Goal: Task Accomplishment & Management: Manage account settings

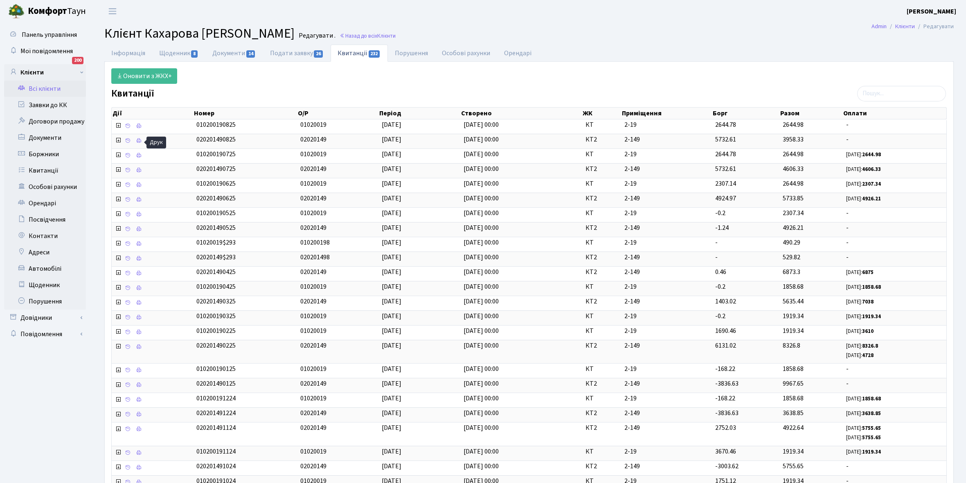
select select "25"
click at [41, 90] on link "Всі клієнти" at bounding box center [45, 89] width 82 height 16
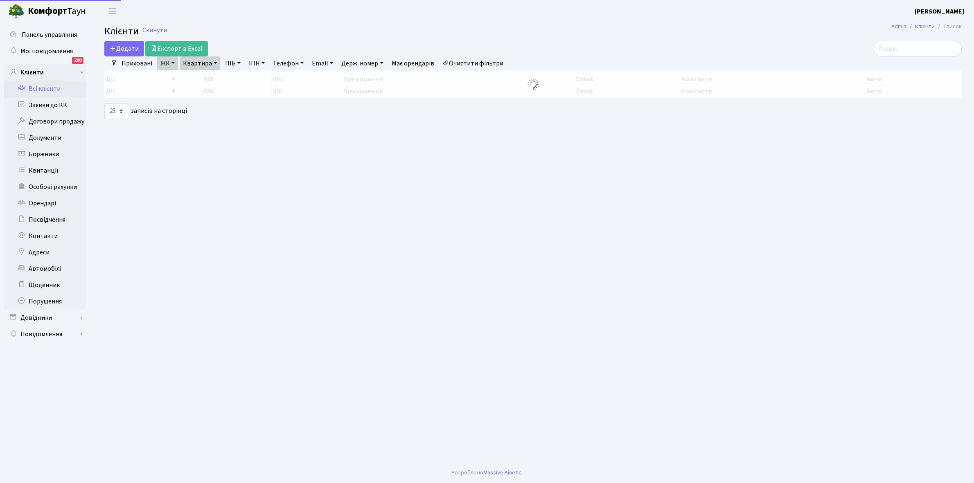
select select "25"
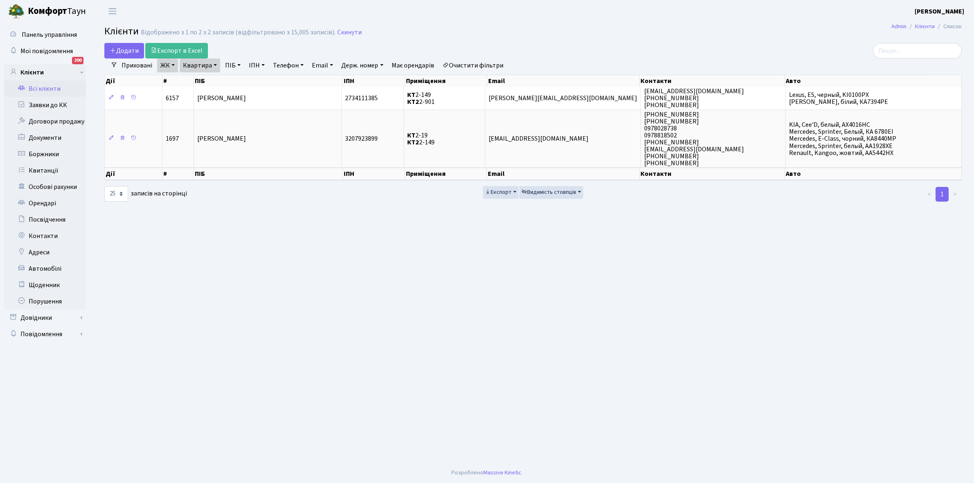
click at [467, 65] on link "Очистити фільтри" at bounding box center [473, 66] width 68 height 14
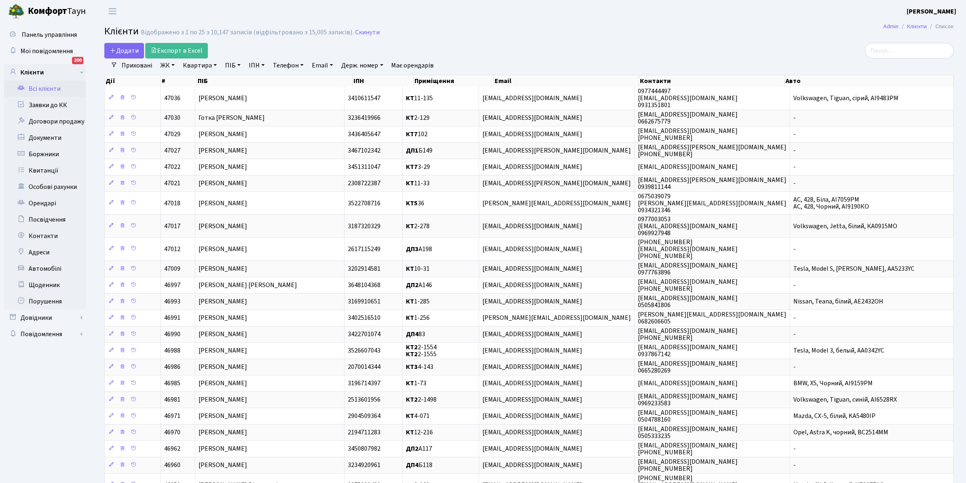
click at [172, 65] on link "ЖК" at bounding box center [167, 66] width 21 height 14
click at [205, 93] on li "КТ, вул. Регенераторна, 4" at bounding box center [208, 94] width 99 height 14
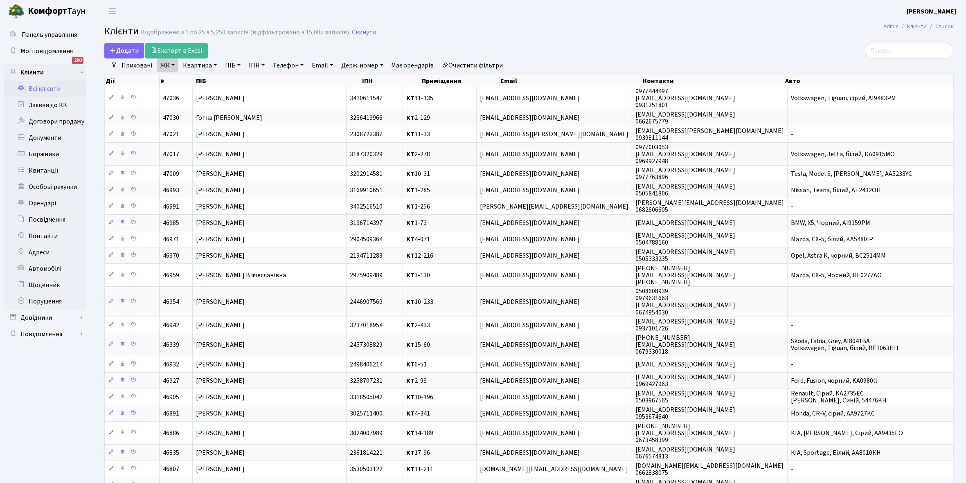
click at [216, 66] on link "Квартира" at bounding box center [200, 66] width 41 height 14
click at [208, 80] on input "text" at bounding box center [204, 82] width 48 height 16
type input "14-49"
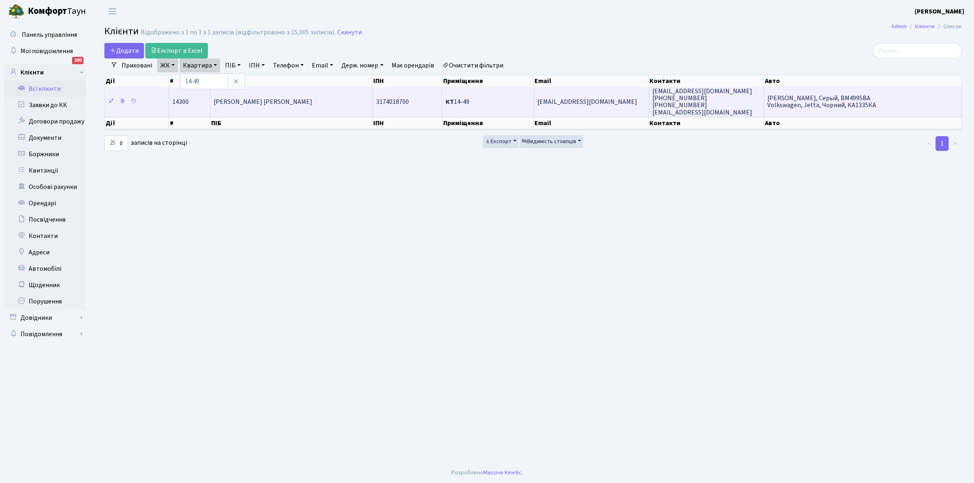
click at [273, 109] on td "Мастілова Валерія Вікторівна" at bounding box center [291, 101] width 163 height 29
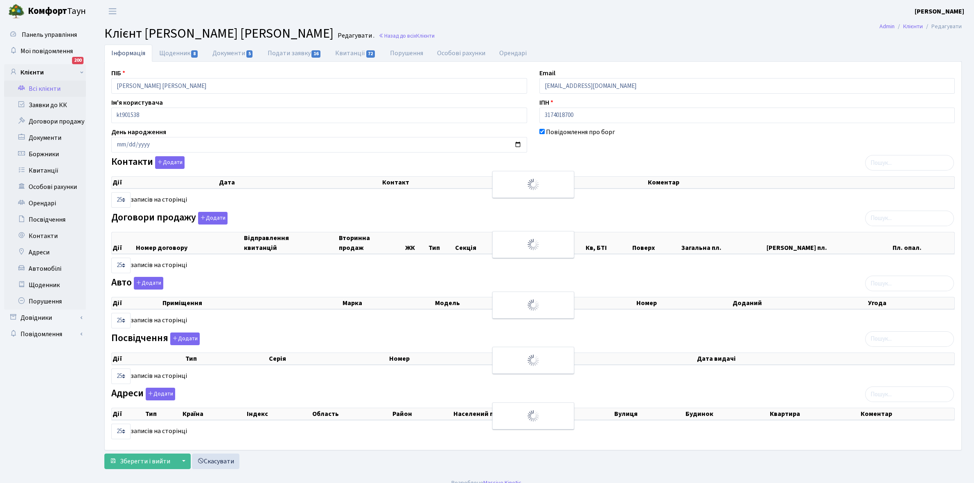
select select "25"
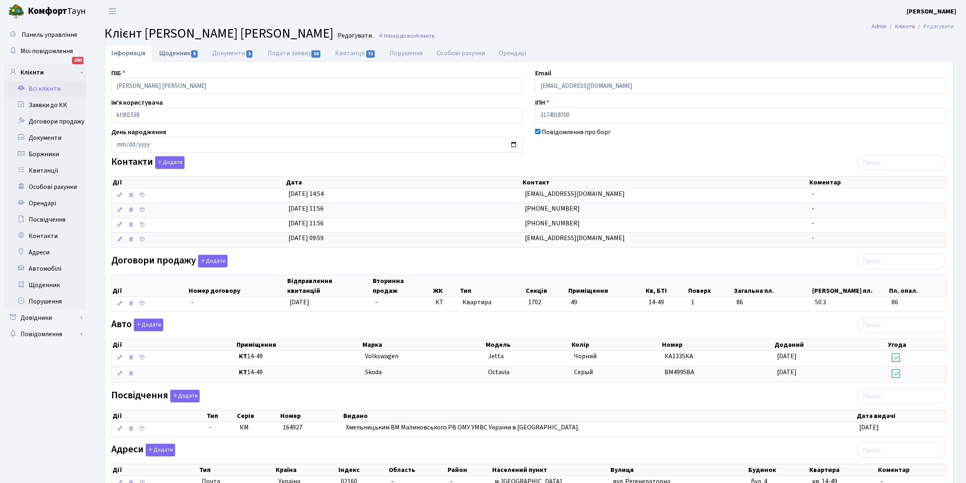
click at [168, 53] on link "Щоденник 8" at bounding box center [178, 53] width 53 height 17
select select "25"
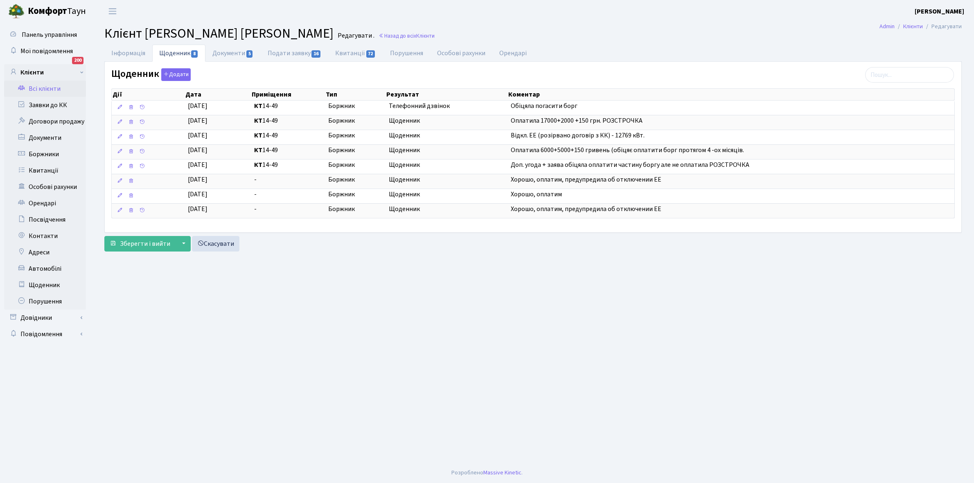
click at [44, 87] on link "Всі клієнти" at bounding box center [45, 89] width 82 height 16
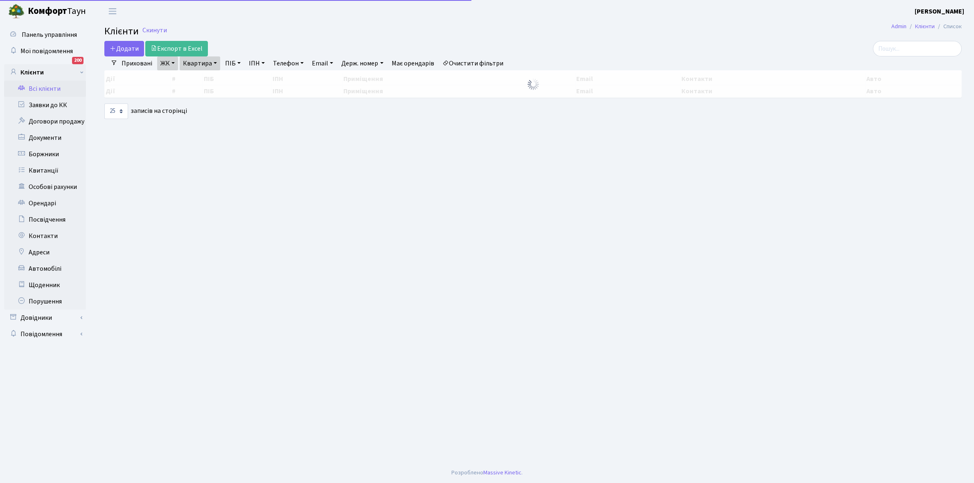
select select "25"
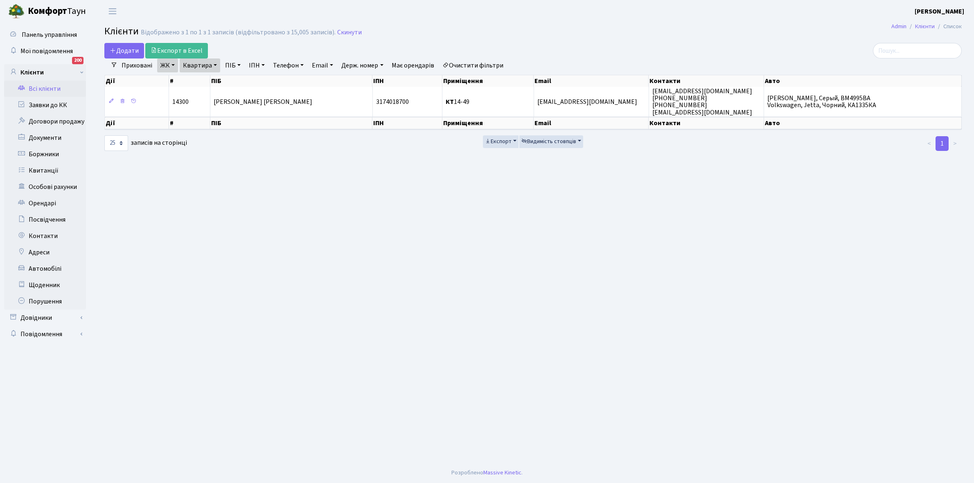
click at [215, 65] on link "Квартира" at bounding box center [200, 66] width 41 height 14
click at [212, 80] on input "14-49" at bounding box center [204, 82] width 48 height 16
type input "1"
type input "15-95"
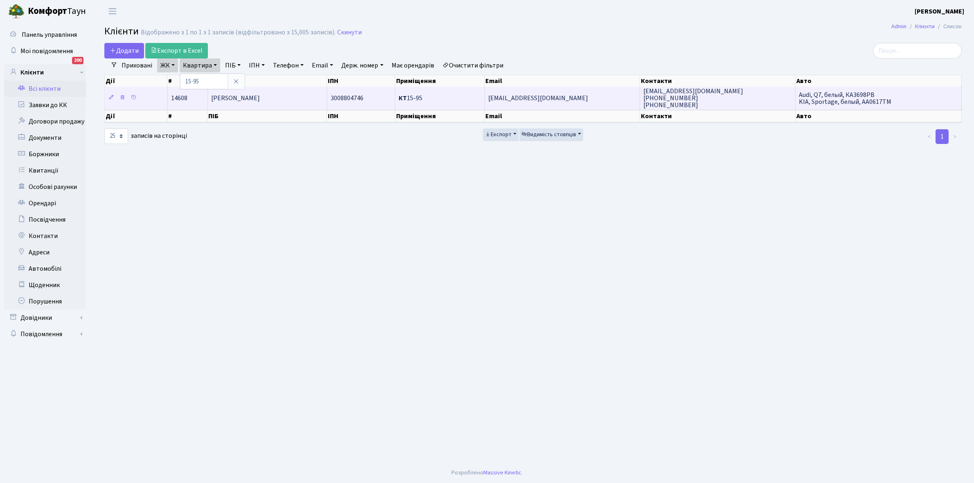
click at [260, 102] on span "[PERSON_NAME]" at bounding box center [235, 98] width 49 height 9
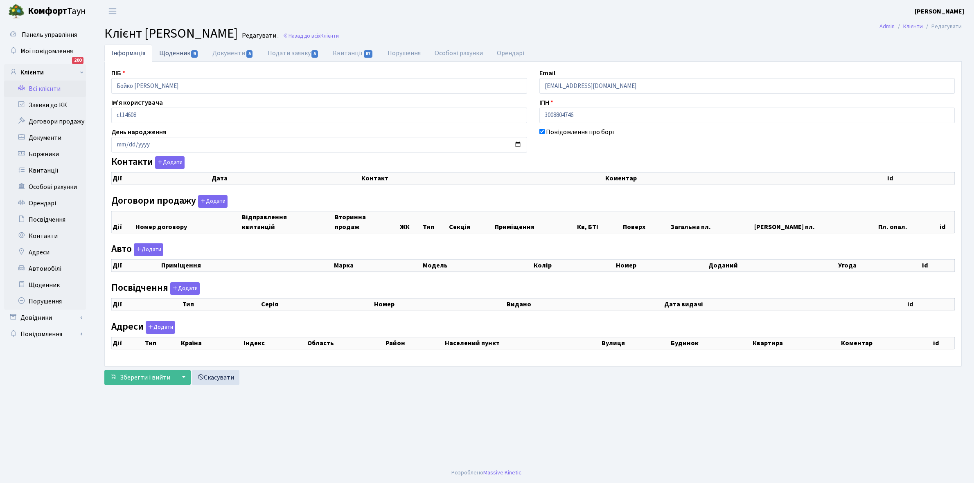
checkbox input "true"
select select "25"
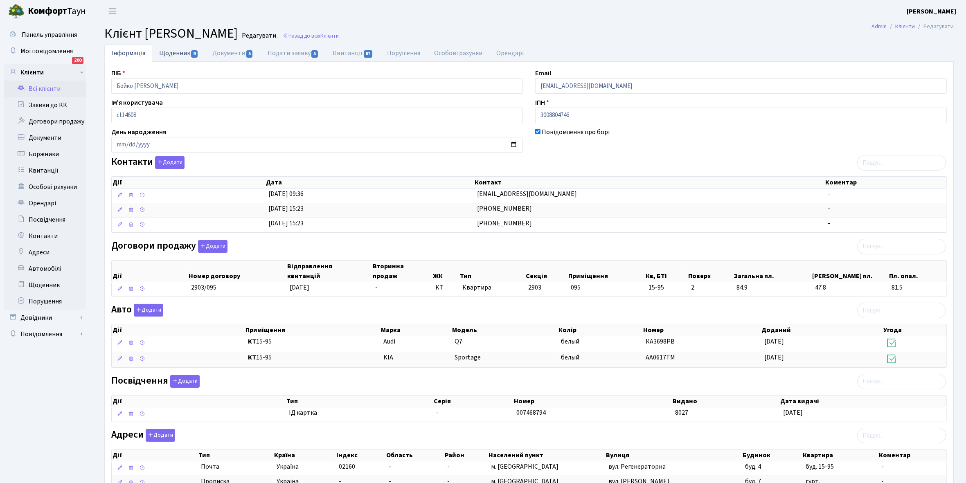
click at [169, 52] on link "Щоденник 9" at bounding box center [178, 53] width 53 height 17
select select "25"
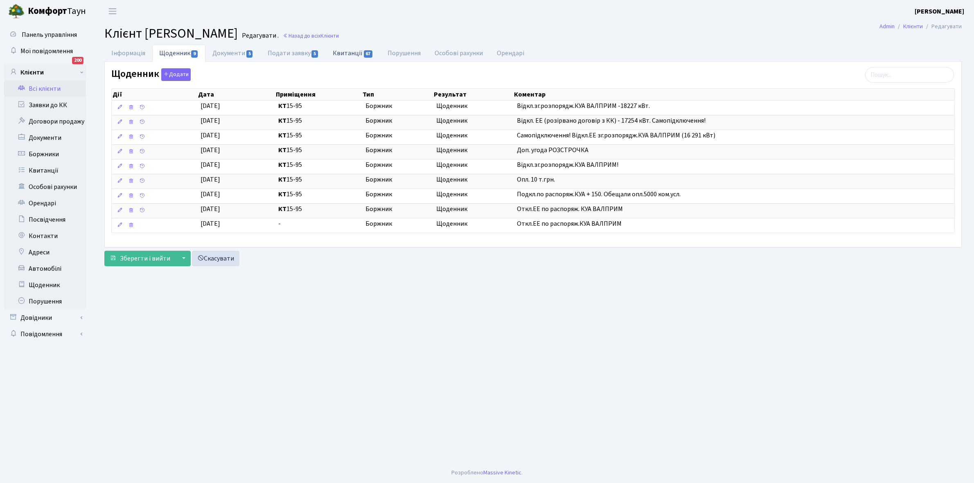
click at [344, 50] on link "Квитанції 67" at bounding box center [353, 53] width 54 height 17
select select "25"
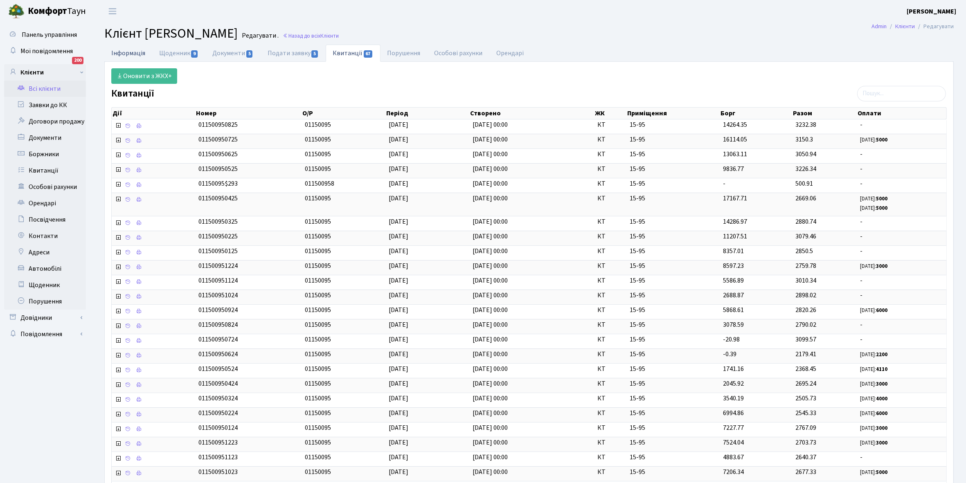
click at [118, 52] on link "Інформація" at bounding box center [128, 53] width 48 height 17
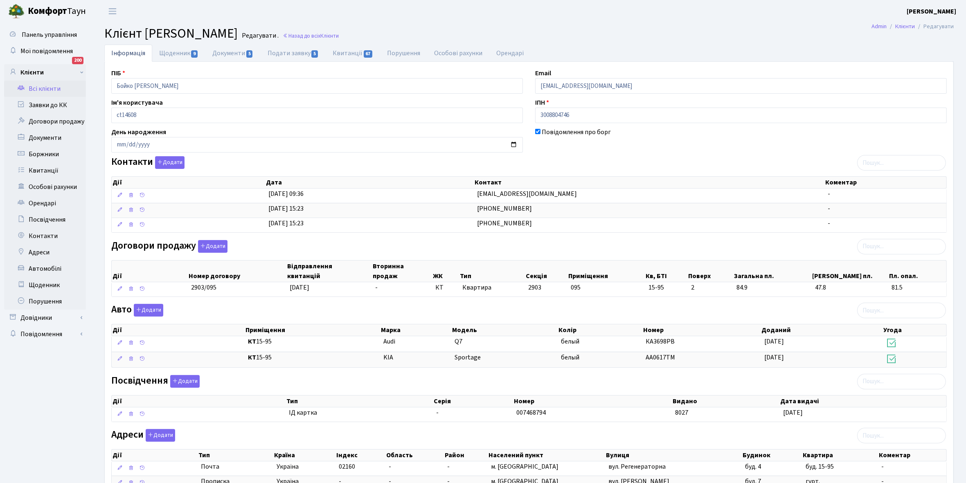
click at [45, 89] on link "Всі клієнти" at bounding box center [45, 89] width 82 height 16
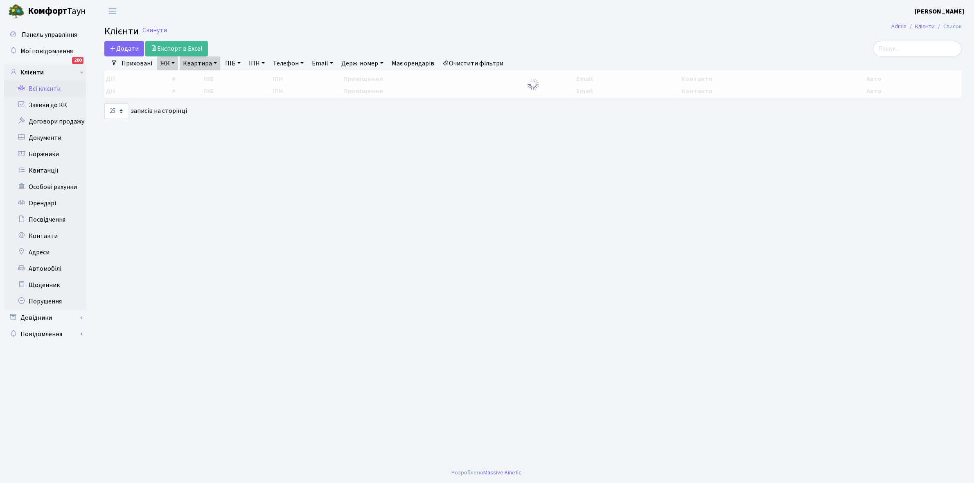
select select "25"
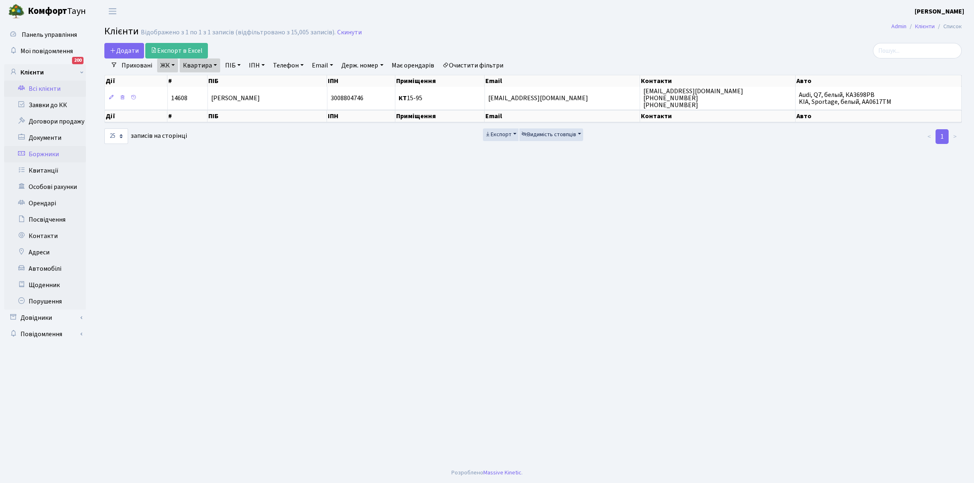
click at [44, 154] on link "Боржники" at bounding box center [45, 154] width 82 height 16
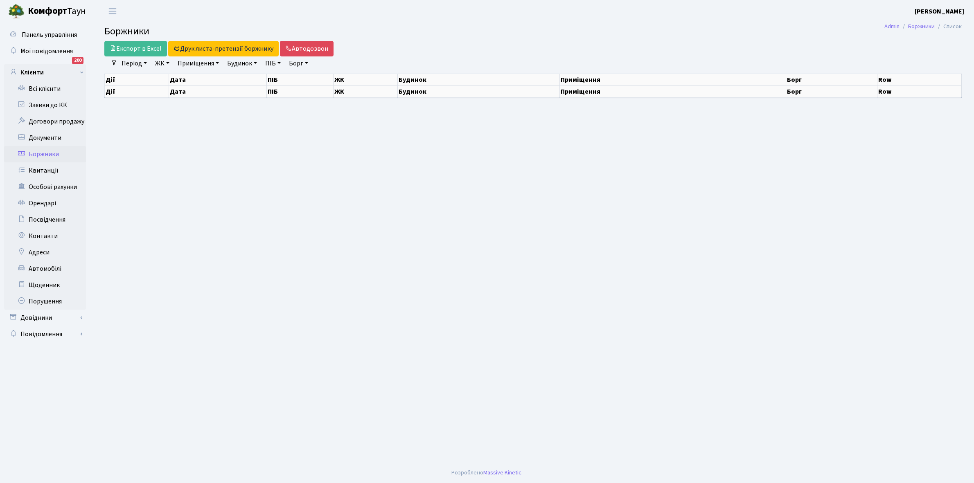
select select "25"
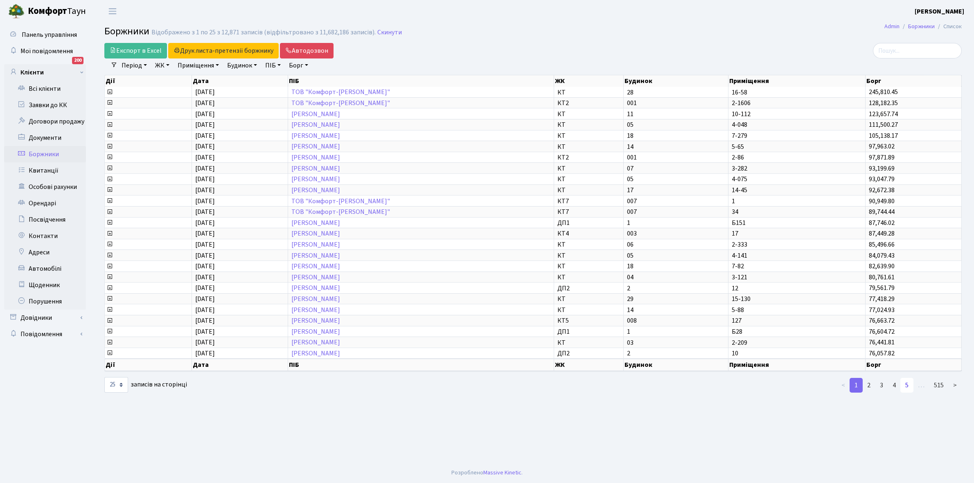
click at [909, 378] on link "5" at bounding box center [907, 385] width 13 height 15
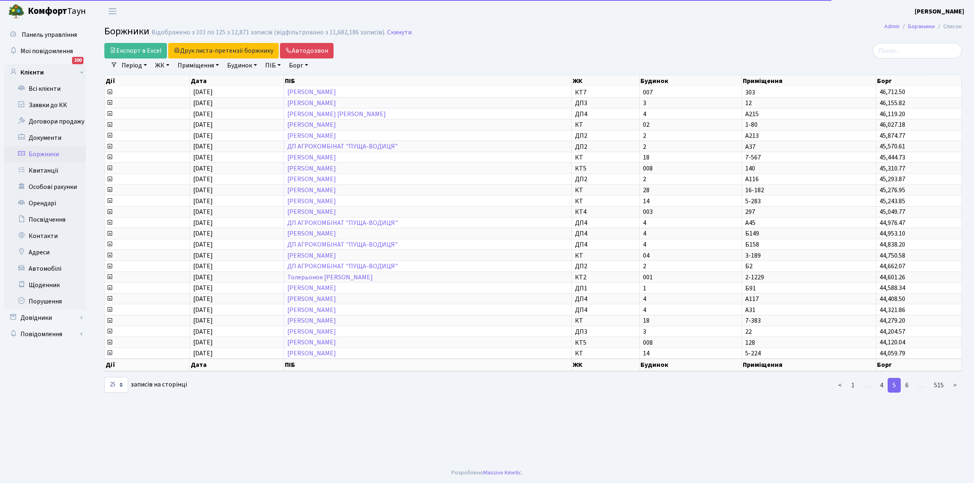
click at [909, 378] on link "6" at bounding box center [907, 385] width 13 height 15
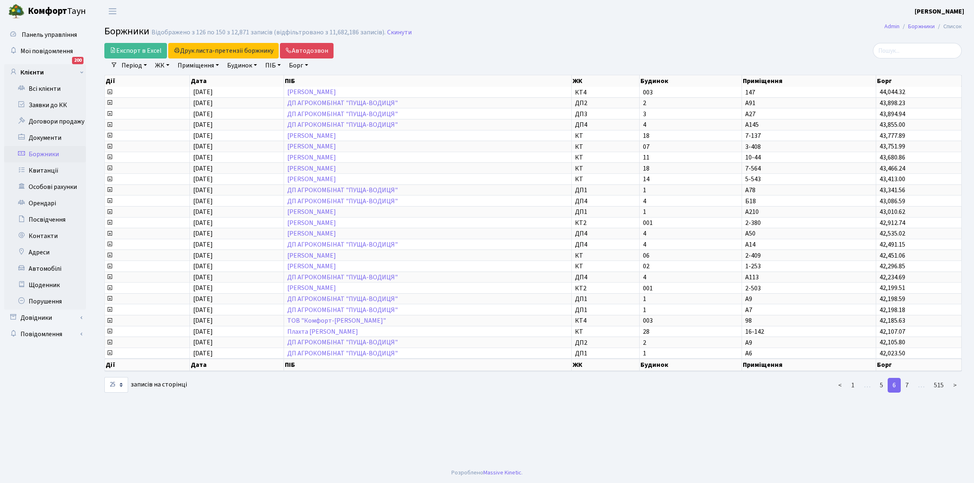
click at [909, 378] on link "7" at bounding box center [907, 385] width 13 height 15
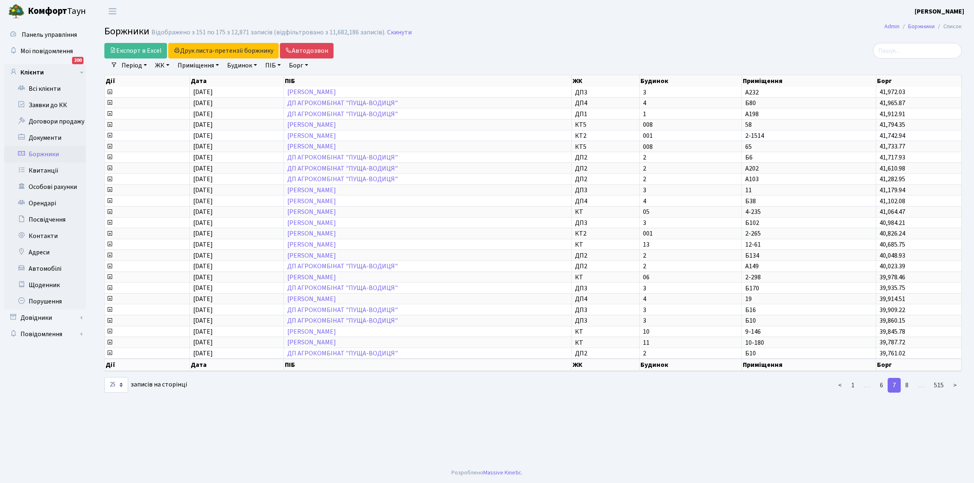
click at [909, 378] on link "8" at bounding box center [907, 385] width 13 height 15
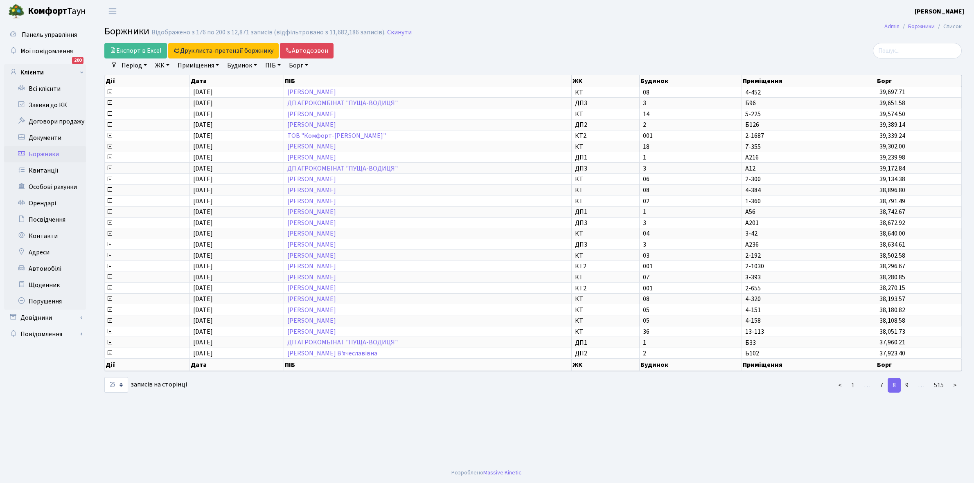
click at [909, 378] on link "9" at bounding box center [907, 385] width 13 height 15
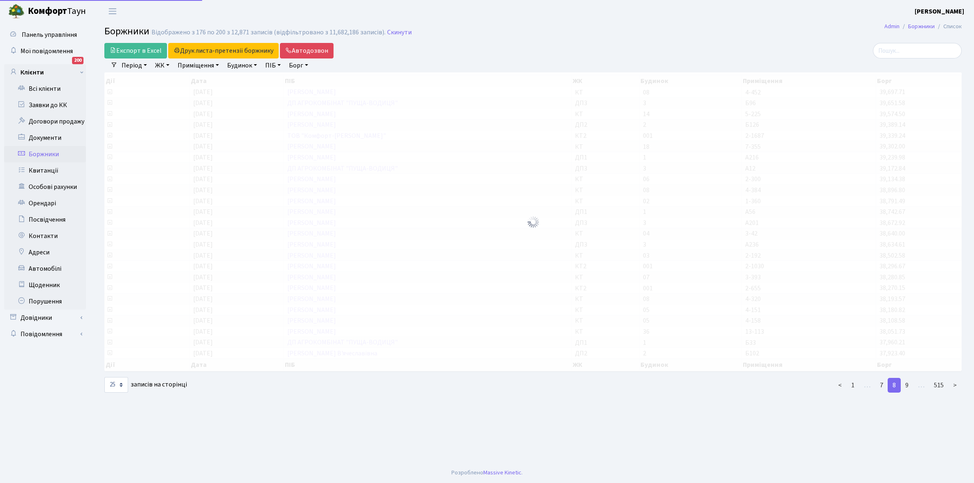
click at [909, 378] on link "9" at bounding box center [907, 385] width 13 height 15
click at [909, 378] on link "10" at bounding box center [905, 385] width 16 height 15
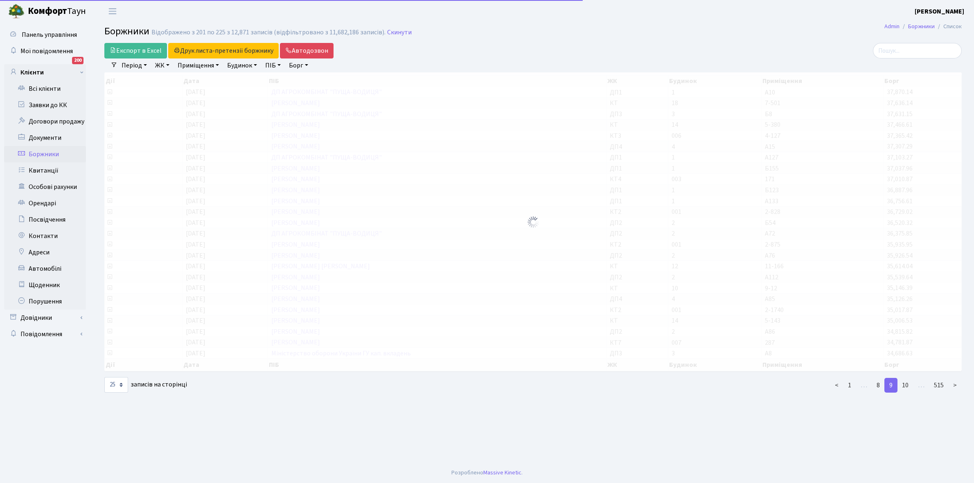
click at [909, 378] on link "10" at bounding box center [905, 385] width 16 height 15
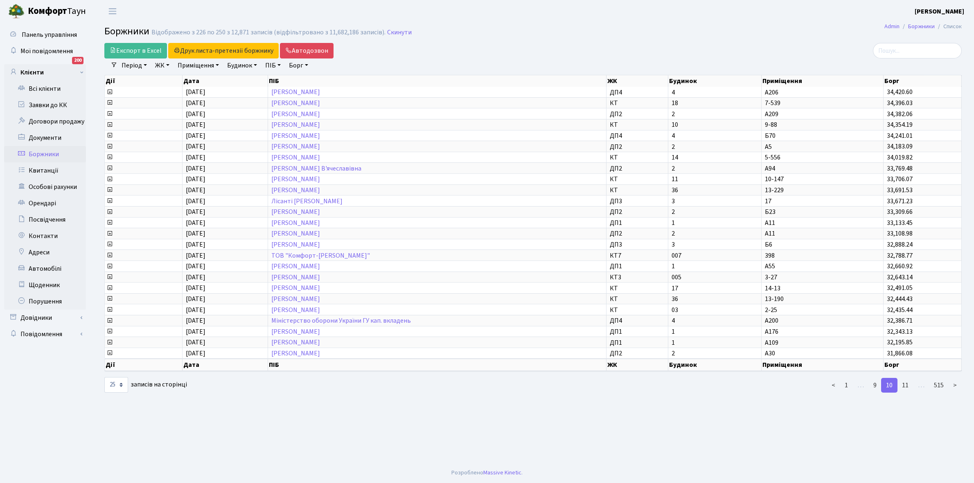
click at [909, 378] on link "11" at bounding box center [905, 385] width 16 height 15
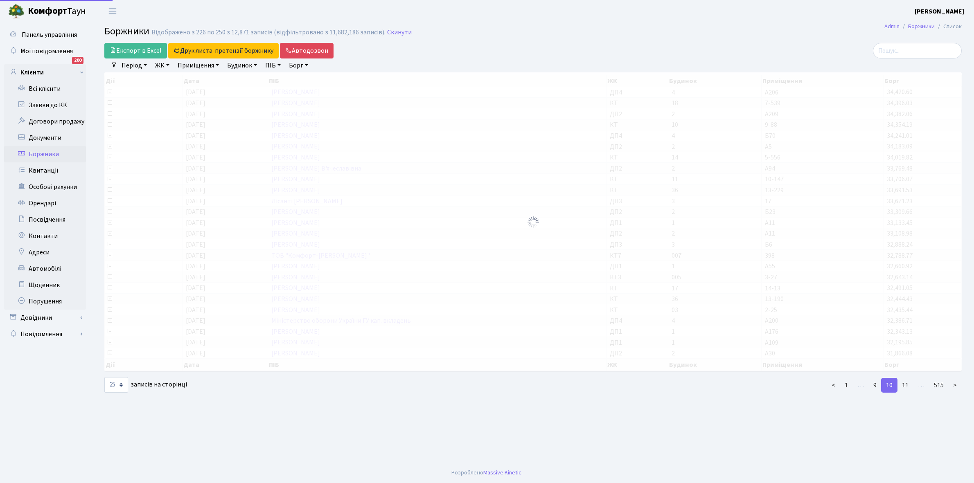
click at [909, 378] on link "11" at bounding box center [905, 385] width 16 height 15
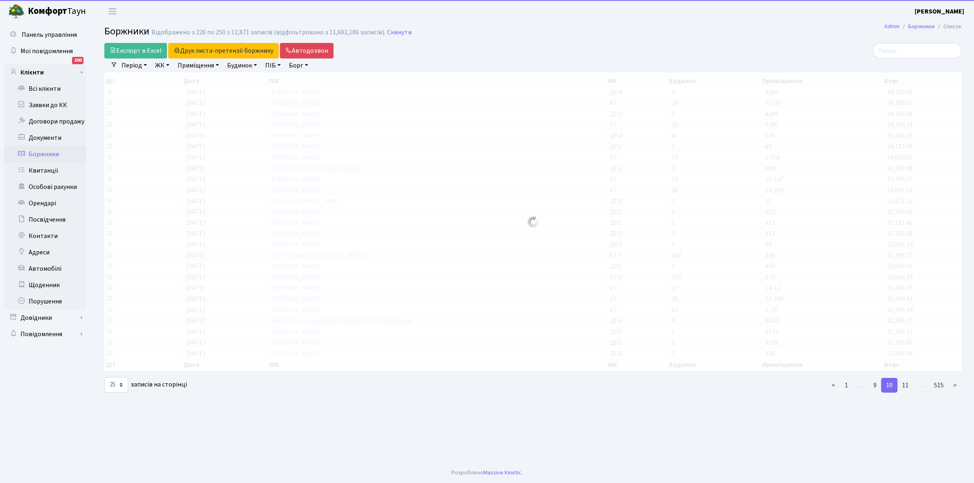
click at [909, 378] on link "11" at bounding box center [905, 385] width 16 height 15
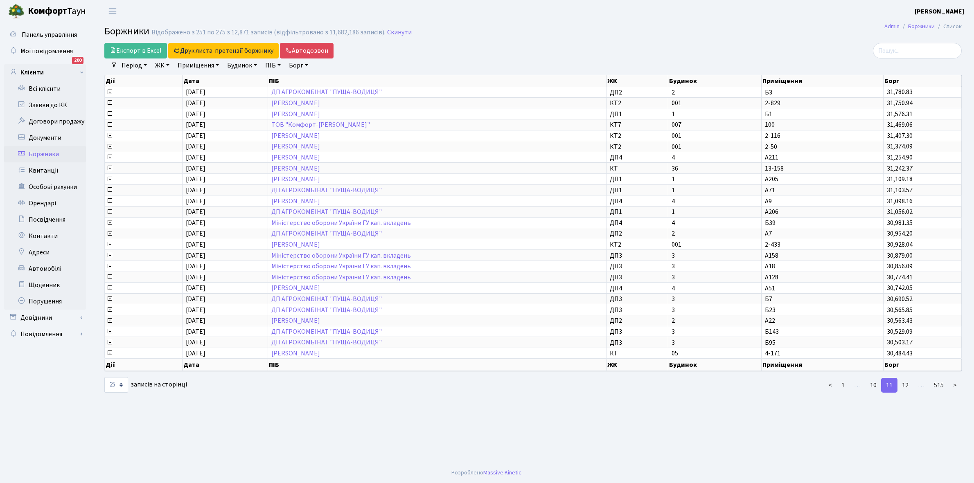
click at [909, 378] on link "12" at bounding box center [905, 385] width 16 height 15
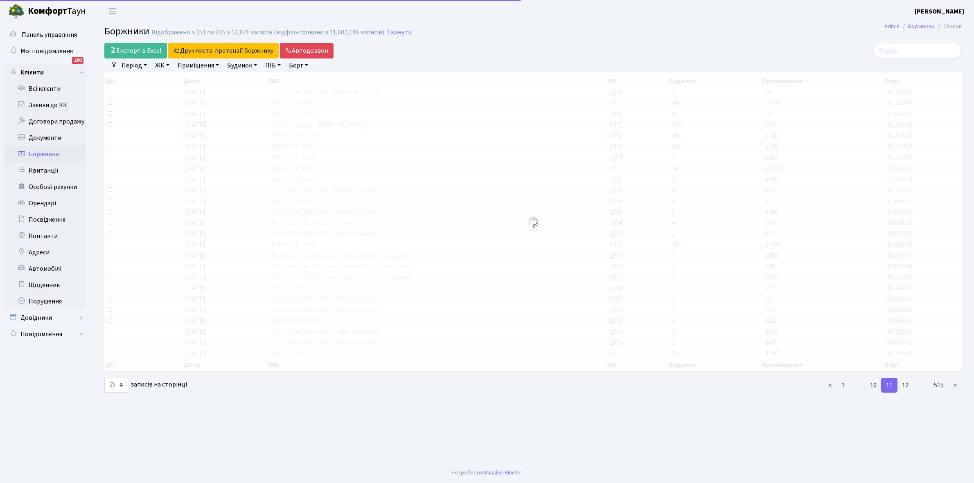
click at [909, 378] on link "12" at bounding box center [905, 385] width 16 height 15
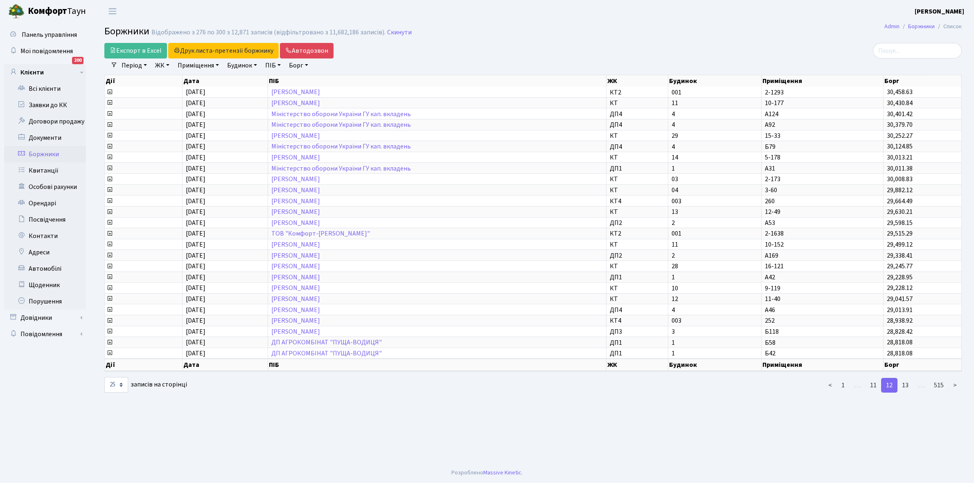
click at [909, 378] on link "13" at bounding box center [905, 385] width 16 height 15
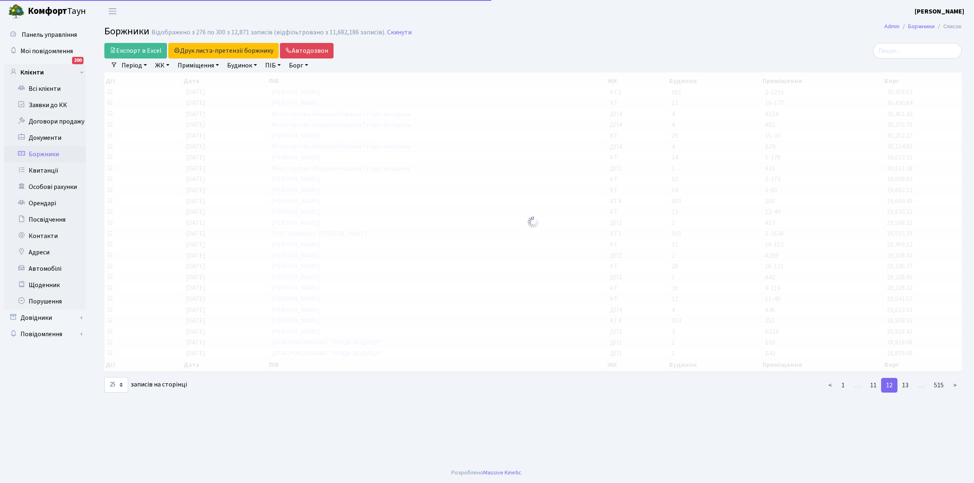
click at [909, 378] on link "13" at bounding box center [905, 385] width 16 height 15
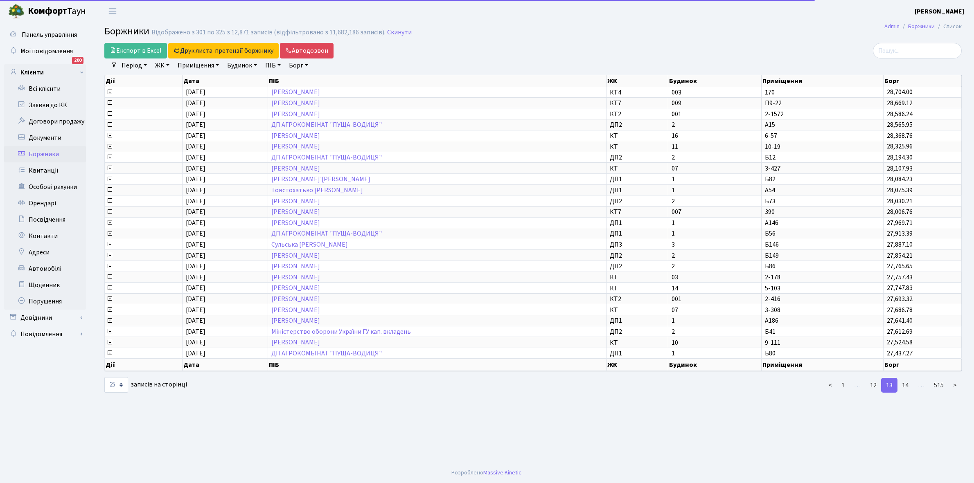
click at [909, 378] on link "14" at bounding box center [905, 385] width 16 height 15
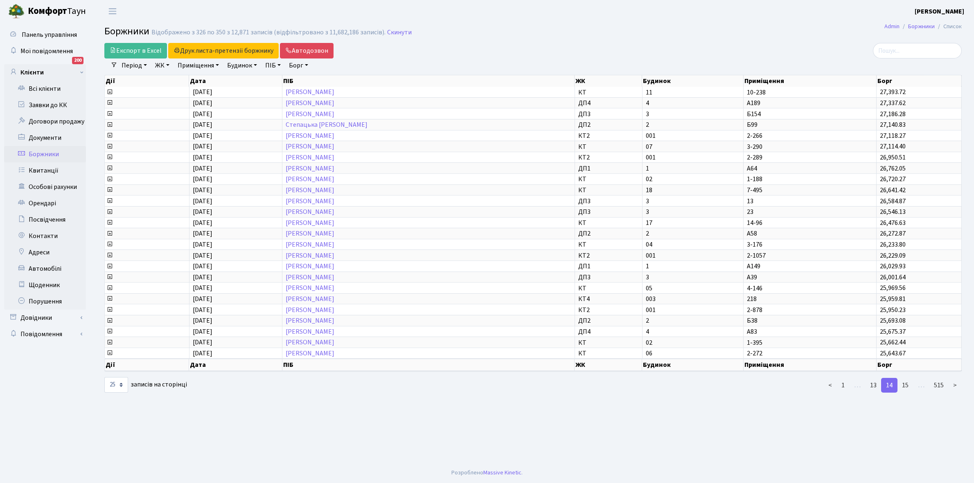
click at [909, 378] on link "15" at bounding box center [905, 385] width 16 height 15
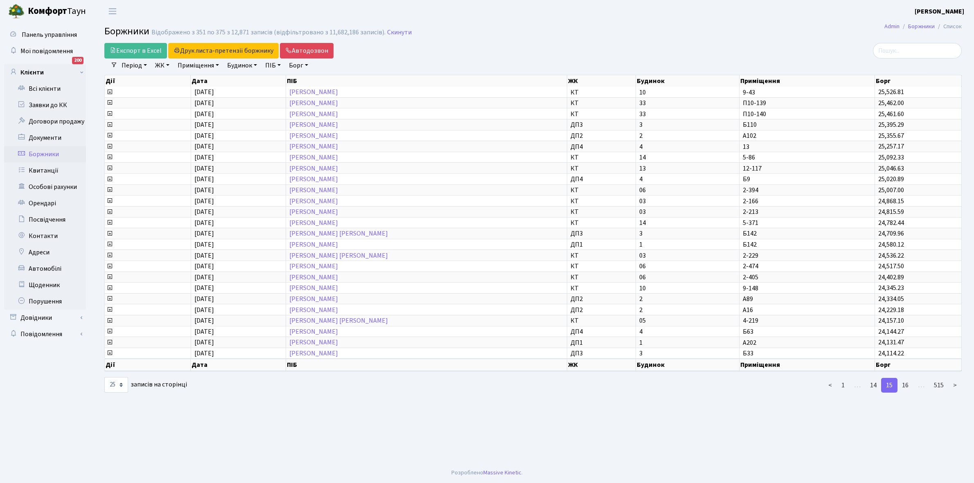
click at [909, 378] on link "16" at bounding box center [905, 385] width 16 height 15
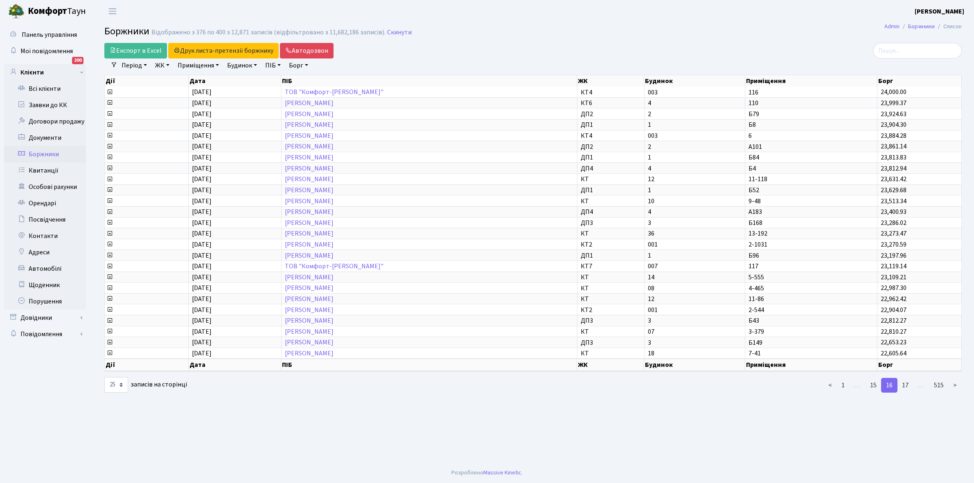
click at [909, 378] on link "17" at bounding box center [905, 385] width 16 height 15
click at [909, 378] on link "18" at bounding box center [905, 385] width 16 height 15
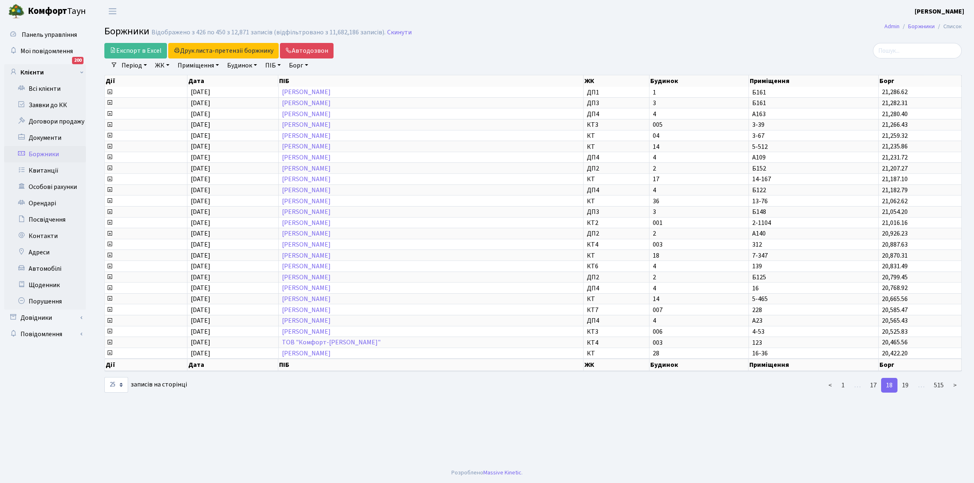
click at [909, 378] on link "19" at bounding box center [905, 385] width 16 height 15
click at [909, 378] on link "20" at bounding box center [905, 385] width 16 height 15
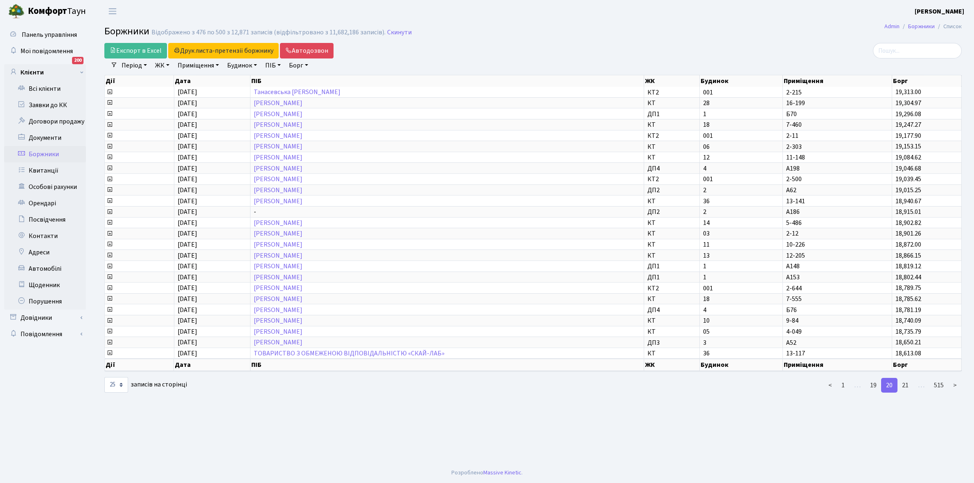
click at [909, 378] on link "21" at bounding box center [905, 385] width 16 height 15
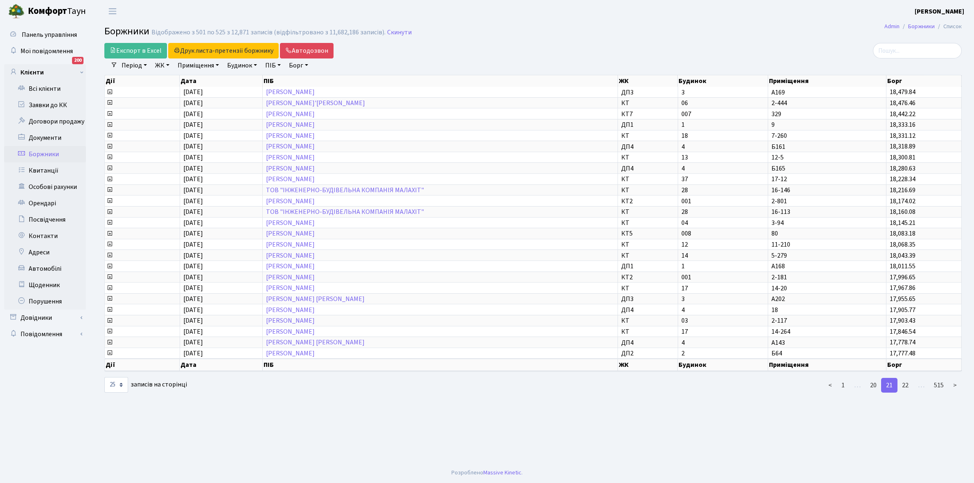
click at [909, 378] on link "22" at bounding box center [905, 385] width 16 height 15
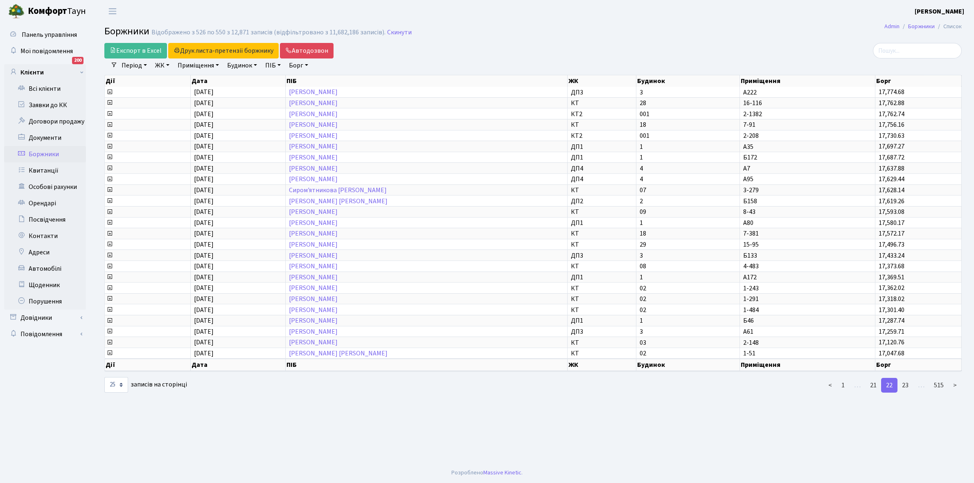
click at [909, 378] on link "23" at bounding box center [905, 385] width 16 height 15
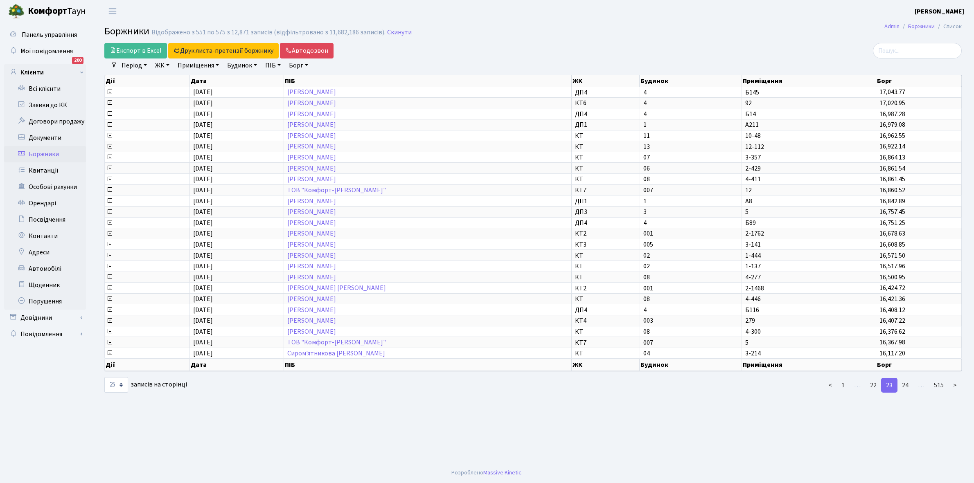
click at [909, 378] on link "24" at bounding box center [905, 385] width 16 height 15
click at [909, 378] on link "25" at bounding box center [905, 385] width 16 height 15
click at [909, 378] on link "26" at bounding box center [905, 385] width 16 height 15
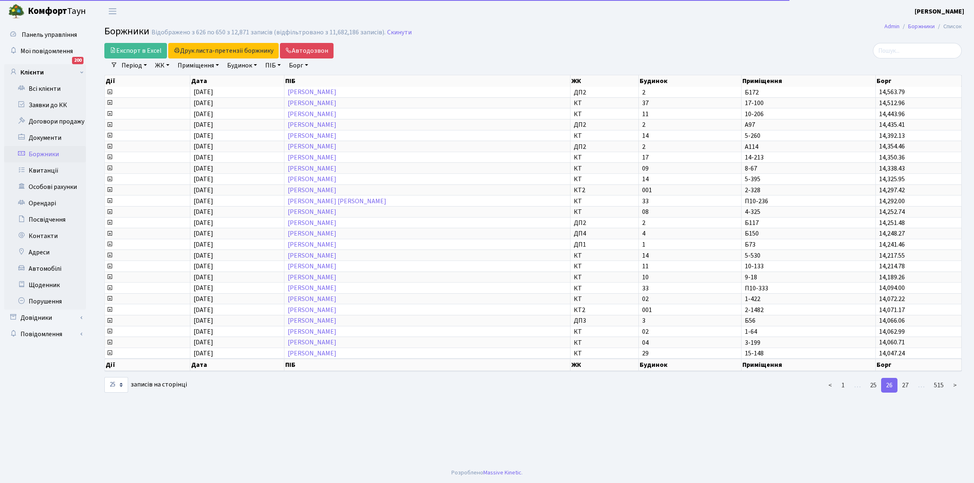
click at [909, 378] on link "27" at bounding box center [905, 385] width 16 height 15
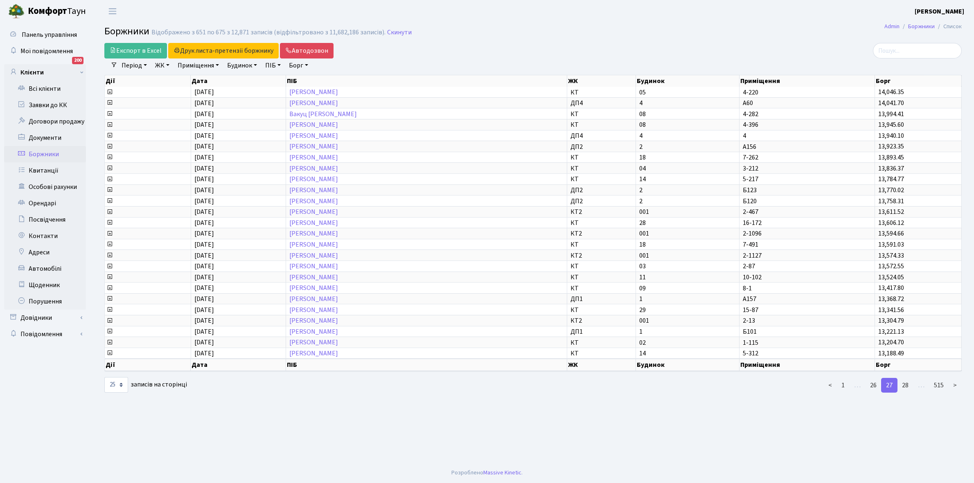
click at [909, 378] on link "28" at bounding box center [905, 385] width 16 height 15
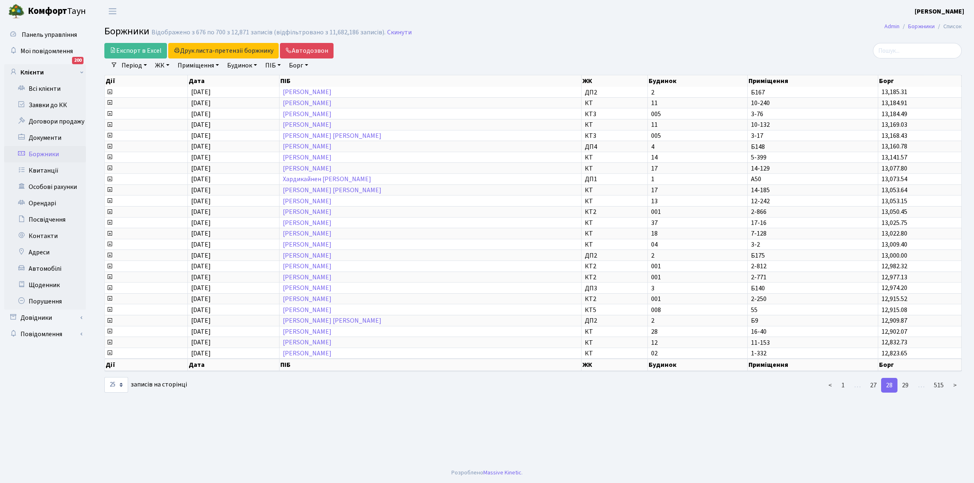
click at [909, 378] on link "29" at bounding box center [905, 385] width 16 height 15
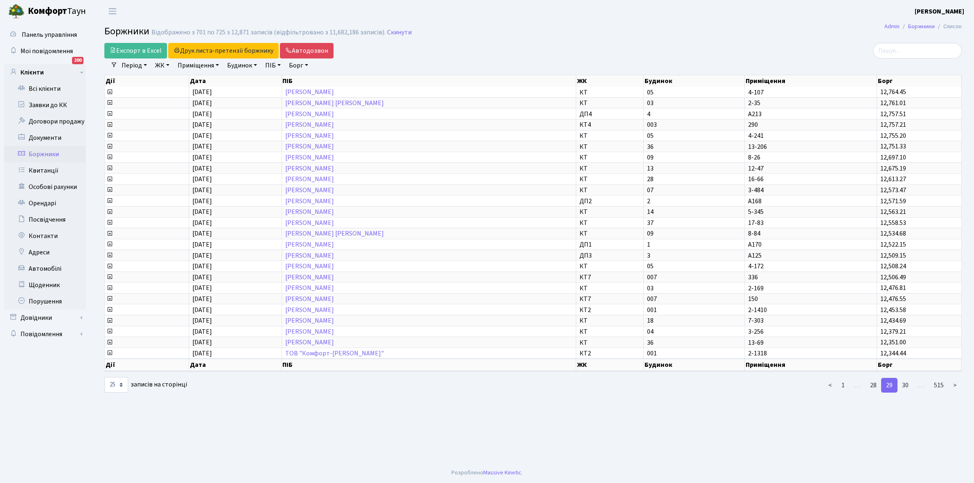
click at [909, 378] on link "30" at bounding box center [905, 385] width 16 height 15
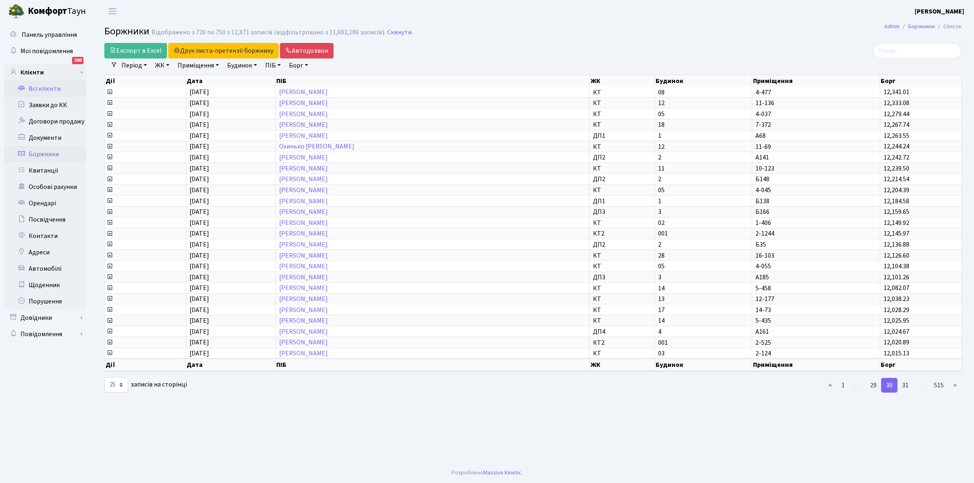
click at [46, 86] on link "Всі клієнти" at bounding box center [45, 89] width 82 height 16
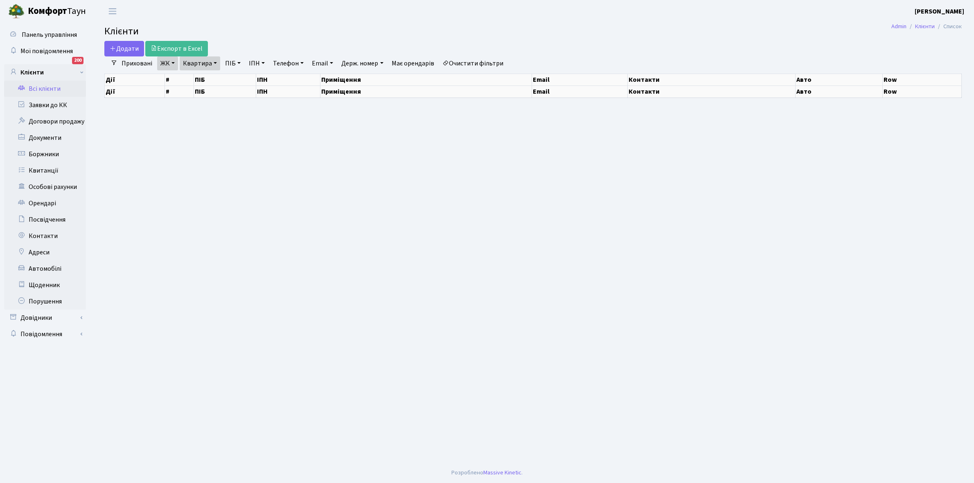
select select "25"
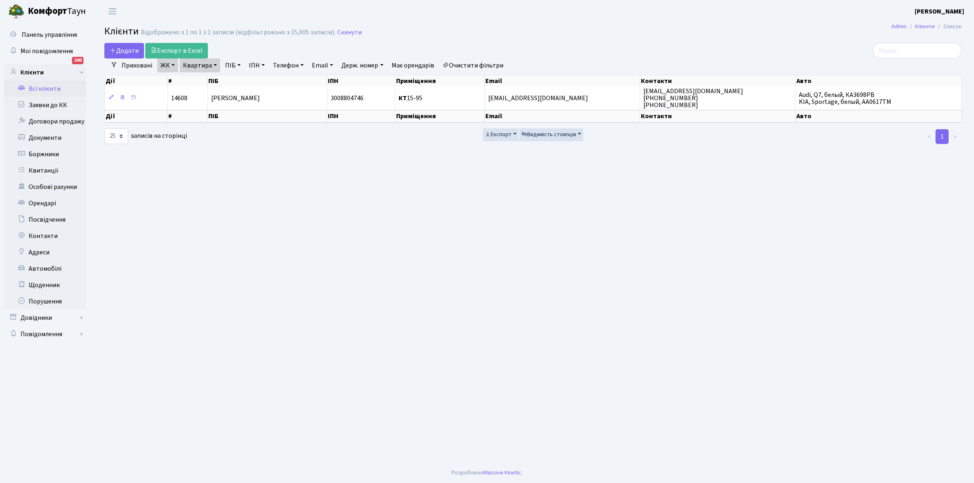
click at [461, 63] on link "Очистити фільтри" at bounding box center [473, 66] width 68 height 14
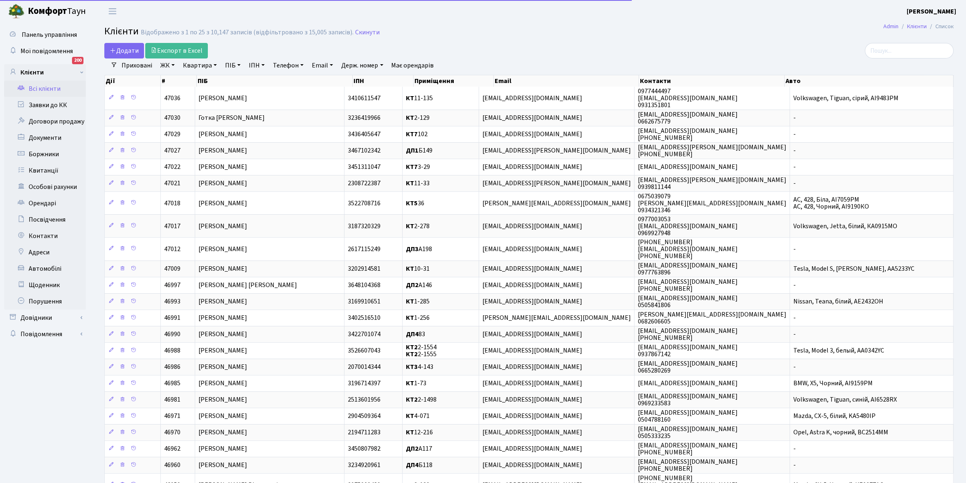
click at [172, 65] on link "ЖК" at bounding box center [167, 66] width 21 height 14
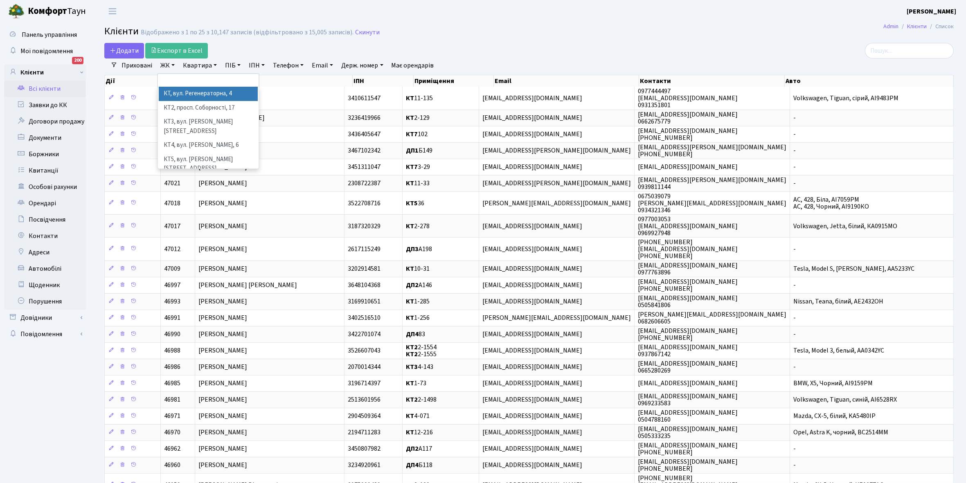
click at [185, 94] on li "КТ, вул. Регенераторна, 4" at bounding box center [208, 94] width 99 height 14
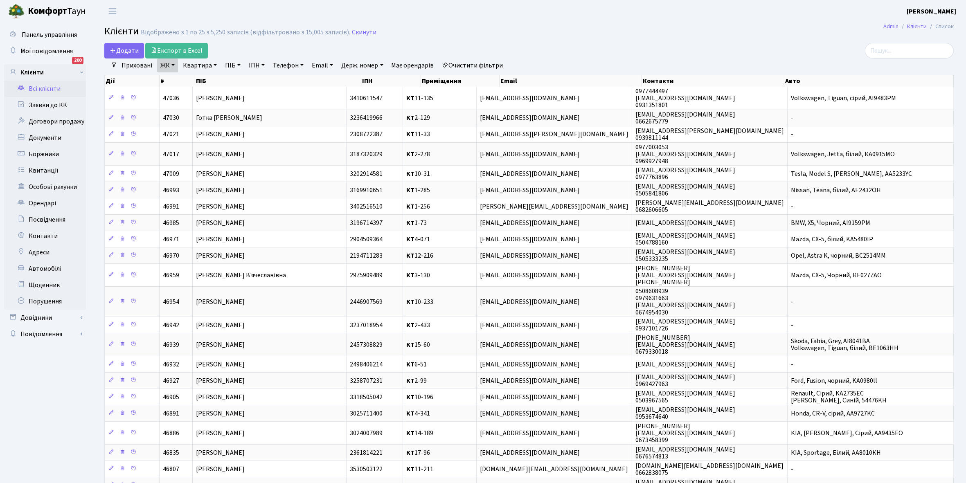
click at [215, 64] on link "Квартира" at bounding box center [200, 66] width 41 height 14
click at [205, 77] on input "text" at bounding box center [204, 82] width 48 height 16
type input "4-477"
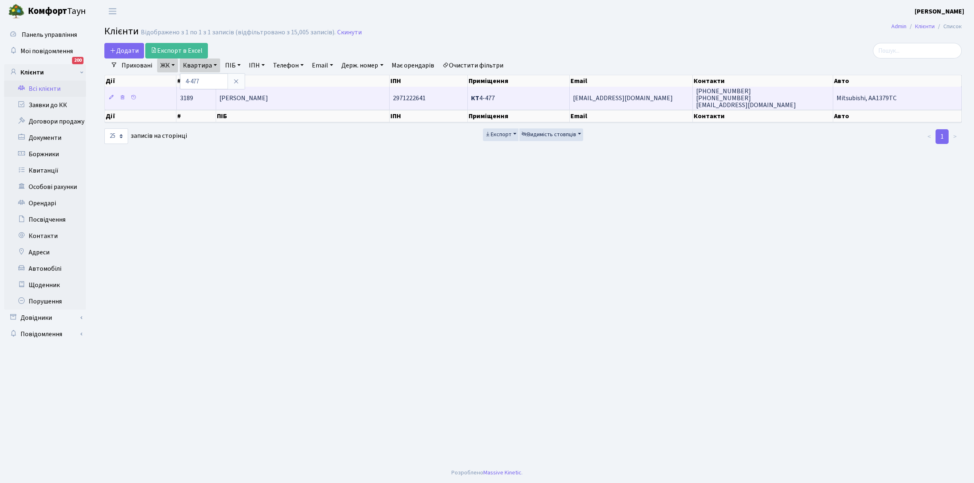
click at [326, 99] on td "[PERSON_NAME]" at bounding box center [303, 98] width 174 height 23
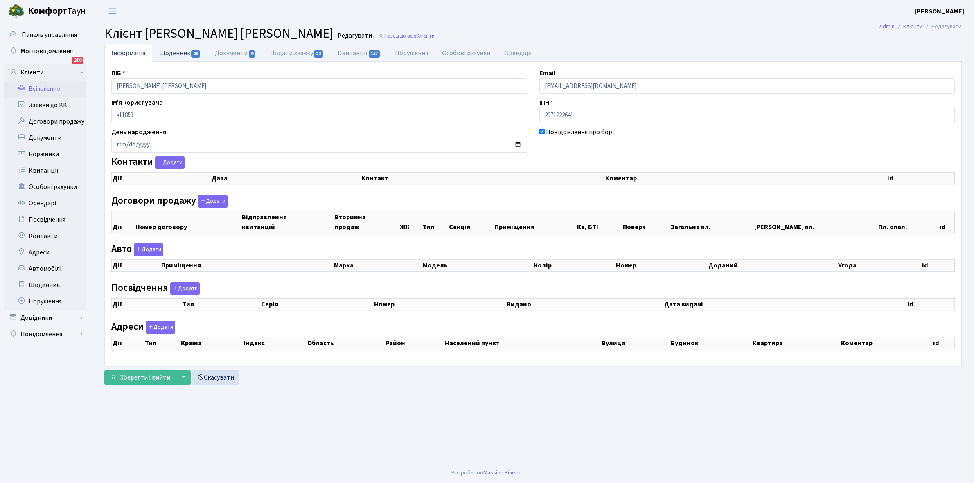
click at [167, 50] on link "Щоденник 26" at bounding box center [180, 53] width 56 height 17
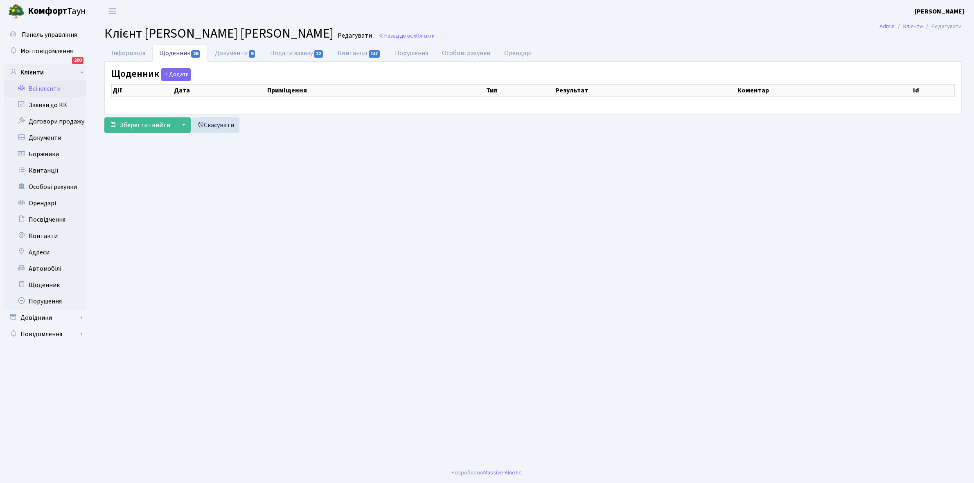
select select "25"
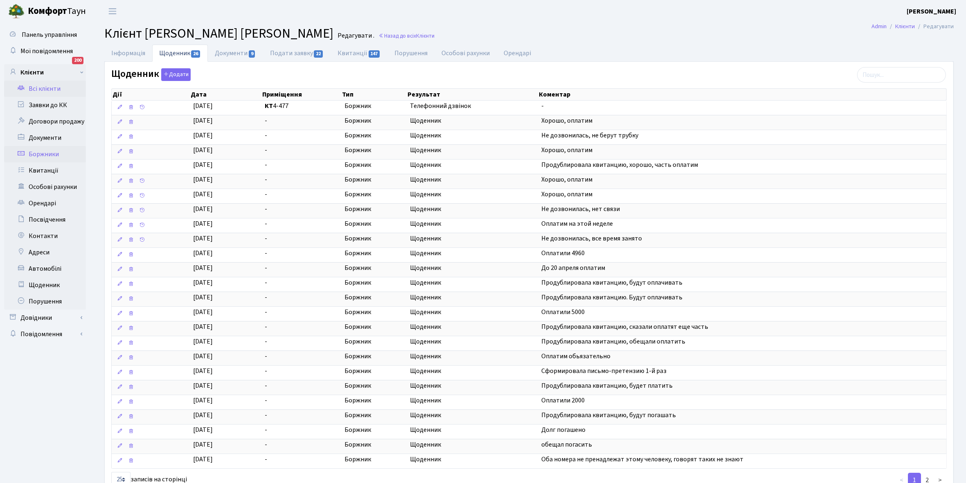
click at [52, 152] on link "Боржники" at bounding box center [45, 154] width 82 height 16
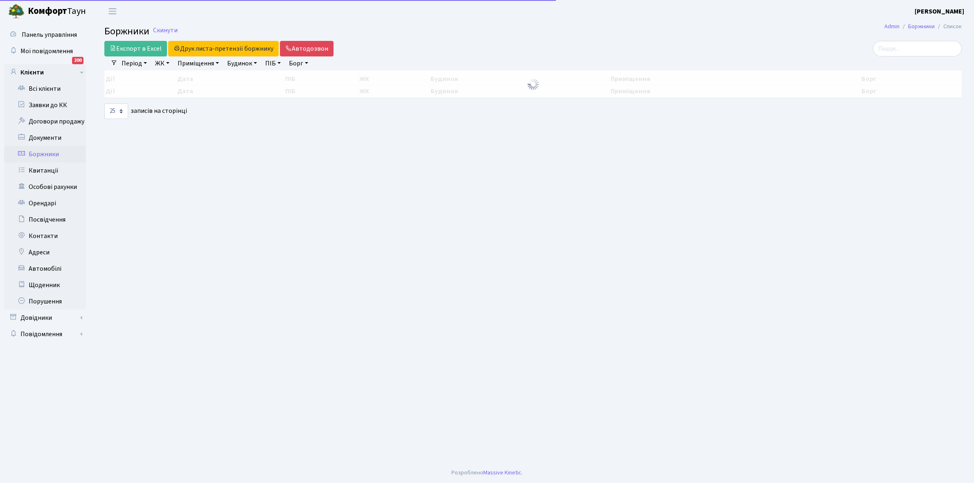
select select "25"
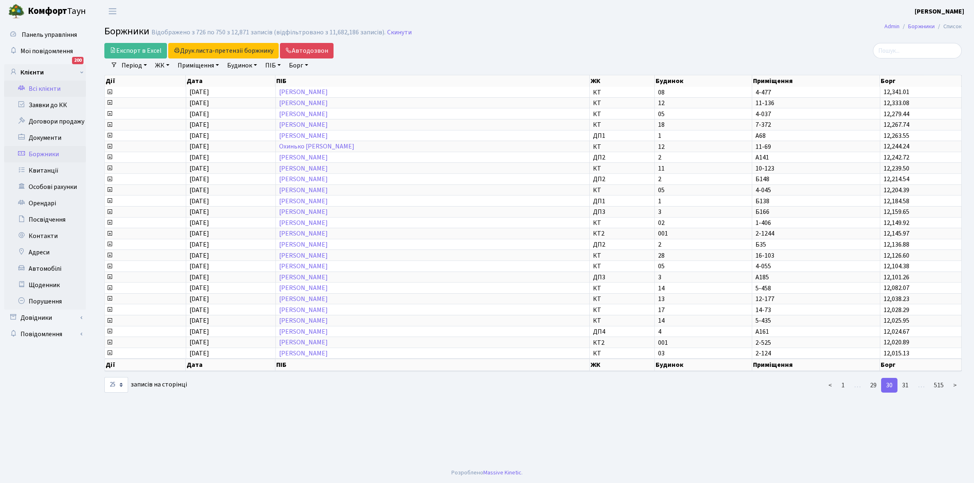
click at [41, 84] on link "Всі клієнти" at bounding box center [45, 89] width 82 height 16
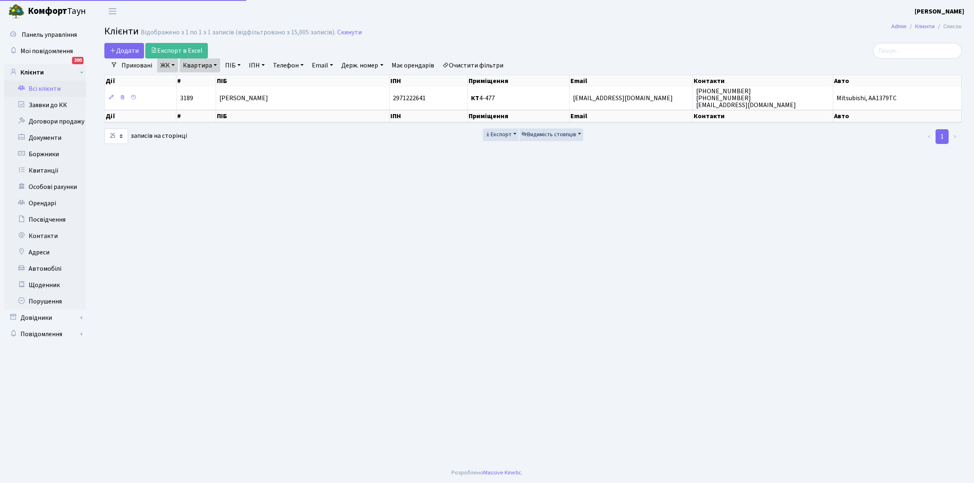
select select "25"
click at [216, 62] on link "Квартира" at bounding box center [200, 66] width 41 height 14
click at [209, 82] on input "4-477" at bounding box center [204, 82] width 48 height 16
type input "4"
type input "2-124"
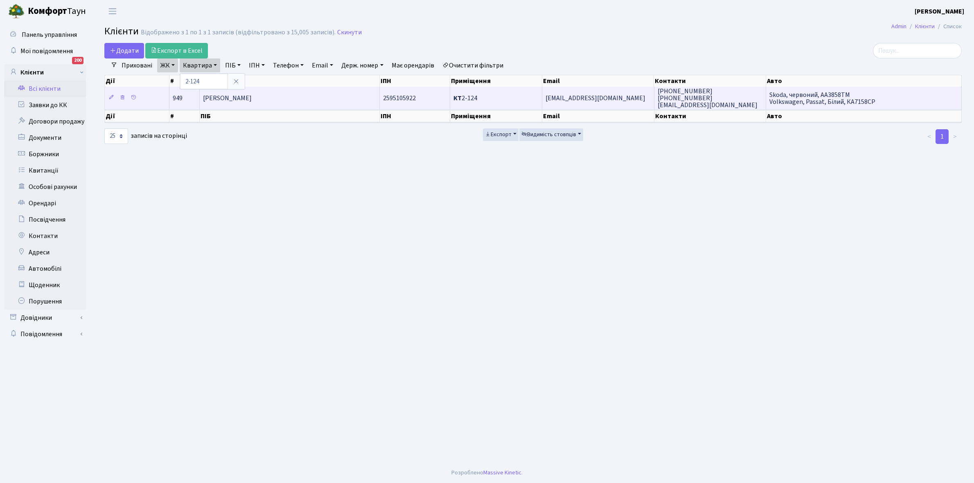
click at [252, 97] on span "[PERSON_NAME]" at bounding box center [227, 98] width 49 height 9
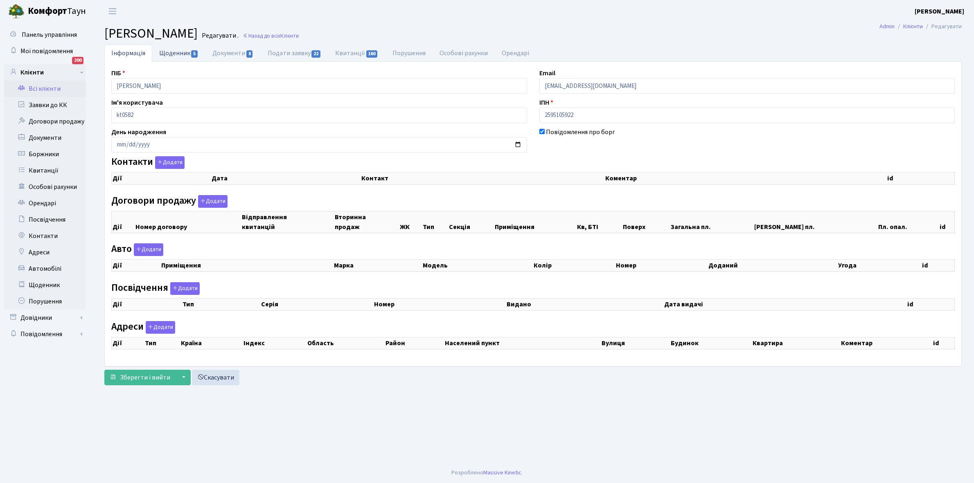
checkbox input "true"
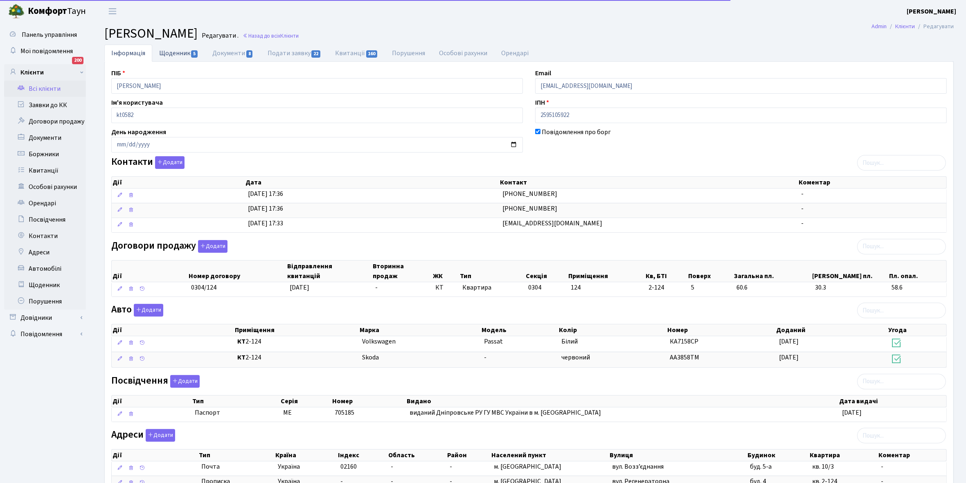
click at [164, 53] on link "Щоденник 5" at bounding box center [178, 53] width 53 height 17
select select "25"
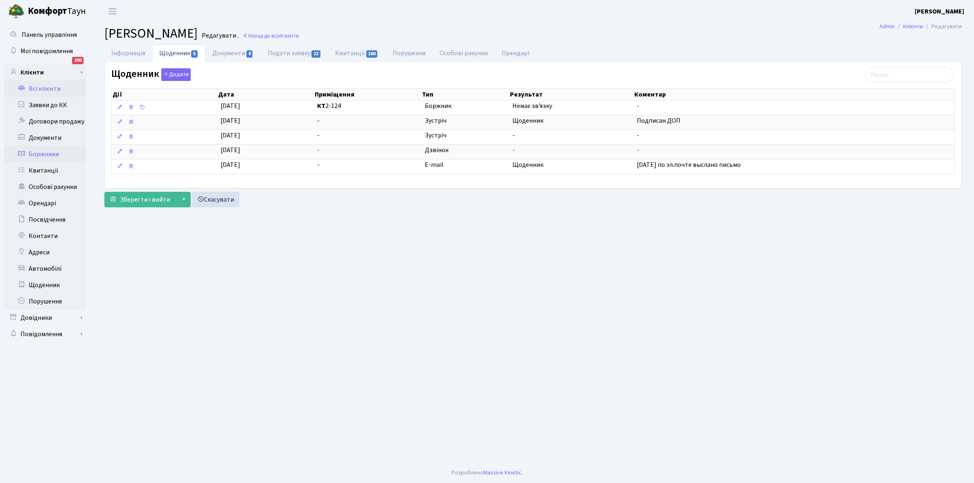
click at [47, 156] on link "Боржники" at bounding box center [45, 154] width 82 height 16
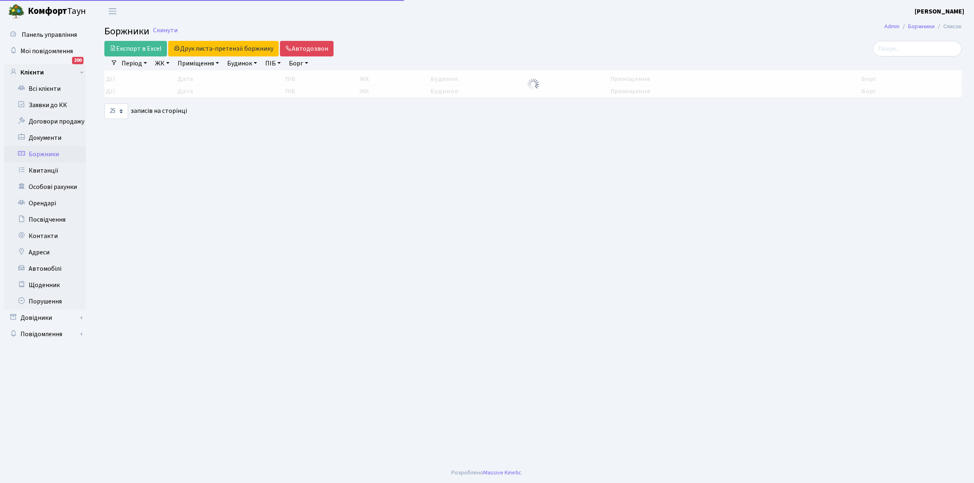
select select "25"
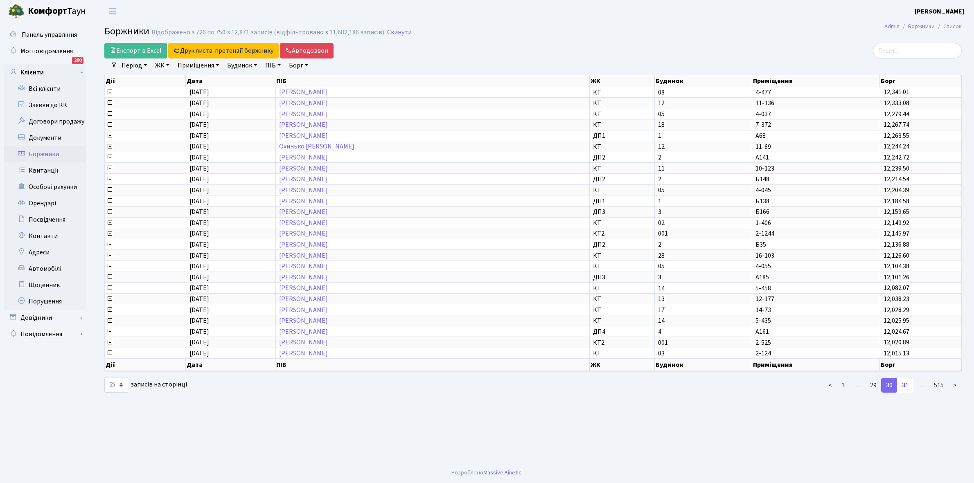
click at [909, 379] on link "31" at bounding box center [905, 385] width 16 height 15
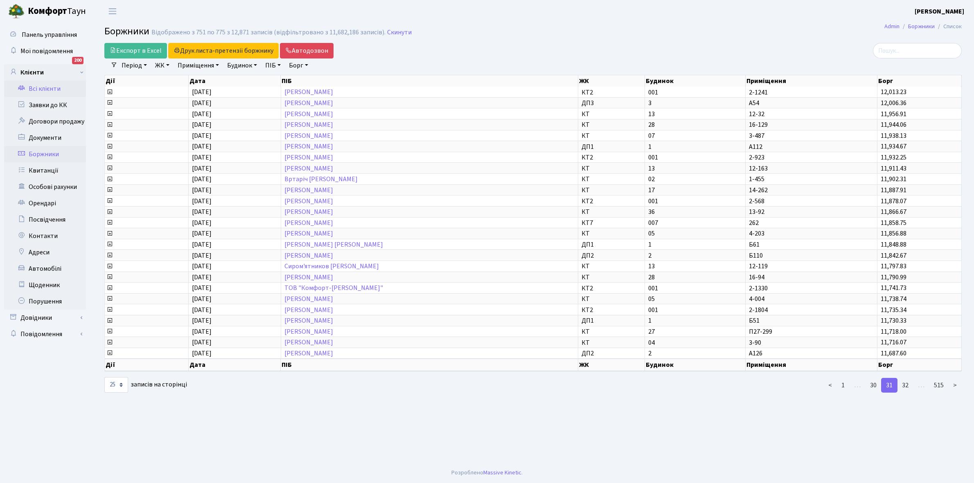
click at [48, 87] on link "Всі клієнти" at bounding box center [45, 89] width 82 height 16
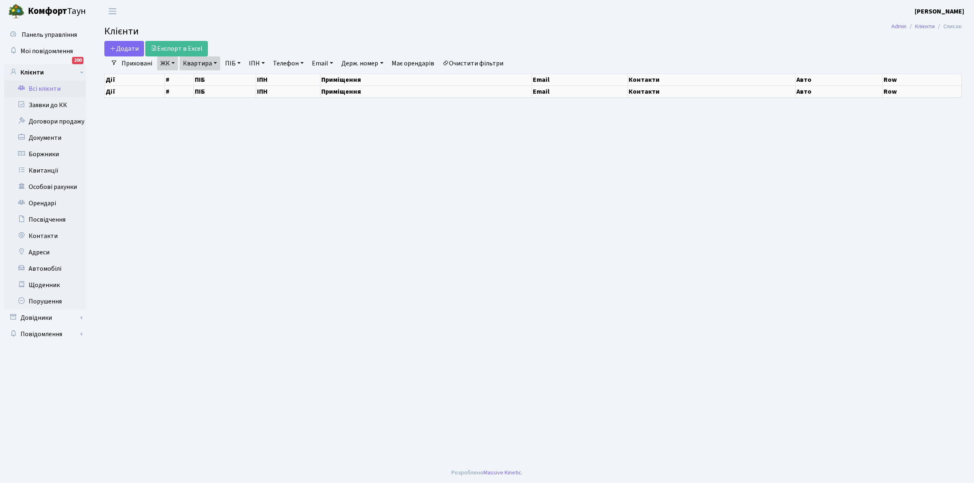
select select "25"
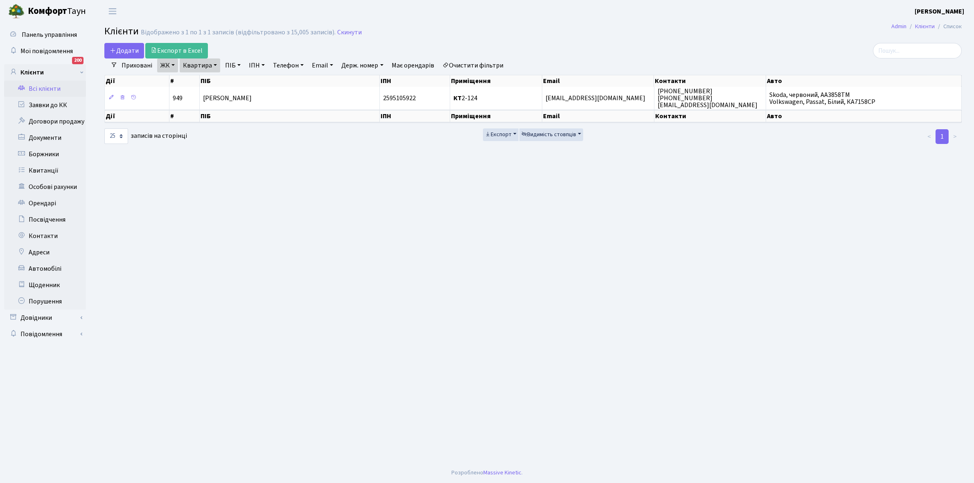
click at [216, 64] on link "Квартира" at bounding box center [200, 66] width 41 height 14
click at [212, 82] on input "2-124" at bounding box center [204, 82] width 48 height 16
type input "2"
type input "3-90"
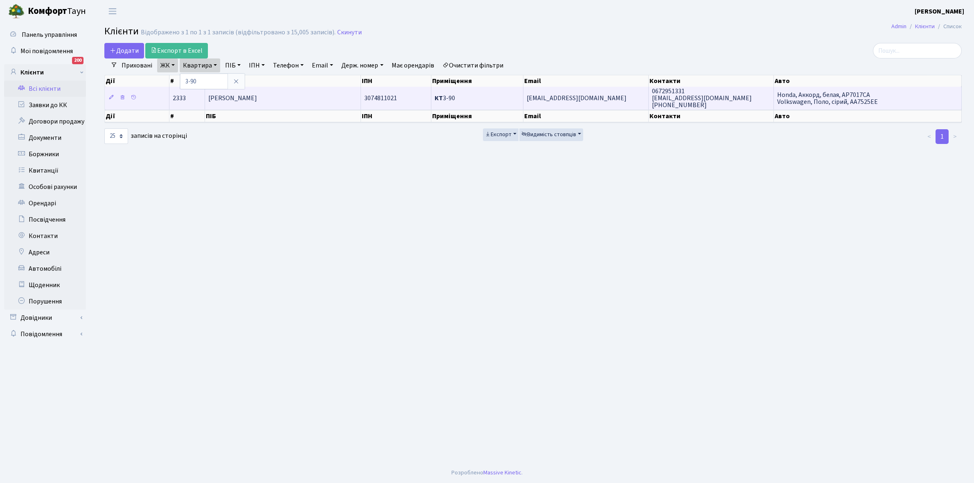
click at [251, 95] on span "[PERSON_NAME]" at bounding box center [232, 98] width 49 height 9
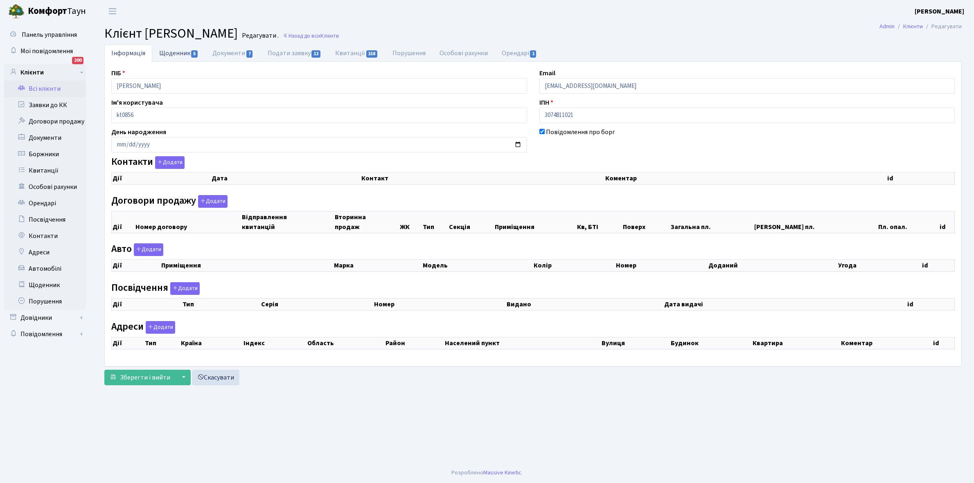
checkbox input "true"
select select "25"
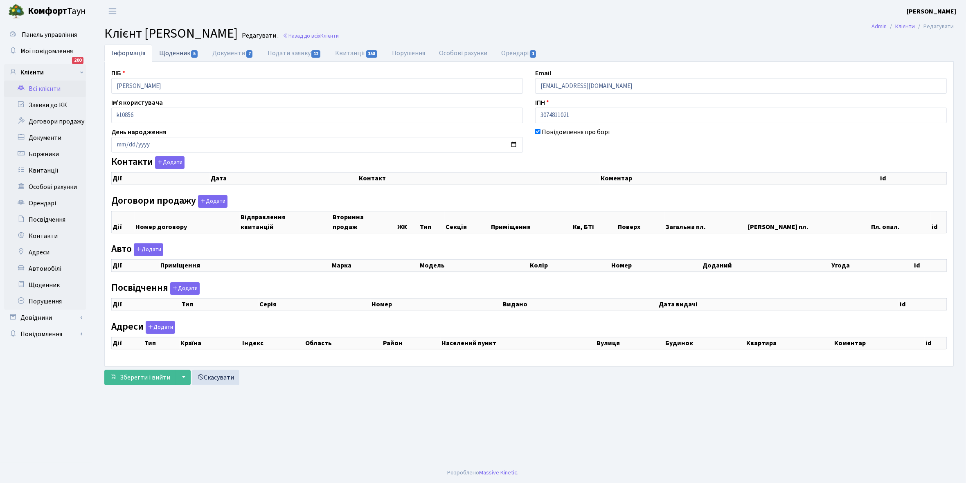
select select "25"
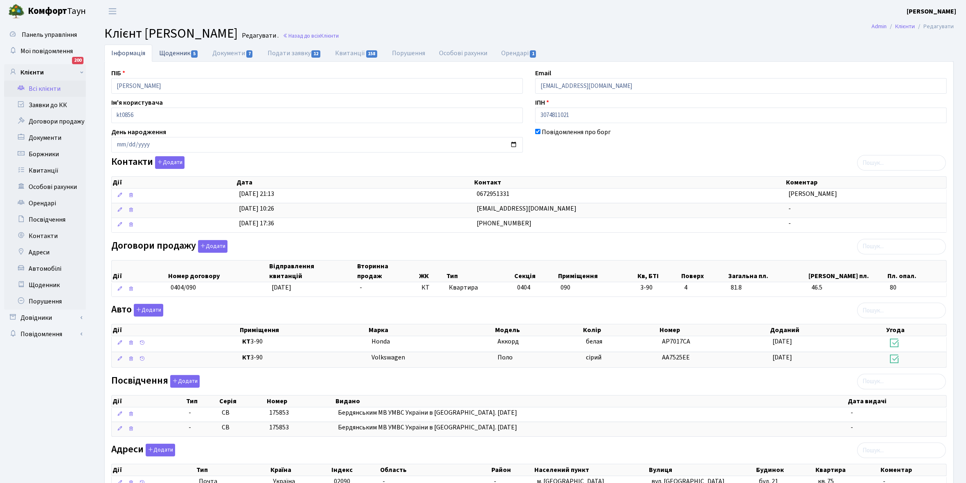
click at [171, 50] on link "Щоденник 5" at bounding box center [178, 53] width 53 height 17
select select "25"
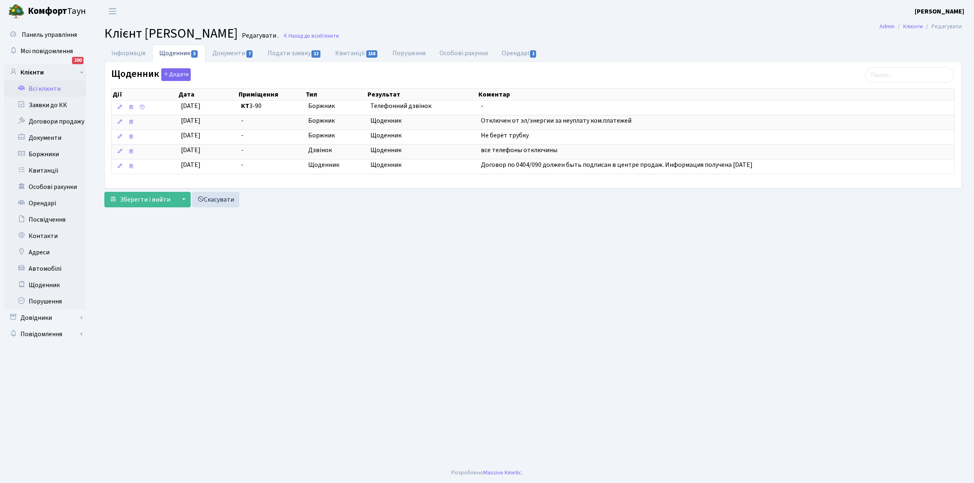
click at [41, 90] on link "Всі клієнти" at bounding box center [45, 89] width 82 height 16
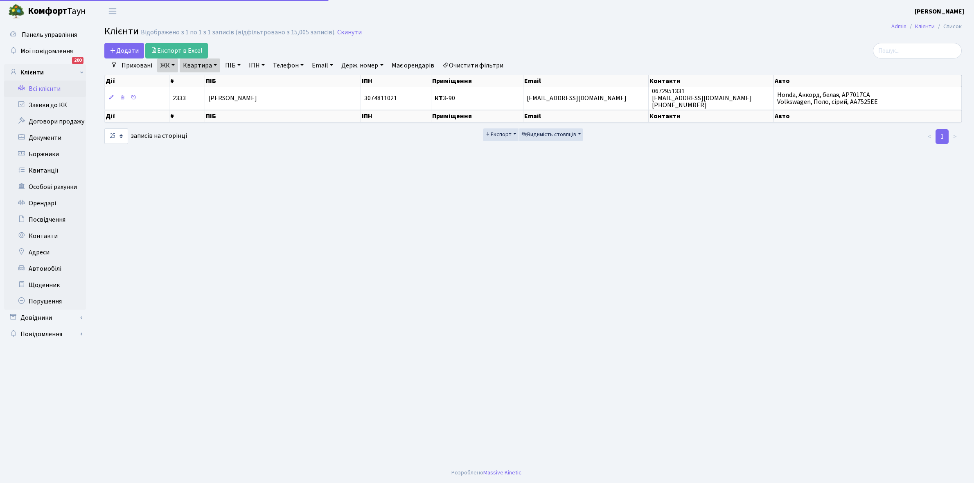
select select "25"
click at [43, 155] on link "Боржники" at bounding box center [45, 154] width 82 height 16
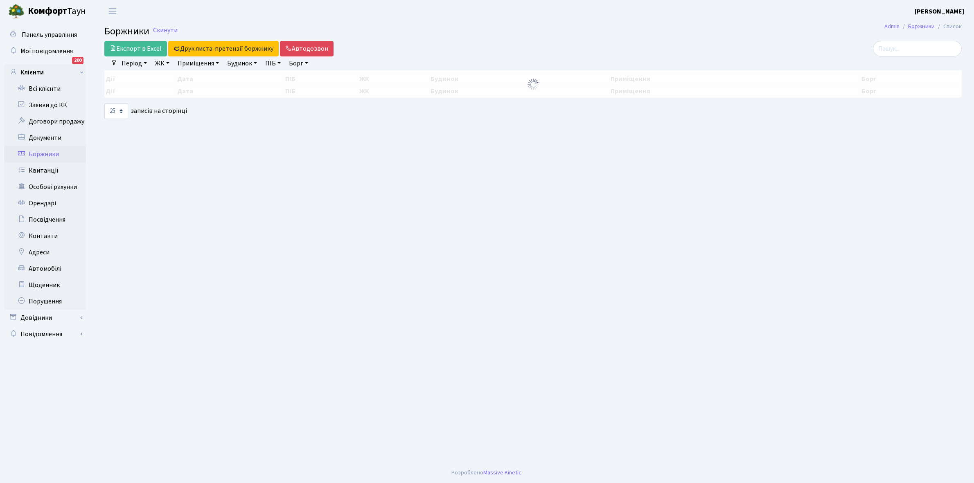
select select "25"
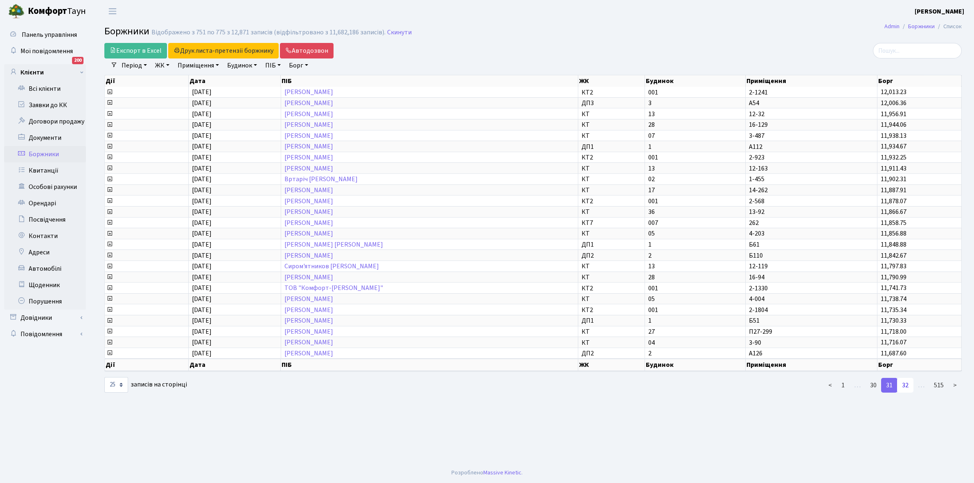
click at [907, 378] on link "32" at bounding box center [905, 385] width 16 height 15
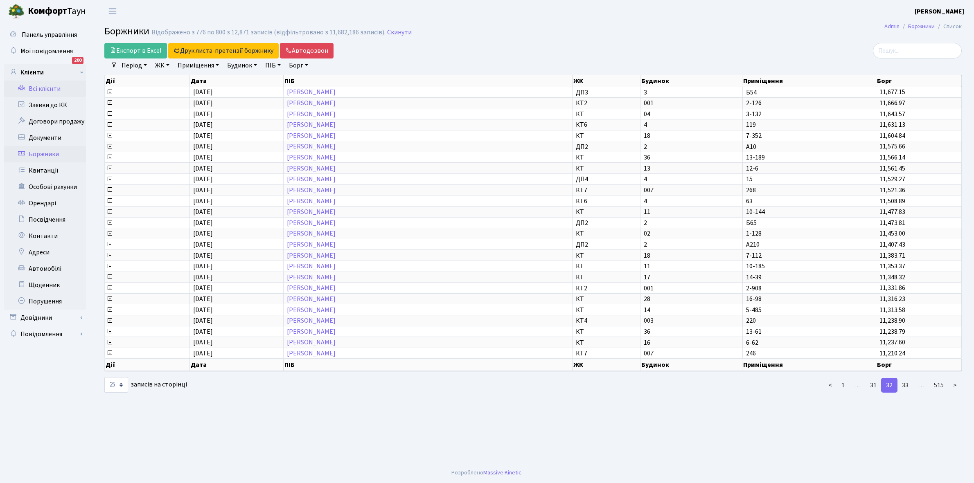
click at [43, 91] on link "Всі клієнти" at bounding box center [45, 89] width 82 height 16
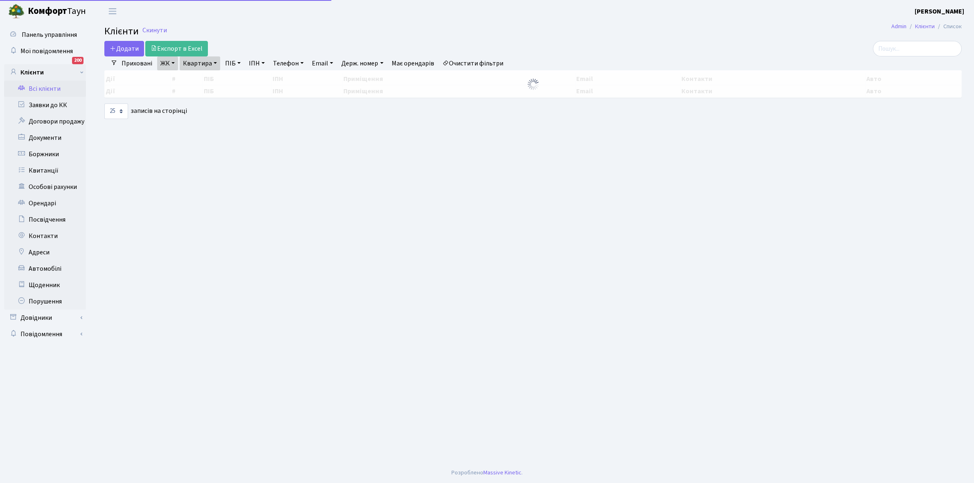
select select "25"
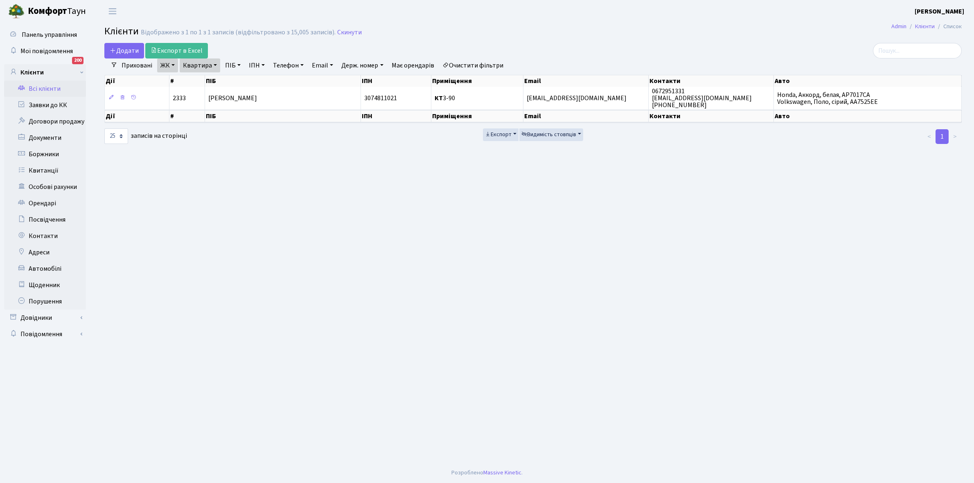
click at [215, 63] on link "Квартира" at bounding box center [200, 66] width 41 height 14
click at [210, 78] on input "3-90" at bounding box center [204, 82] width 48 height 16
type input "3"
type input "2-126"
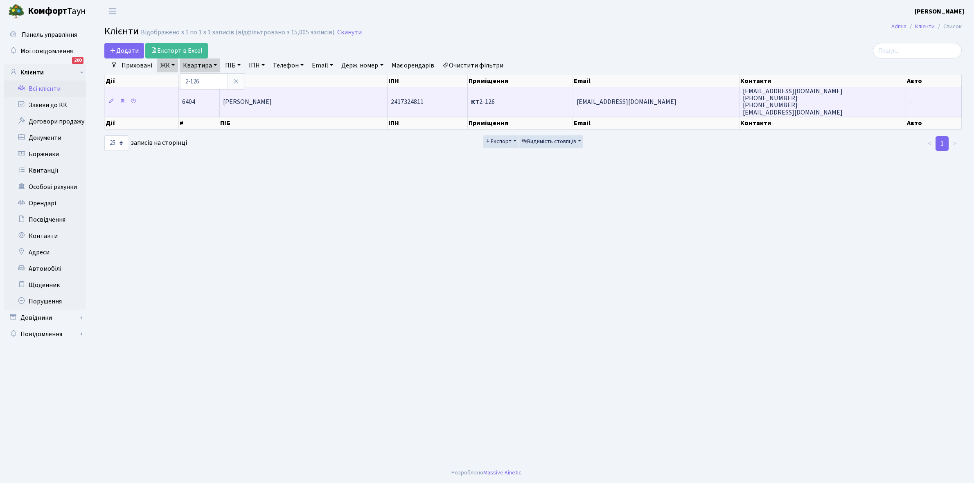
click at [266, 97] on span "[PERSON_NAME]" at bounding box center [247, 101] width 49 height 9
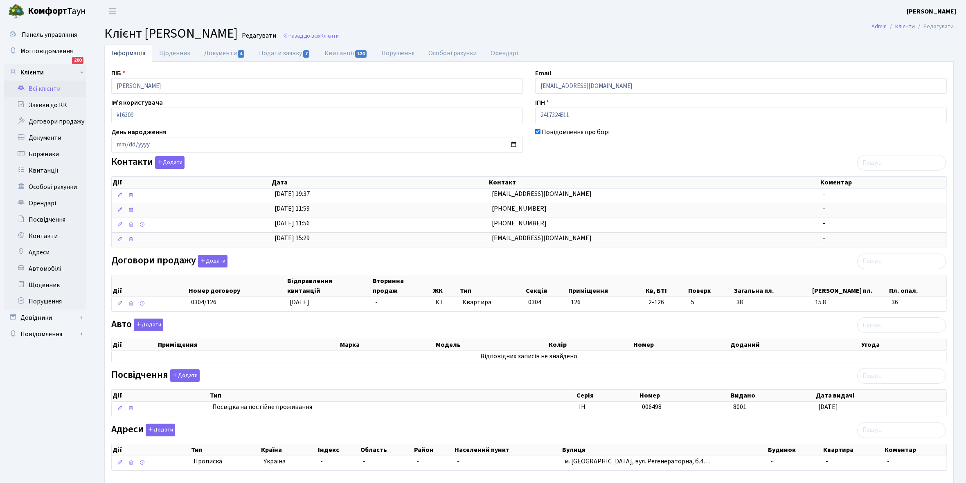
click at [169, 50] on link "Щоденник" at bounding box center [174, 53] width 45 height 17
select select "25"
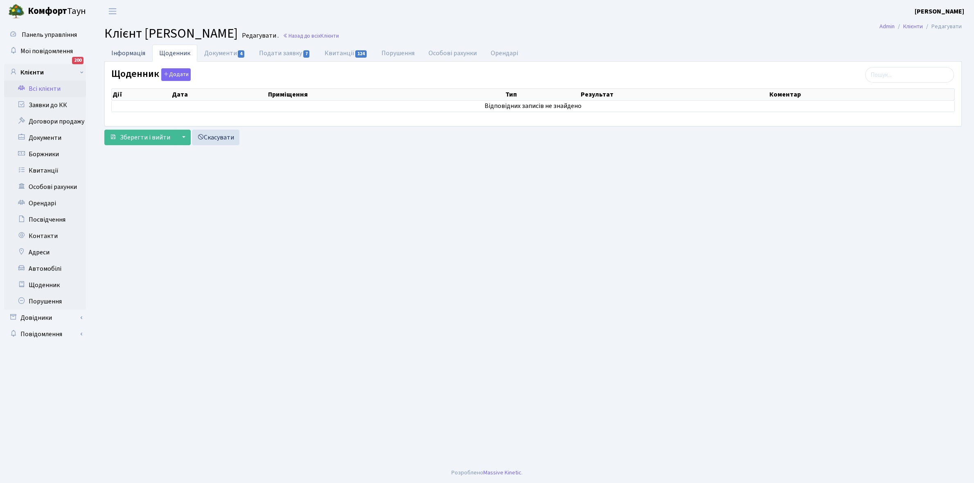
click at [125, 53] on link "Інформація" at bounding box center [128, 53] width 48 height 17
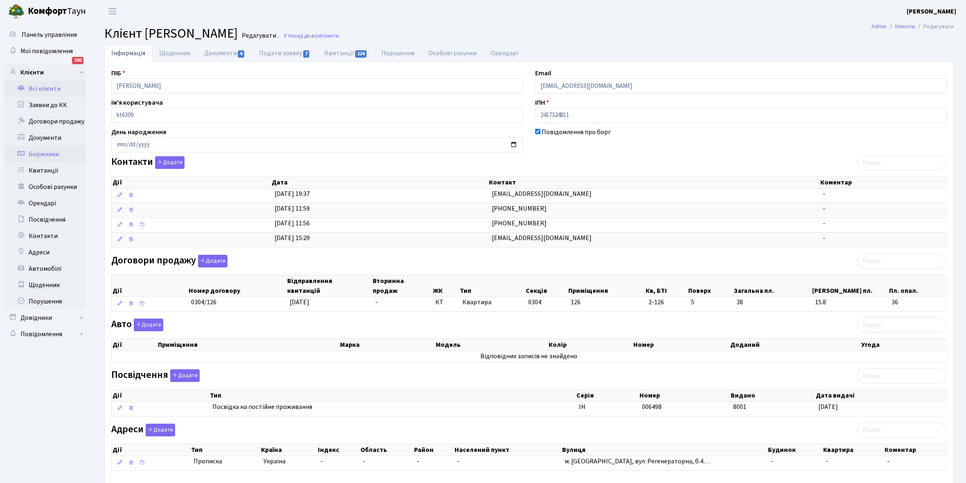
click at [52, 155] on link "Боржники" at bounding box center [45, 154] width 82 height 16
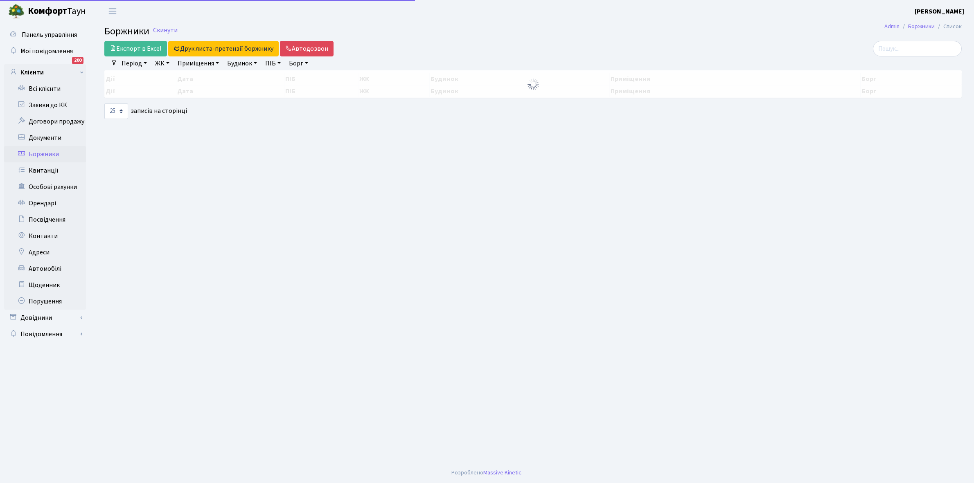
select select "25"
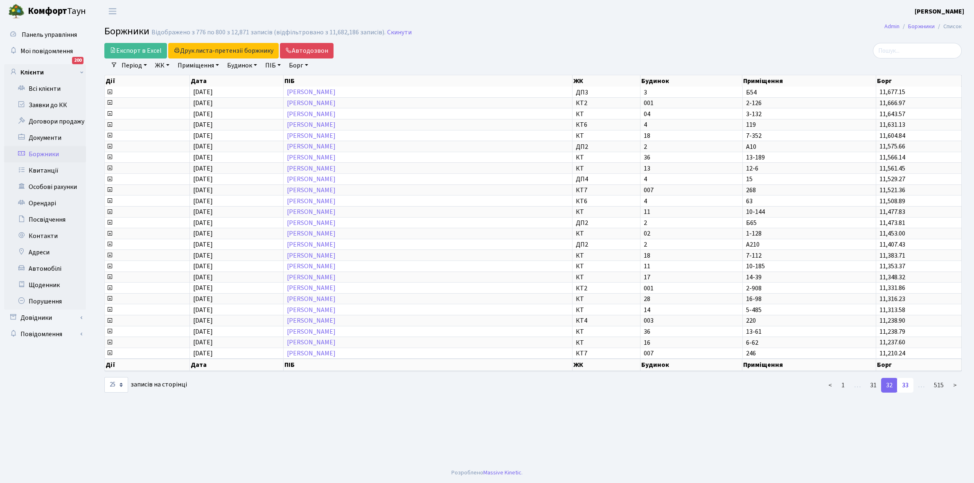
click at [907, 378] on link "33" at bounding box center [905, 385] width 16 height 15
click at [46, 86] on link "Всі клієнти" at bounding box center [45, 89] width 82 height 16
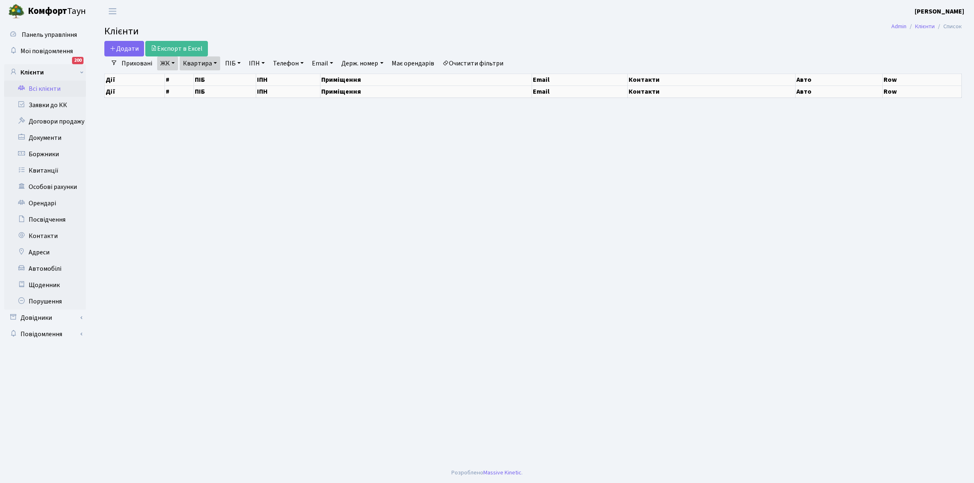
select select "25"
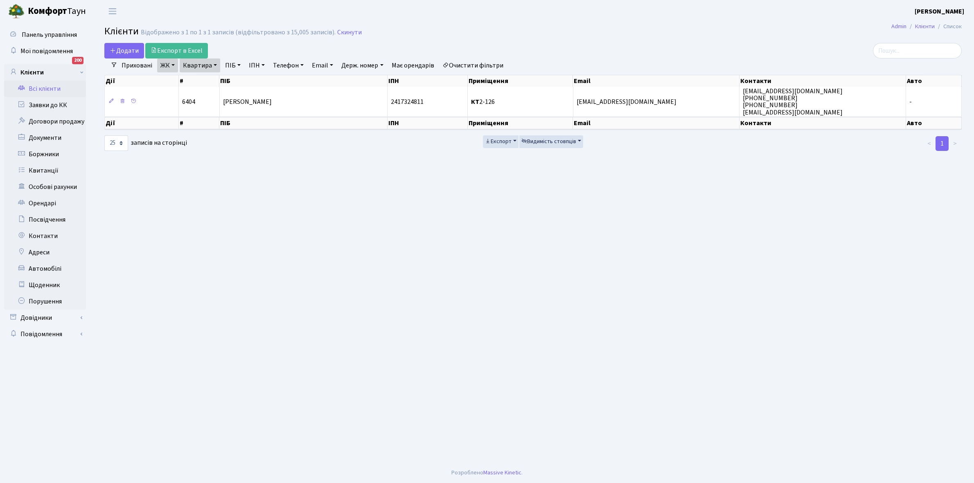
click at [467, 68] on link "Очистити фільтри" at bounding box center [473, 66] width 68 height 14
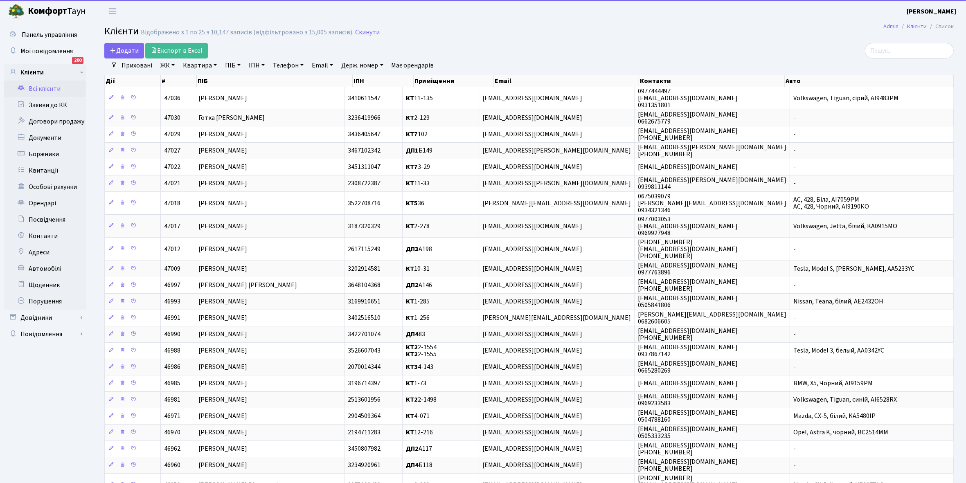
click at [174, 62] on link "ЖК" at bounding box center [167, 66] width 21 height 14
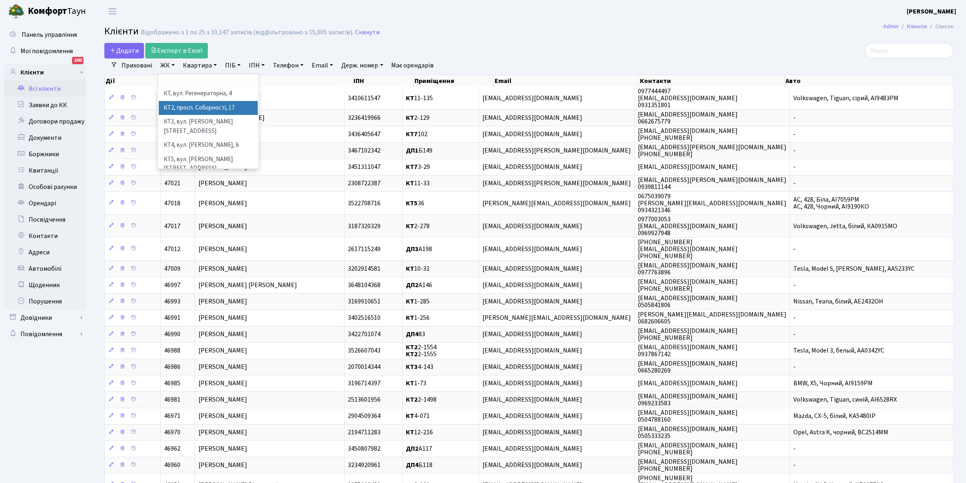
click at [187, 106] on li "КТ2, просп. Соборності, 17" at bounding box center [208, 108] width 99 height 14
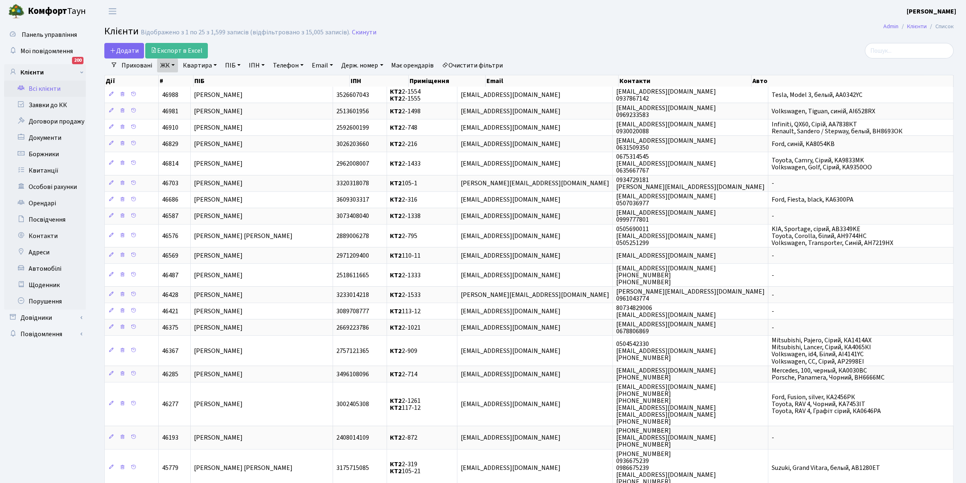
click at [214, 65] on link "Квартира" at bounding box center [200, 66] width 41 height 14
click at [199, 81] on input "text" at bounding box center [204, 82] width 48 height 16
type input "2-126"
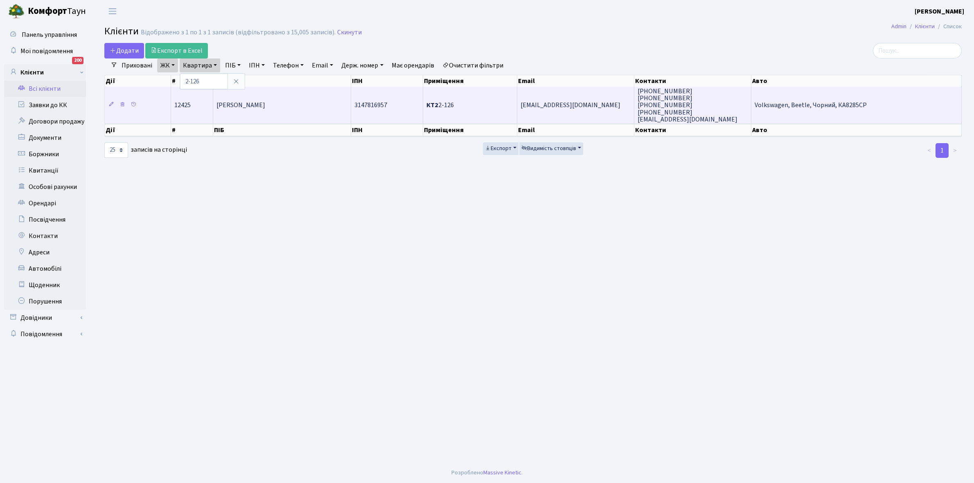
click at [265, 109] on span "[PERSON_NAME]" at bounding box center [241, 105] width 49 height 9
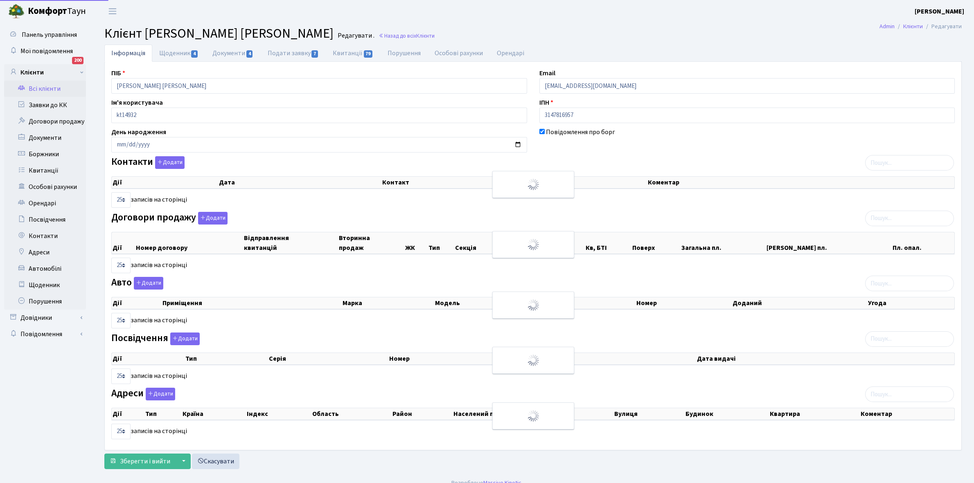
select select "25"
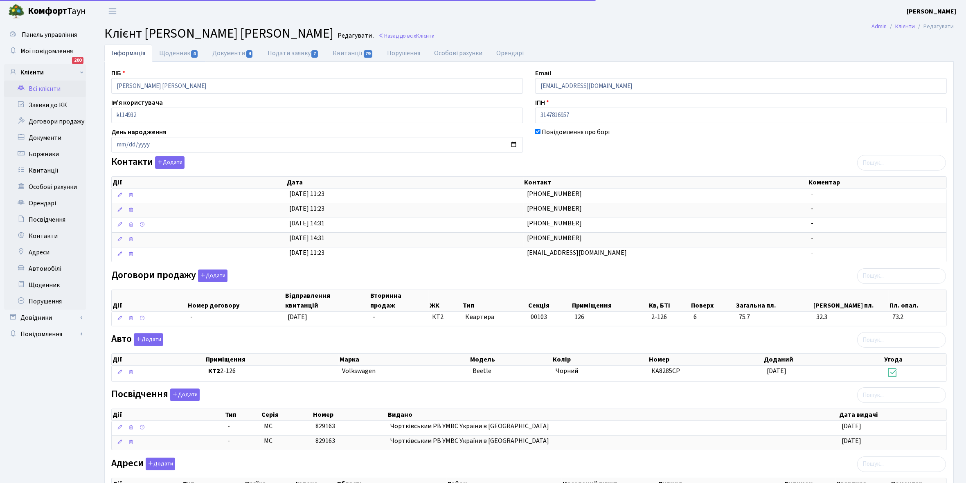
click at [171, 48] on link "Щоденник 4" at bounding box center [178, 53] width 53 height 17
select select "25"
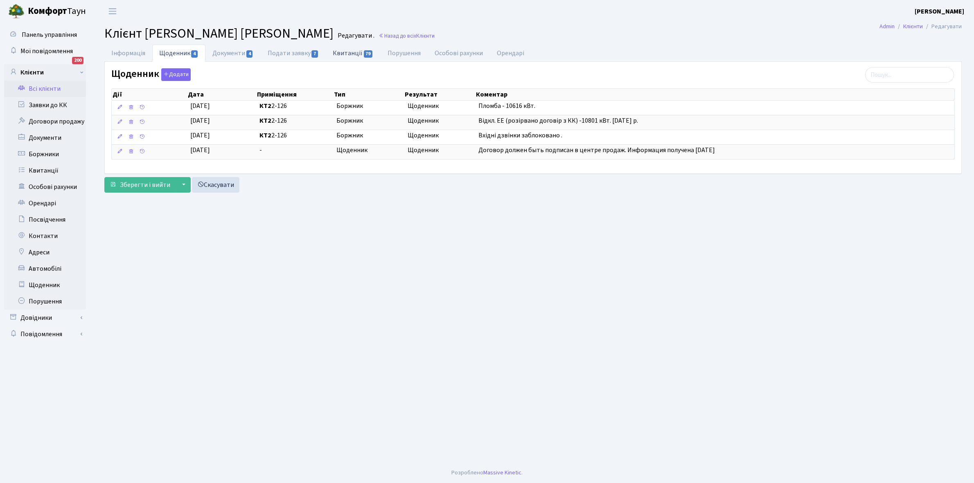
click at [341, 53] on link "Квитанції 79" at bounding box center [353, 53] width 54 height 17
select select "25"
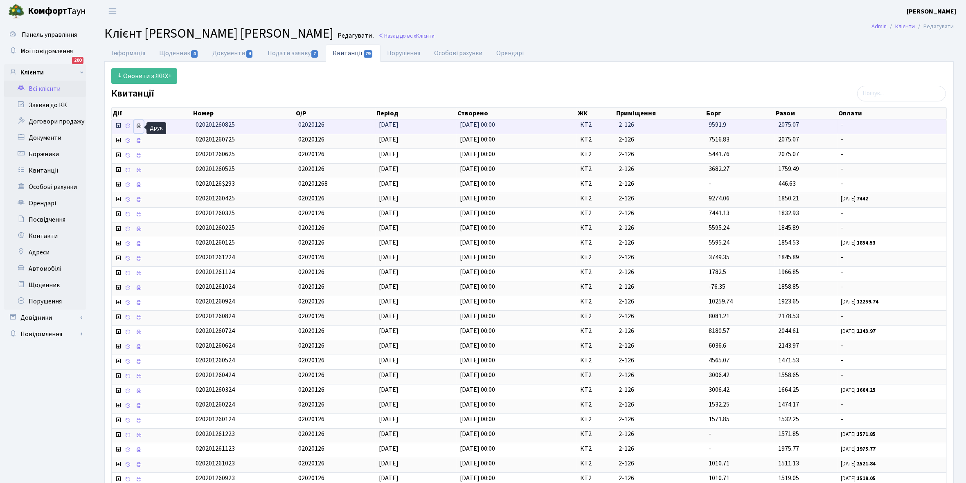
click at [140, 129] on icon at bounding box center [139, 126] width 6 height 6
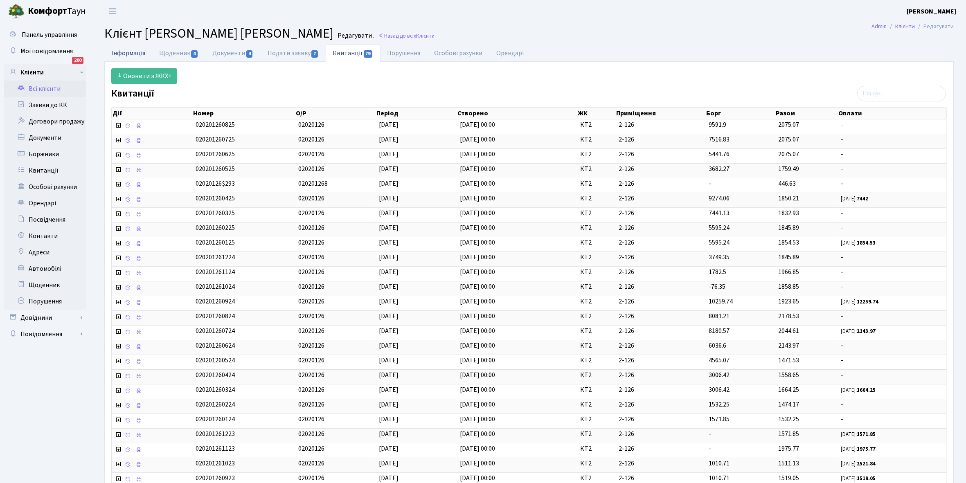
click at [122, 52] on link "Інформація" at bounding box center [128, 53] width 48 height 17
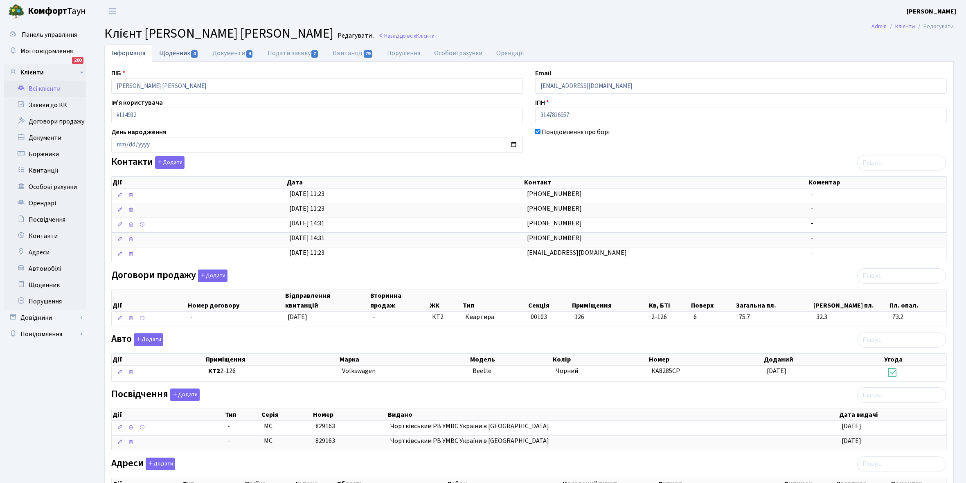
click at [174, 50] on link "Щоденник 4" at bounding box center [178, 53] width 53 height 17
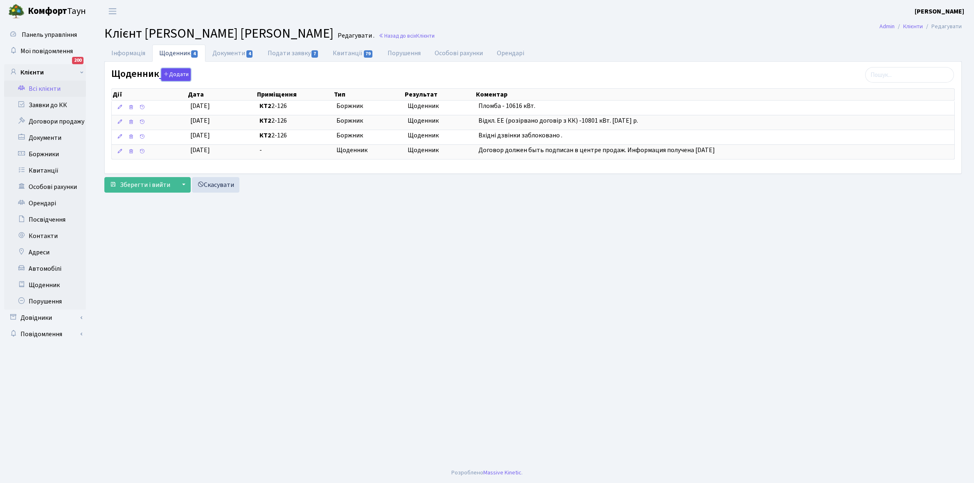
click at [171, 71] on button "Додати" at bounding box center [175, 74] width 29 height 13
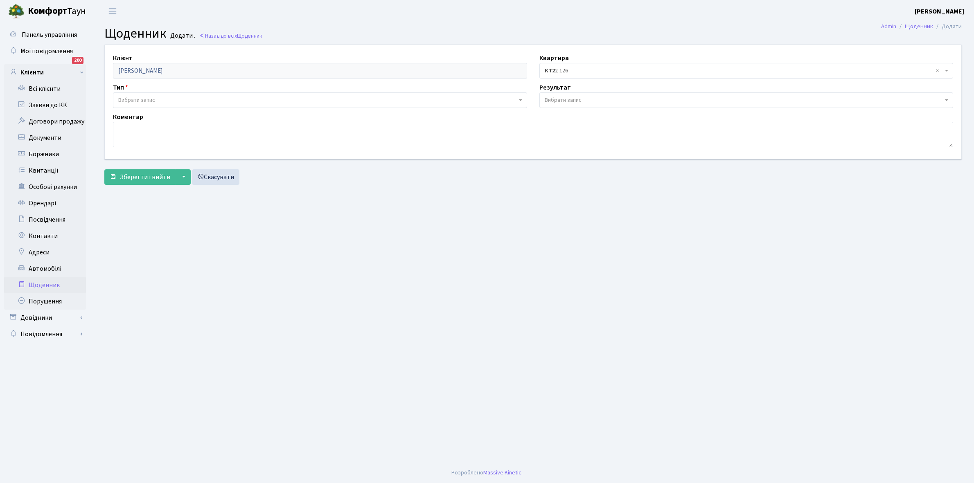
click at [146, 101] on span "Вибрати запис" at bounding box center [136, 100] width 37 height 8
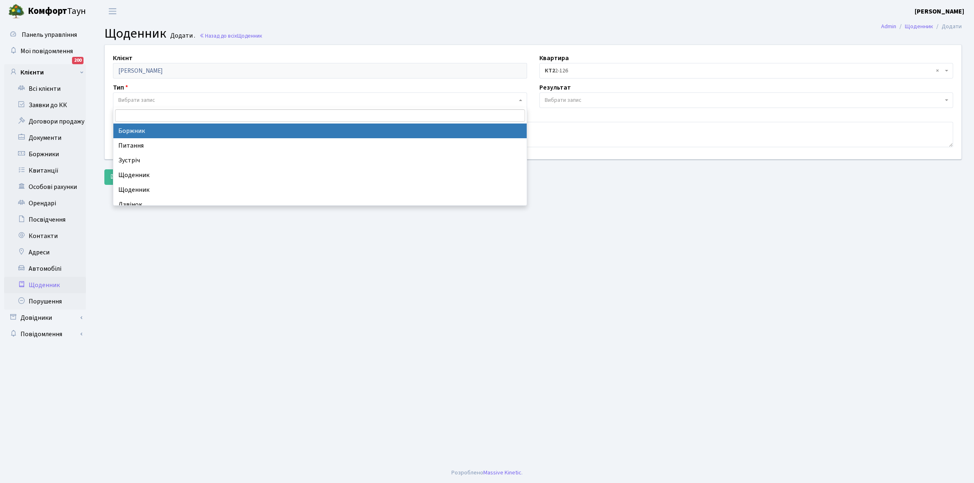
select select "189"
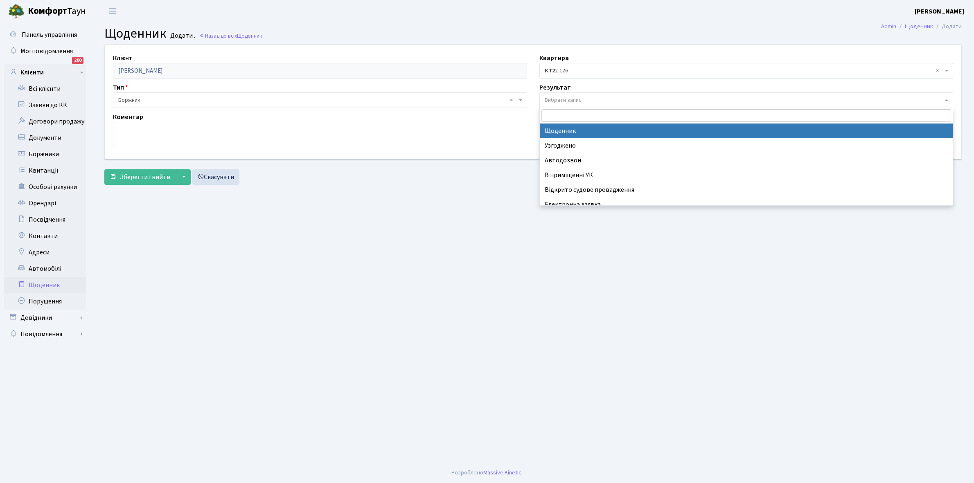
click at [565, 97] on span "Вибрати запис" at bounding box center [563, 100] width 37 height 8
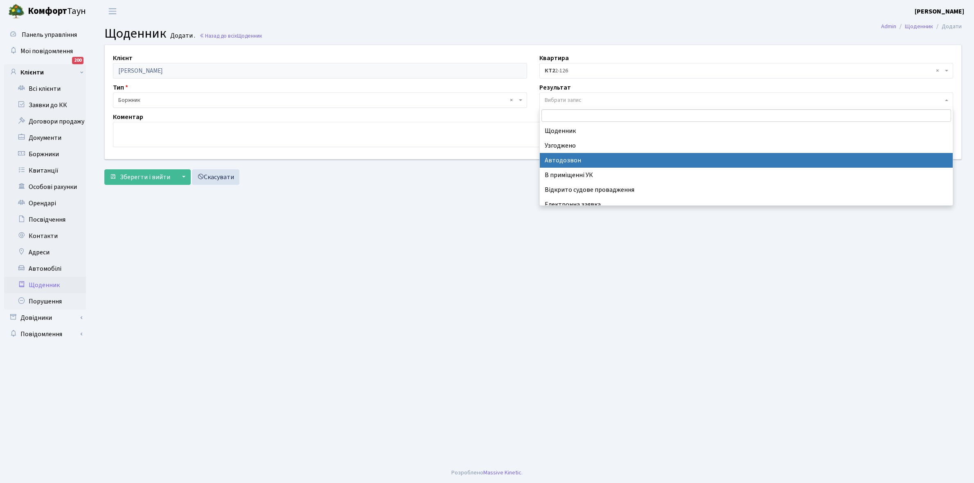
scroll to position [50, 0]
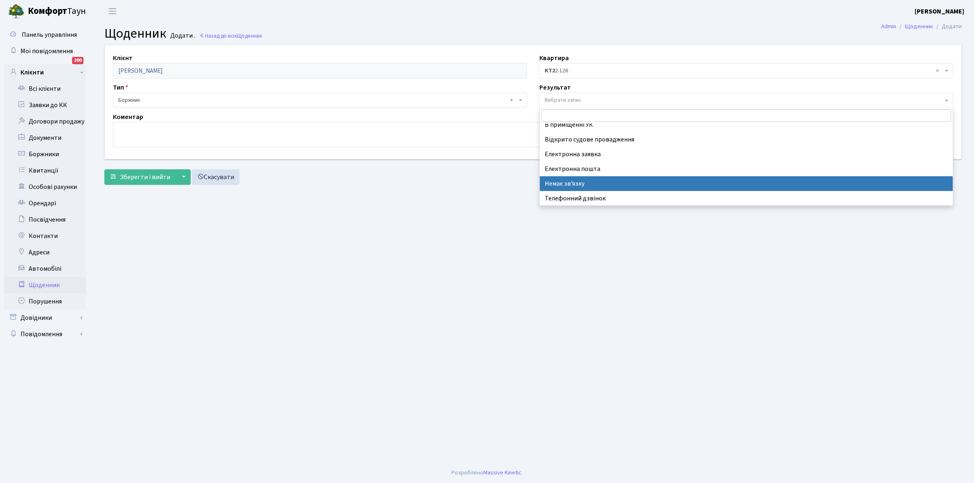
select select "197"
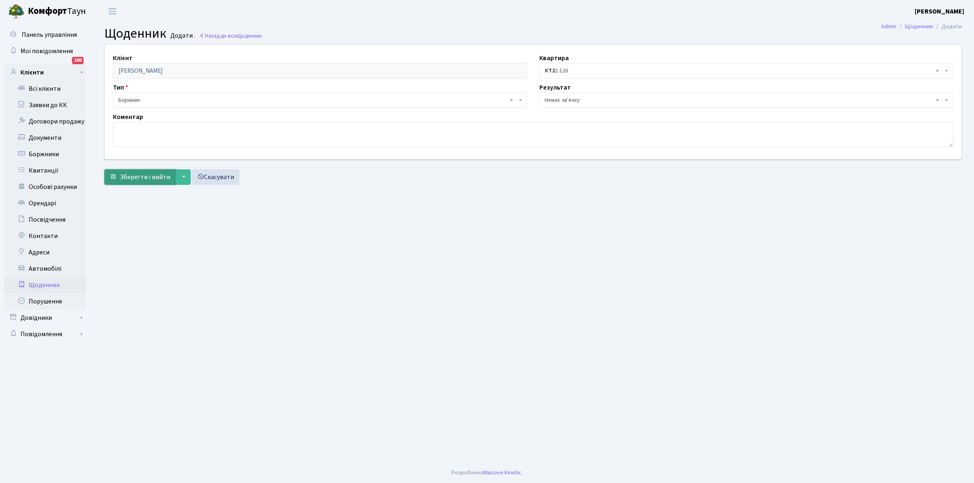
click at [156, 179] on span "Зберегти і вийти" at bounding box center [145, 177] width 50 height 9
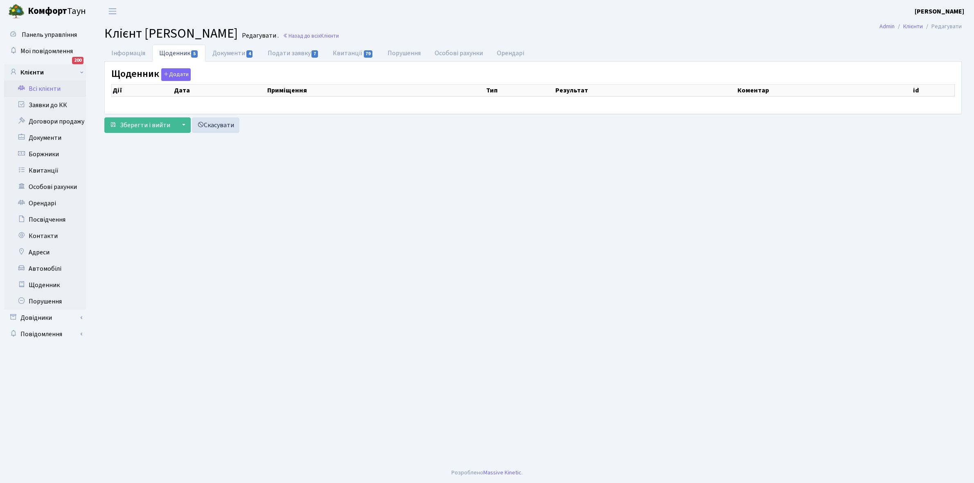
select select "25"
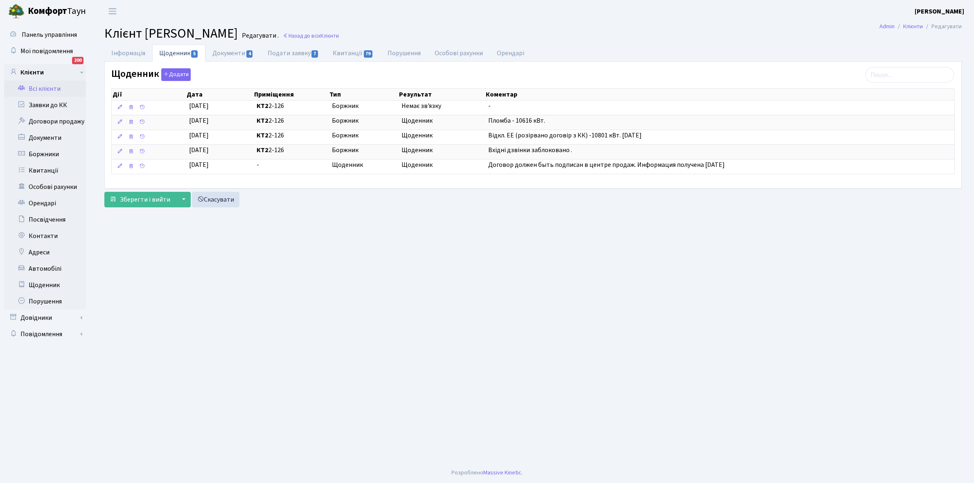
click at [42, 88] on link "Всі клієнти" at bounding box center [45, 89] width 82 height 16
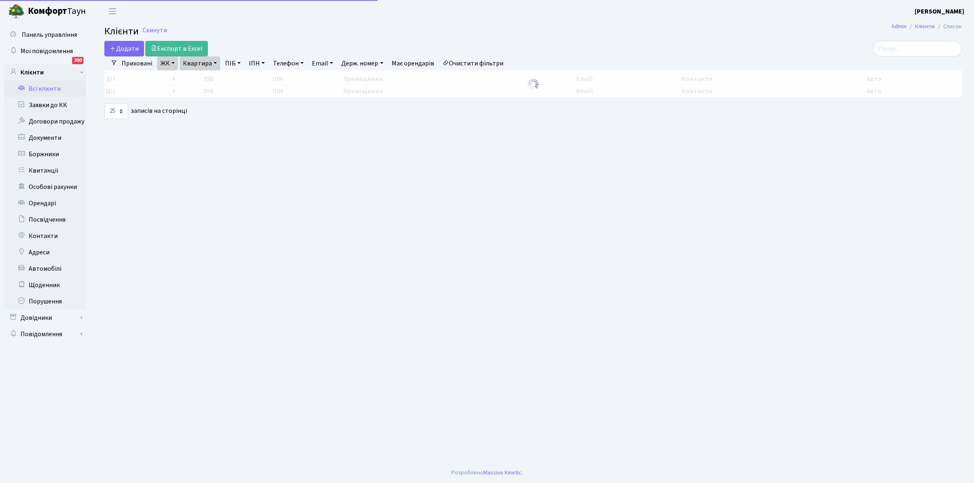
select select "25"
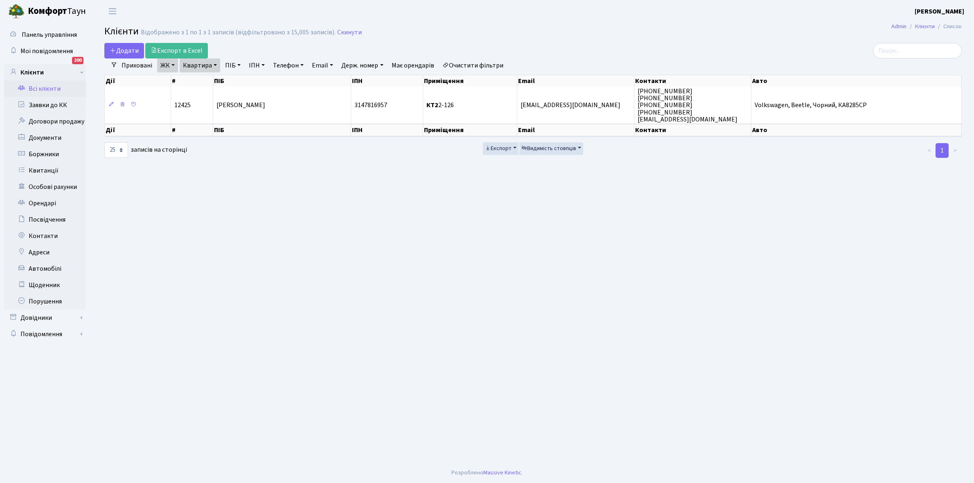
click at [216, 65] on link "Квартира" at bounding box center [200, 66] width 41 height 14
click at [214, 76] on input "2-126" at bounding box center [204, 82] width 48 height 16
type input "2"
type input "3"
click at [469, 68] on link "Очистити фільтри" at bounding box center [473, 66] width 68 height 14
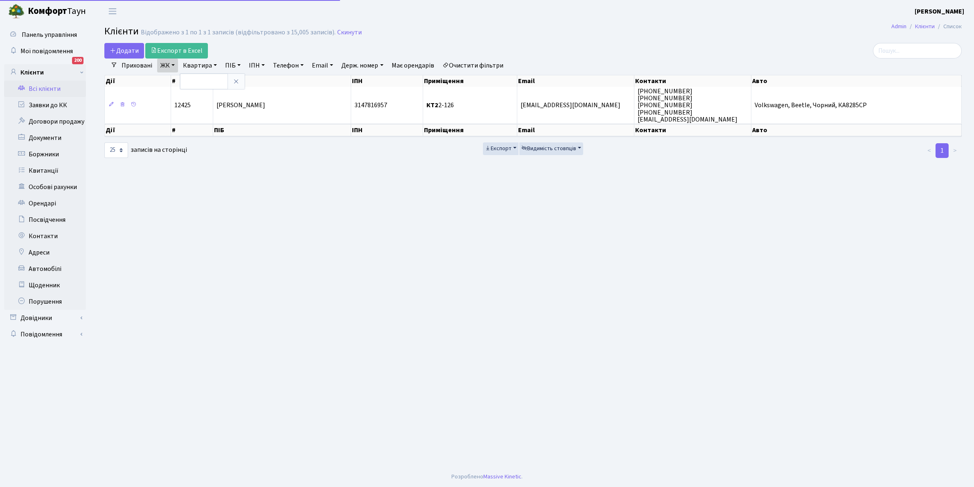
select select
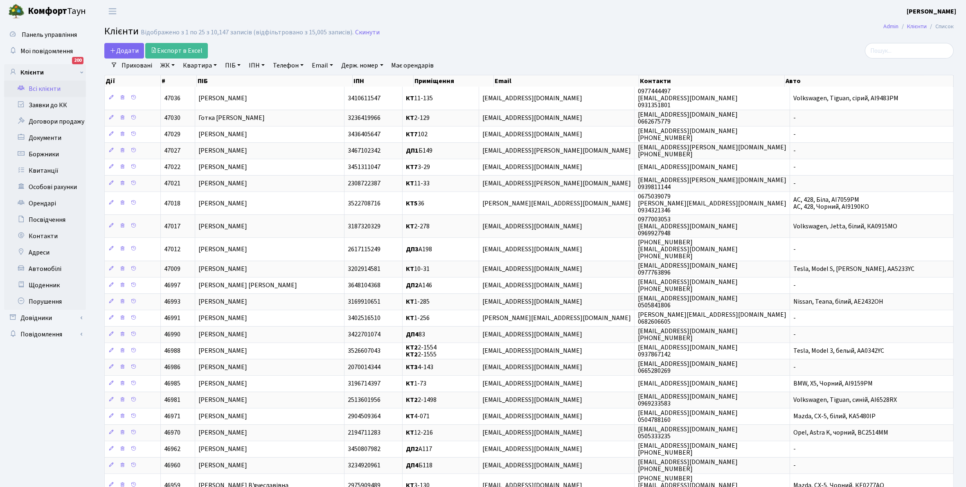
click at [174, 65] on link "ЖК" at bounding box center [167, 66] width 21 height 14
click at [177, 95] on li "КТ, вул. Регенераторна, 4" at bounding box center [208, 94] width 99 height 14
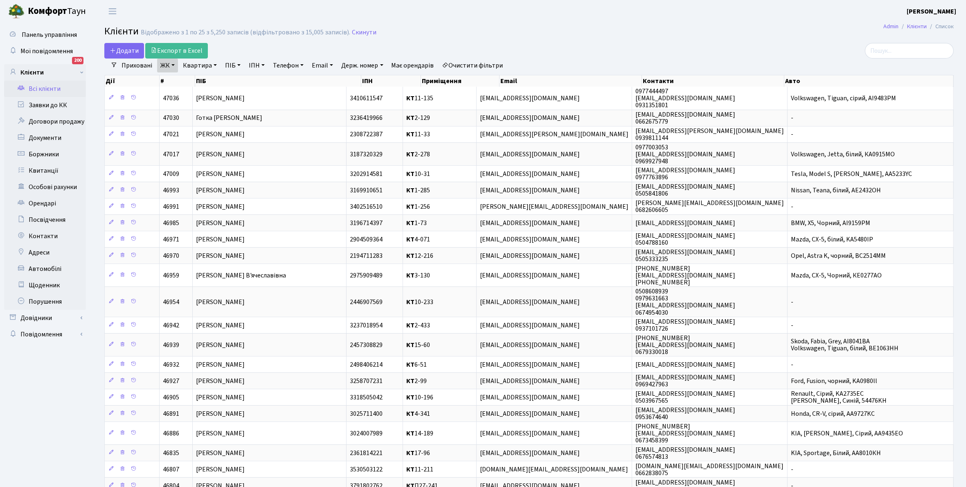
click at [215, 65] on link "Квартира" at bounding box center [200, 66] width 41 height 14
click at [201, 78] on input "text" at bounding box center [204, 82] width 48 height 16
type input "3-132"
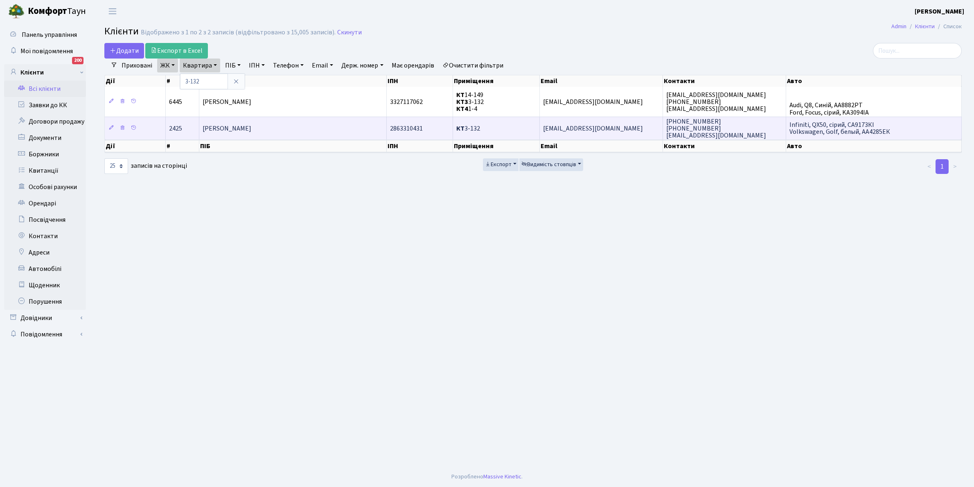
click at [322, 125] on td "Ходаковський Володимир Юрійович" at bounding box center [292, 128] width 187 height 23
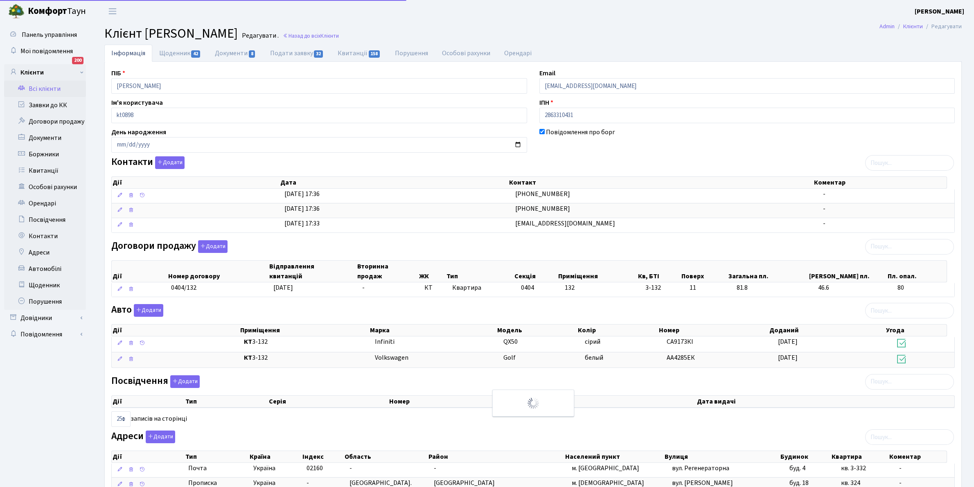
select select "25"
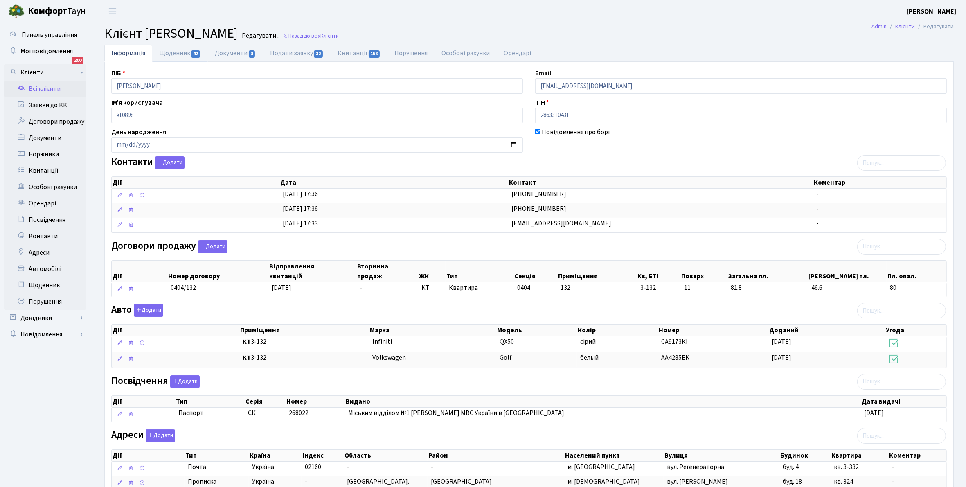
click at [171, 51] on link "Щоденник 42" at bounding box center [180, 53] width 56 height 17
select select "25"
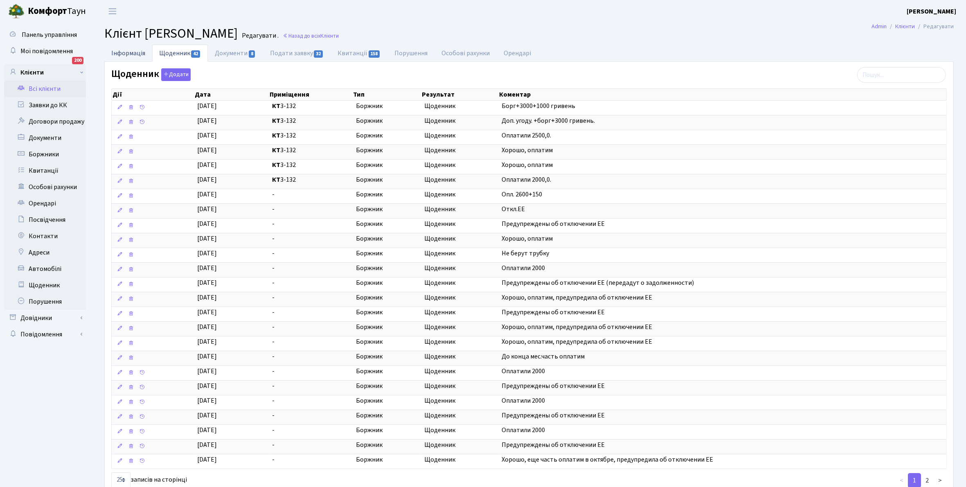
click at [127, 53] on link "Інформація" at bounding box center [128, 53] width 48 height 17
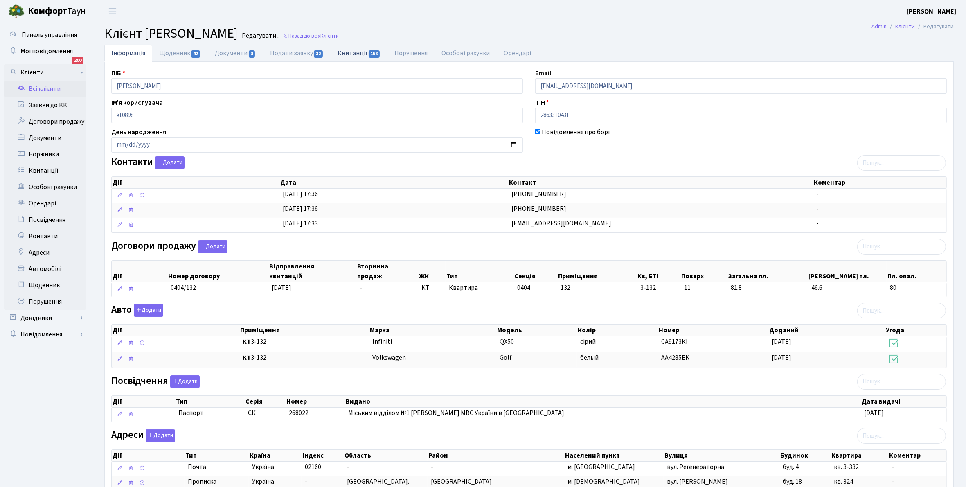
click at [355, 52] on link "Квитанції 158" at bounding box center [359, 53] width 57 height 17
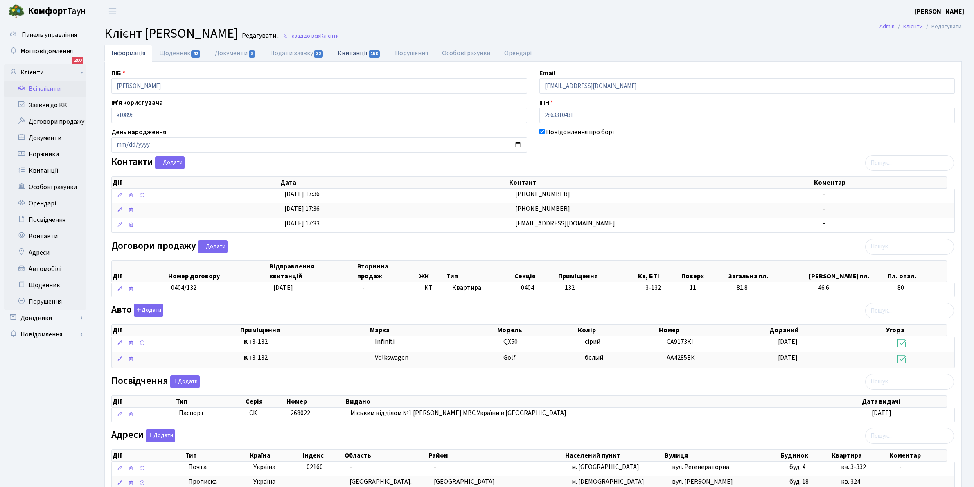
select select "25"
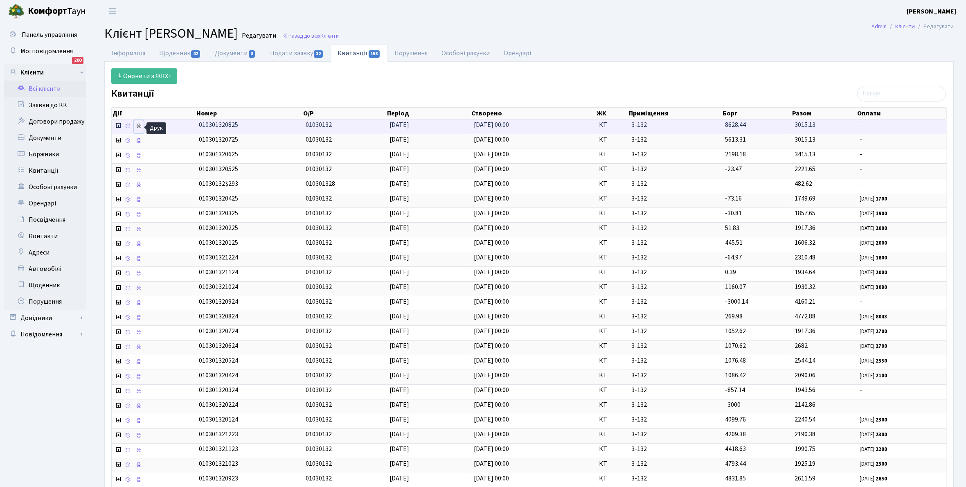
click at [138, 127] on icon at bounding box center [139, 126] width 6 height 6
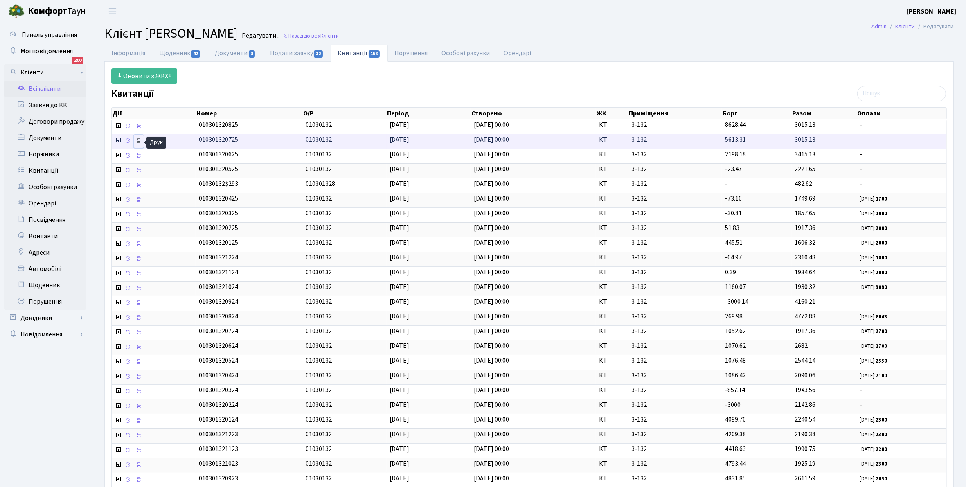
click at [140, 142] on icon at bounding box center [139, 141] width 6 height 6
click at [121, 52] on link "Інформація" at bounding box center [128, 53] width 48 height 17
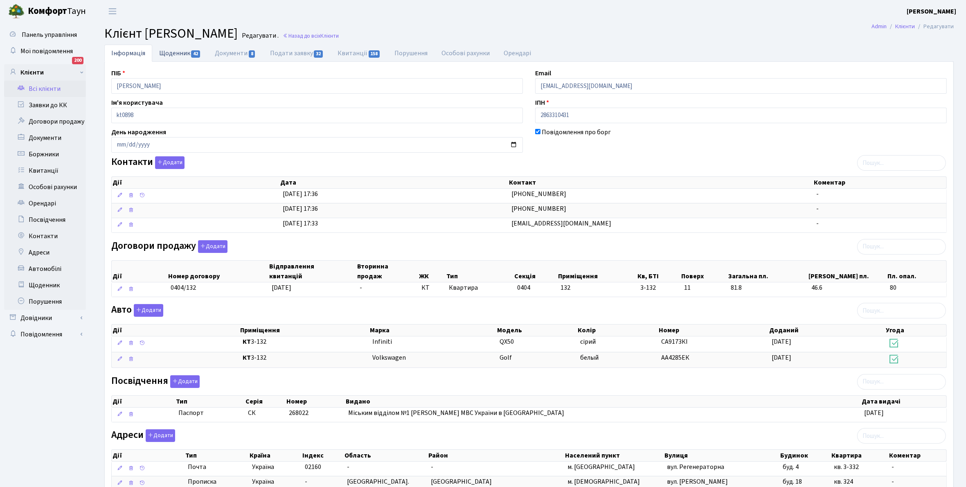
click at [165, 52] on link "Щоденник 42" at bounding box center [180, 53] width 56 height 17
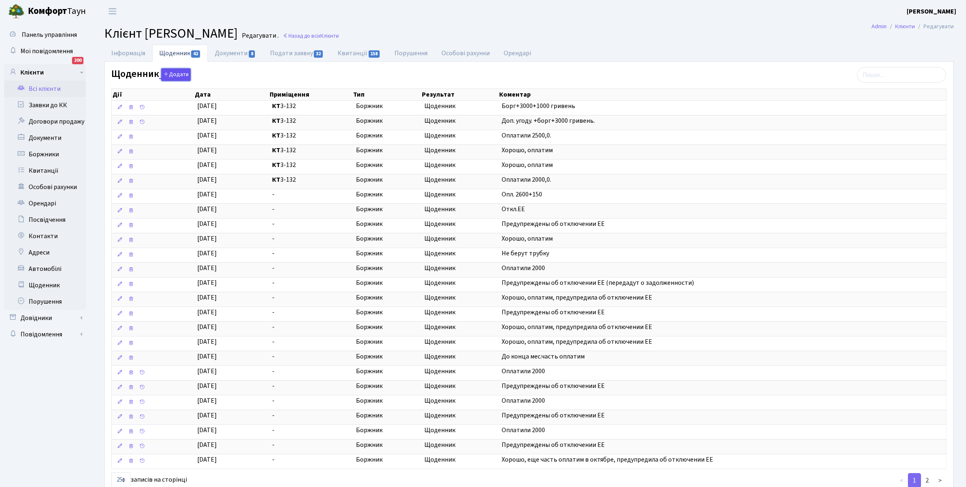
click at [173, 76] on button "Додати" at bounding box center [175, 74] width 29 height 13
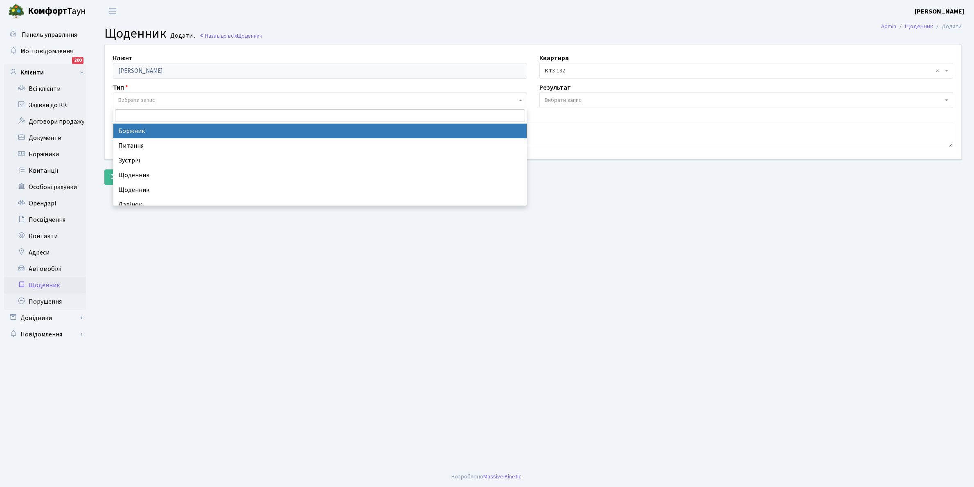
click at [143, 97] on span "Вибрати запис" at bounding box center [136, 100] width 37 height 8
select select "189"
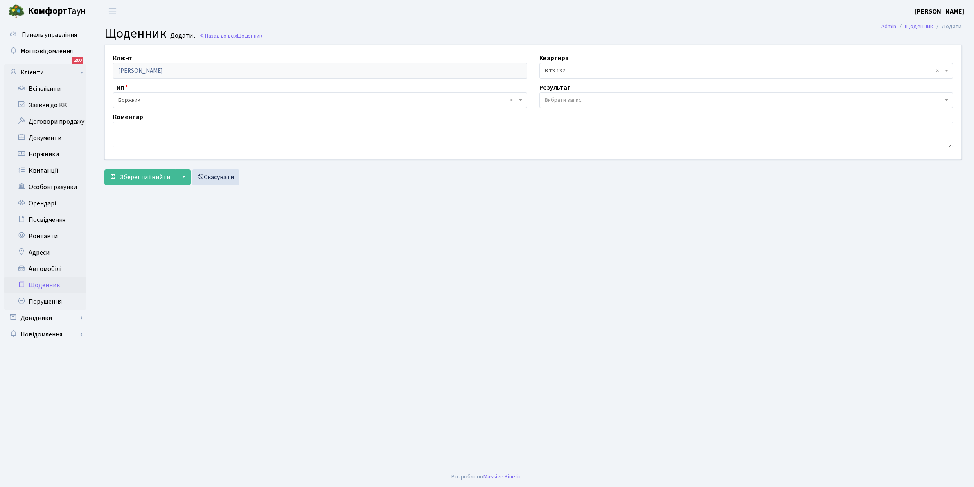
click at [561, 96] on span "Вибрати запис" at bounding box center [563, 100] width 37 height 8
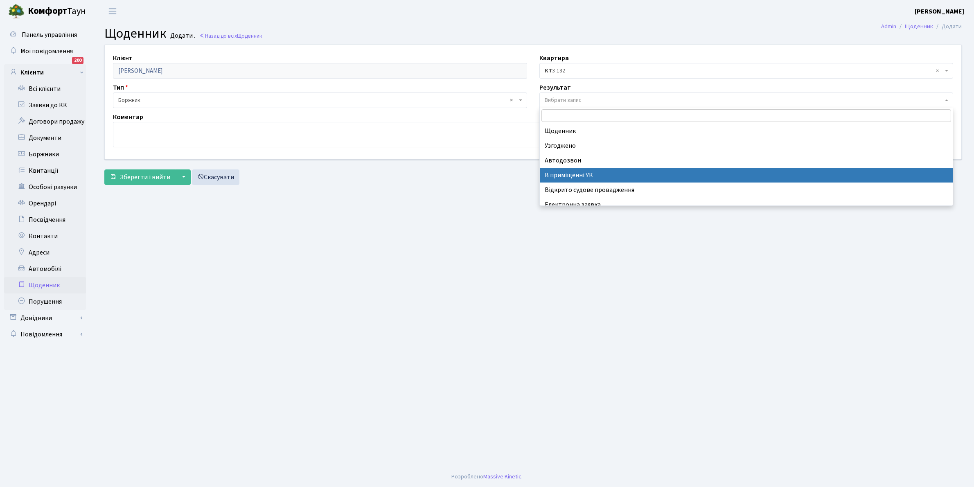
scroll to position [50, 0]
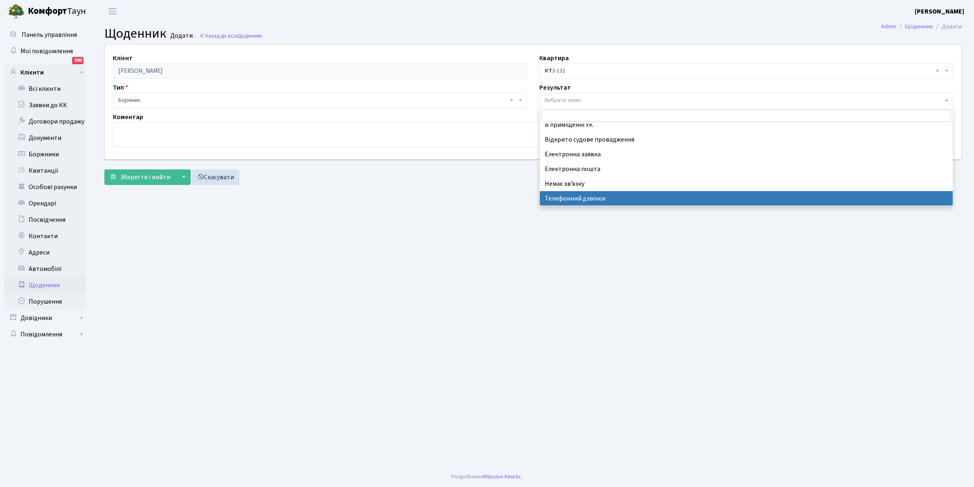
select select "196"
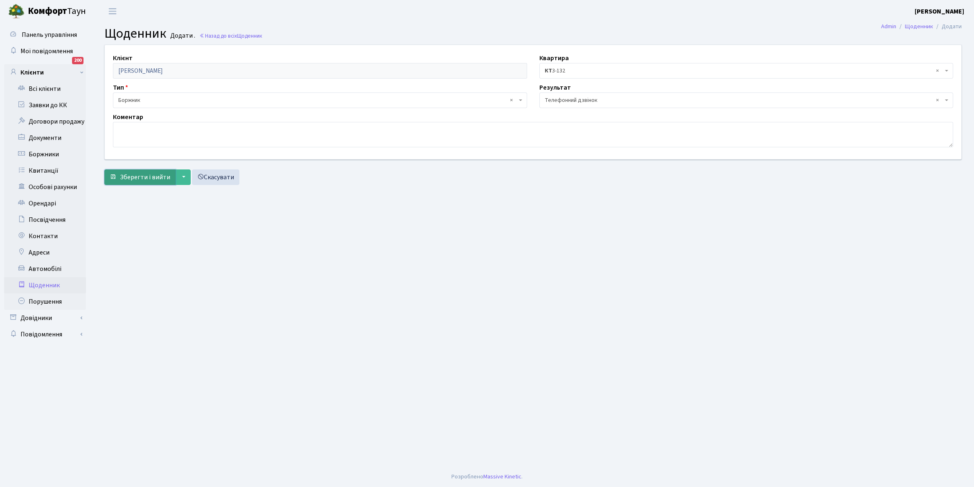
click at [140, 178] on span "Зберегти і вийти" at bounding box center [145, 177] width 50 height 9
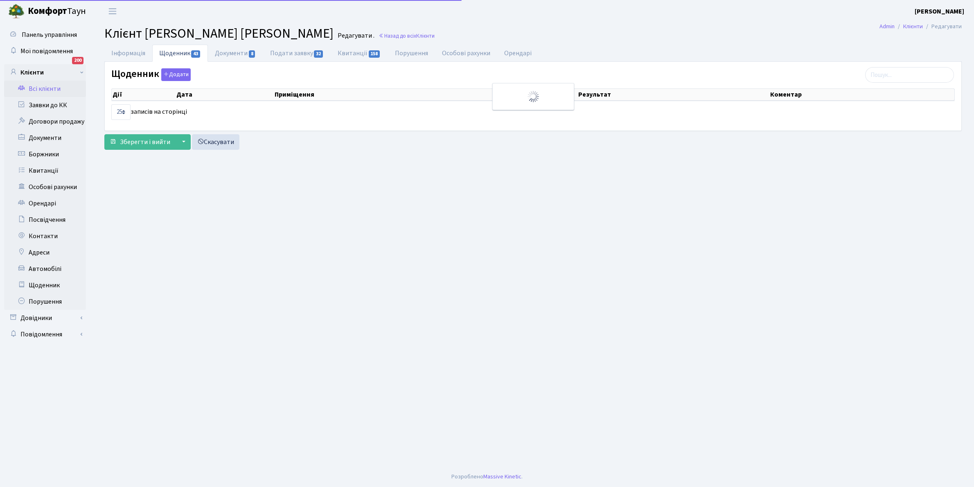
select select "25"
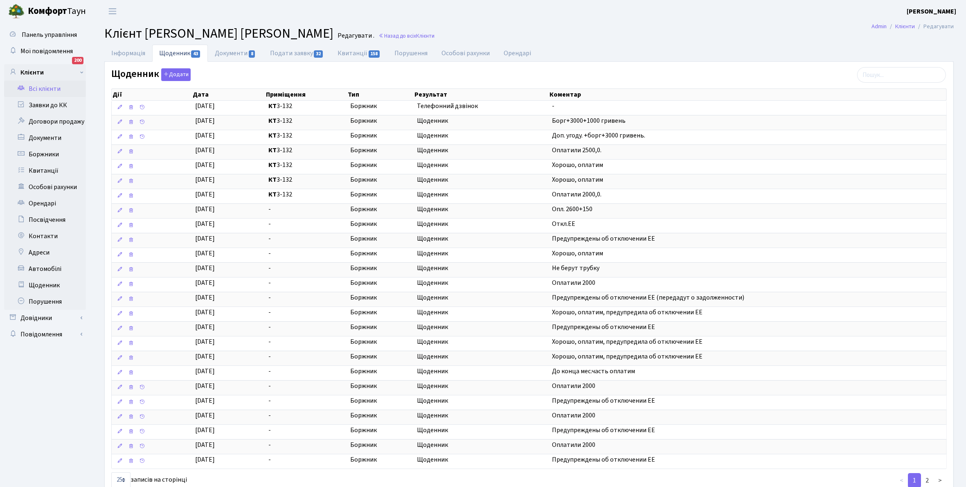
click at [39, 89] on link "Всі клієнти" at bounding box center [45, 89] width 82 height 16
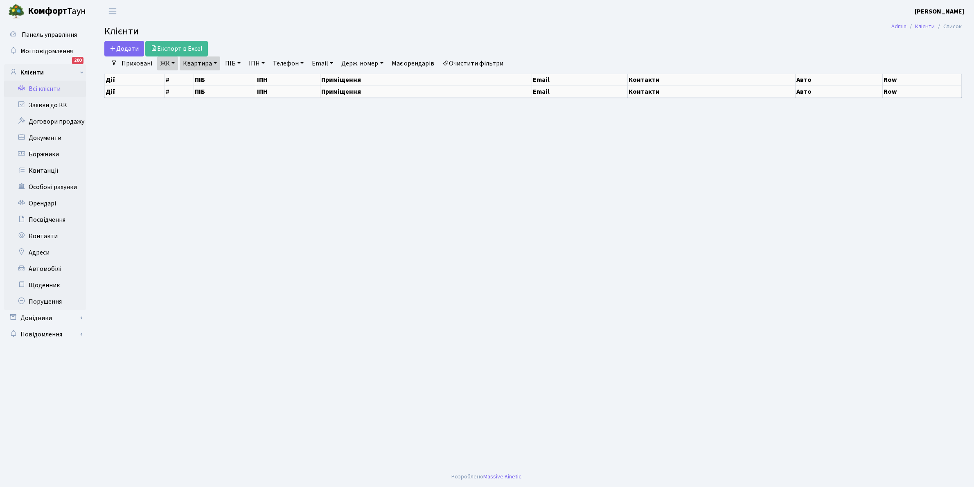
select select "25"
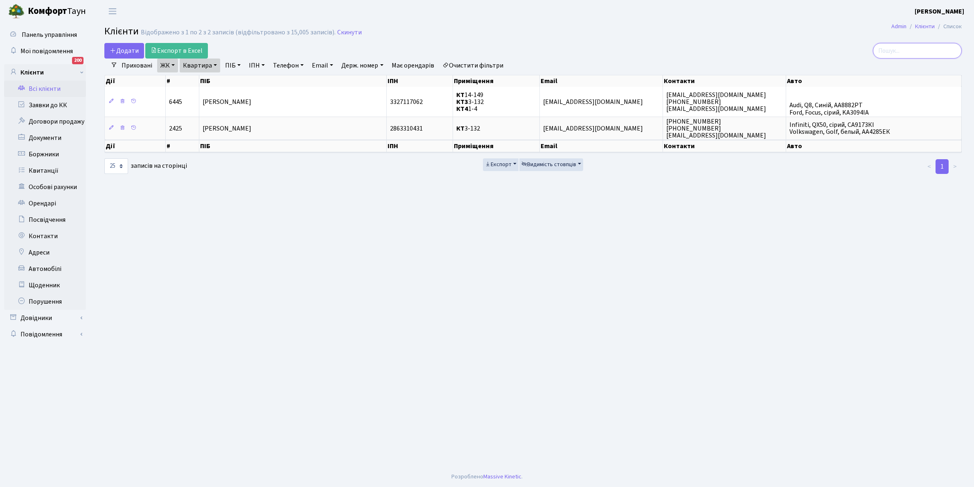
click at [907, 46] on input "search" at bounding box center [917, 51] width 89 height 16
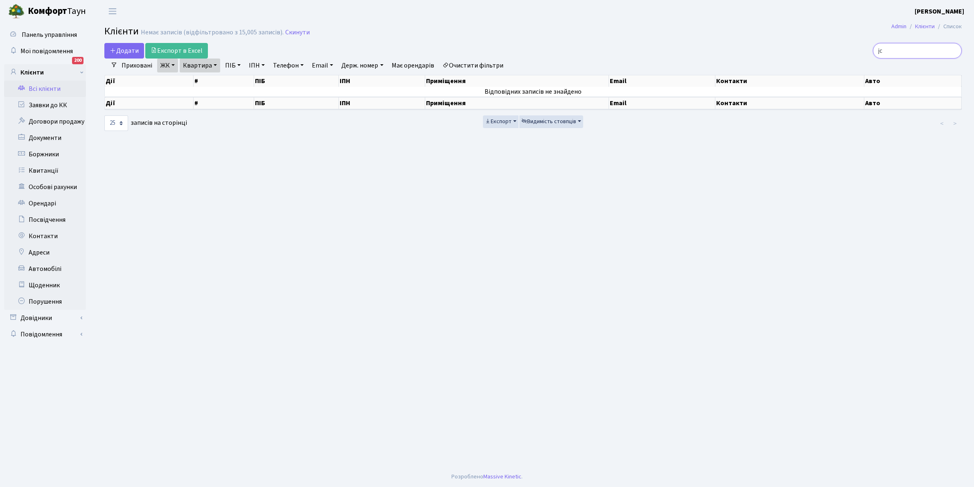
type input "j"
type input "осінцева в"
click at [472, 63] on link "Очистити фільтри" at bounding box center [473, 66] width 68 height 14
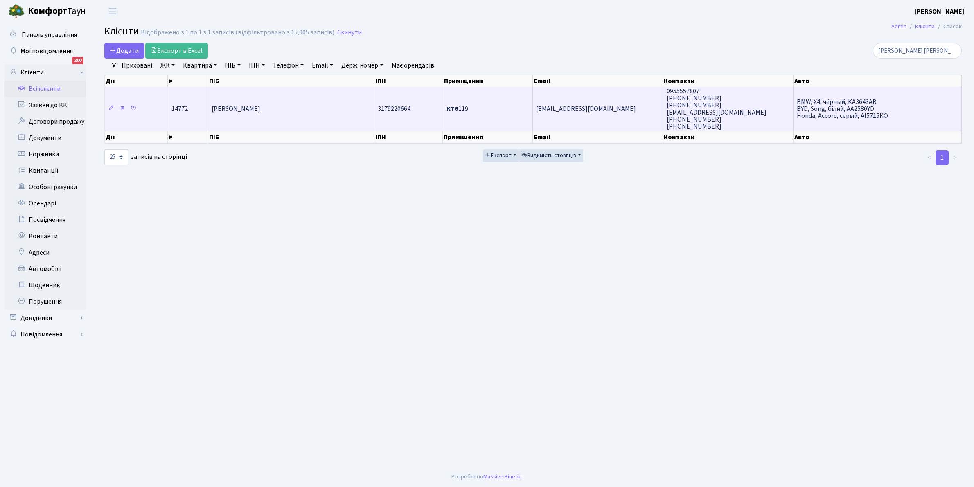
click at [300, 114] on td "[PERSON_NAME]" at bounding box center [291, 109] width 166 height 44
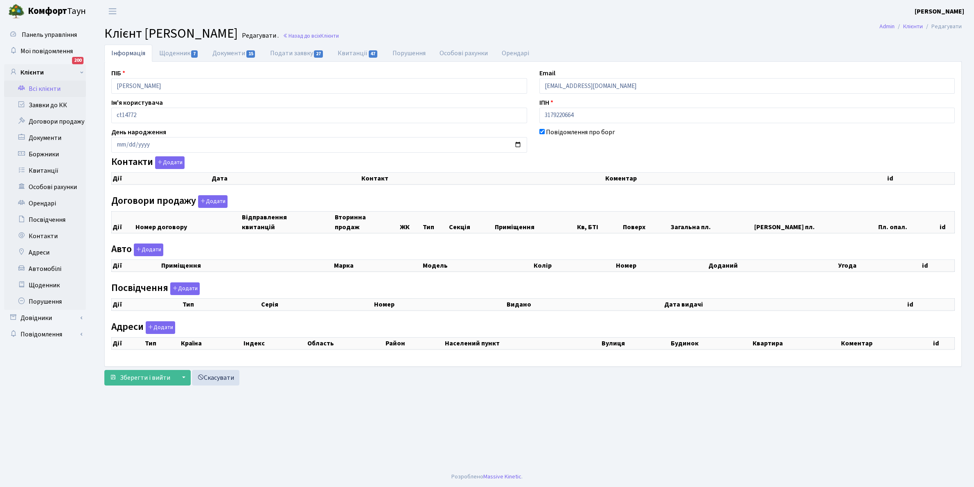
checkbox input "true"
select select "25"
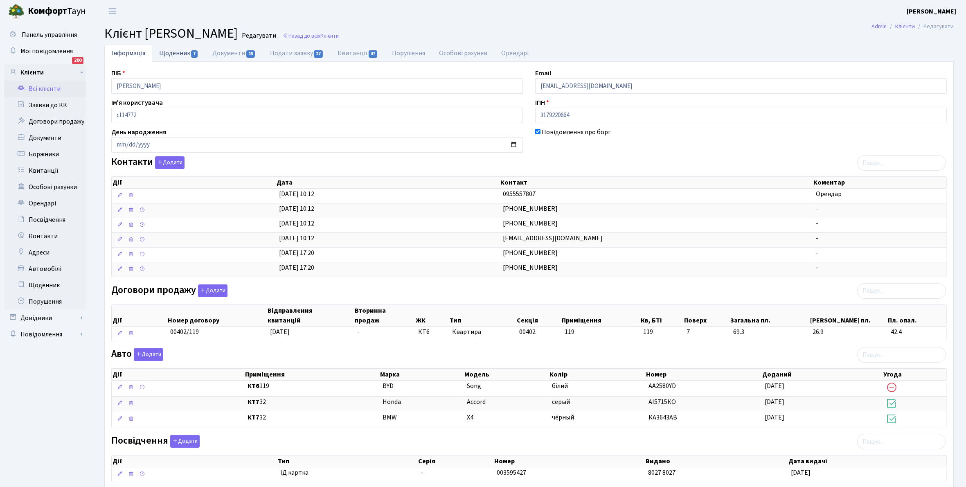
click at [172, 50] on link "Щоденник 7" at bounding box center [178, 53] width 53 height 17
select select "25"
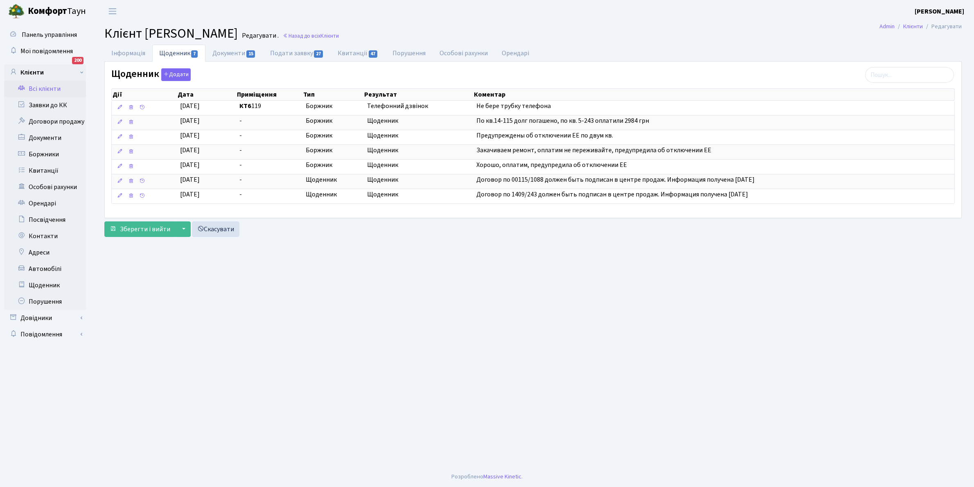
click at [46, 87] on link "Всі клієнти" at bounding box center [45, 89] width 82 height 16
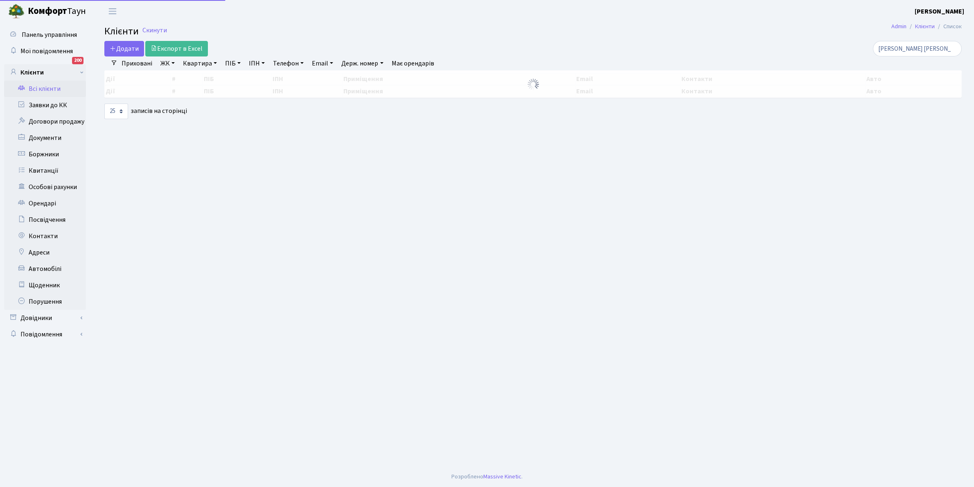
select select "25"
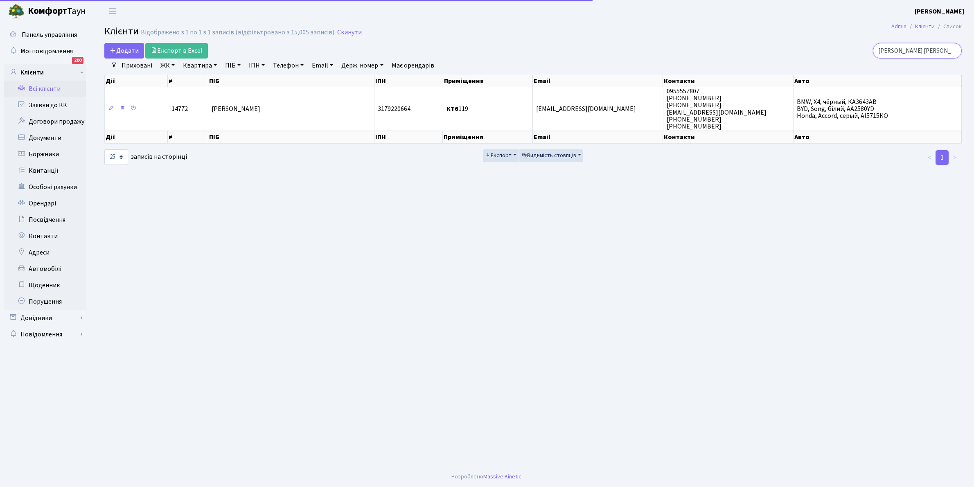
click at [928, 49] on input "осінцева в" at bounding box center [917, 51] width 89 height 16
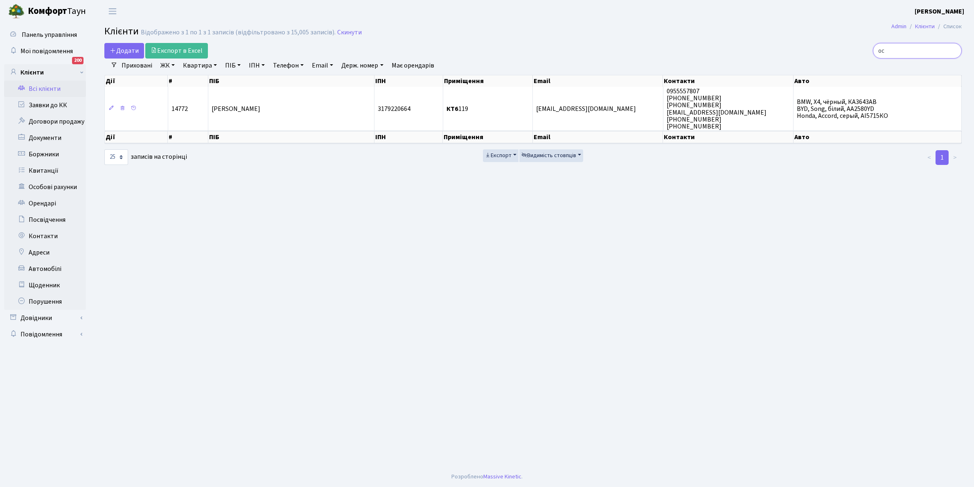
type input "о"
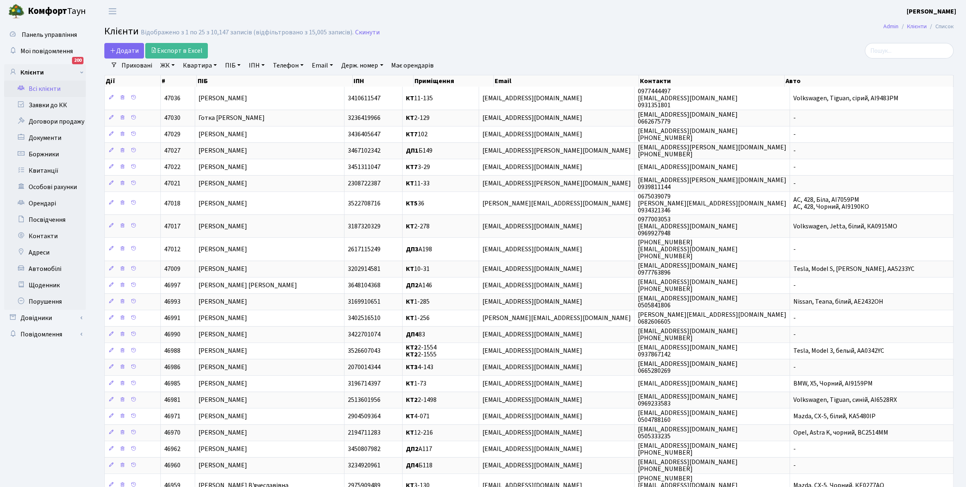
click at [215, 64] on link "Квартира" at bounding box center [200, 66] width 41 height 14
click at [173, 63] on link "ЖК" at bounding box center [167, 66] width 21 height 14
click at [182, 94] on li "КТ, вул. Регенераторна, 4" at bounding box center [208, 94] width 99 height 14
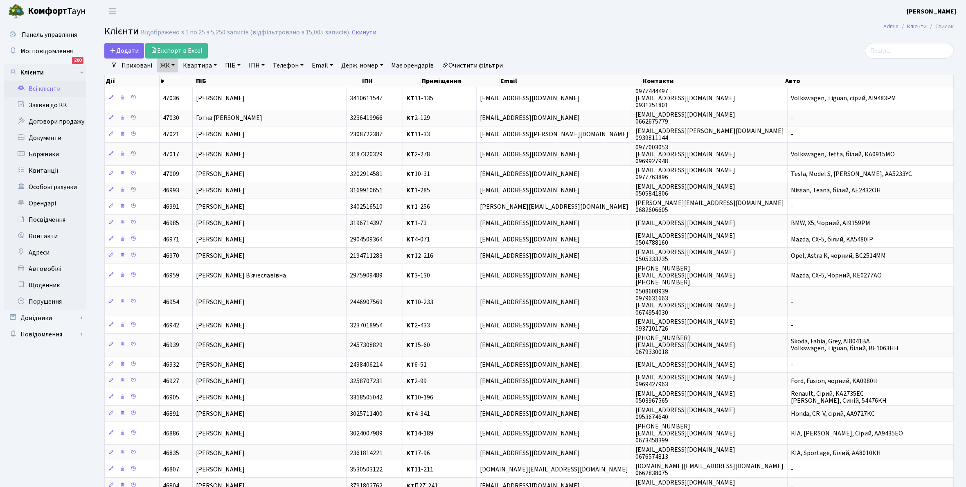
click at [214, 64] on link "Квартира" at bounding box center [200, 66] width 41 height 14
click at [207, 79] on input "text" at bounding box center [204, 82] width 48 height 16
type input "7-352"
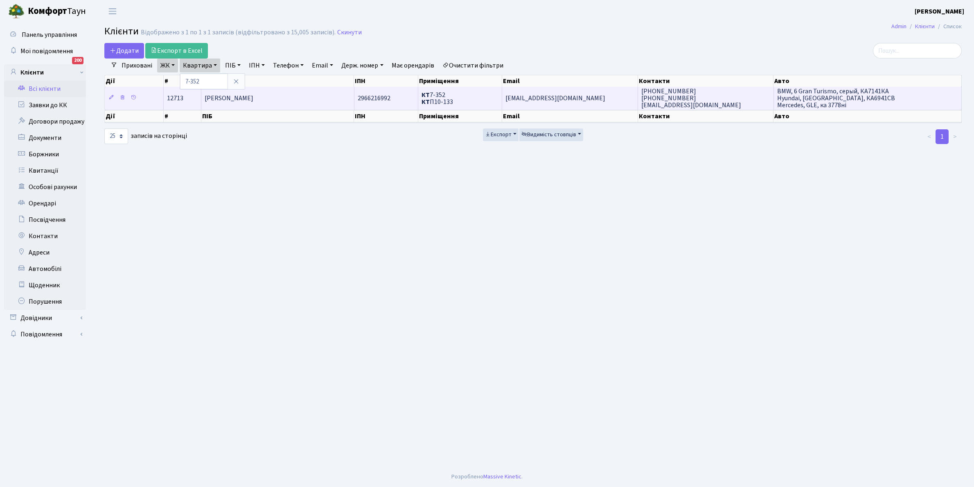
click at [271, 103] on td "Денисович Віктор Васильович" at bounding box center [277, 98] width 153 height 23
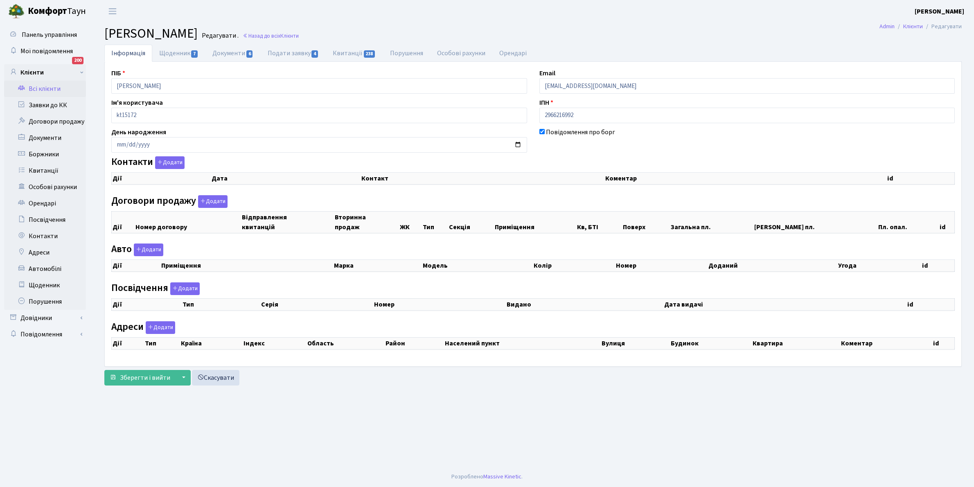
checkbox input "true"
select select "25"
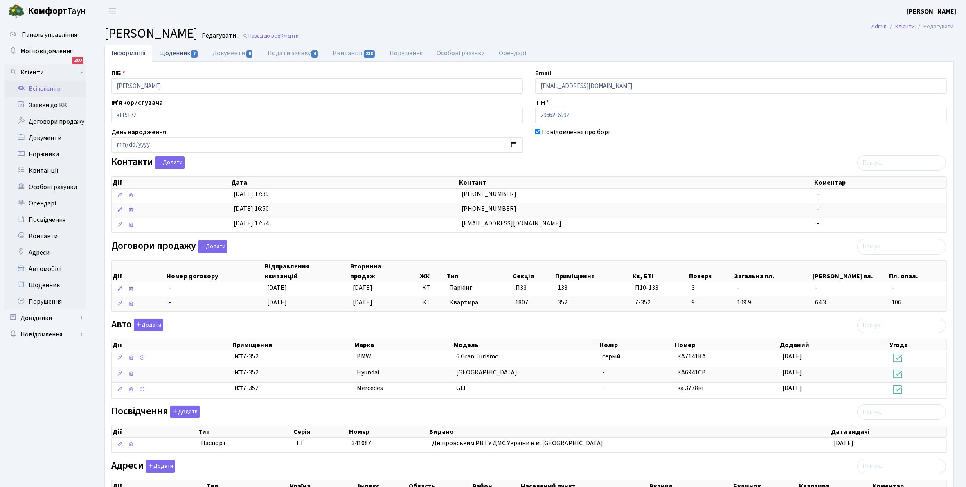
click at [172, 54] on link "Щоденник 7" at bounding box center [178, 53] width 53 height 17
select select "25"
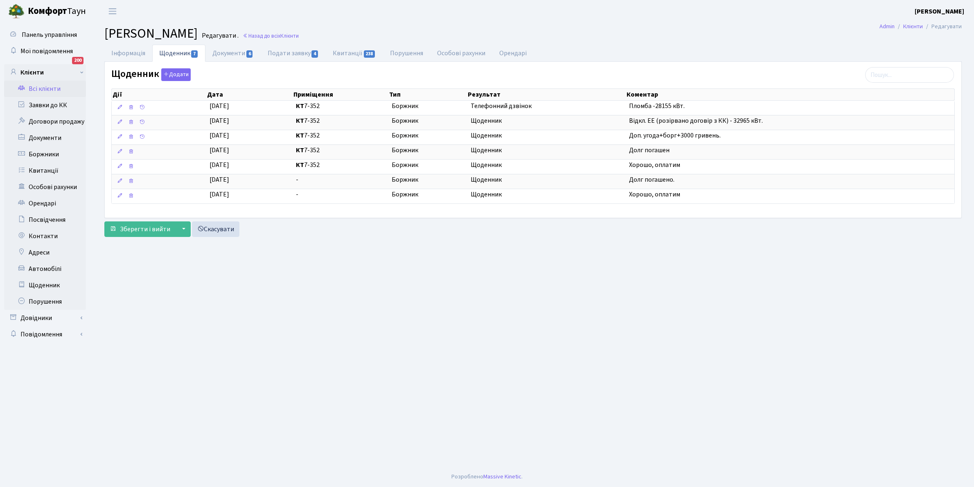
click at [48, 91] on link "Всі клієнти" at bounding box center [45, 89] width 82 height 16
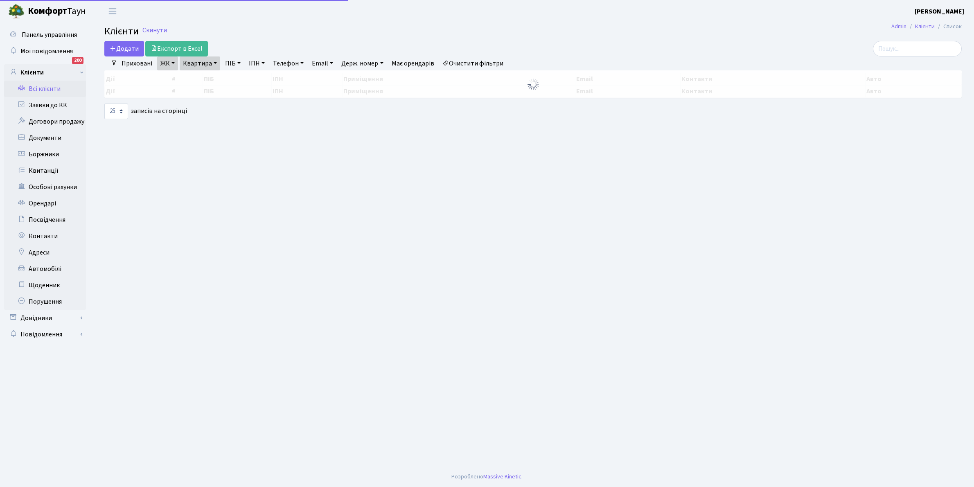
select select "25"
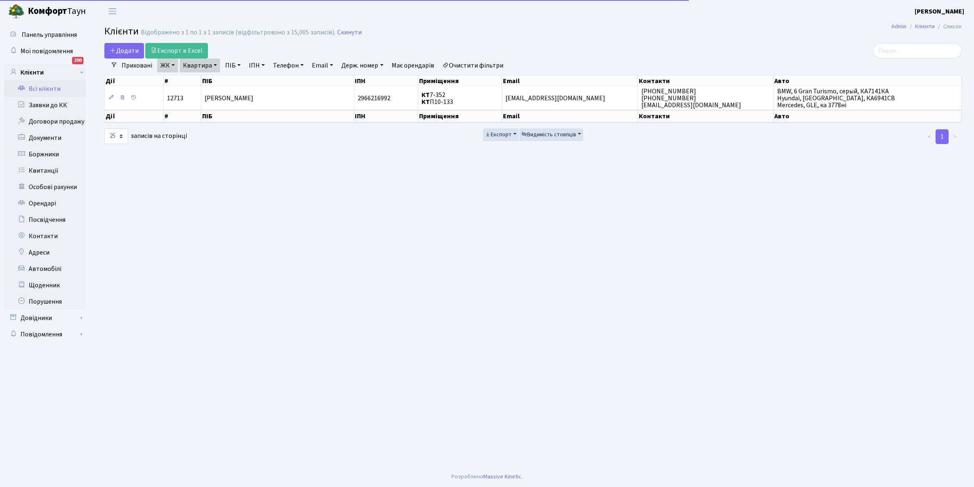
click at [216, 63] on link "Квартира" at bounding box center [200, 66] width 41 height 14
click at [215, 78] on input "7-352" at bounding box center [204, 82] width 48 height 16
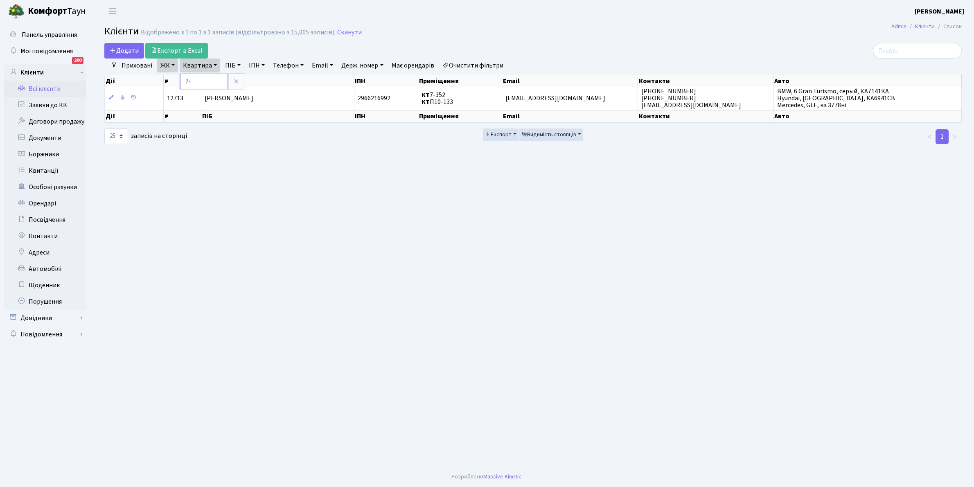
type input "7"
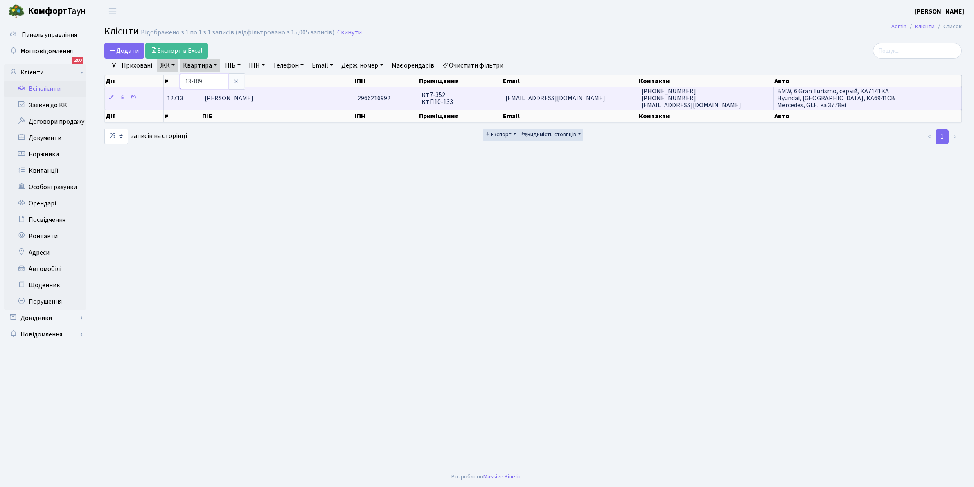
type input "13-189"
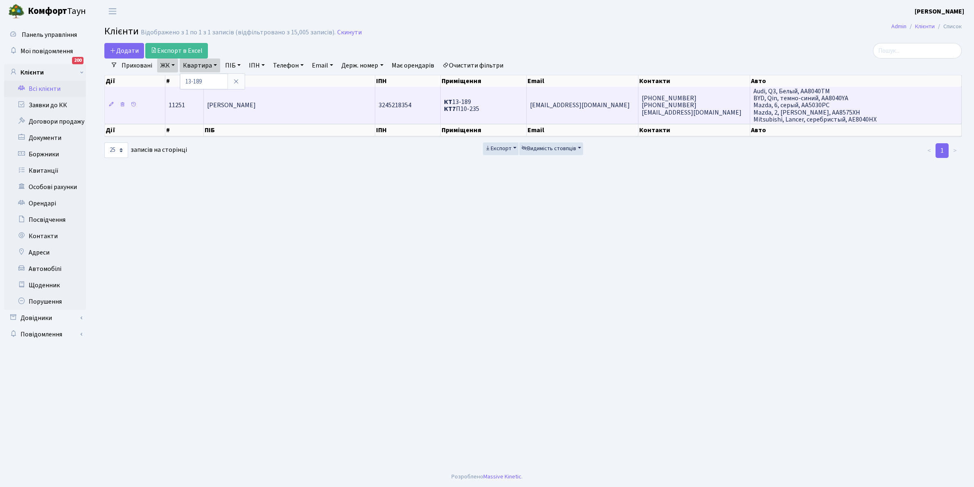
click at [290, 111] on td "[PERSON_NAME]" at bounding box center [290, 105] width 172 height 37
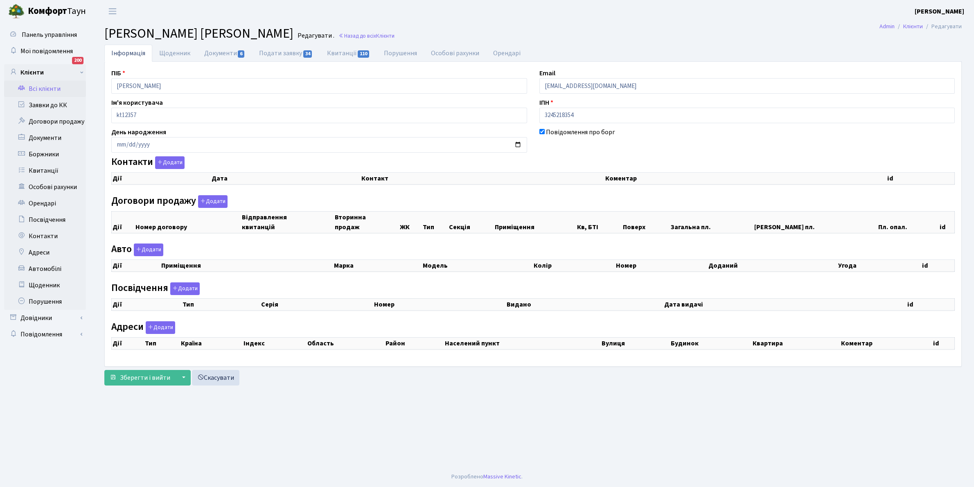
select select "25"
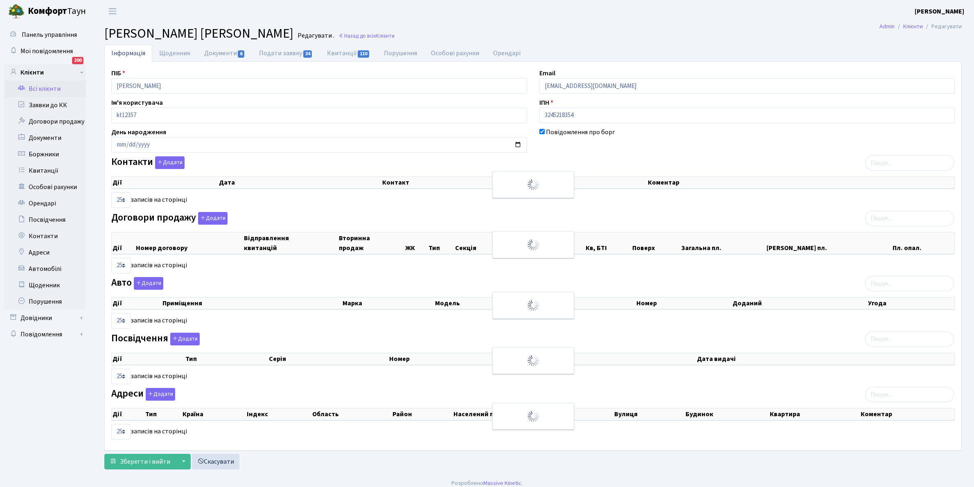
checkbox input "true"
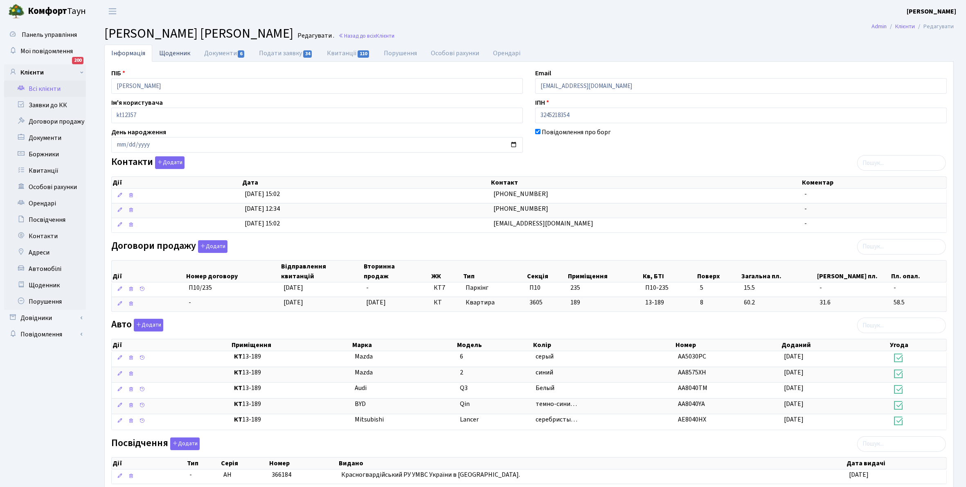
click at [172, 51] on link "Щоденник" at bounding box center [174, 53] width 45 height 17
select select "25"
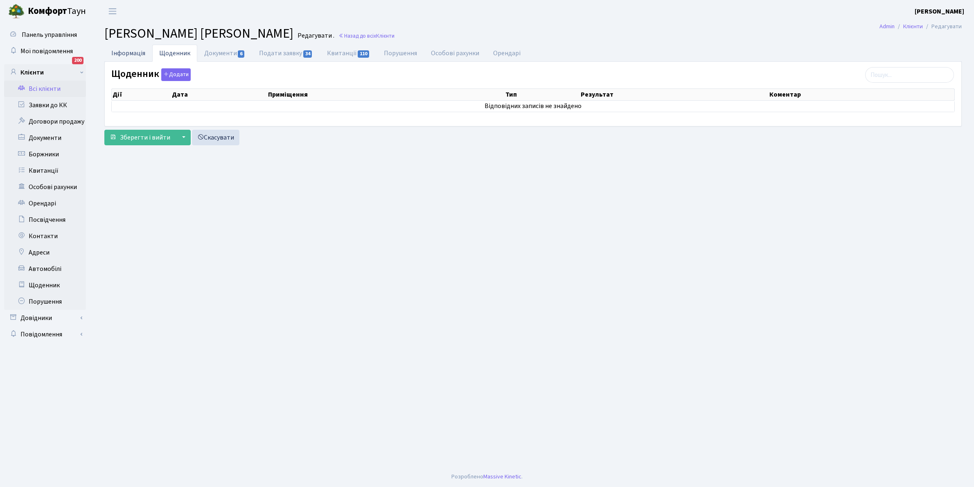
click at [128, 54] on link "Інформація" at bounding box center [128, 53] width 48 height 17
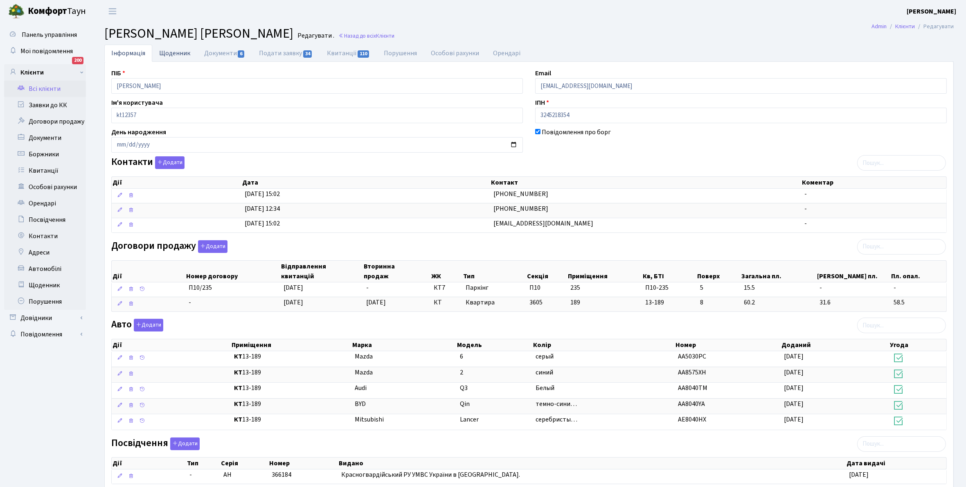
click at [171, 50] on link "Щоденник" at bounding box center [174, 53] width 45 height 17
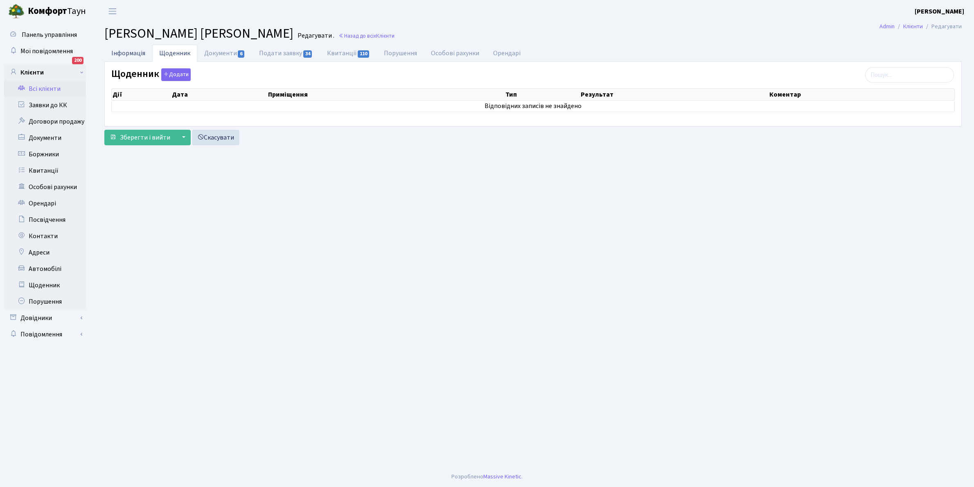
click at [119, 54] on link "Інформація" at bounding box center [128, 53] width 48 height 17
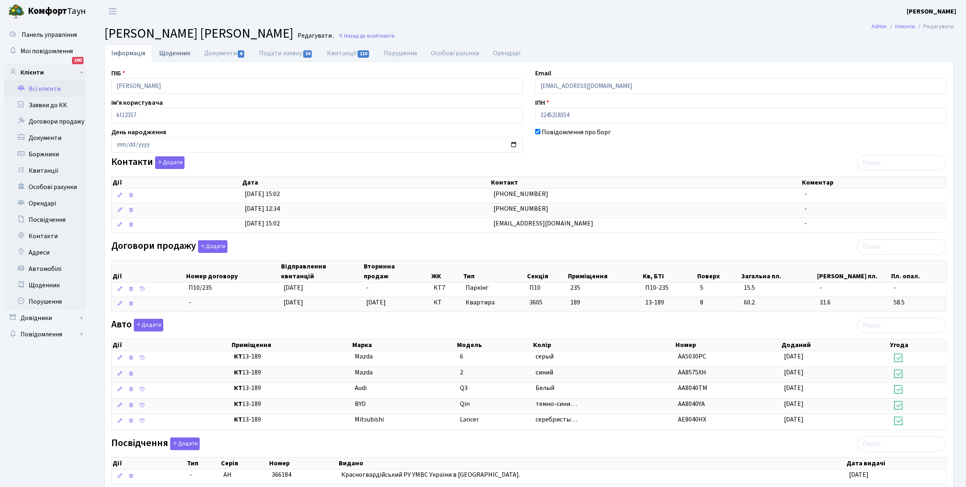
click at [177, 50] on link "Щоденник" at bounding box center [174, 53] width 45 height 17
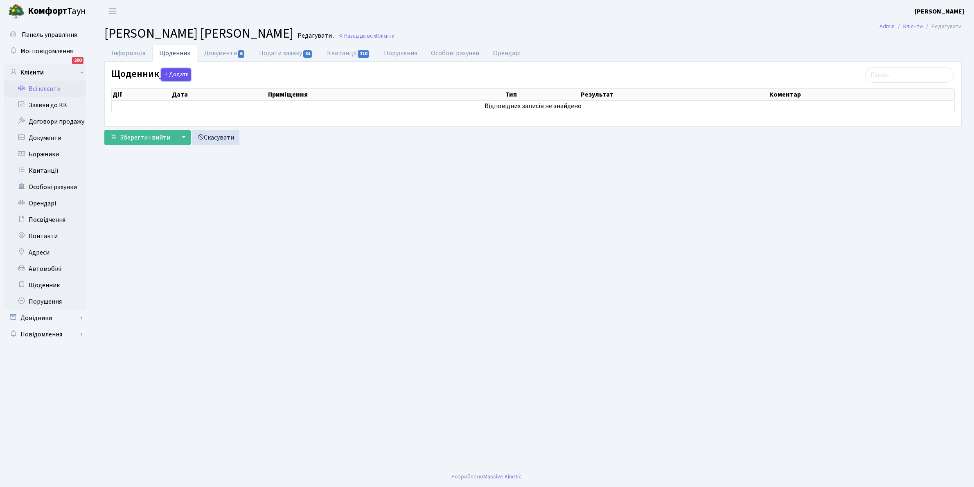
click at [177, 72] on button "Додати" at bounding box center [175, 74] width 29 height 13
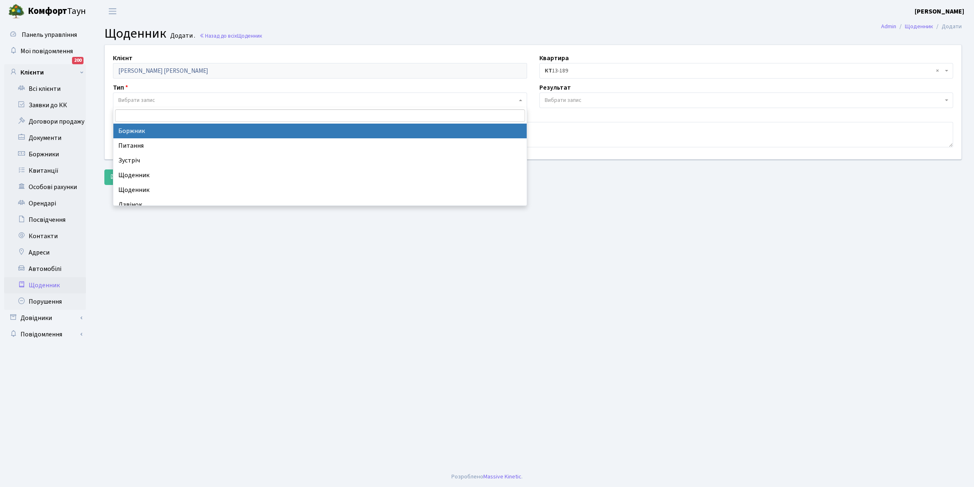
click at [144, 99] on span "Вибрати запис" at bounding box center [136, 100] width 37 height 8
select select "189"
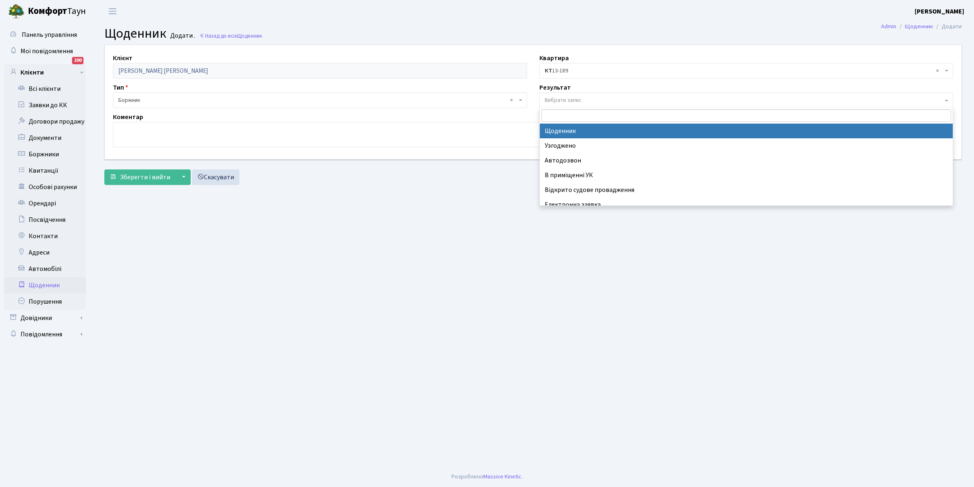
click at [578, 97] on span "Вибрати запис" at bounding box center [563, 100] width 37 height 8
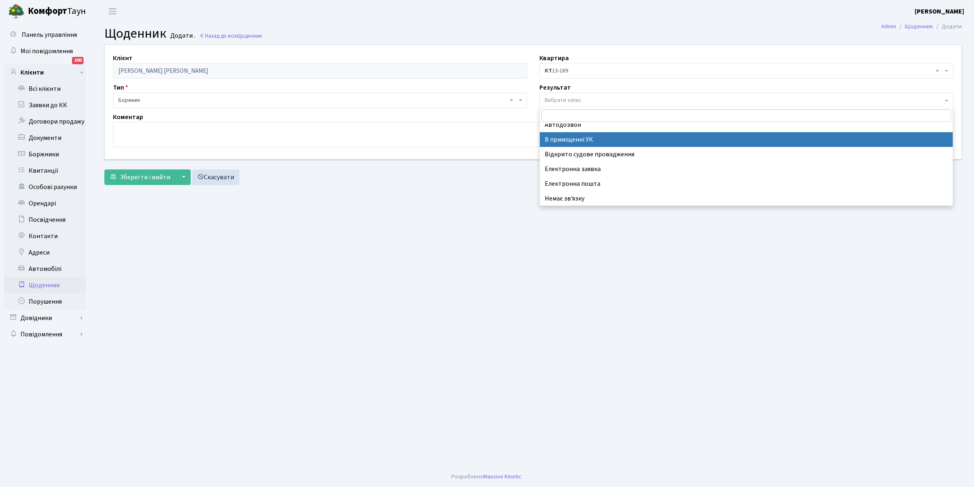
scroll to position [50, 0]
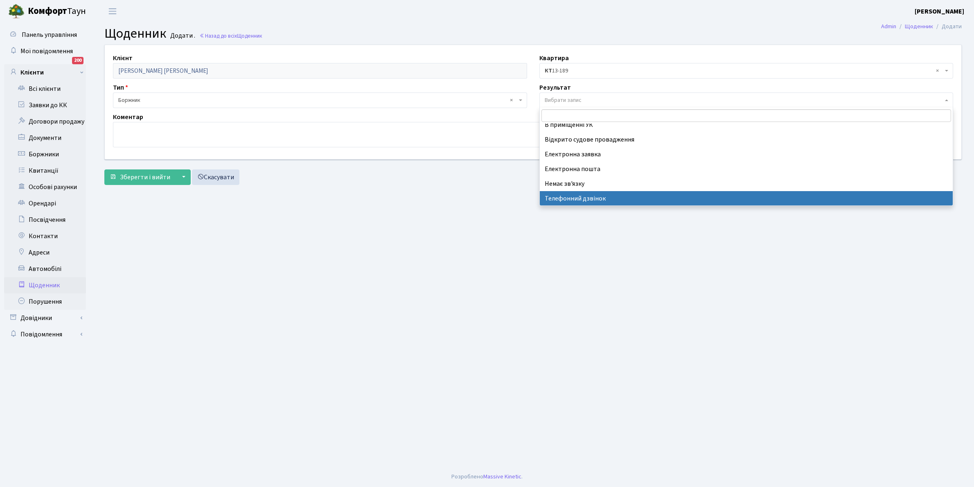
select select "196"
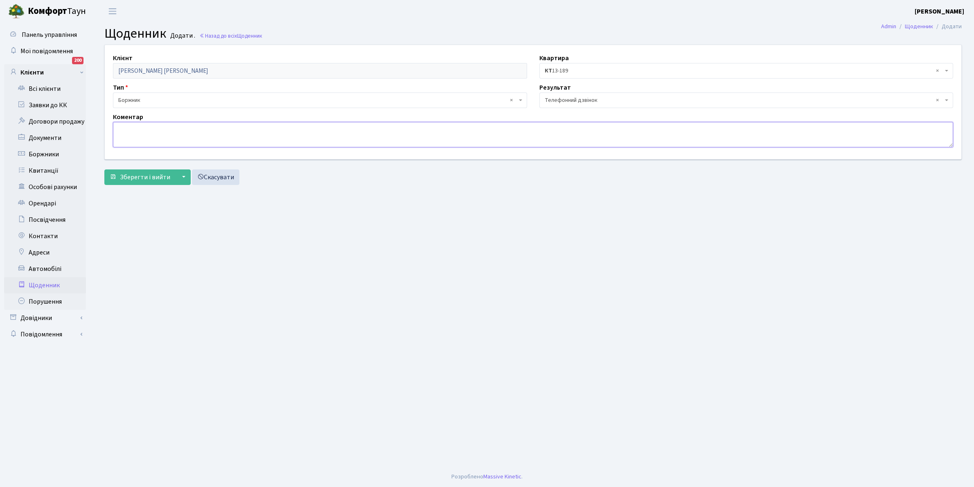
click at [133, 139] on textarea at bounding box center [533, 134] width 840 height 25
type textarea "Через пару тижнів оплатить борг"
click at [129, 177] on span "Зберегти і вийти" at bounding box center [145, 177] width 50 height 9
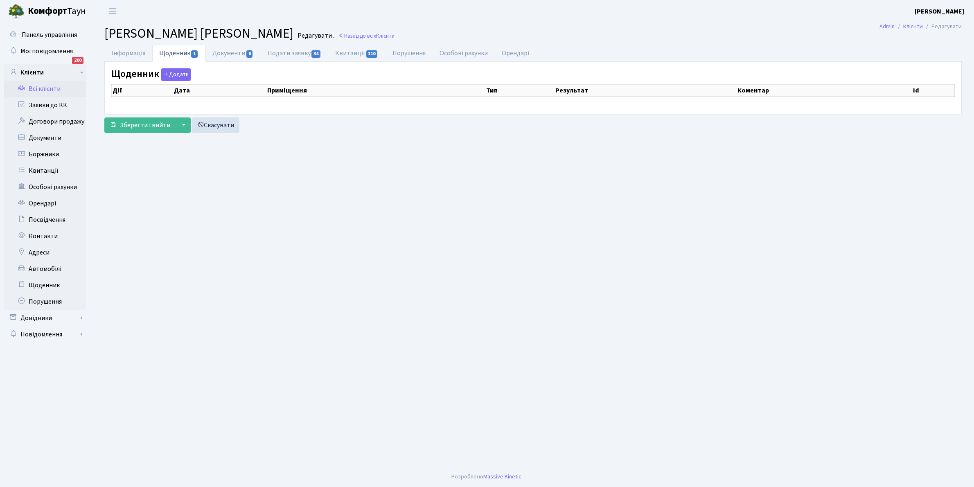
select select "25"
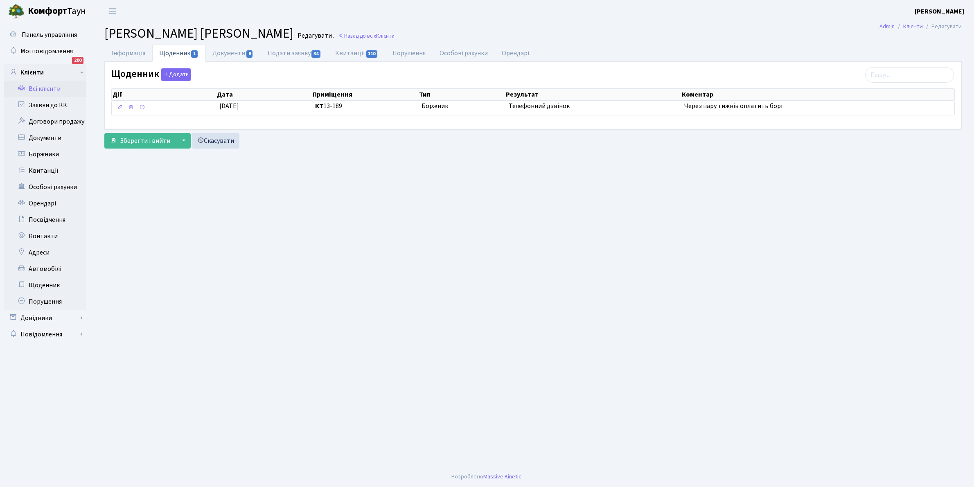
click at [46, 90] on link "Всі клієнти" at bounding box center [45, 89] width 82 height 16
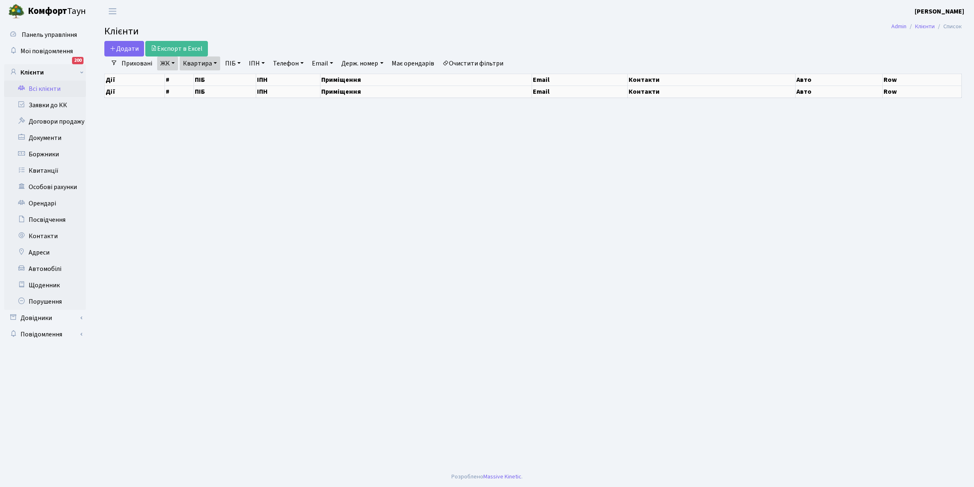
select select "25"
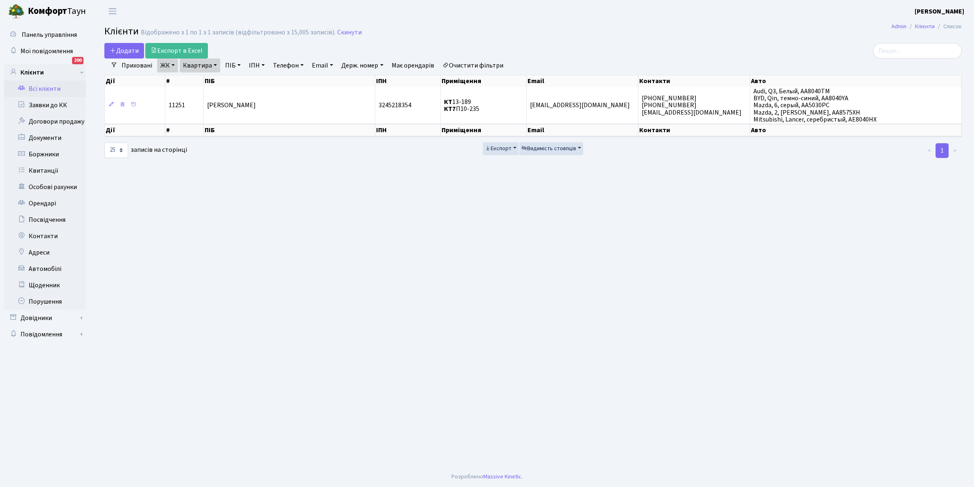
click at [216, 63] on link "Квартира" at bounding box center [200, 66] width 41 height 14
click at [213, 82] on input "13-189" at bounding box center [204, 82] width 48 height 16
type input "1"
type input "12-6"
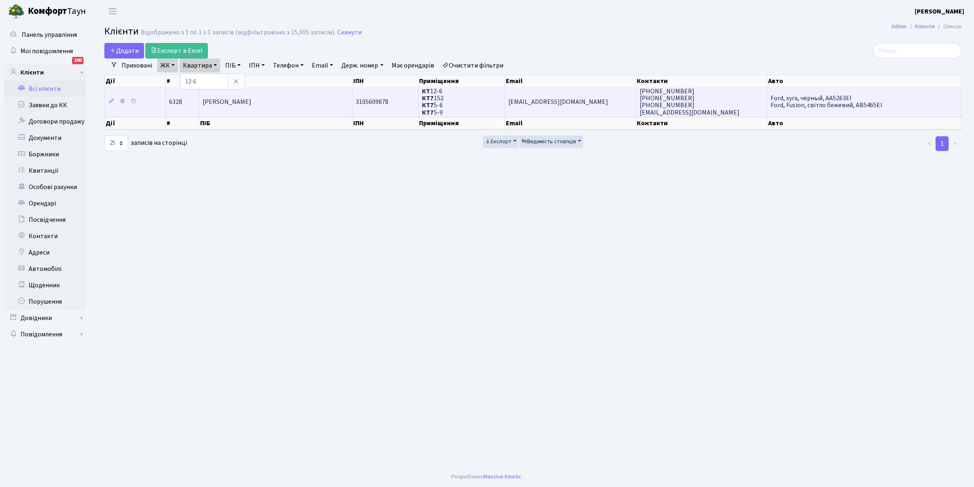
click at [278, 114] on td "Ярмак Ярослав Анатолійович" at bounding box center [275, 101] width 153 height 29
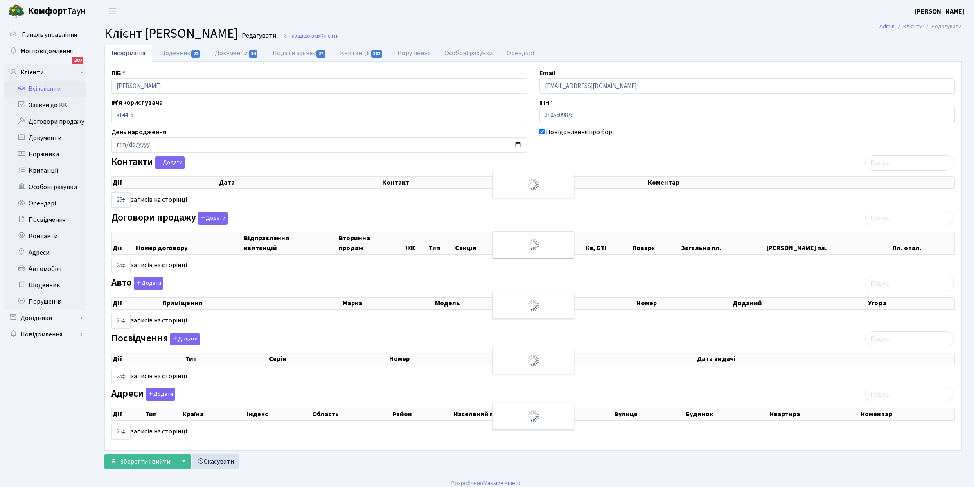
select select "25"
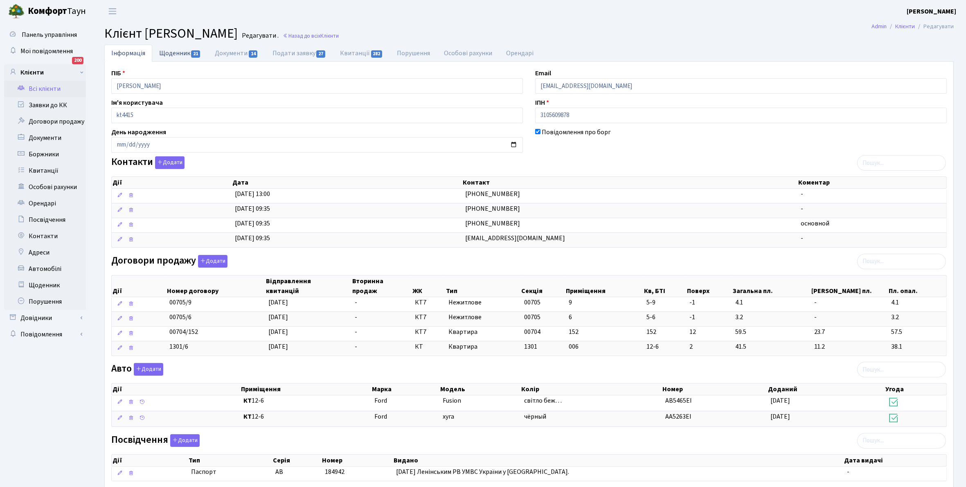
click at [167, 54] on link "Щоденник 21" at bounding box center [180, 53] width 56 height 17
select select "25"
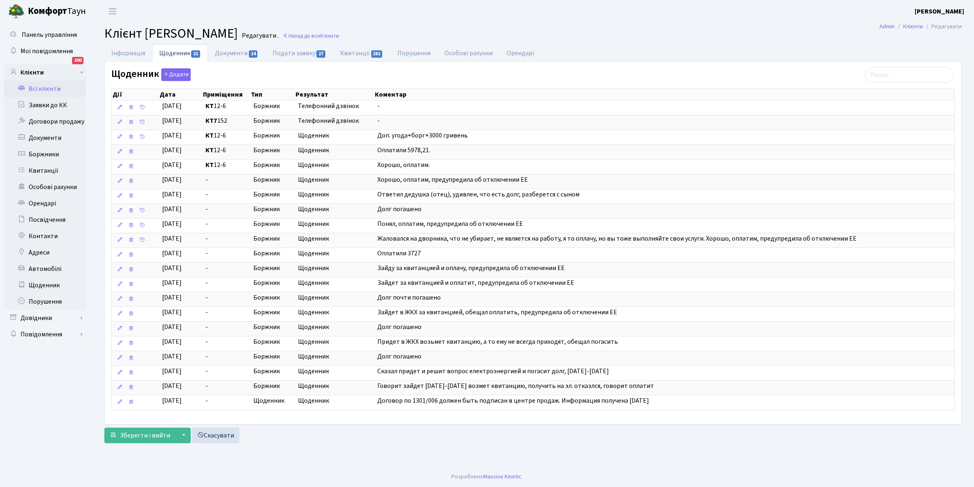
click at [41, 87] on link "Всі клієнти" at bounding box center [45, 89] width 82 height 16
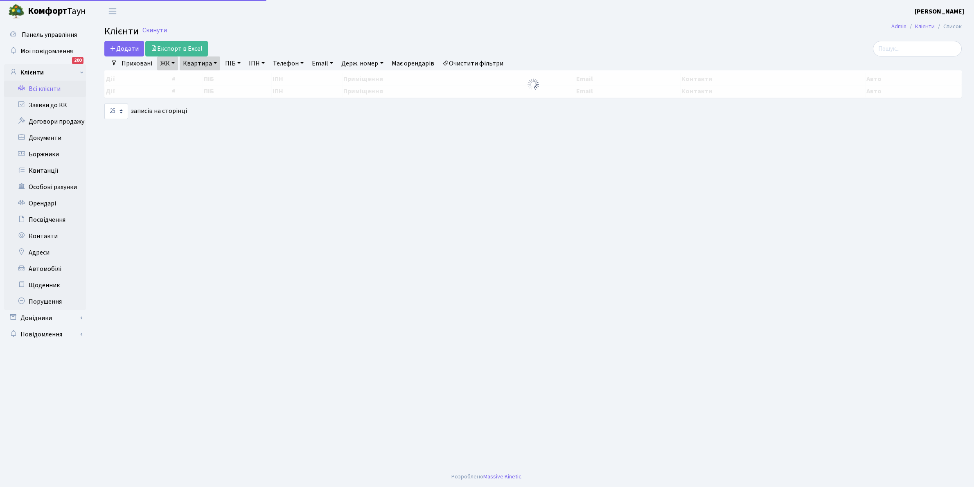
select select "25"
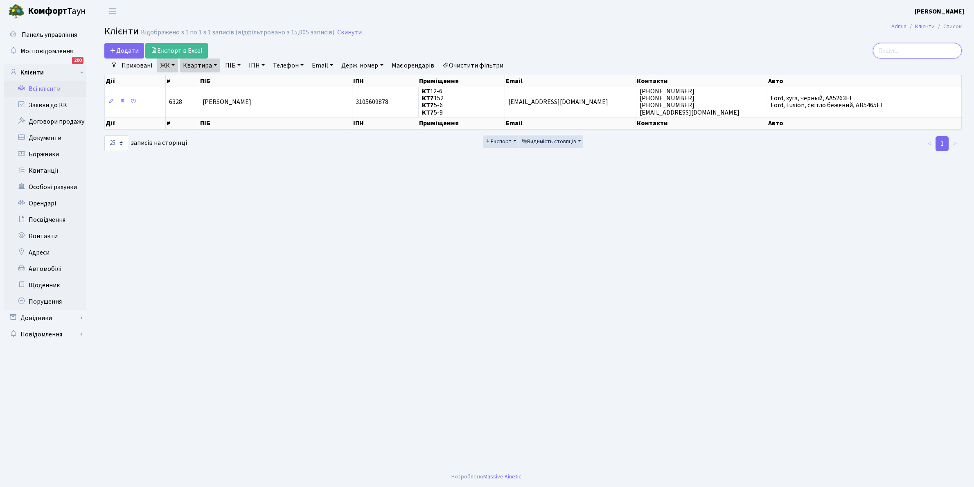
click at [908, 50] on input "search" at bounding box center [917, 51] width 89 height 16
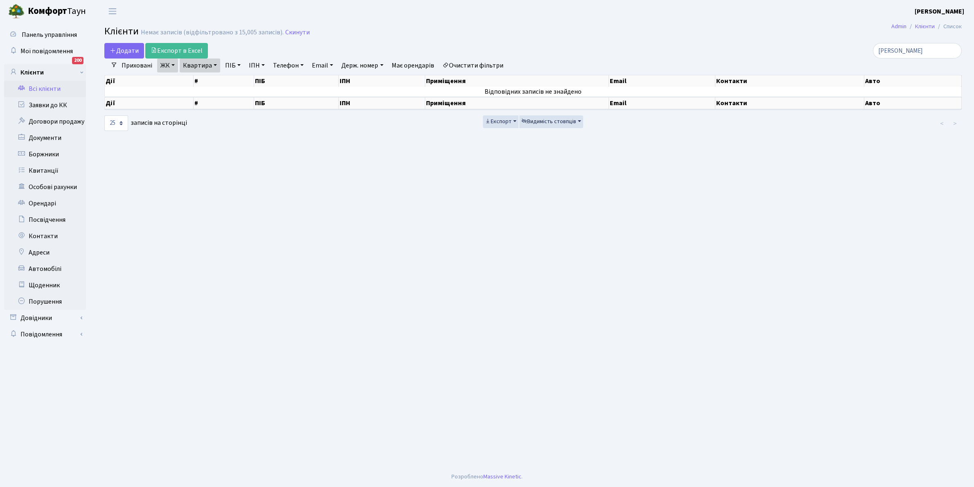
click at [485, 68] on link "Очистити фільтри" at bounding box center [473, 66] width 68 height 14
type input "остапенко"
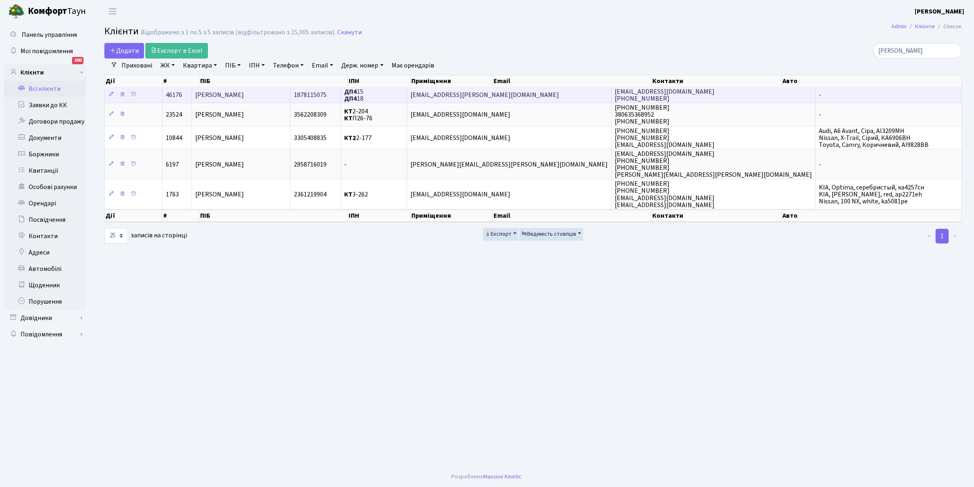
click at [244, 95] on span "Остапенко Микола Іванович" at bounding box center [219, 94] width 49 height 9
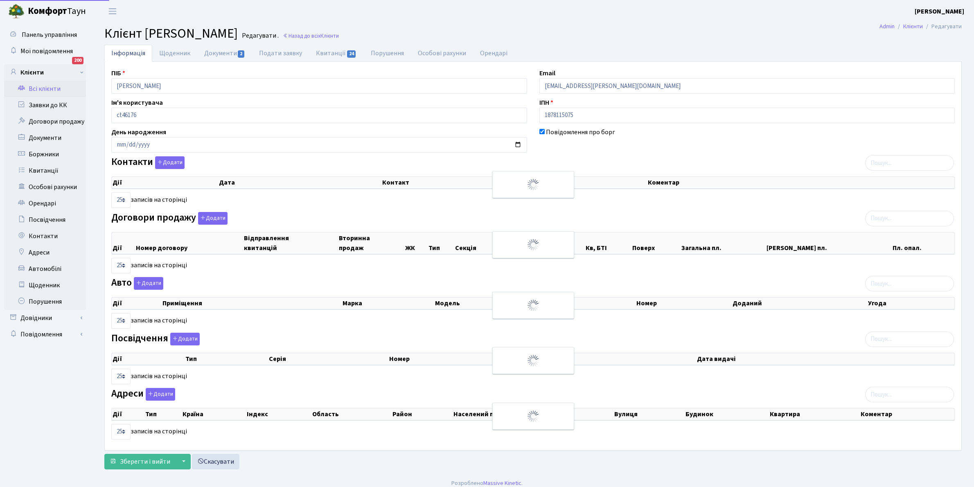
select select "25"
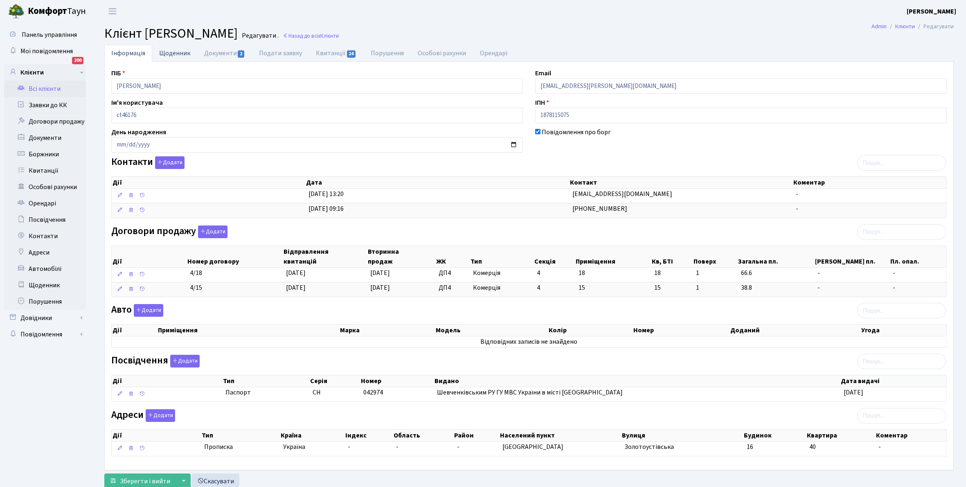
click at [173, 53] on link "Щоденник" at bounding box center [174, 53] width 45 height 17
select select "25"
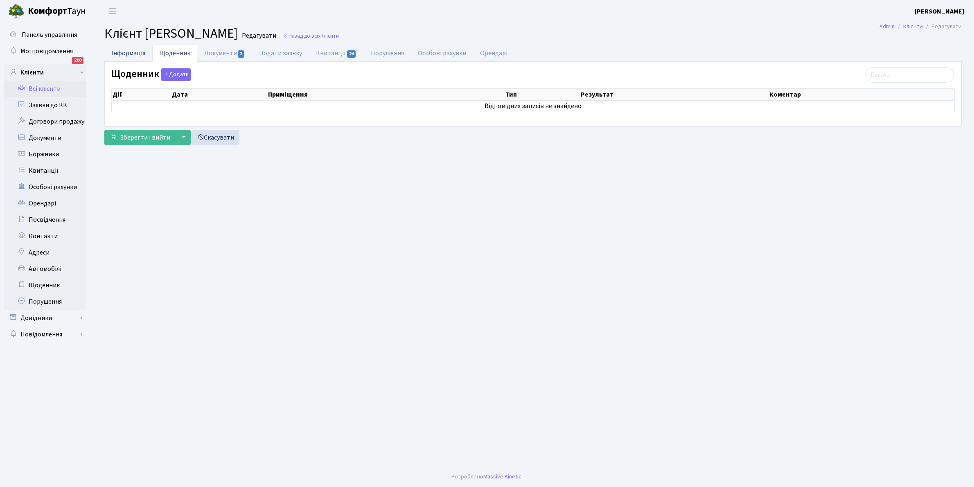
click at [123, 52] on link "Інформація" at bounding box center [128, 53] width 48 height 17
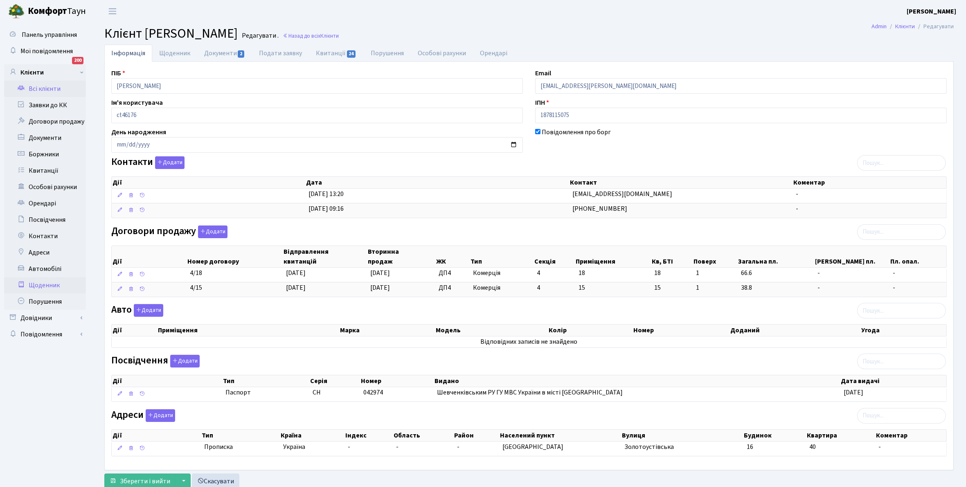
click at [29, 285] on link "Щоденник" at bounding box center [45, 285] width 82 height 16
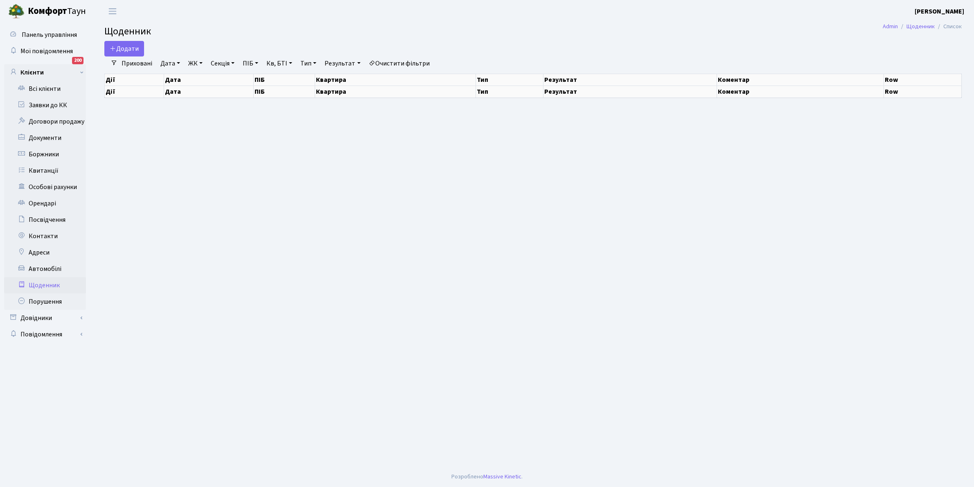
select select "25"
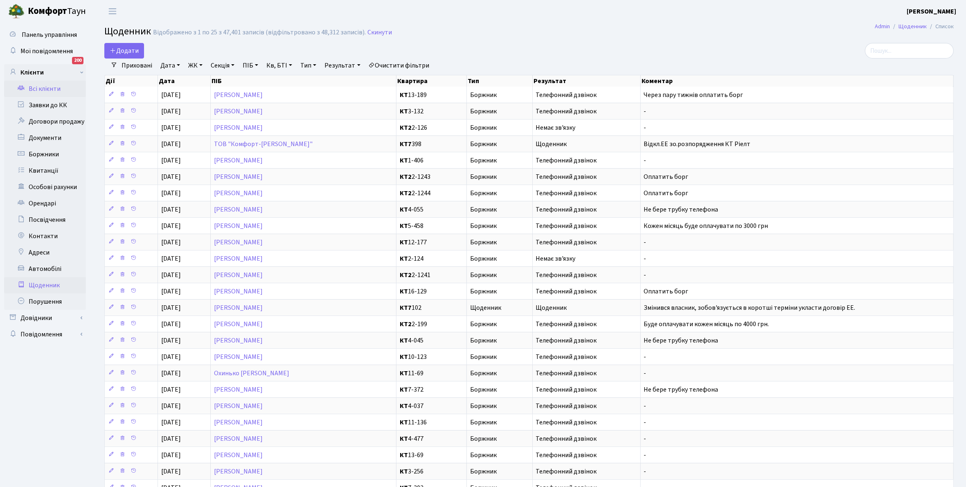
click at [48, 89] on link "Всі клієнти" at bounding box center [45, 89] width 82 height 16
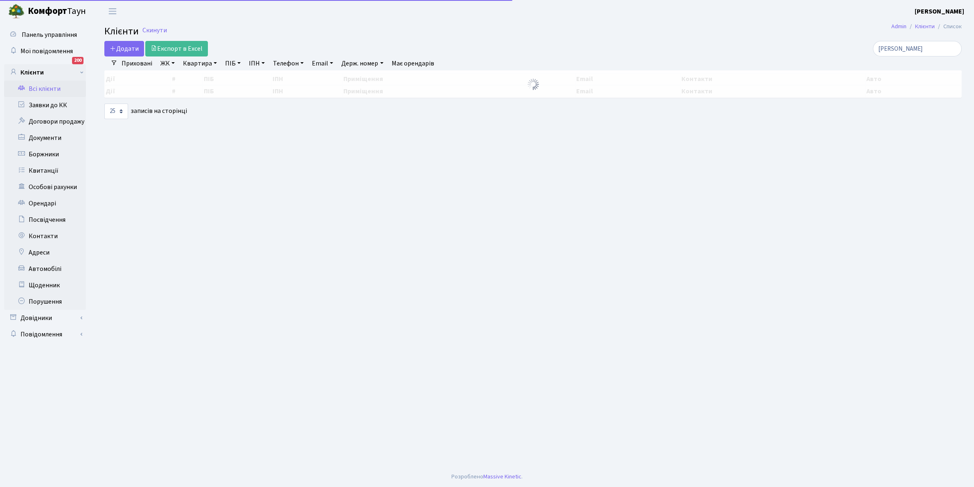
select select "25"
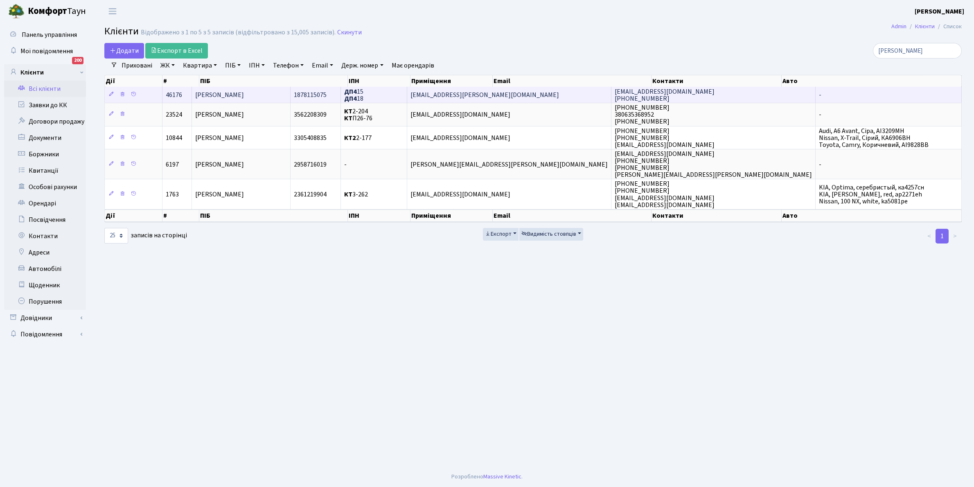
click at [291, 97] on td "[PERSON_NAME]" at bounding box center [241, 95] width 99 height 16
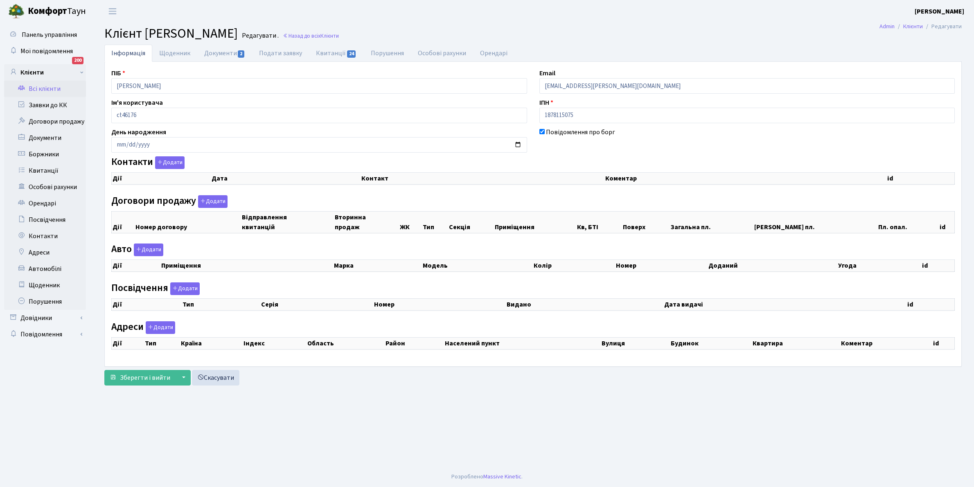
checkbox input "true"
select select "25"
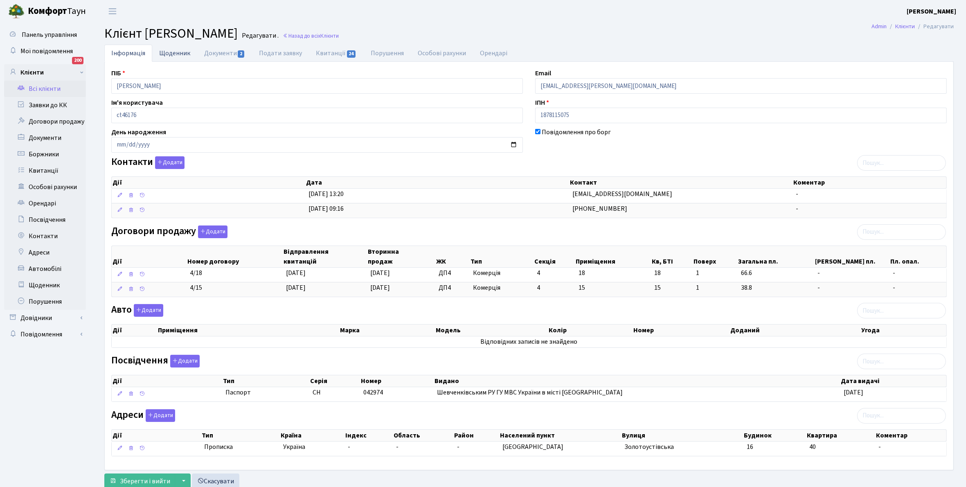
click at [168, 54] on link "Щоденник" at bounding box center [174, 53] width 45 height 17
select select "25"
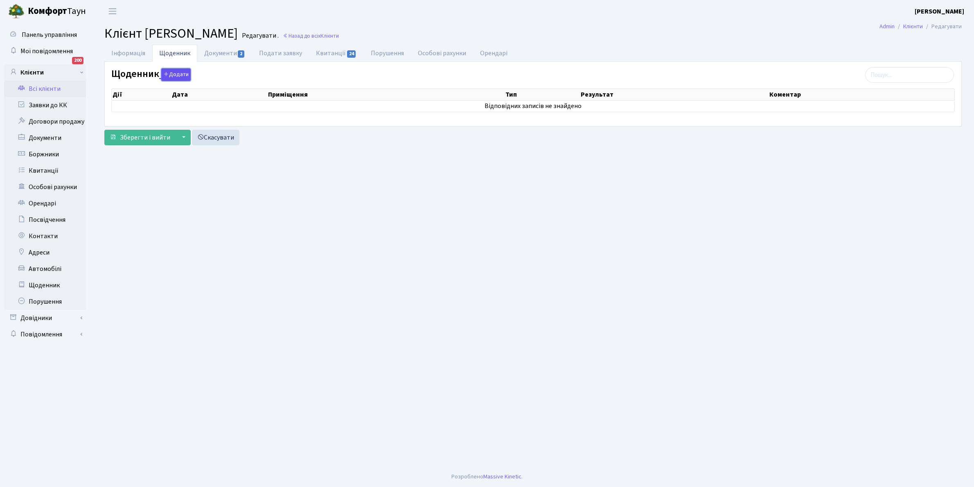
click at [173, 75] on button "Додати" at bounding box center [175, 74] width 29 height 13
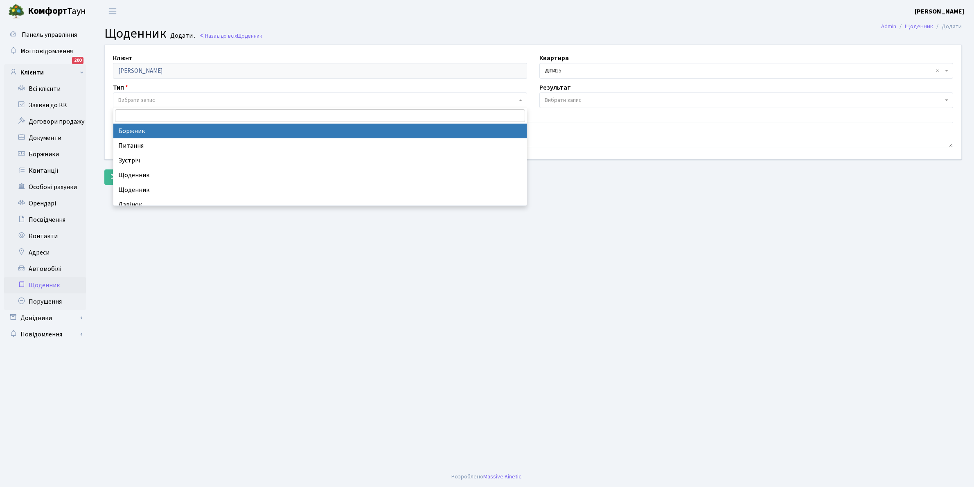
click at [158, 97] on span "Вибрати запис" at bounding box center [317, 100] width 399 height 8
select select "189"
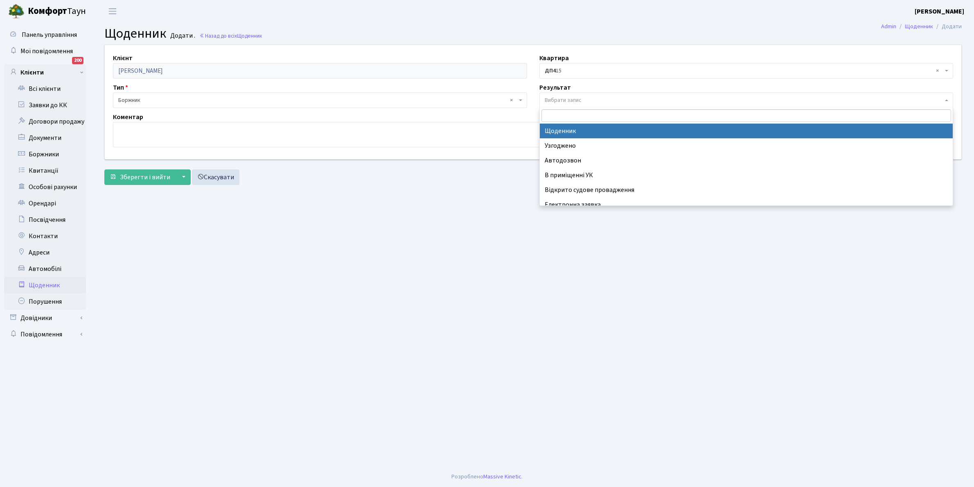
click at [556, 98] on span "Вибрати запис" at bounding box center [563, 100] width 37 height 8
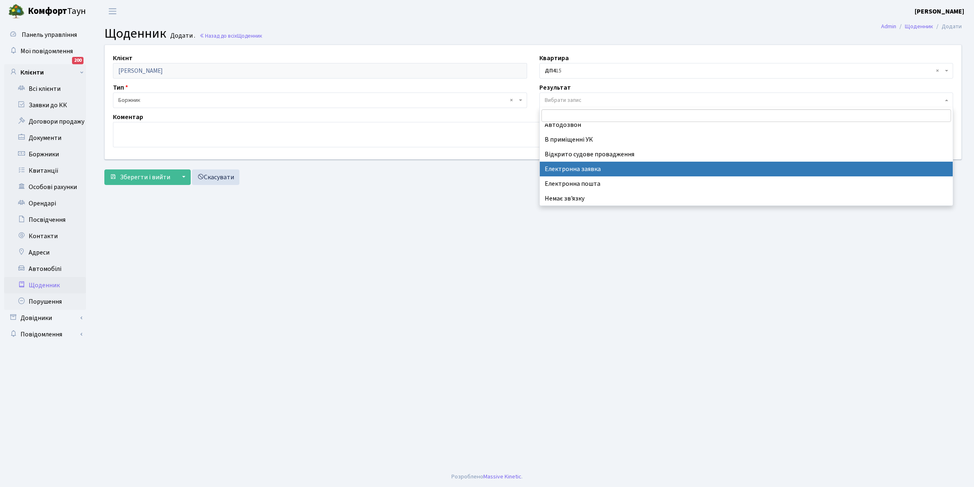
scroll to position [50, 0]
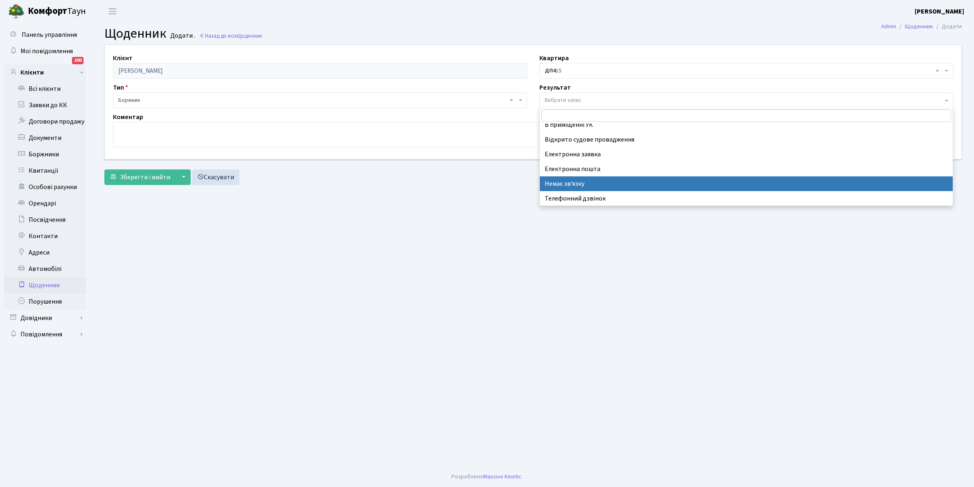
select select "197"
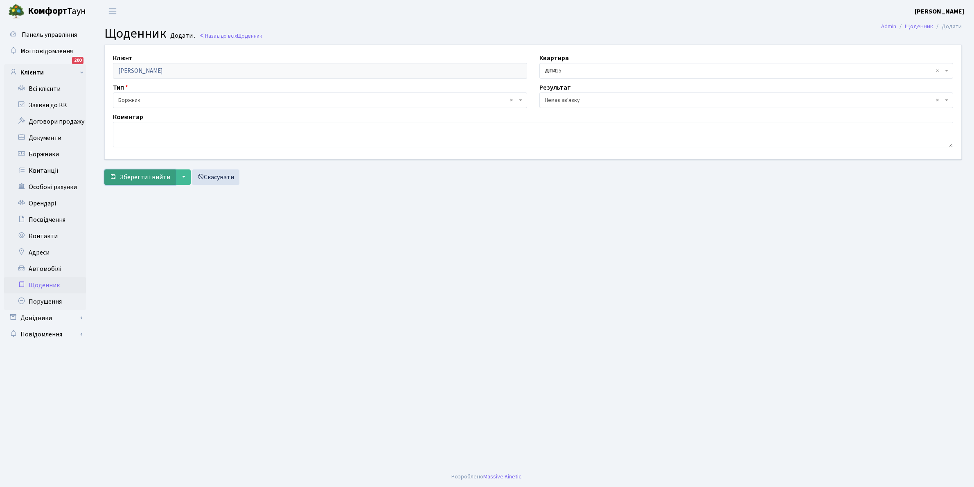
click at [154, 178] on span "Зберегти і вийти" at bounding box center [145, 177] width 50 height 9
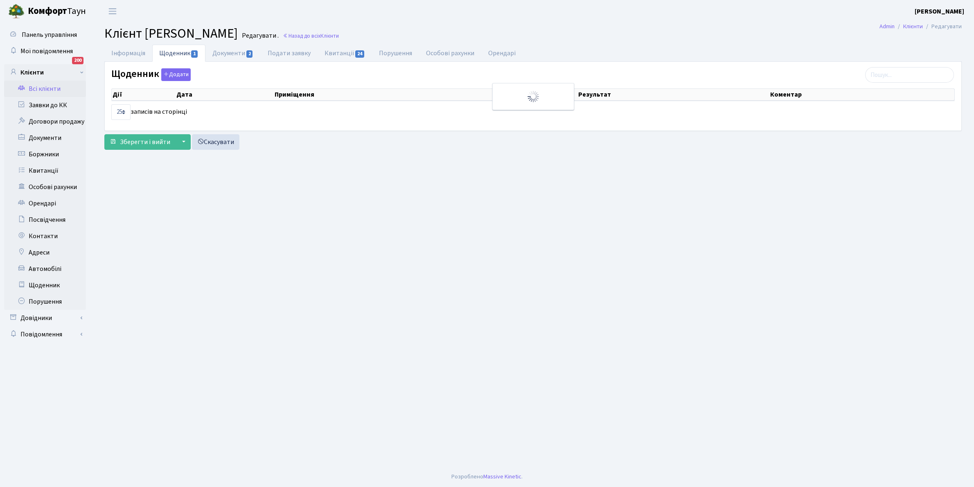
select select "25"
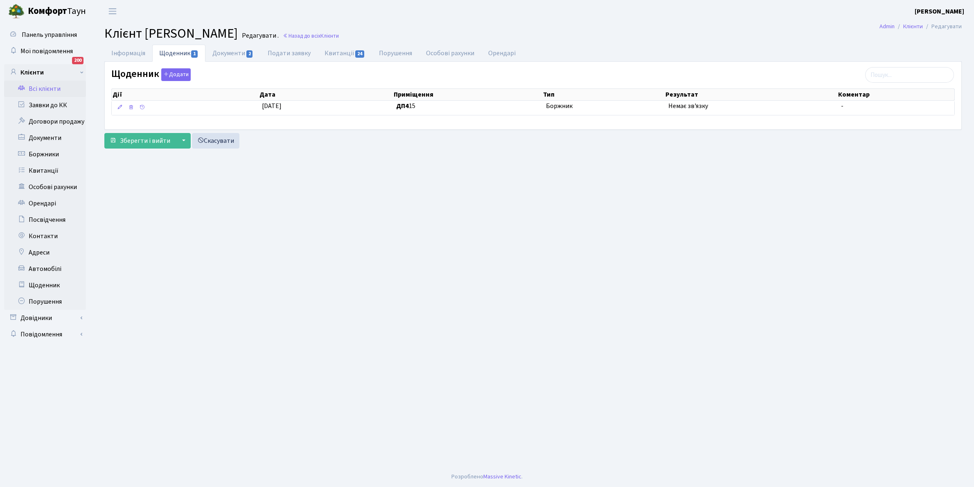
click at [49, 89] on link "Всі клієнти" at bounding box center [45, 89] width 82 height 16
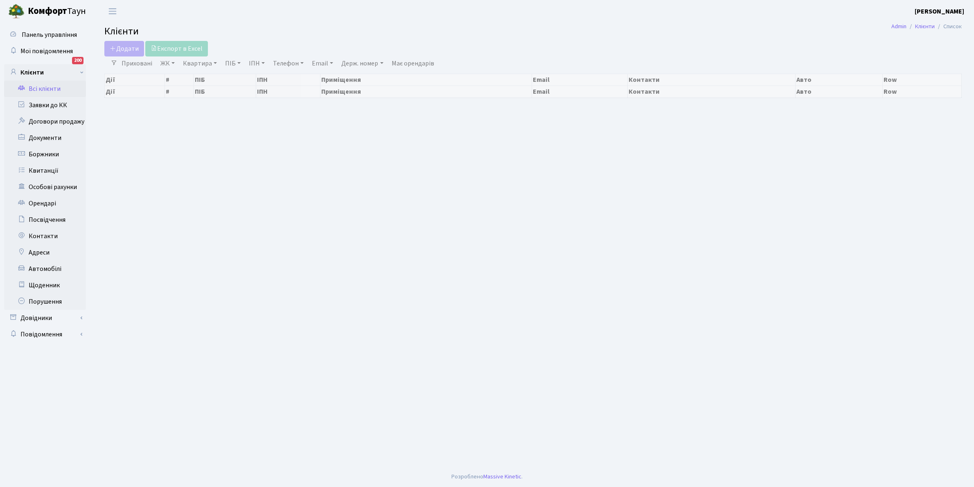
select select "25"
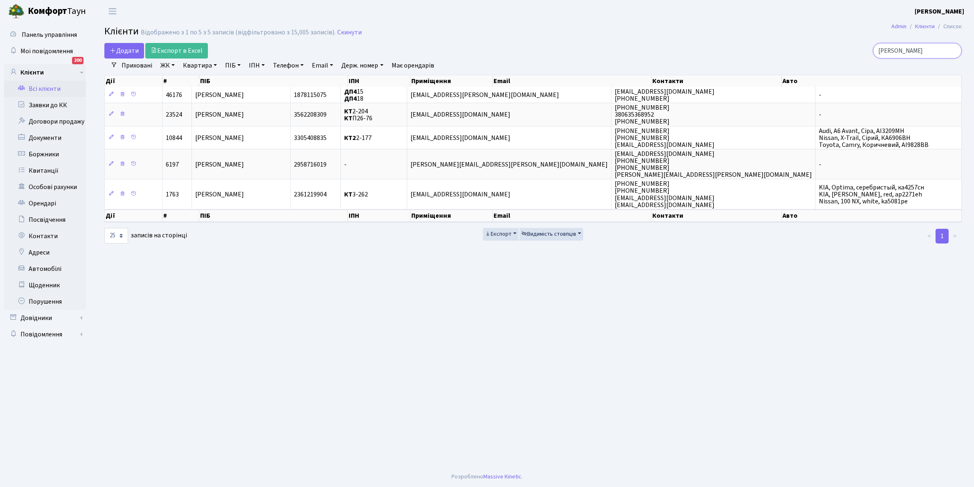
click at [930, 50] on input "[PERSON_NAME]" at bounding box center [917, 51] width 89 height 16
type input "о"
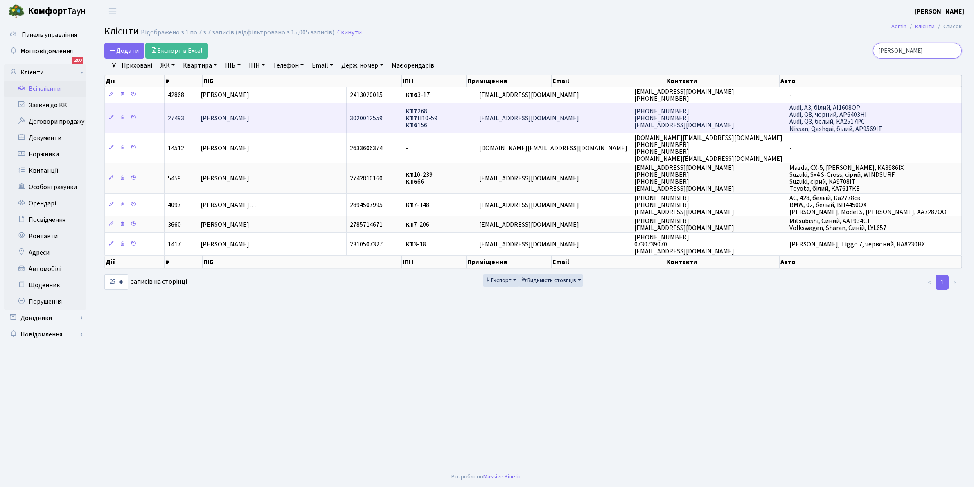
type input "[PERSON_NAME]"
click at [289, 122] on td "[PERSON_NAME]" at bounding box center [271, 118] width 149 height 30
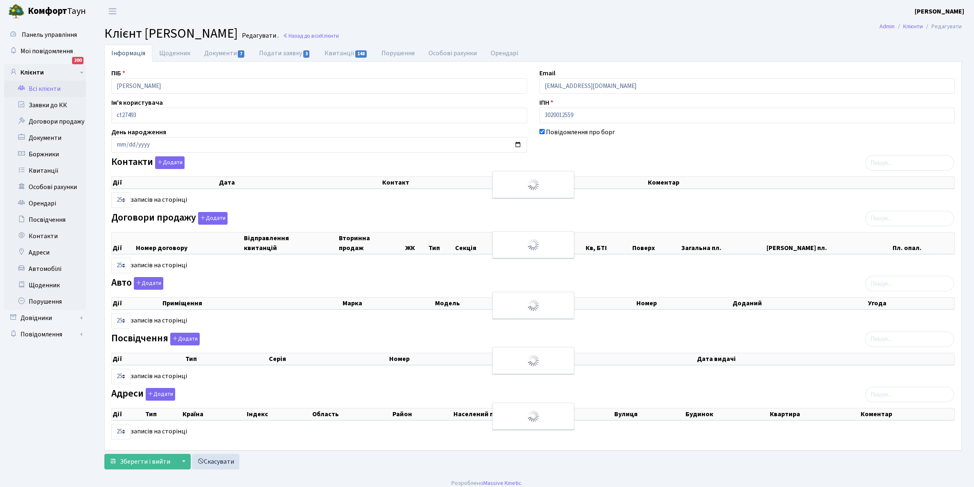
select select "25"
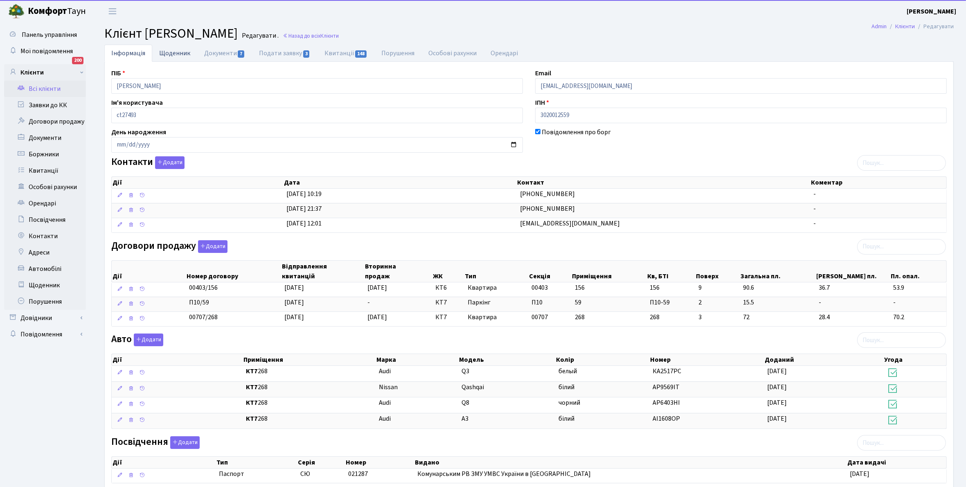
click at [170, 51] on link "Щоденник" at bounding box center [174, 53] width 45 height 17
select select "25"
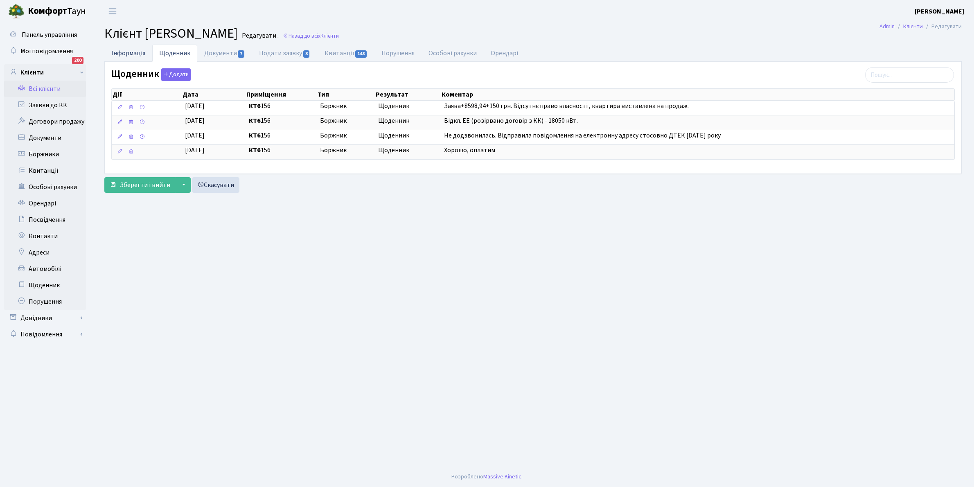
click at [127, 53] on link "Інформація" at bounding box center [128, 53] width 48 height 17
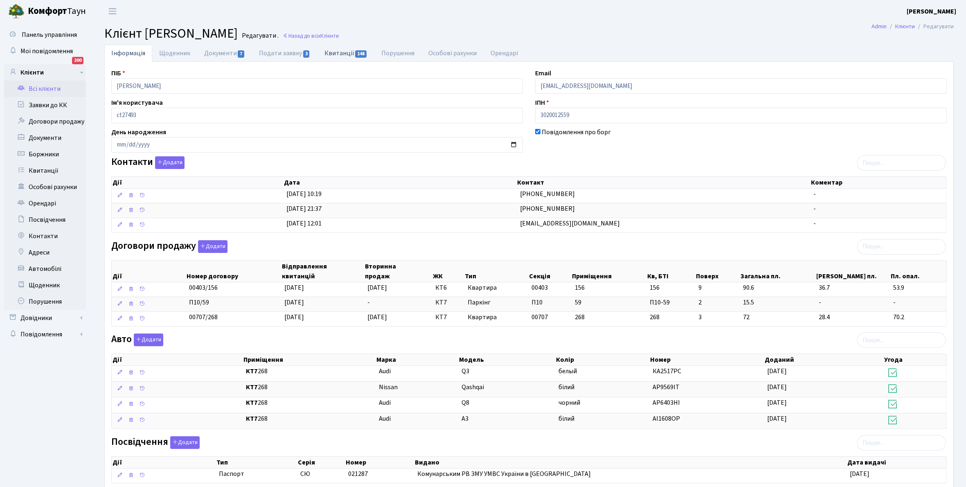
click at [336, 54] on link "Квитанції 148" at bounding box center [346, 53] width 57 height 17
select select "25"
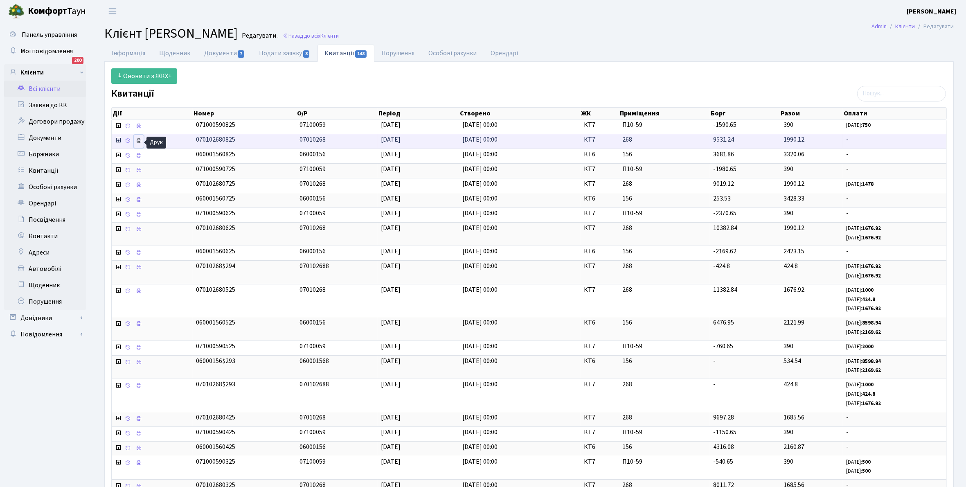
click at [138, 143] on icon at bounding box center [139, 141] width 6 height 6
click at [121, 48] on link "Інформація" at bounding box center [128, 53] width 48 height 17
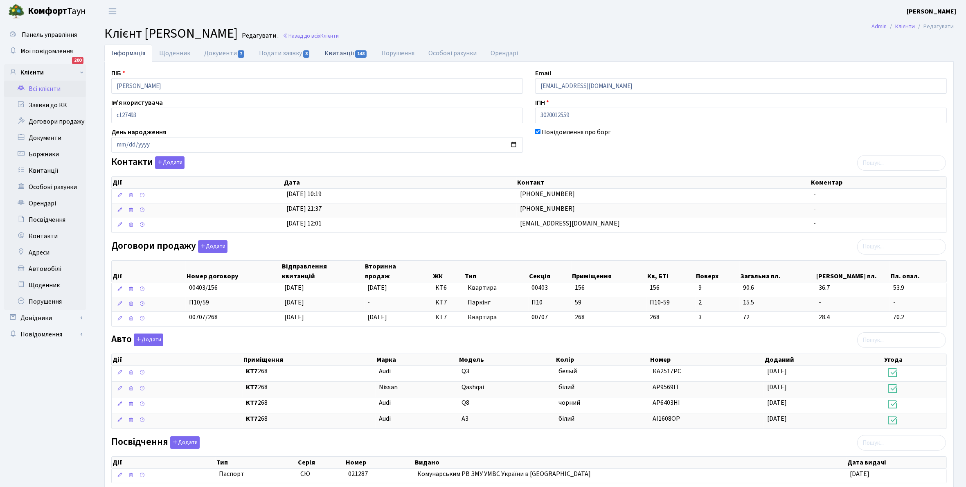
click at [335, 53] on link "Квитанції 148" at bounding box center [346, 53] width 57 height 17
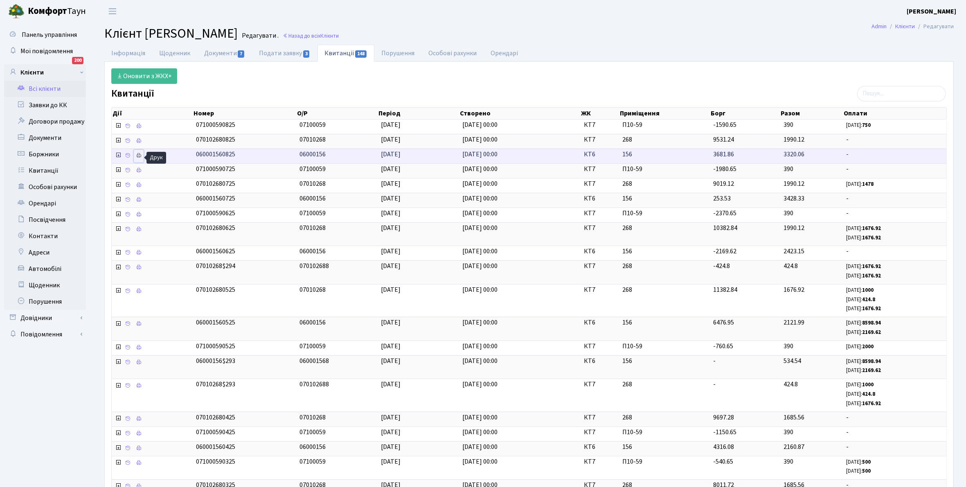
click at [139, 158] on icon at bounding box center [139, 156] width 6 height 6
click at [164, 55] on link "Щоденник" at bounding box center [174, 53] width 45 height 17
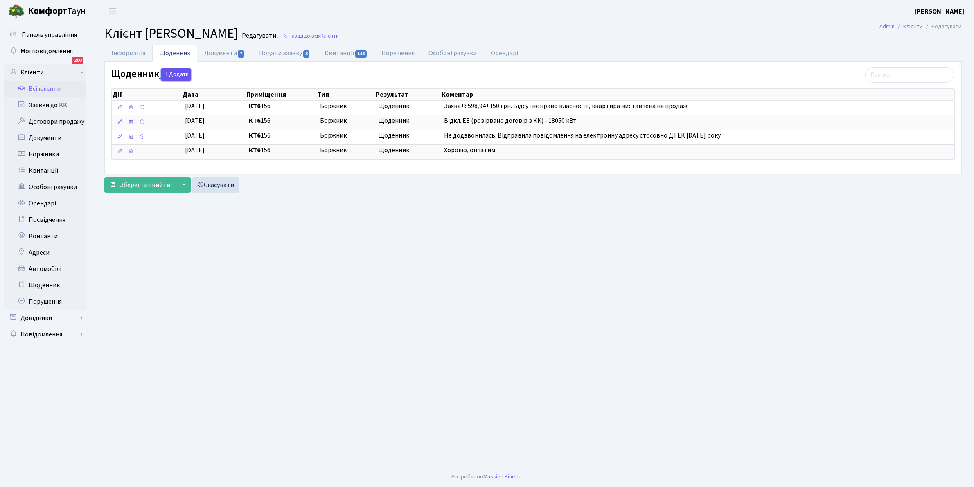
click at [175, 76] on button "Додати" at bounding box center [175, 74] width 29 height 13
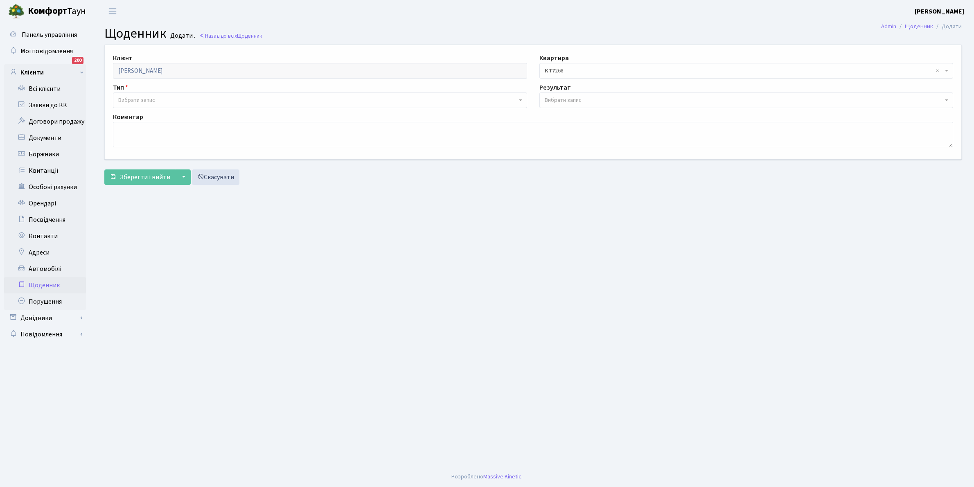
click at [559, 100] on span "Вибрати запис" at bounding box center [563, 100] width 37 height 8
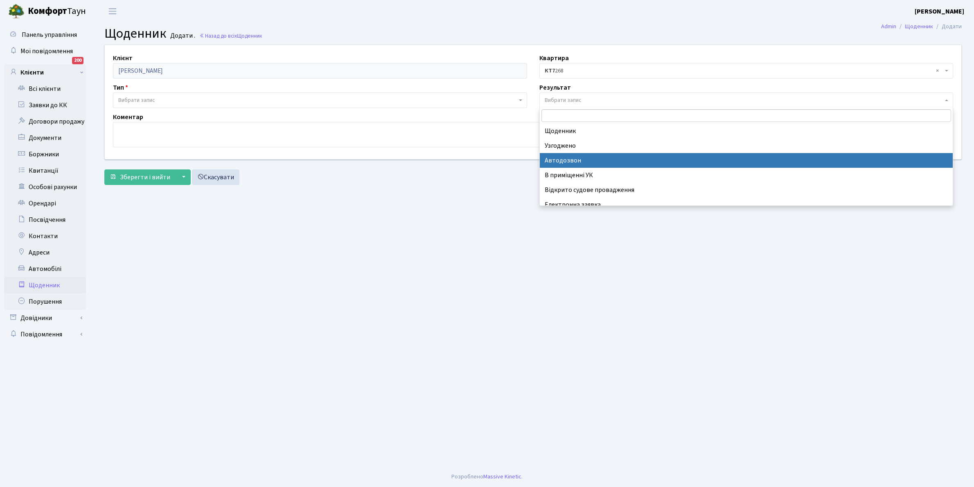
scroll to position [50, 0]
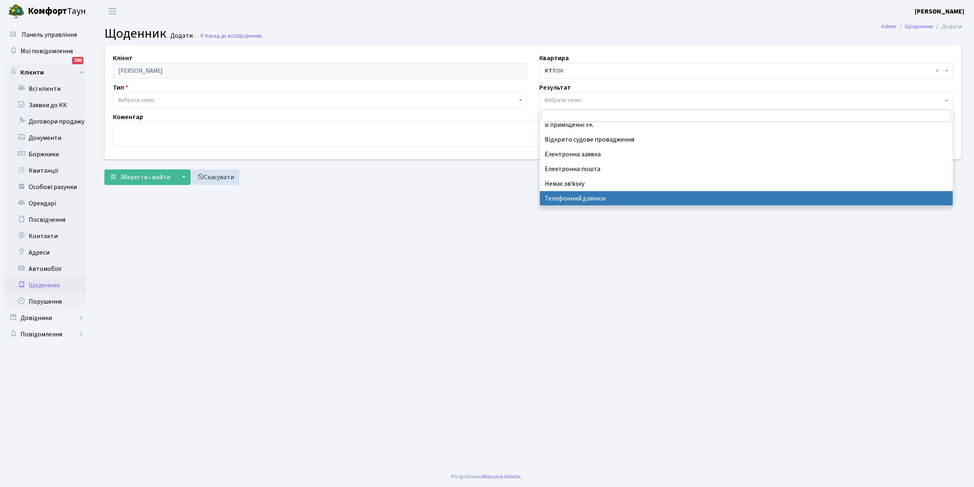
select select "196"
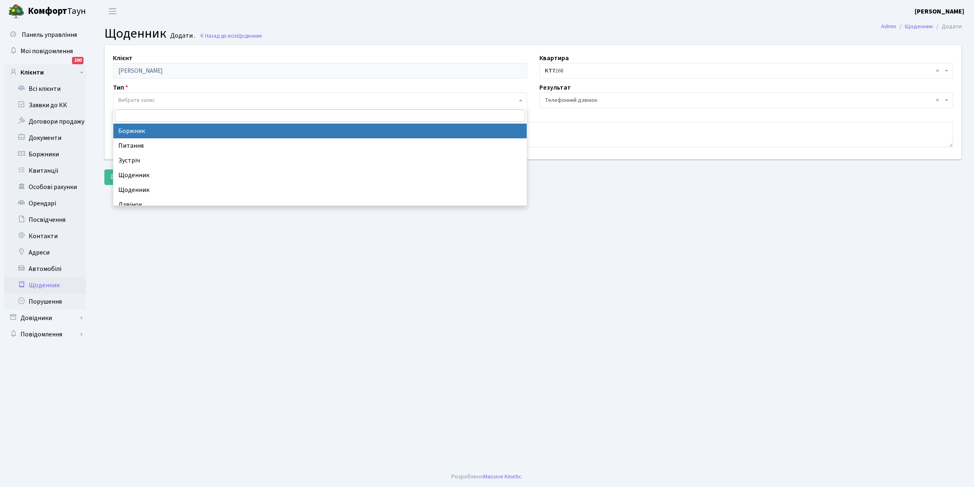
click at [134, 99] on span "Вибрати запис" at bounding box center [136, 100] width 37 height 8
select select "189"
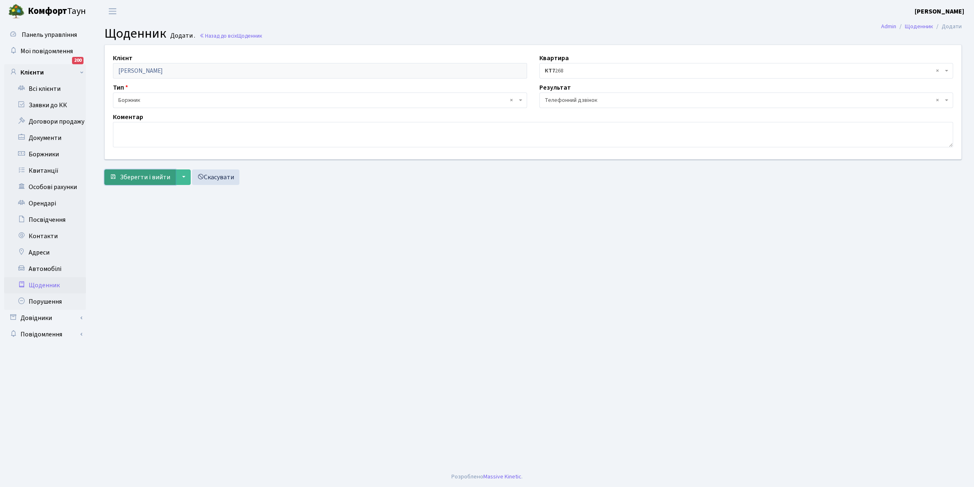
click at [145, 174] on span "Зберегти і вийти" at bounding box center [145, 177] width 50 height 9
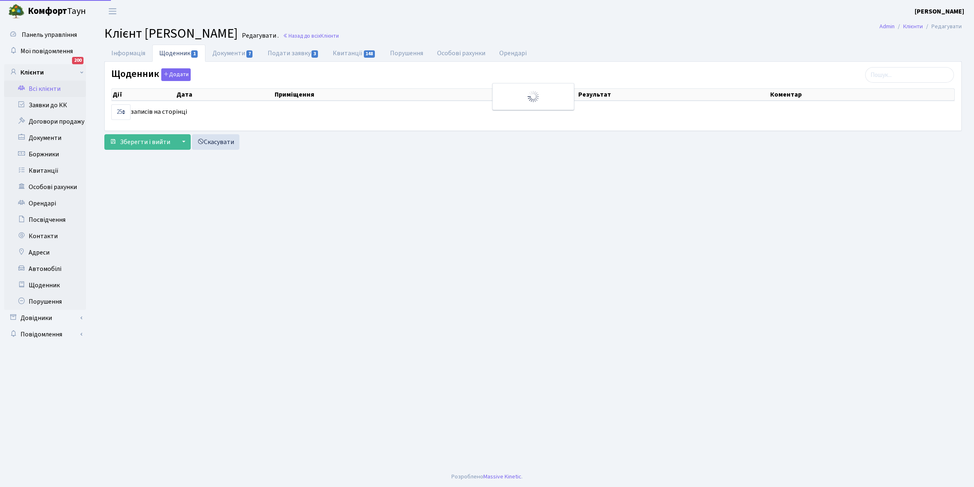
select select "25"
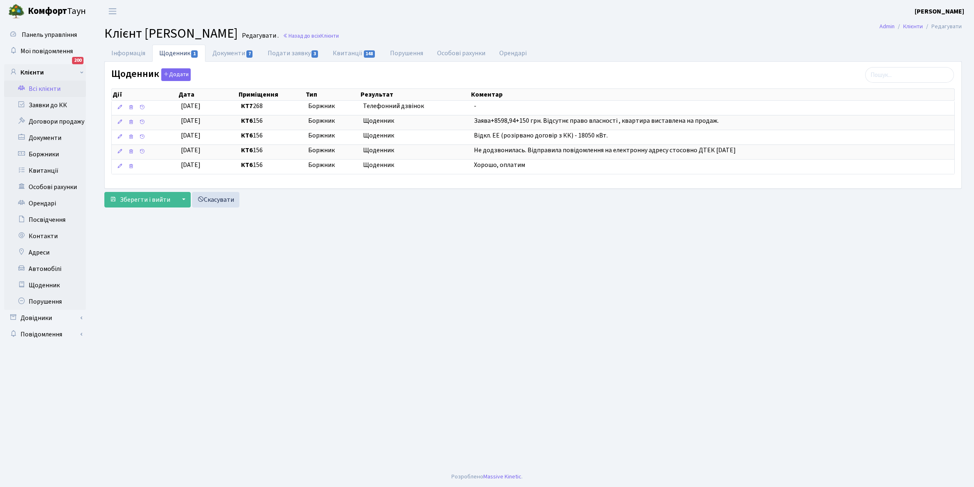
click at [50, 86] on link "Всі клієнти" at bounding box center [45, 89] width 82 height 16
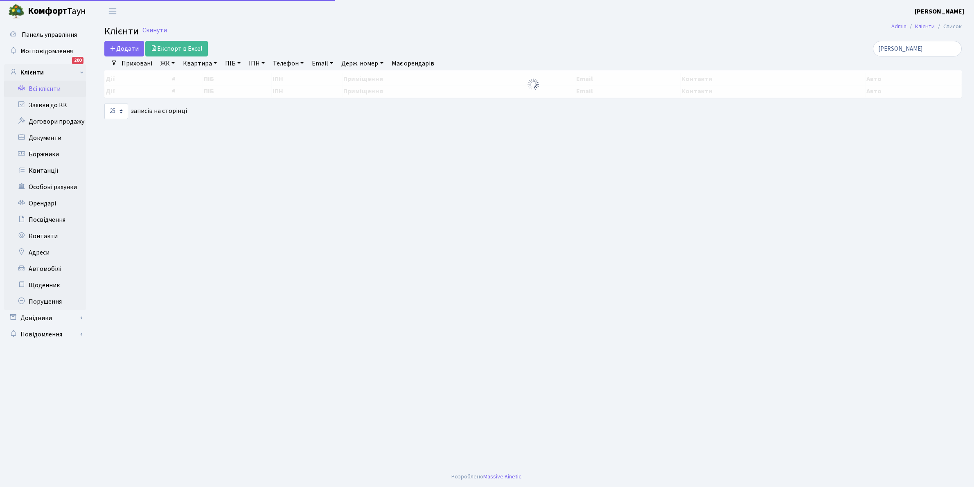
select select "25"
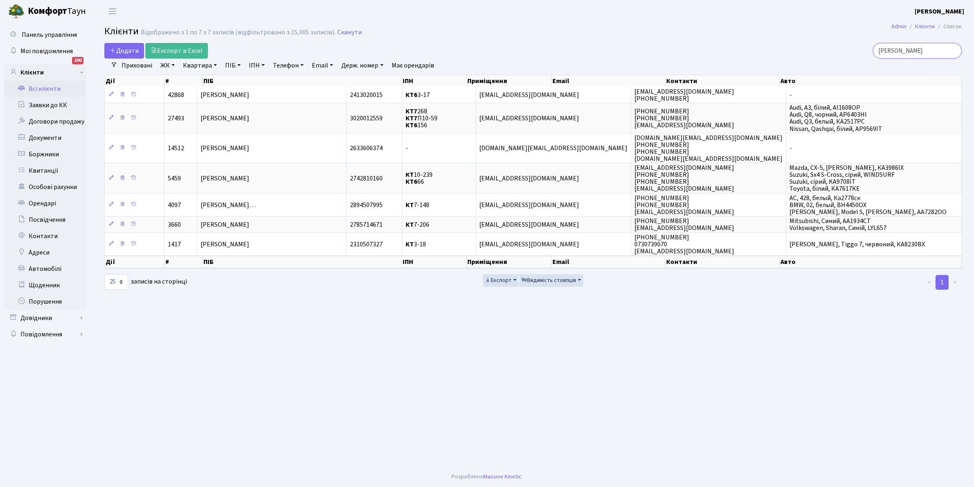
click at [919, 52] on input "[PERSON_NAME]" at bounding box center [917, 51] width 89 height 16
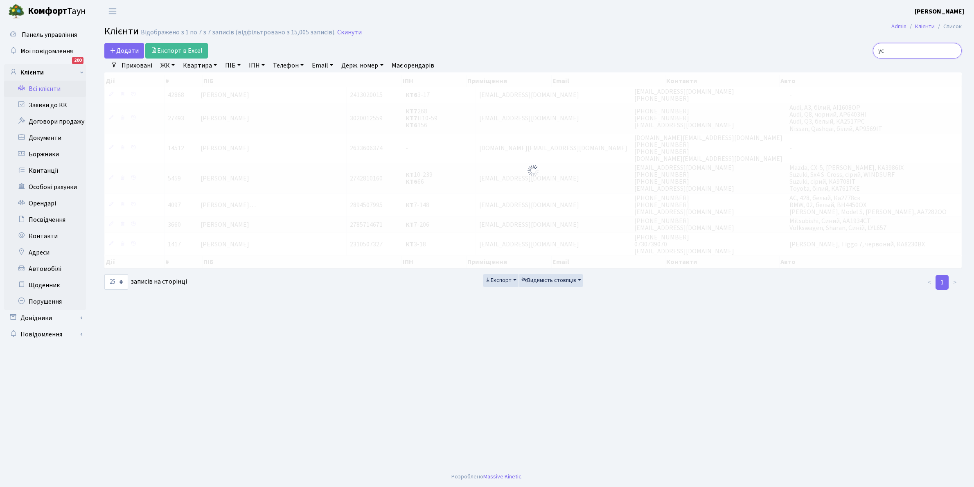
type input "у"
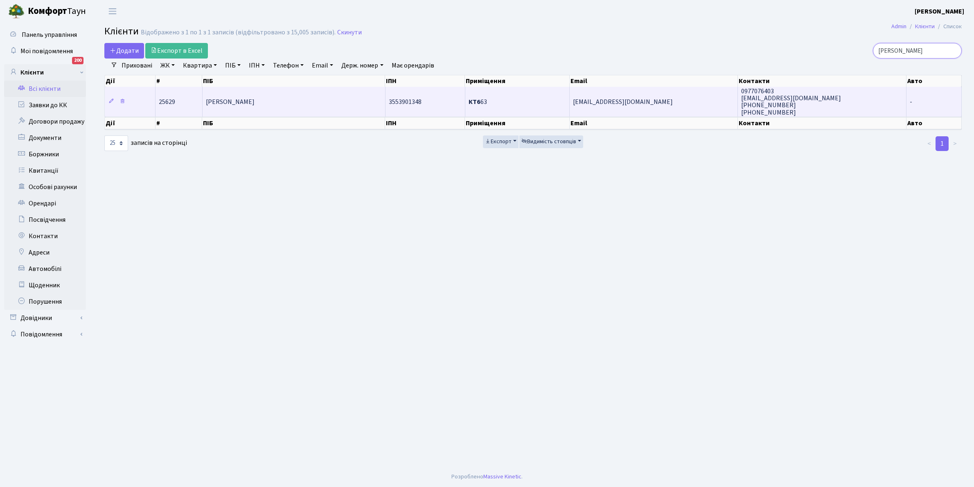
type input "[PERSON_NAME]"
click at [314, 98] on td "[PERSON_NAME]" at bounding box center [294, 101] width 183 height 29
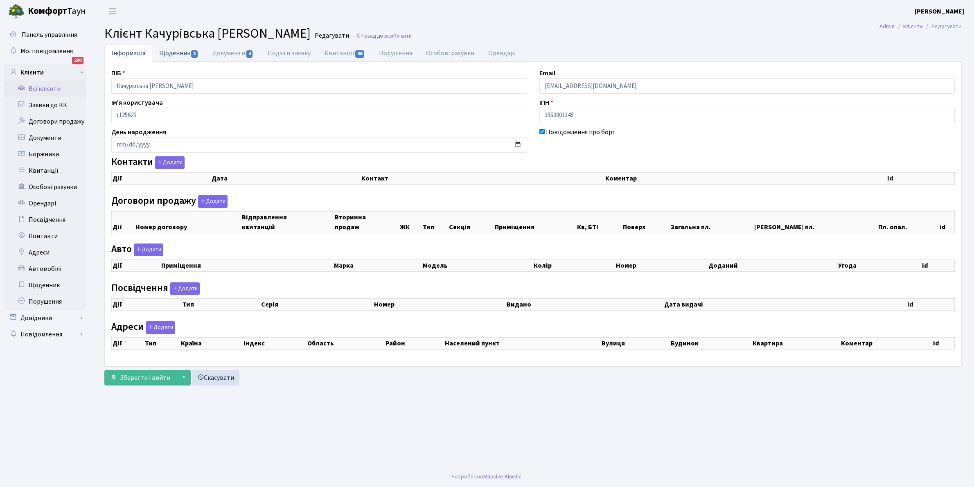
select select "25"
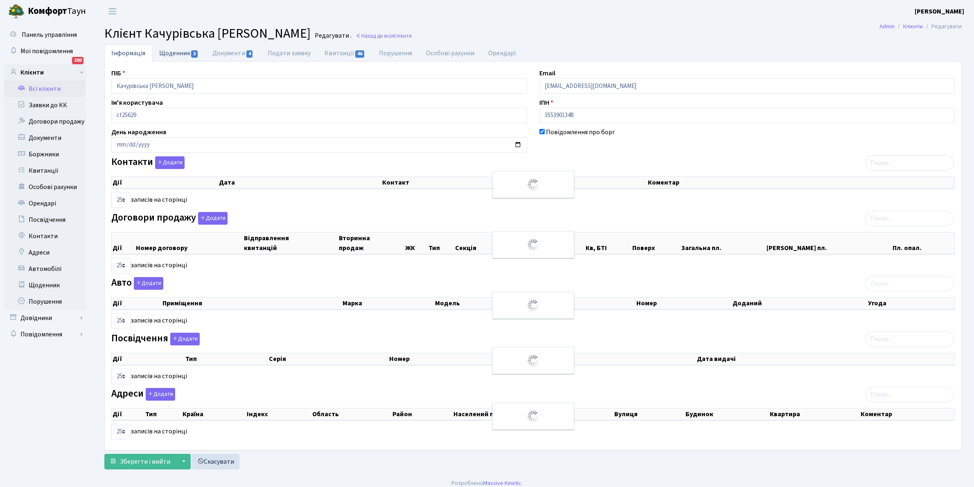
checkbox input "true"
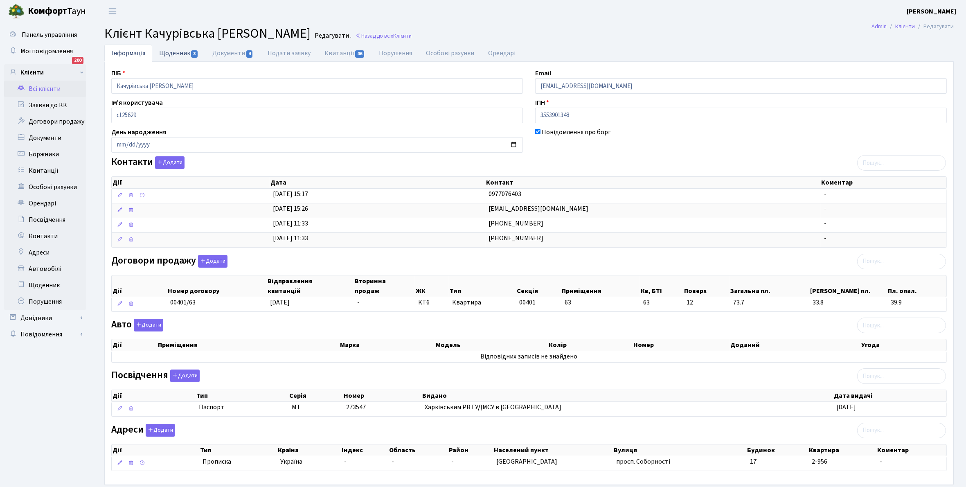
click at [173, 54] on link "Щоденник 3" at bounding box center [178, 53] width 53 height 17
select select "25"
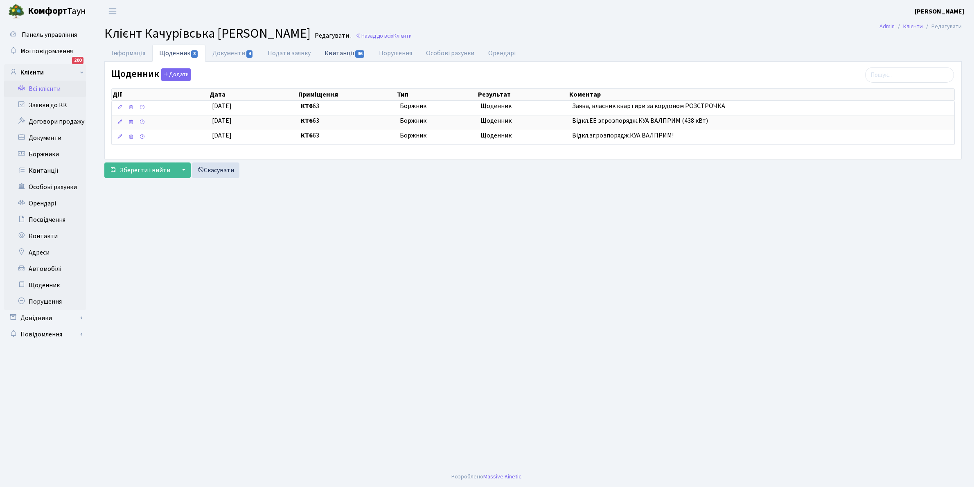
click at [340, 52] on link "Квитанції 46" at bounding box center [345, 53] width 54 height 17
select select "25"
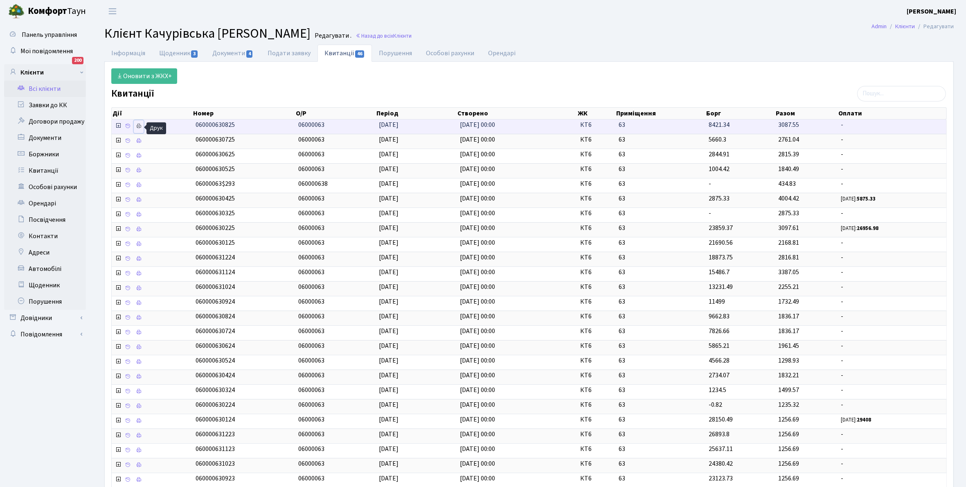
click at [141, 127] on icon at bounding box center [139, 126] width 6 height 6
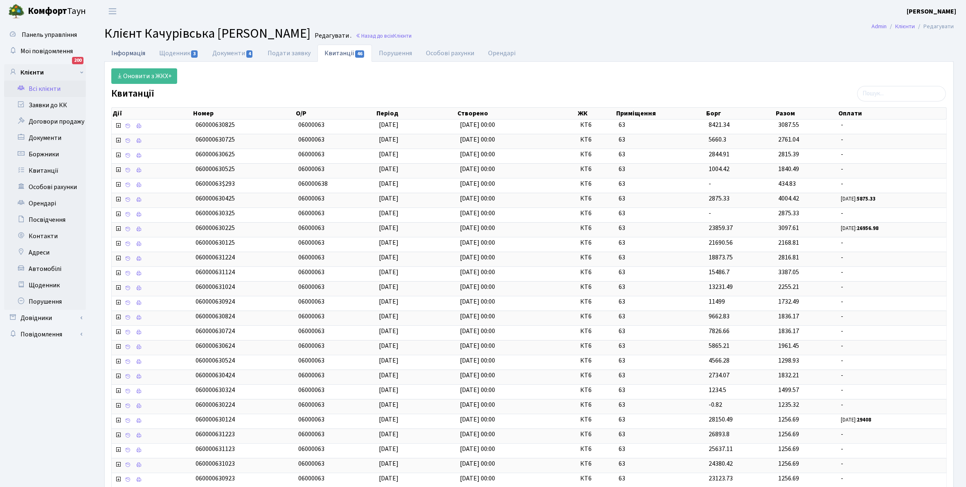
click at [122, 50] on link "Інформація" at bounding box center [128, 53] width 48 height 17
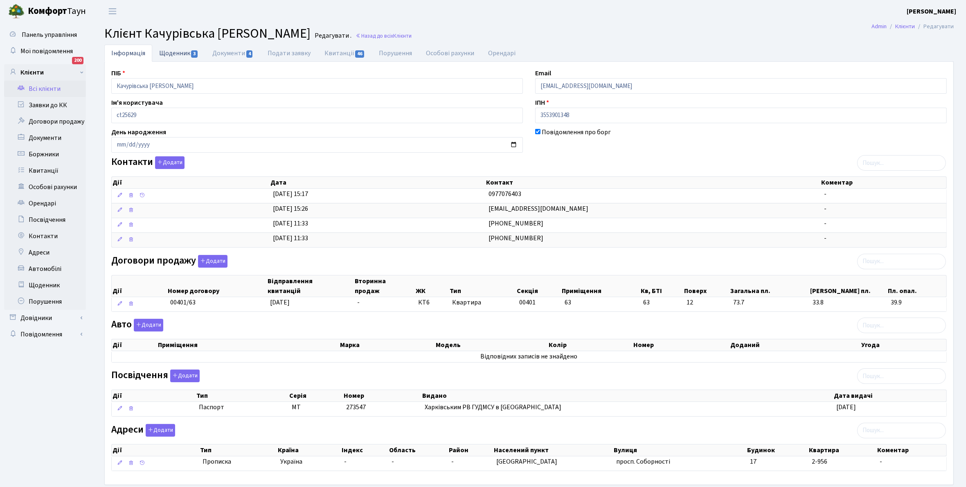
click at [172, 52] on link "Щоденник 3" at bounding box center [178, 53] width 53 height 17
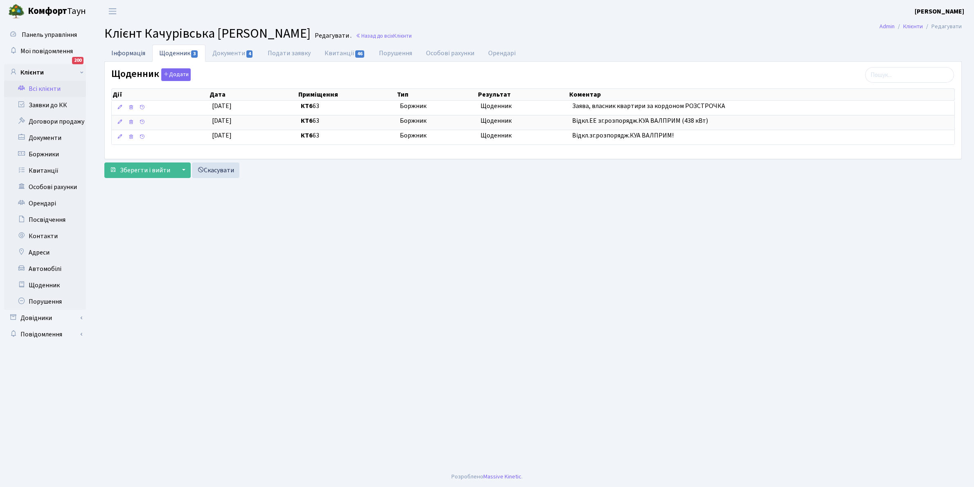
click at [122, 52] on link "Інформація" at bounding box center [128, 53] width 48 height 17
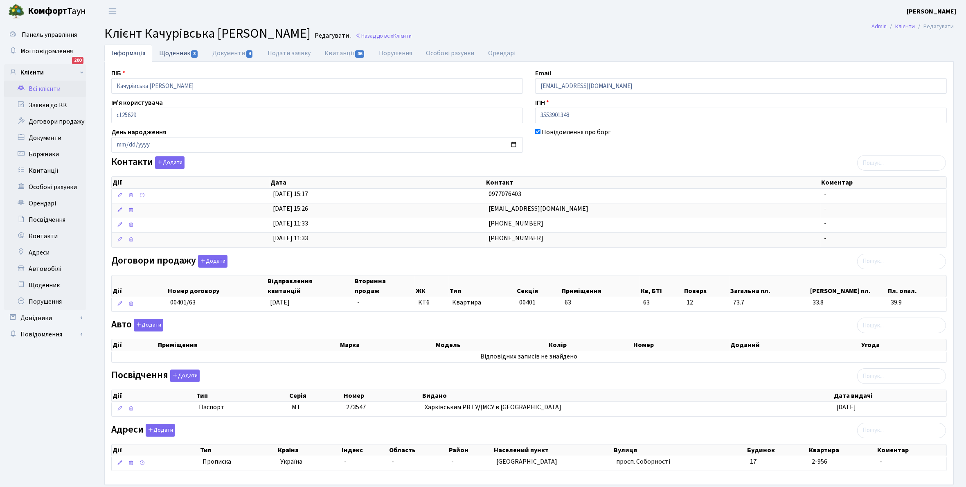
click at [174, 54] on link "Щоденник 3" at bounding box center [178, 53] width 53 height 17
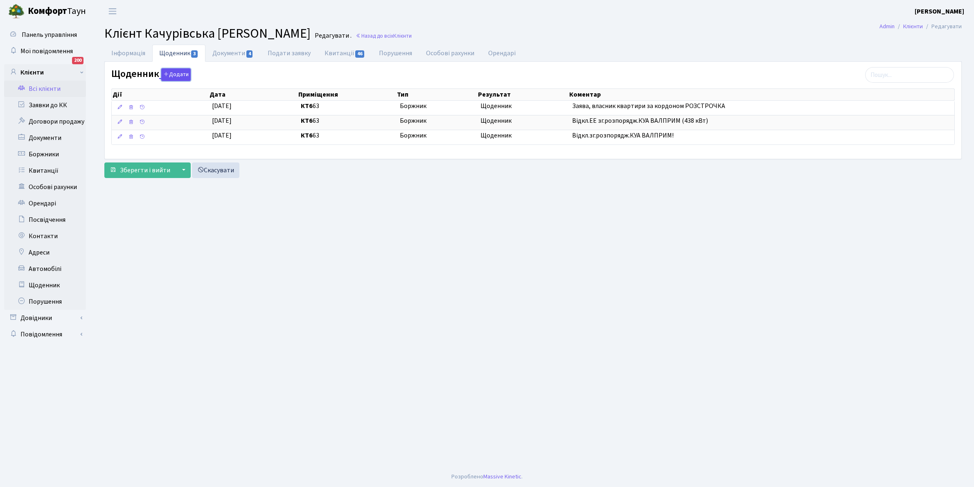
click at [181, 77] on button "Додати" at bounding box center [175, 74] width 29 height 13
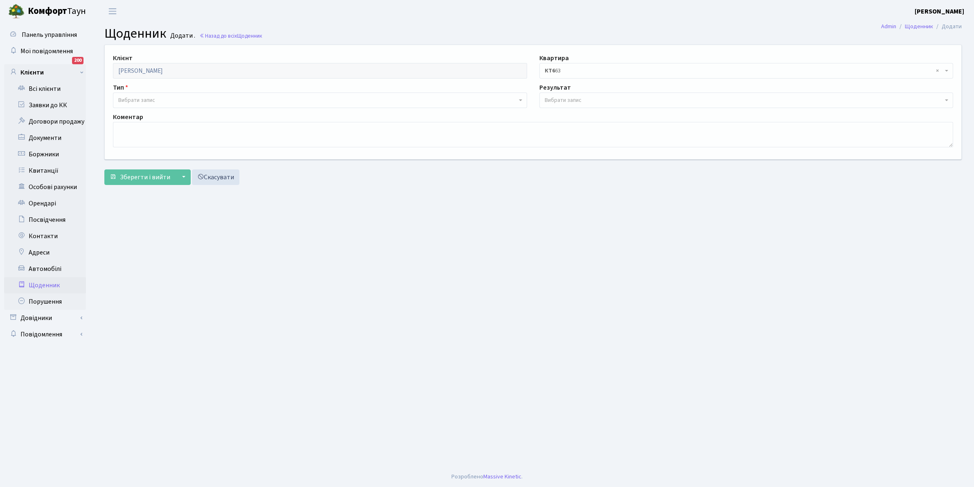
click at [147, 99] on span "Вибрати запис" at bounding box center [136, 100] width 37 height 8
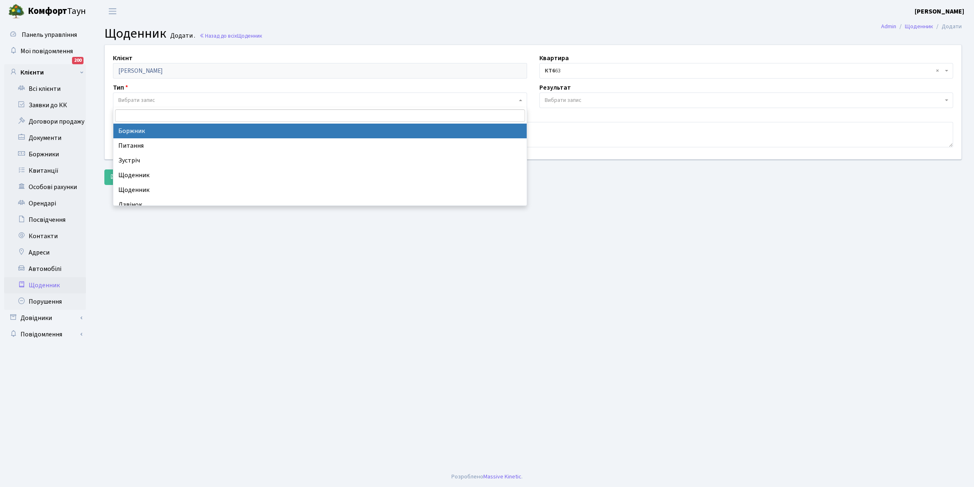
select select "189"
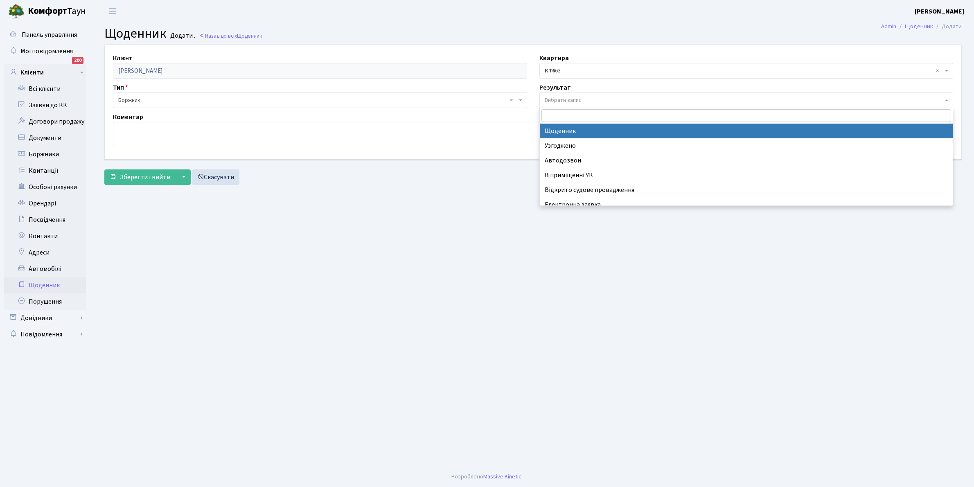
click at [562, 99] on span "Вибрати запис" at bounding box center [563, 100] width 37 height 8
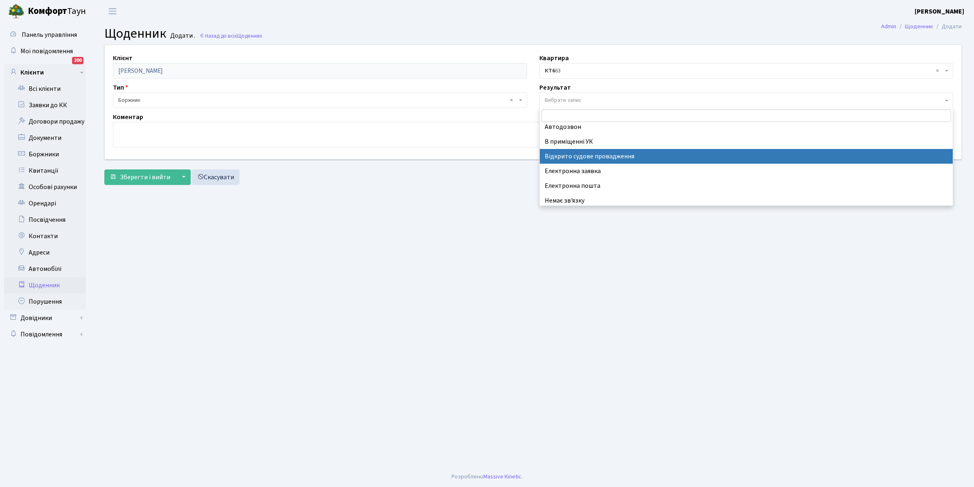
scroll to position [50, 0]
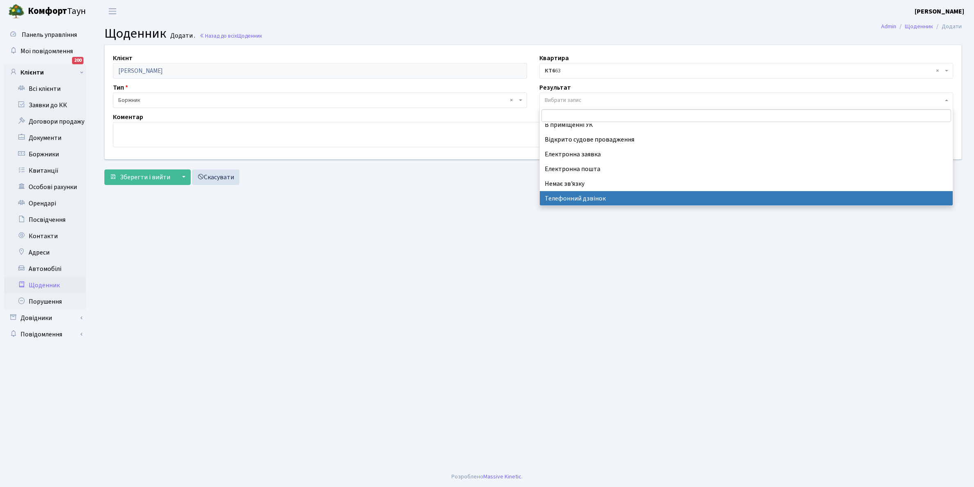
select select "196"
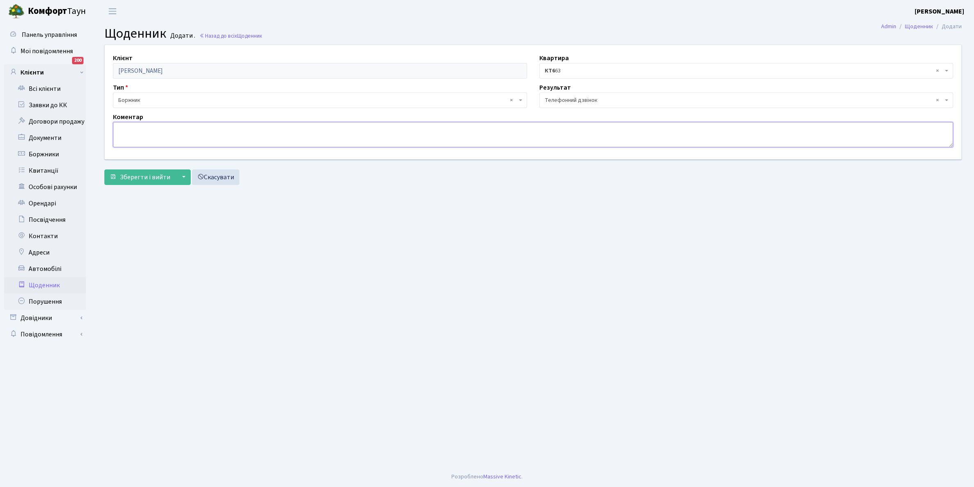
click at [130, 135] on textarea at bounding box center [533, 134] width 840 height 25
type textarea "Попередила про відключення ЕЕ"
click at [138, 181] on span "Зберегти і вийти" at bounding box center [145, 177] width 50 height 9
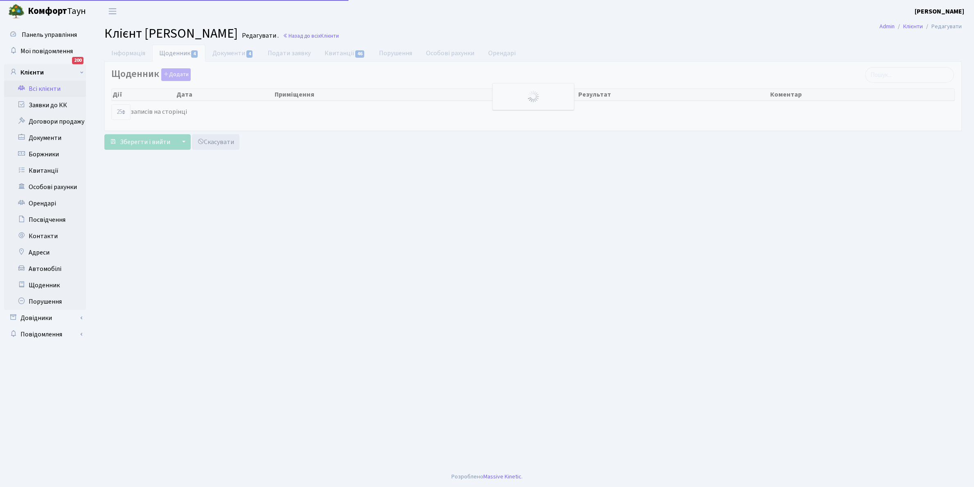
select select "25"
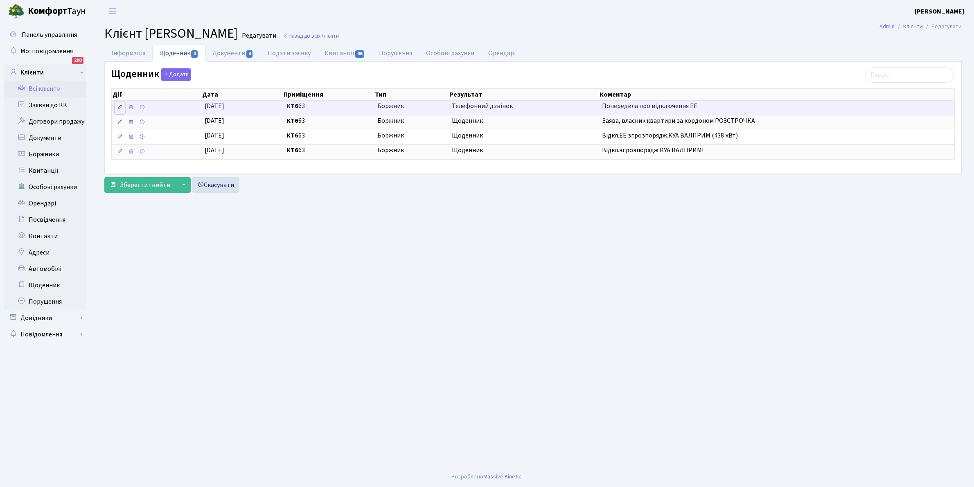
click at [118, 105] on icon at bounding box center [120, 107] width 6 height 6
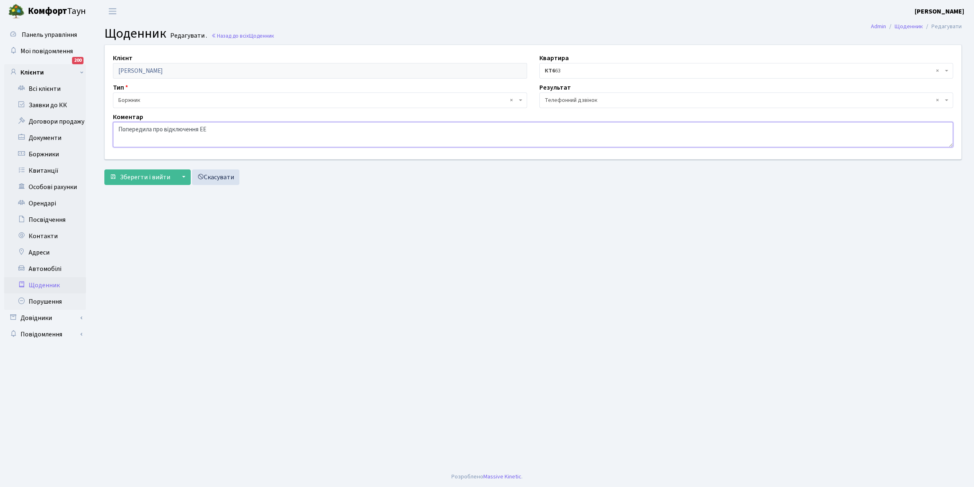
click at [234, 126] on textarea "Попередила про відключення ЕЕ" at bounding box center [533, 134] width 840 height 25
type textarea "Попередила про відключення ЕЕ якщо не оплатить борг"
click at [146, 175] on span "Зберегти і вийти" at bounding box center [145, 177] width 50 height 9
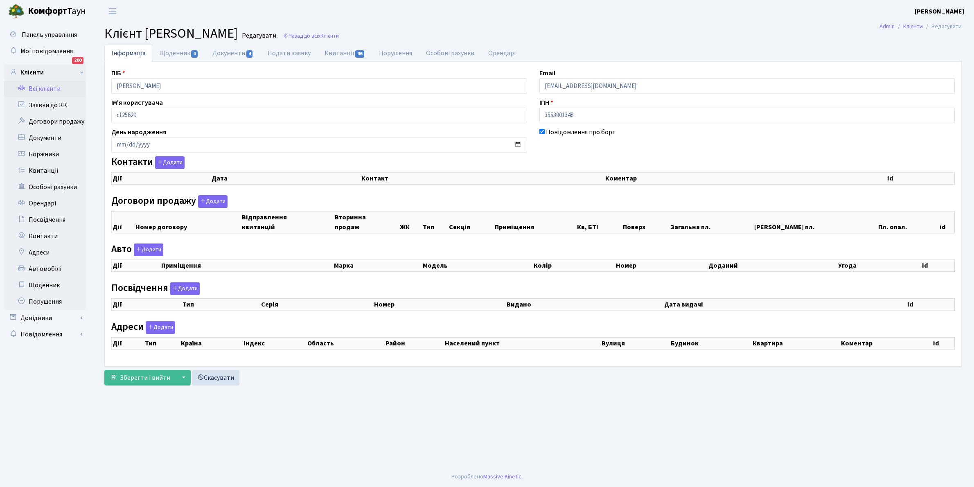
select select "25"
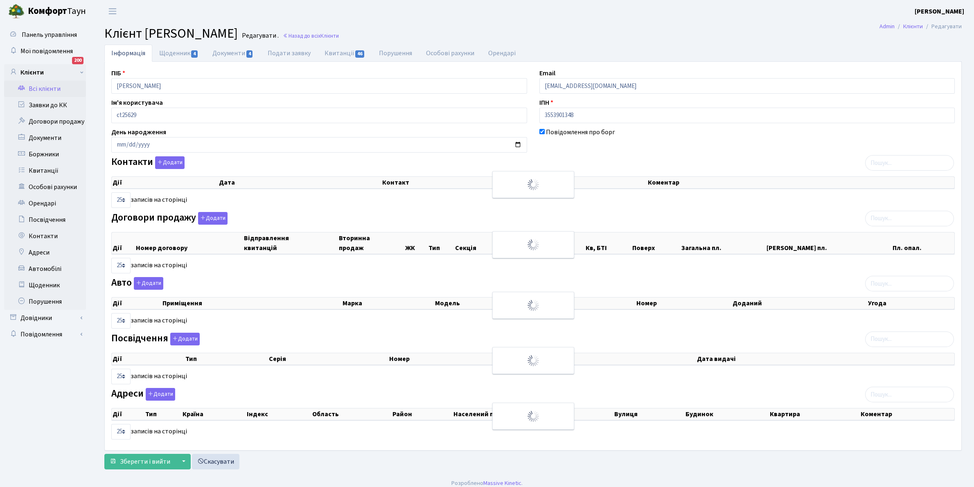
checkbox input "true"
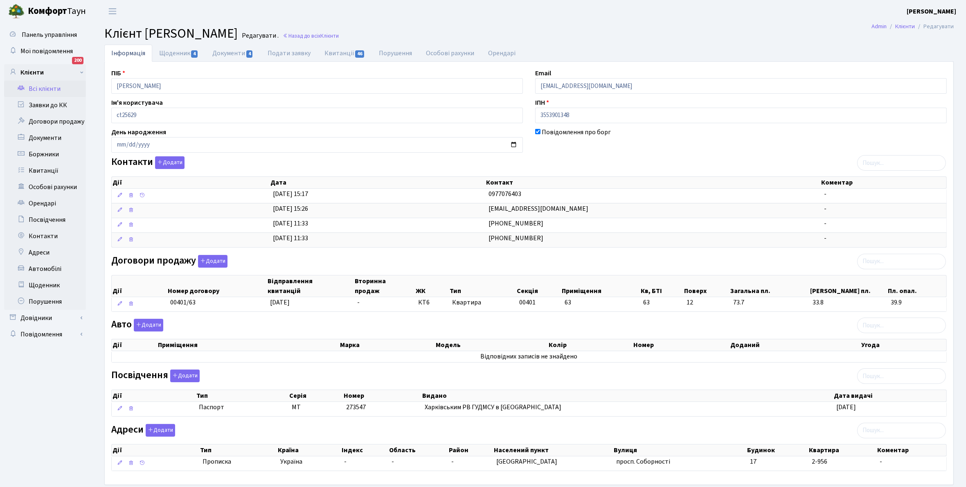
click at [46, 87] on link "Всі клієнти" at bounding box center [45, 89] width 82 height 16
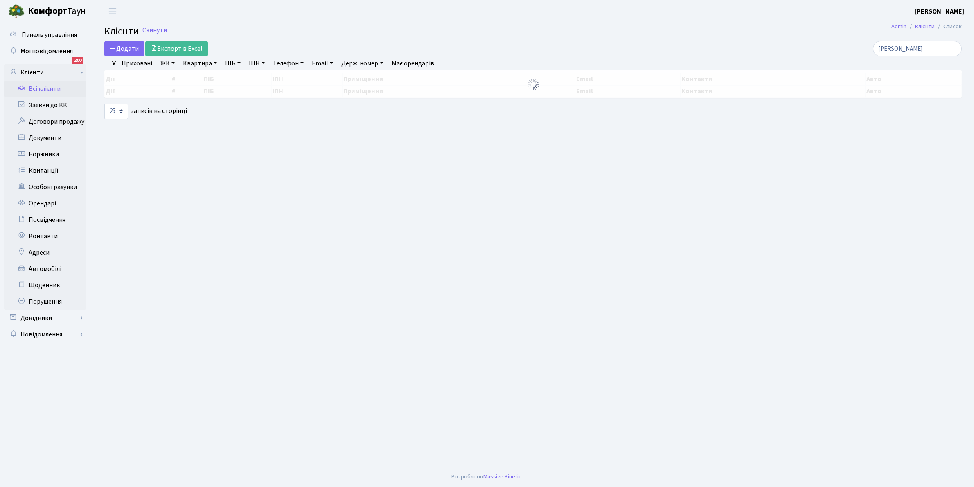
select select "25"
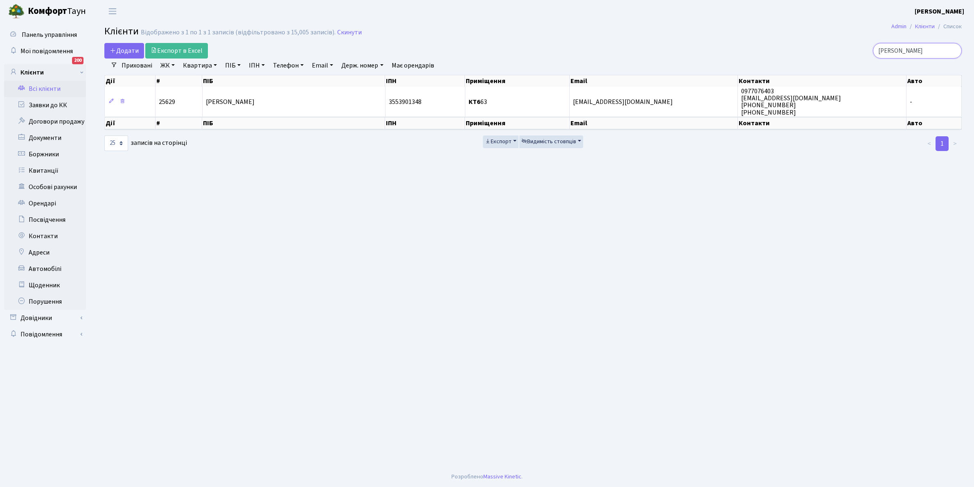
click at [933, 50] on input "качурівська" at bounding box center [917, 51] width 89 height 16
type input "к"
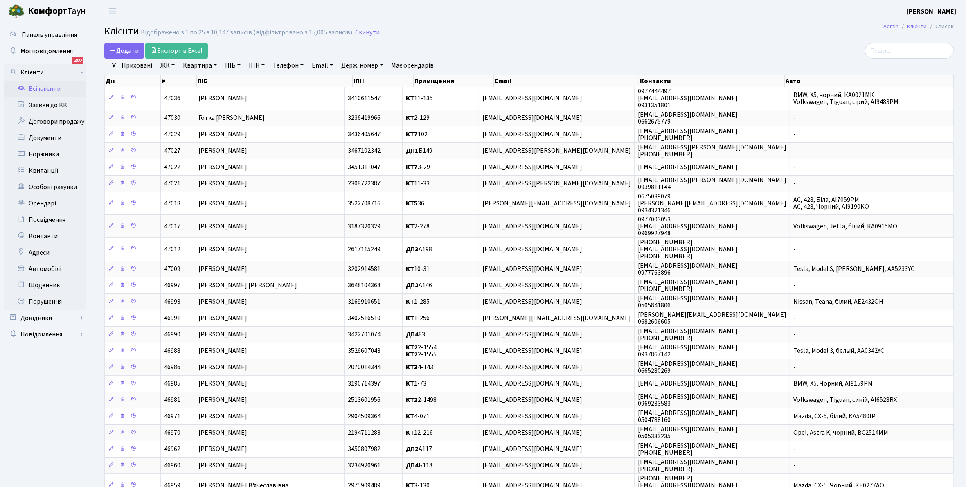
click at [48, 88] on link "Всі клієнти" at bounding box center [45, 89] width 82 height 16
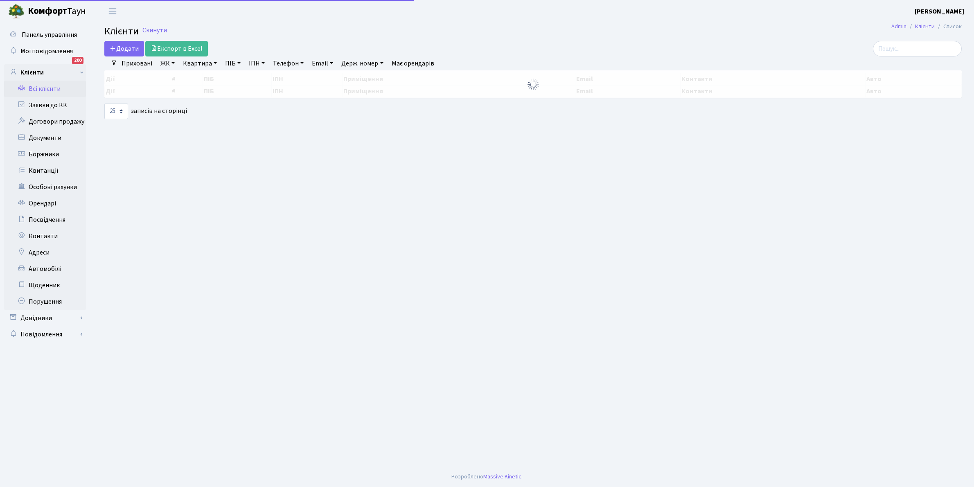
select select "25"
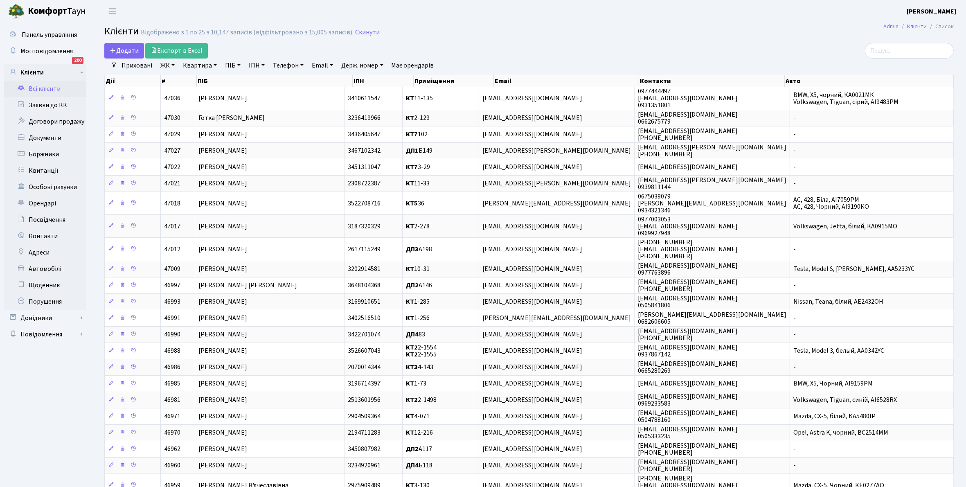
click at [214, 65] on link "Квартира" at bounding box center [200, 66] width 41 height 14
click at [208, 84] on input "text" at bounding box center [204, 82] width 48 height 16
type input "10-144"
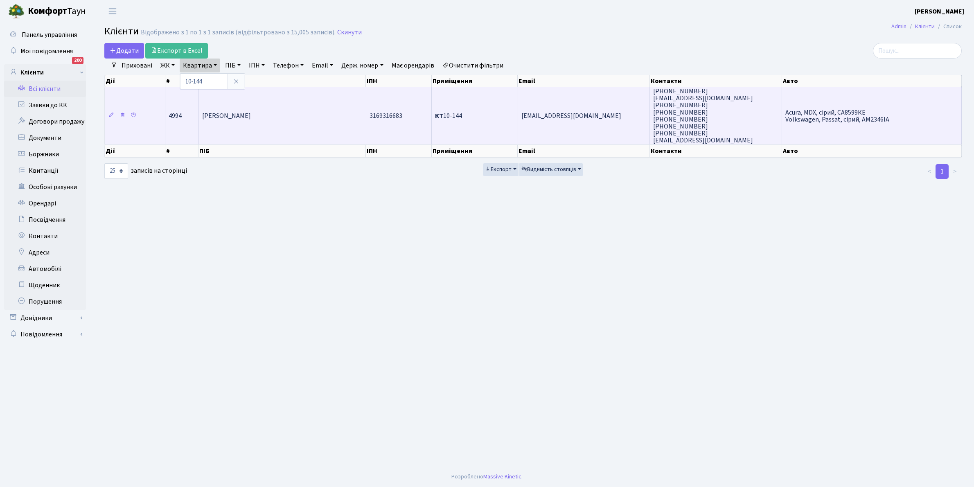
click at [298, 122] on td "[PERSON_NAME] [PERSON_NAME]" at bounding box center [282, 116] width 167 height 58
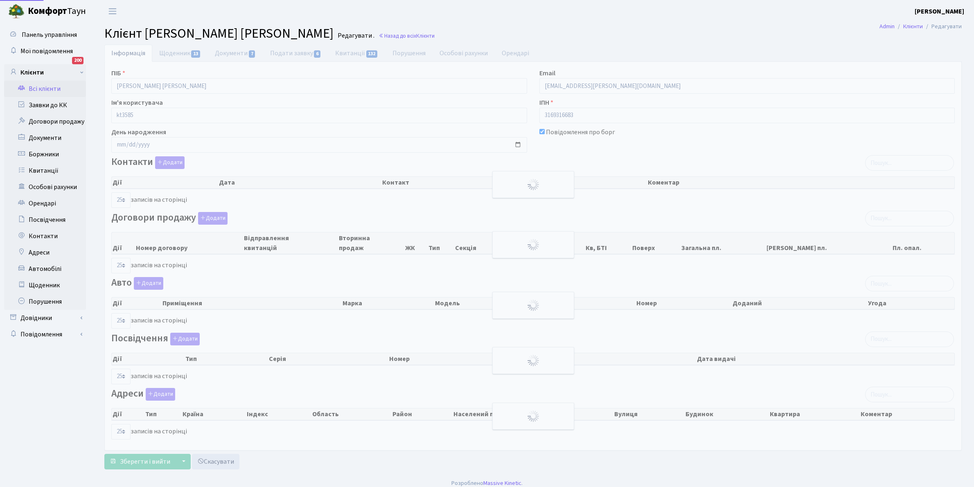
select select "25"
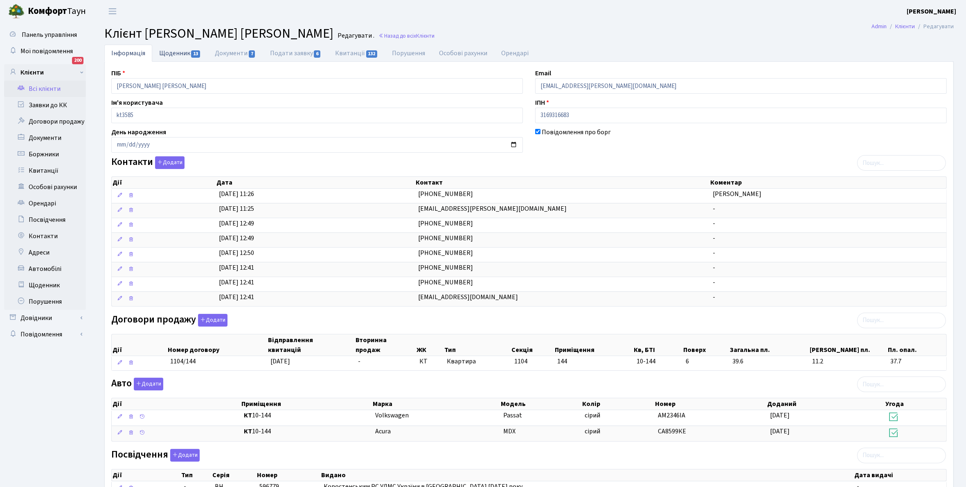
click at [169, 52] on link "Щоденник 13" at bounding box center [180, 53] width 56 height 17
select select "25"
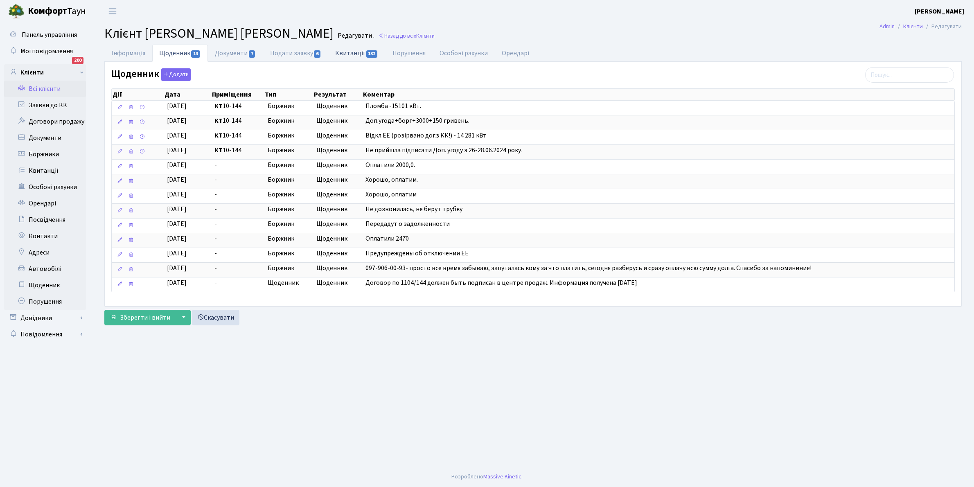
click at [350, 50] on link "Квитанції 132" at bounding box center [356, 53] width 57 height 17
select select "25"
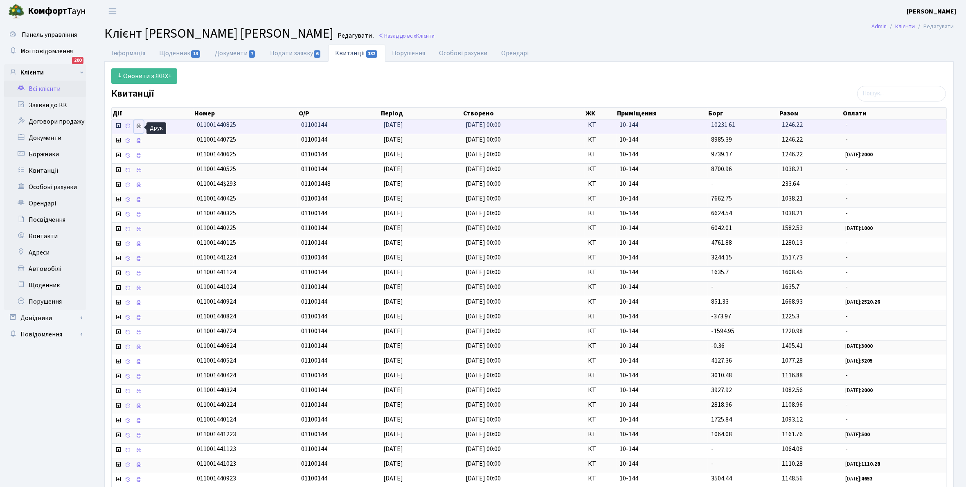
click at [140, 125] on icon at bounding box center [139, 126] width 6 height 6
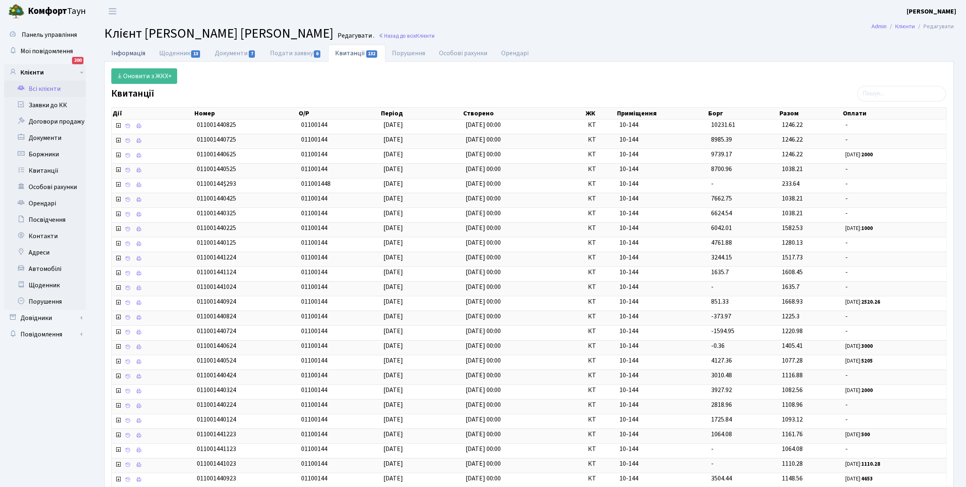
click at [121, 50] on link "Інформація" at bounding box center [128, 53] width 48 height 17
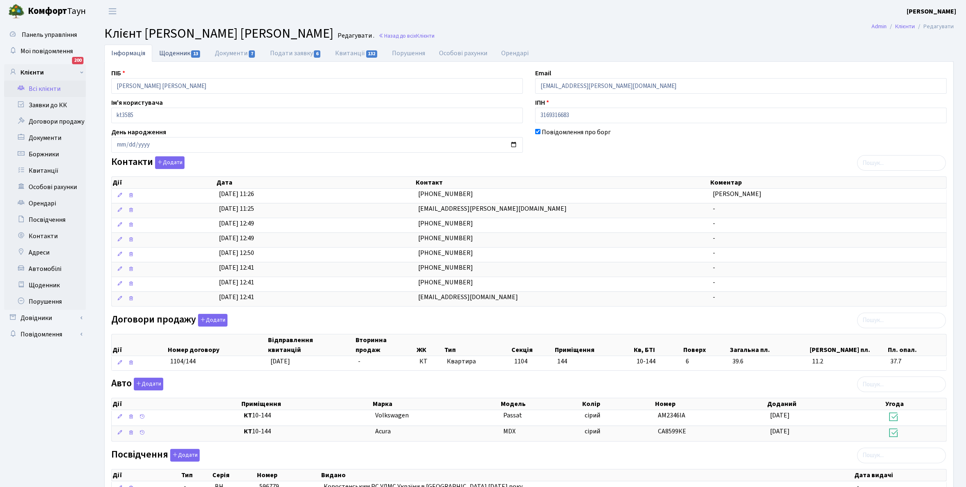
click at [163, 52] on link "Щоденник 13" at bounding box center [180, 53] width 56 height 17
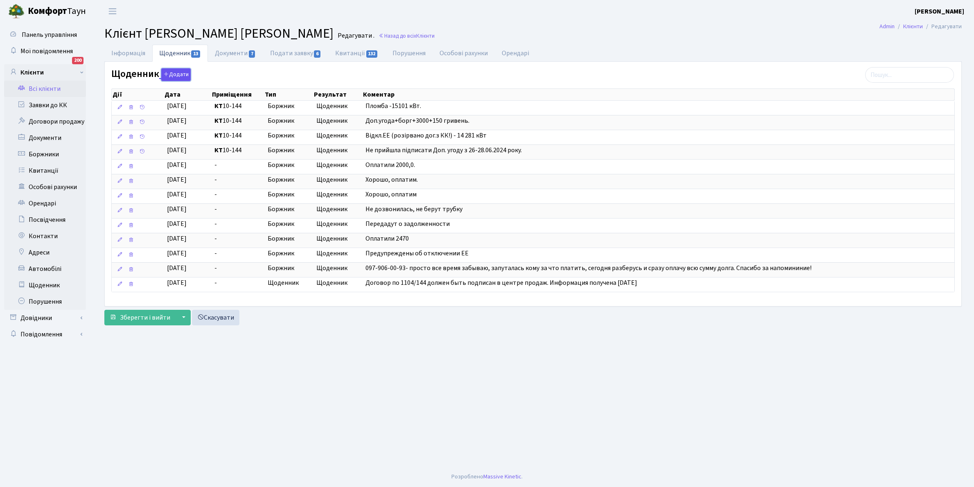
click at [173, 75] on button "Додати" at bounding box center [175, 74] width 29 height 13
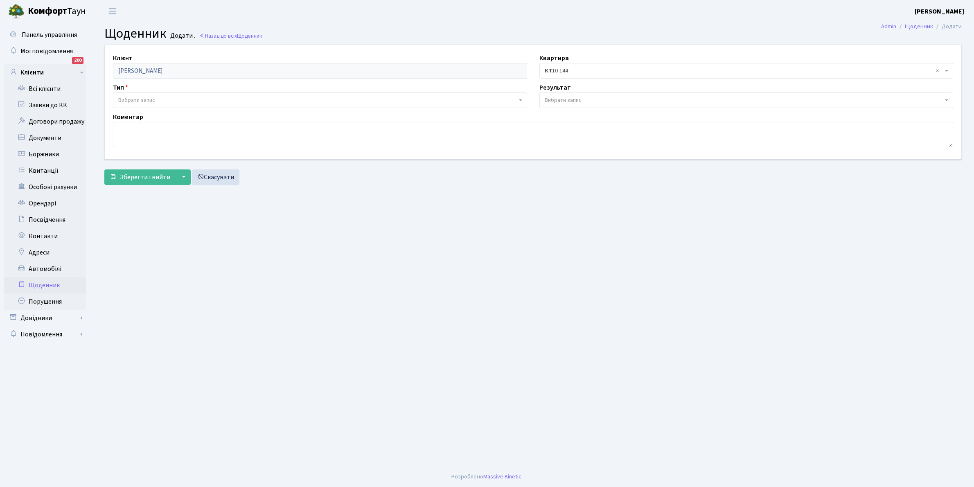
click at [145, 98] on span "Вибрати запис" at bounding box center [136, 100] width 37 height 8
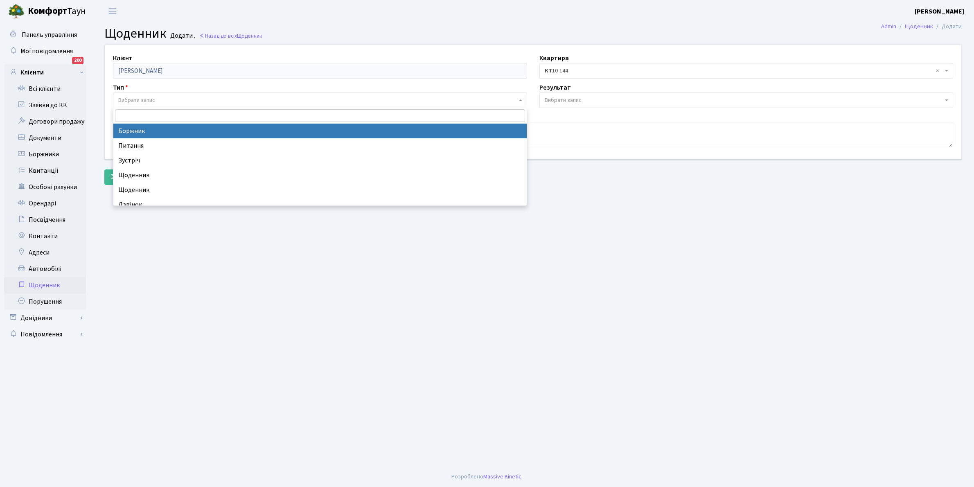
select select "189"
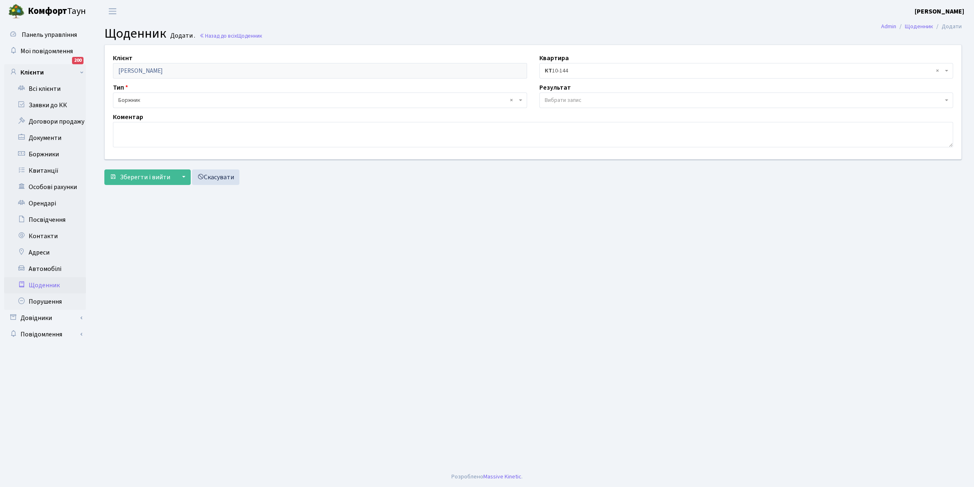
click at [571, 93] on span "Вибрати запис" at bounding box center [747, 101] width 414 height 16
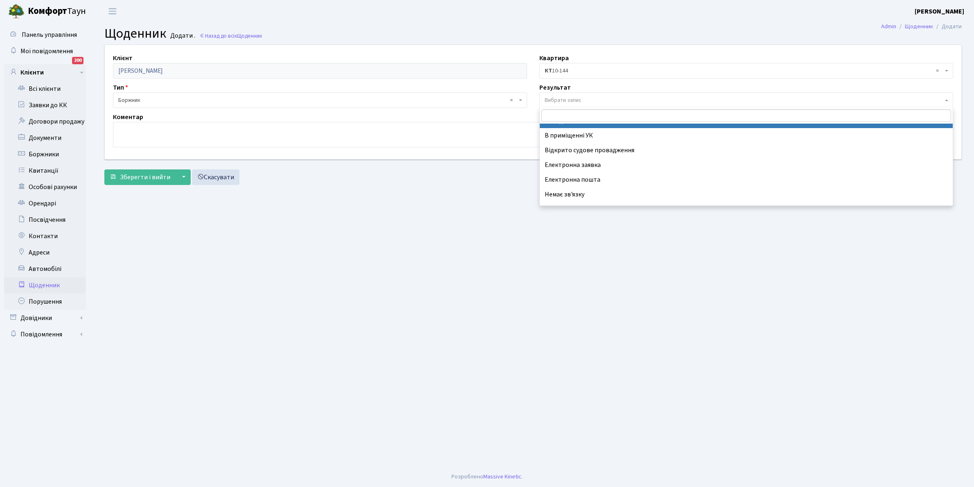
scroll to position [50, 0]
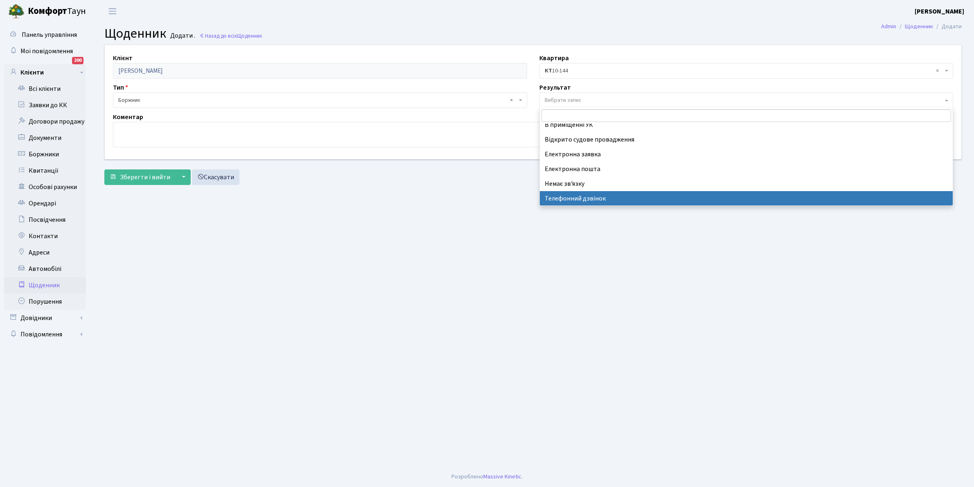
select select "196"
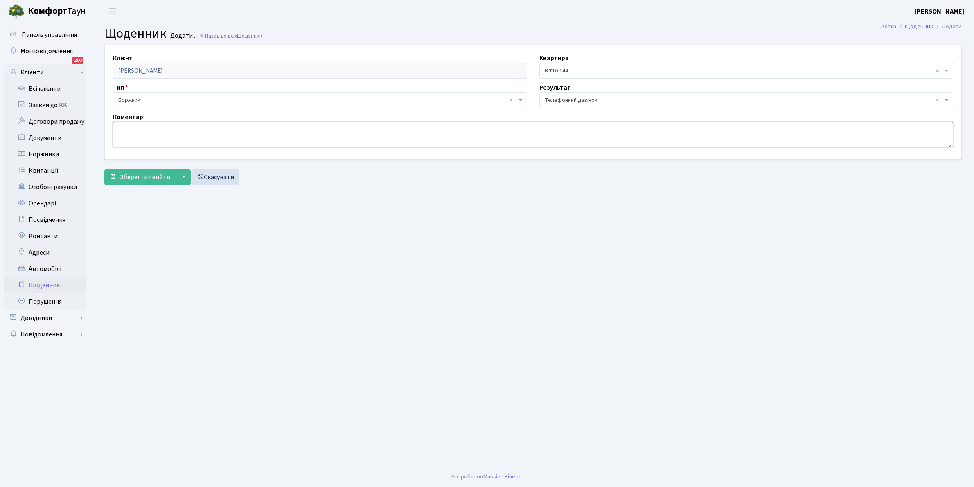
click at [138, 142] on textarea at bounding box center [533, 134] width 840 height 25
type textarea "Оплатить борг"
click at [138, 174] on span "Зберегти і вийти" at bounding box center [145, 177] width 50 height 9
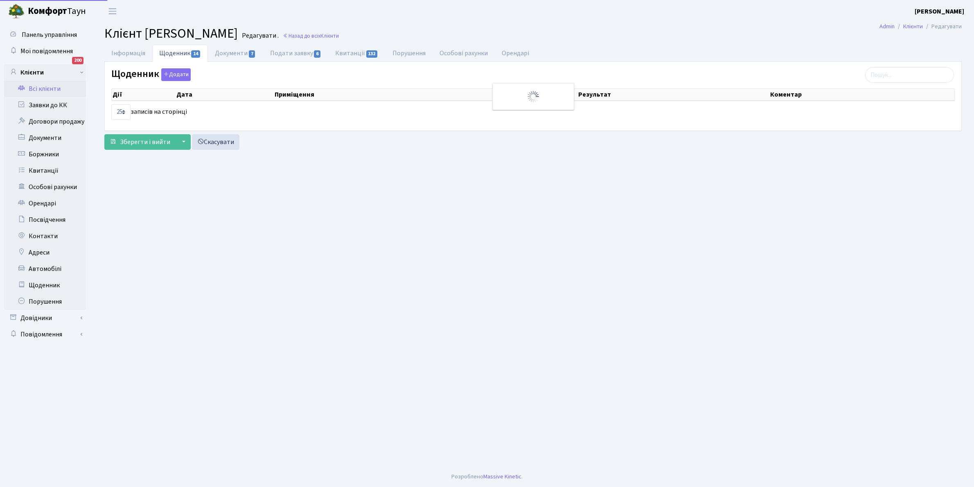
select select "25"
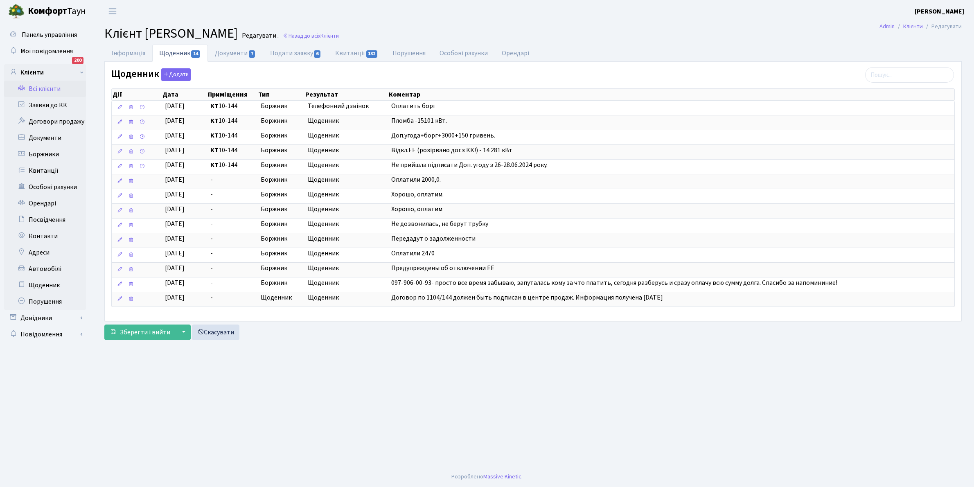
click at [39, 85] on link "Всі клієнти" at bounding box center [45, 89] width 82 height 16
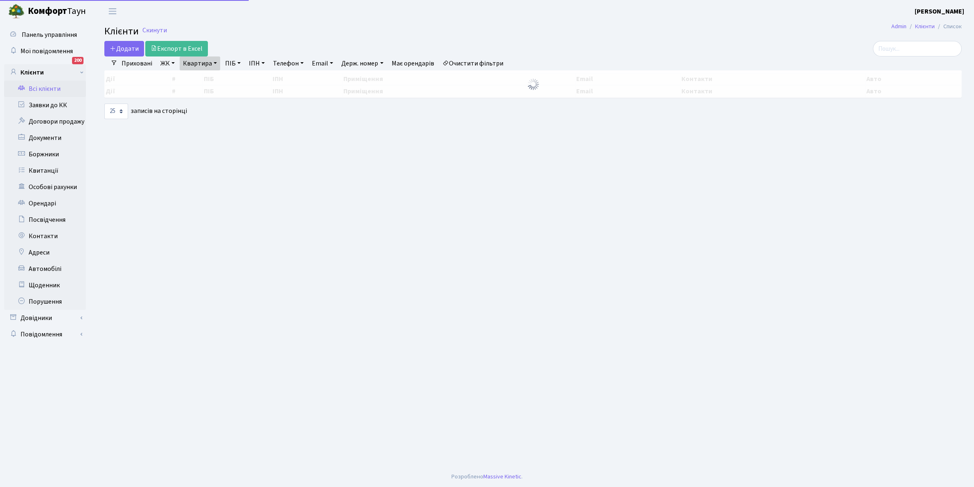
select select "25"
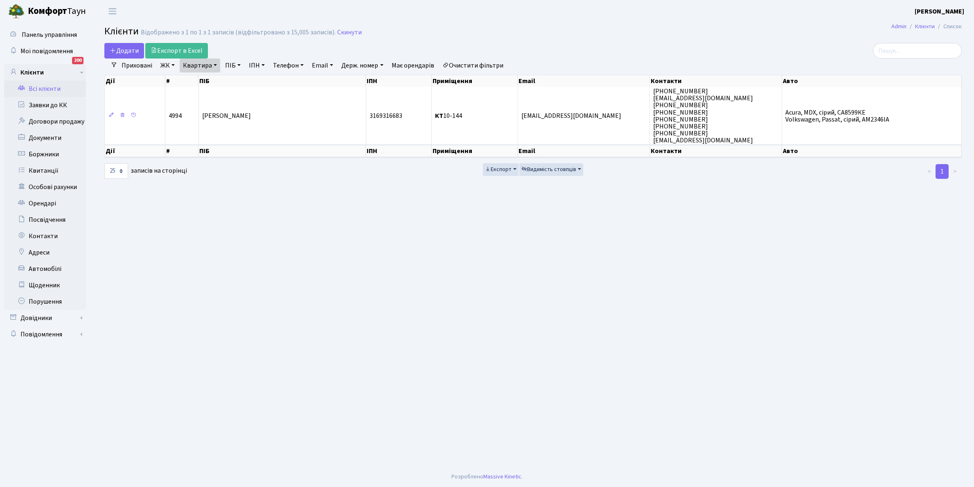
click at [214, 64] on link "Квартира" at bounding box center [200, 66] width 41 height 14
click at [211, 75] on input "10-144" at bounding box center [204, 82] width 48 height 16
type input "1"
type input "1-128"
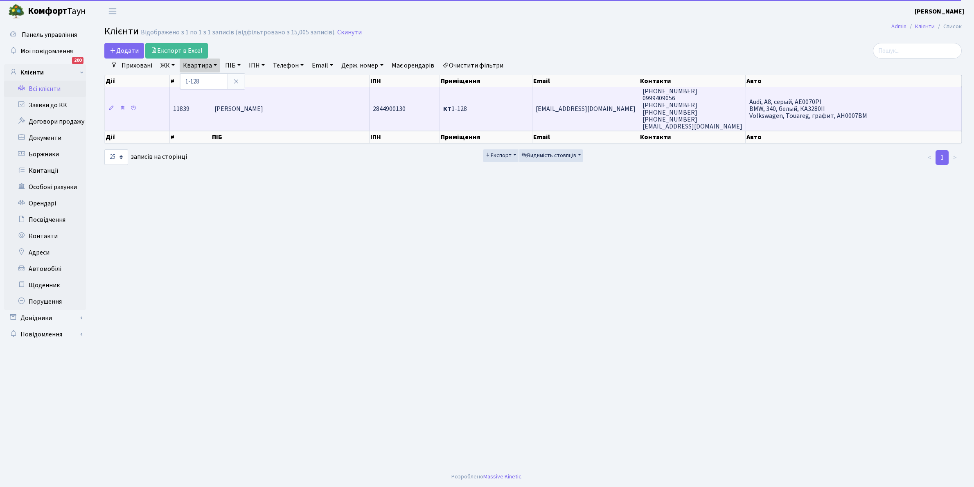
click at [263, 109] on span "[PERSON_NAME]" at bounding box center [239, 108] width 49 height 9
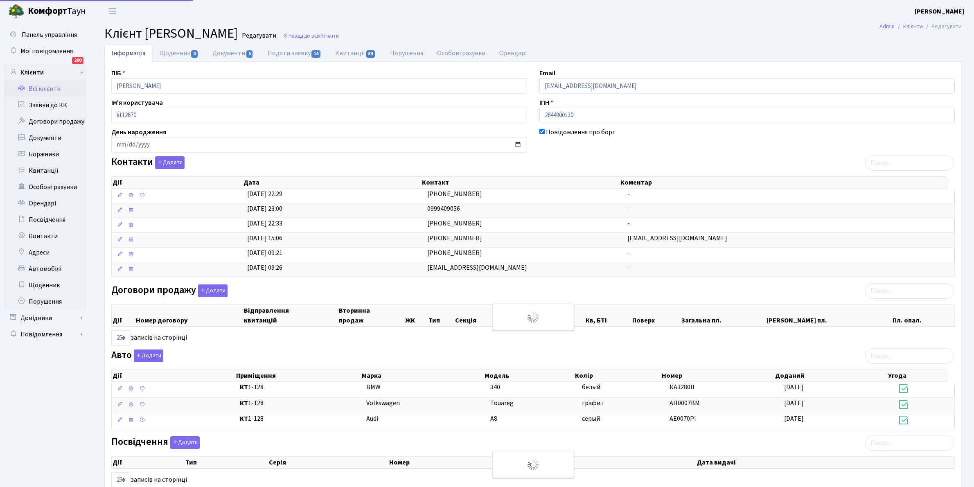
select select "25"
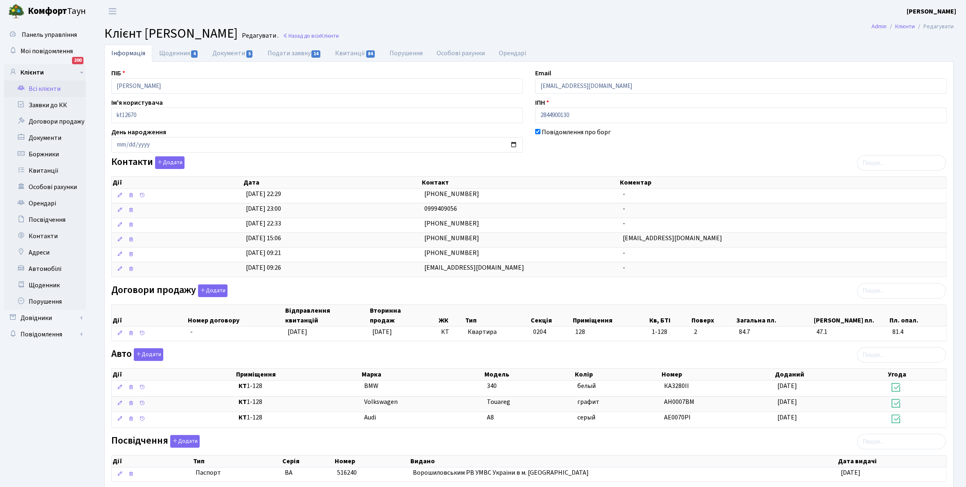
click at [171, 52] on link "Щоденник 4" at bounding box center [178, 53] width 53 height 17
select select "25"
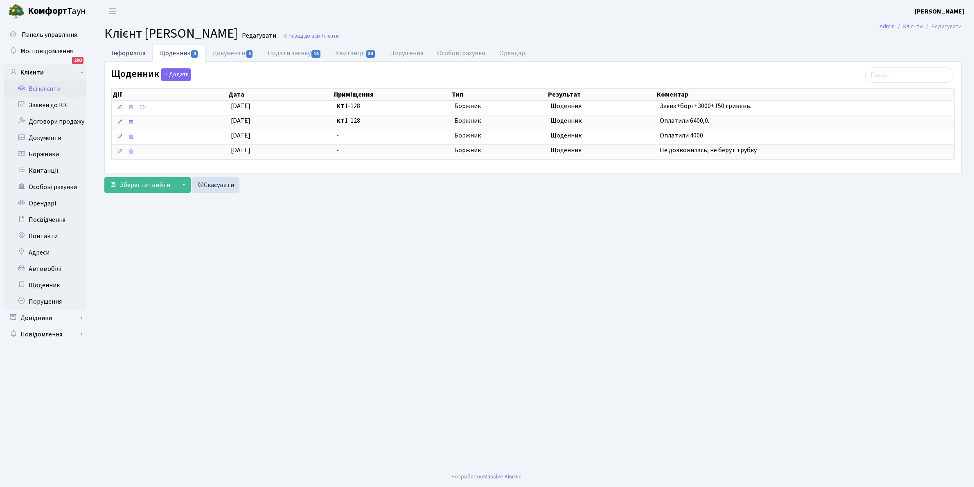
click at [122, 52] on link "Інформація" at bounding box center [128, 53] width 48 height 17
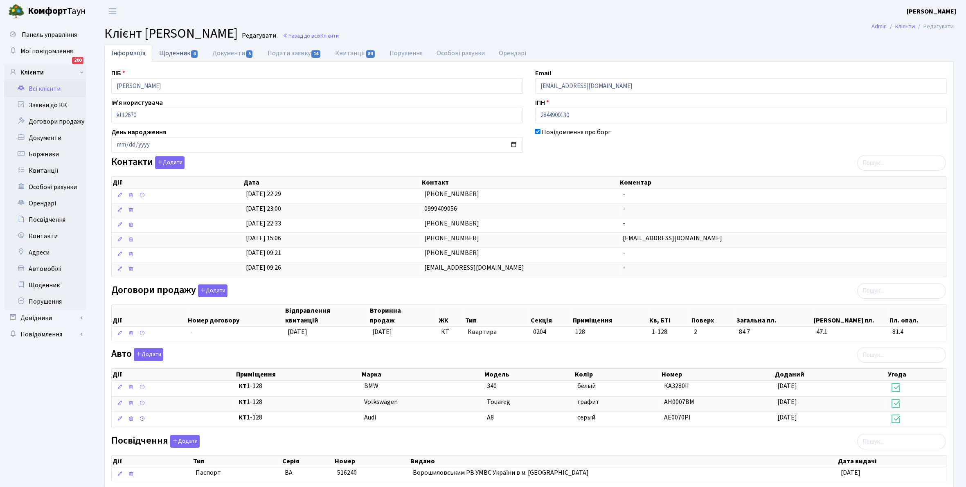
click at [165, 52] on link "Щоденник 4" at bounding box center [178, 53] width 53 height 17
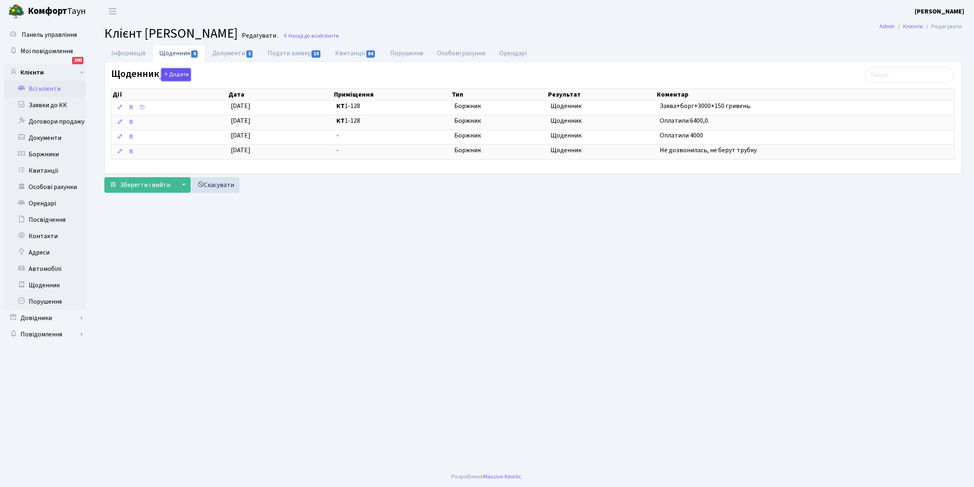
click at [175, 75] on button "Додати" at bounding box center [175, 74] width 29 height 13
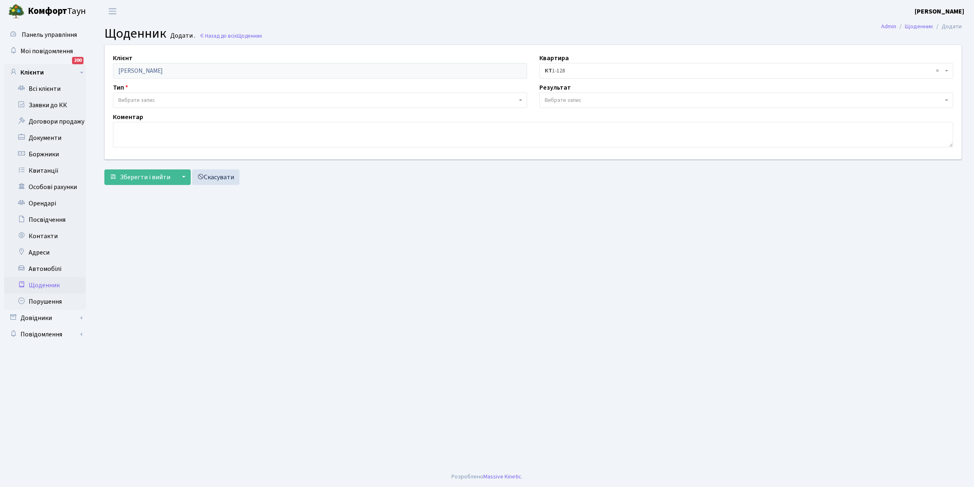
click at [150, 99] on span "Вибрати запис" at bounding box center [136, 100] width 37 height 8
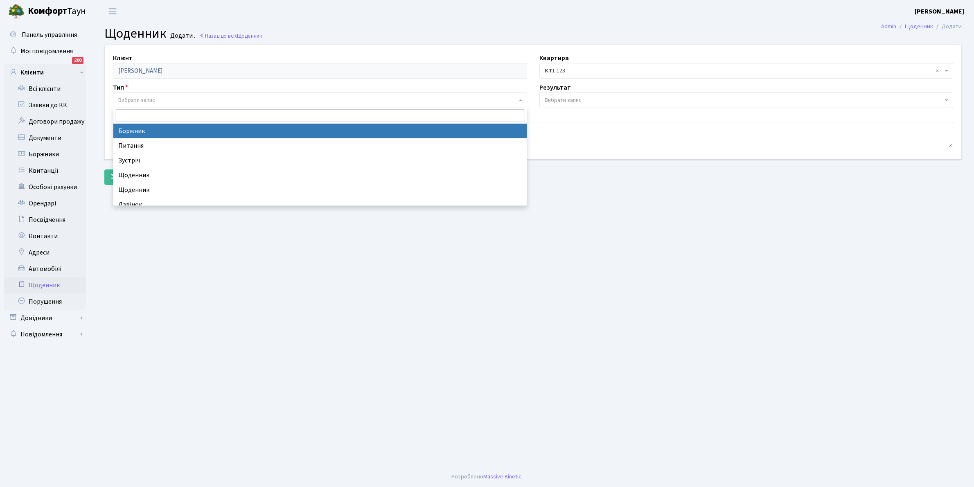
select select "189"
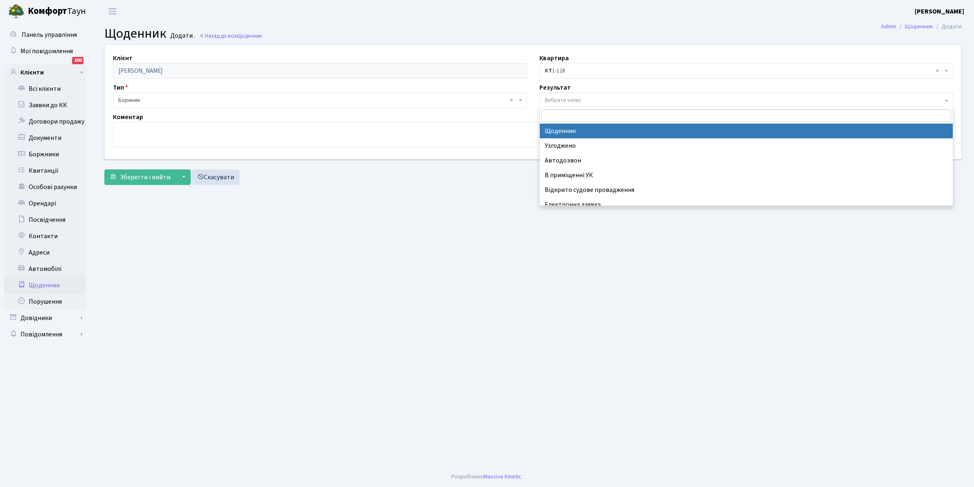
click at [579, 102] on span "Вибрати запис" at bounding box center [563, 100] width 37 height 8
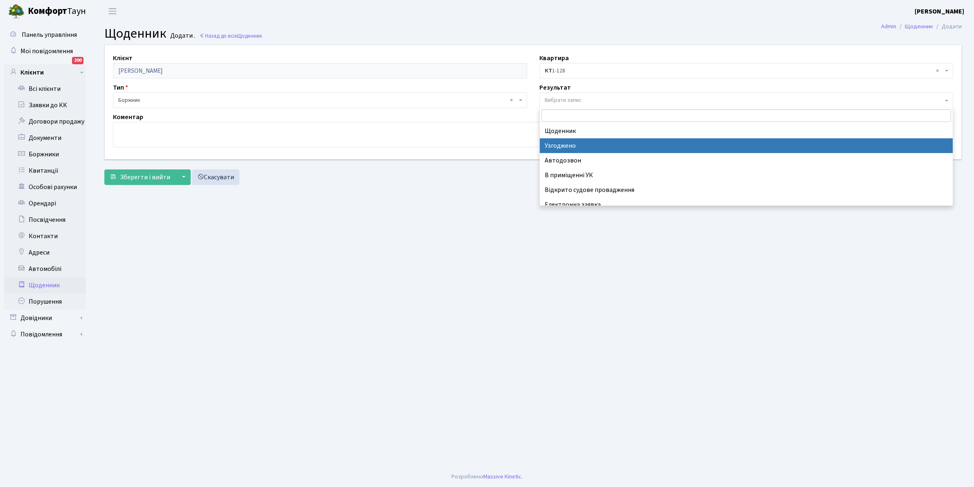
scroll to position [50, 0]
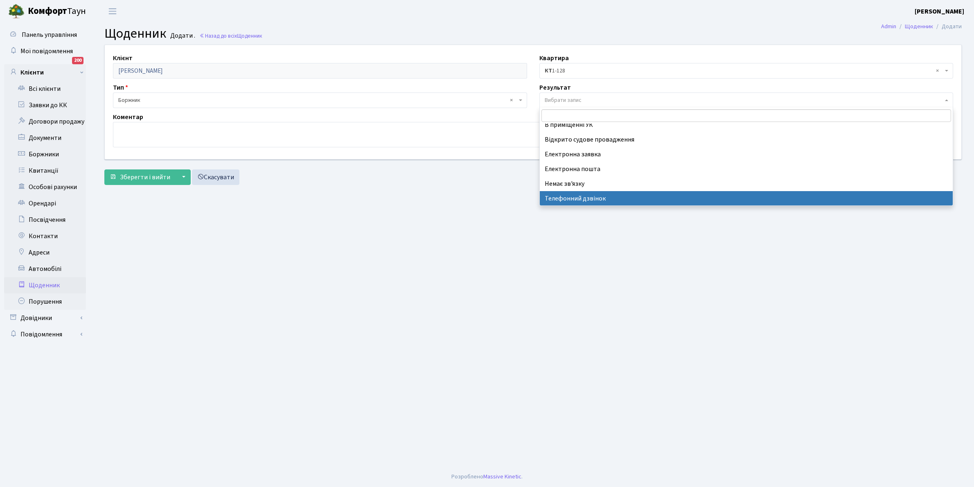
select select "196"
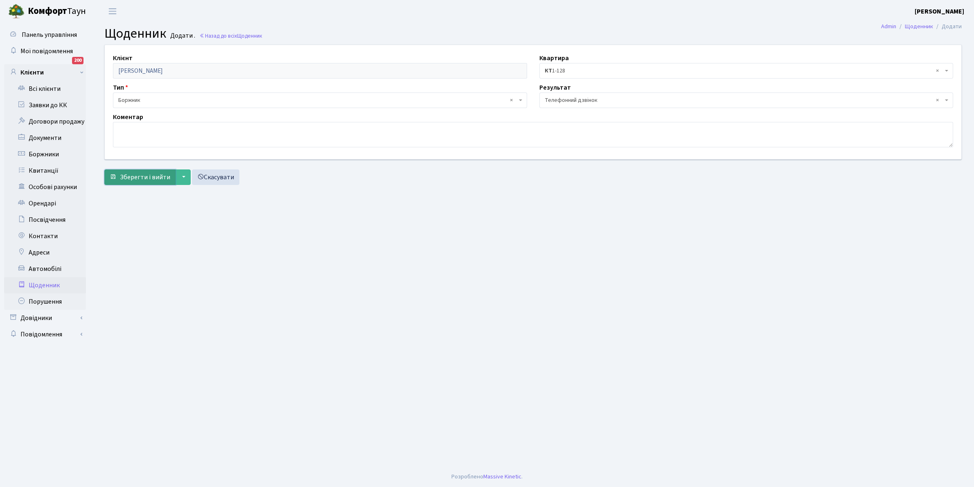
click at [142, 174] on span "Зберегти і вийти" at bounding box center [145, 177] width 50 height 9
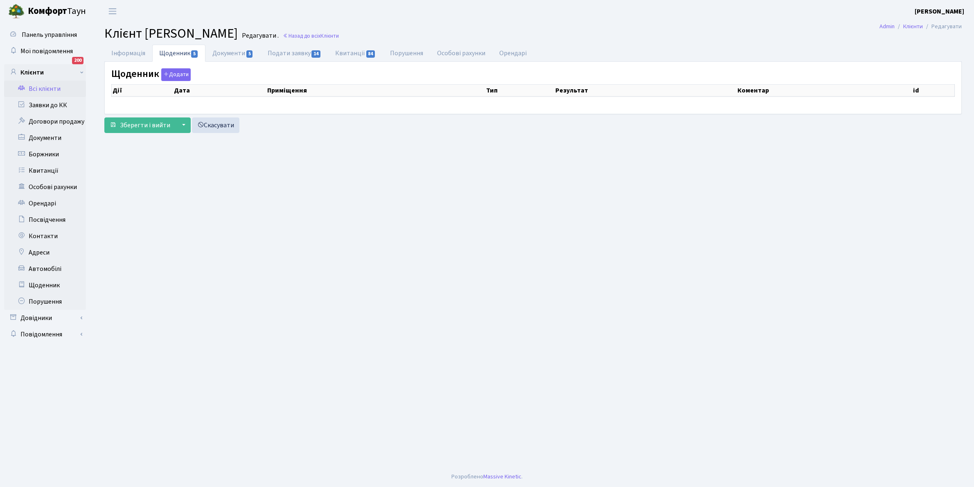
select select "25"
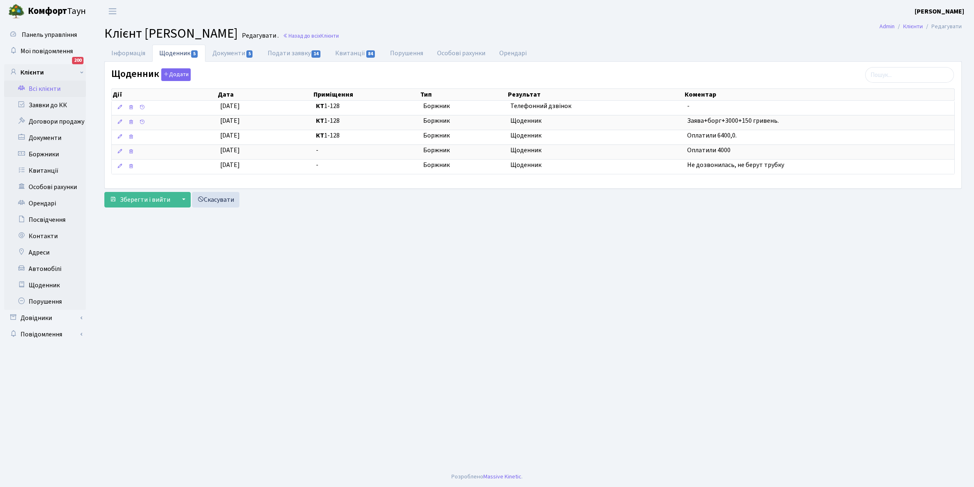
click at [42, 88] on link "Всі клієнти" at bounding box center [45, 89] width 82 height 16
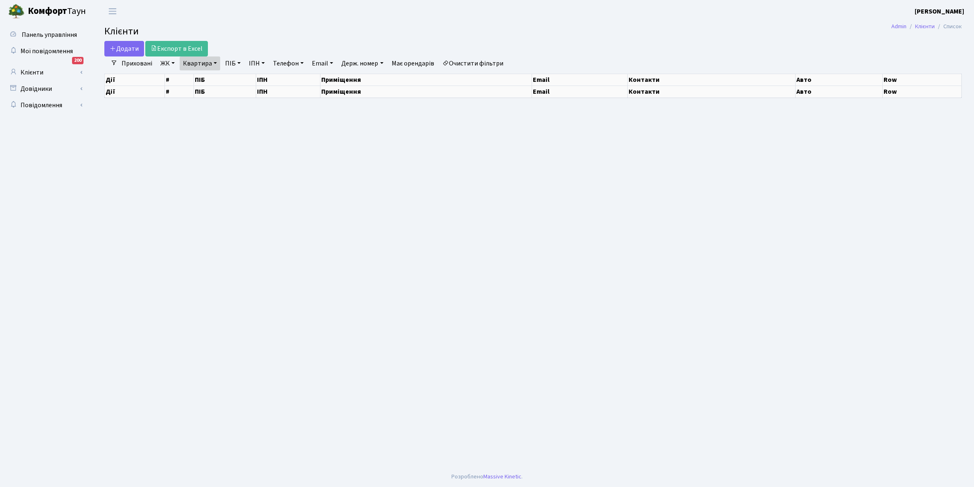
select select "25"
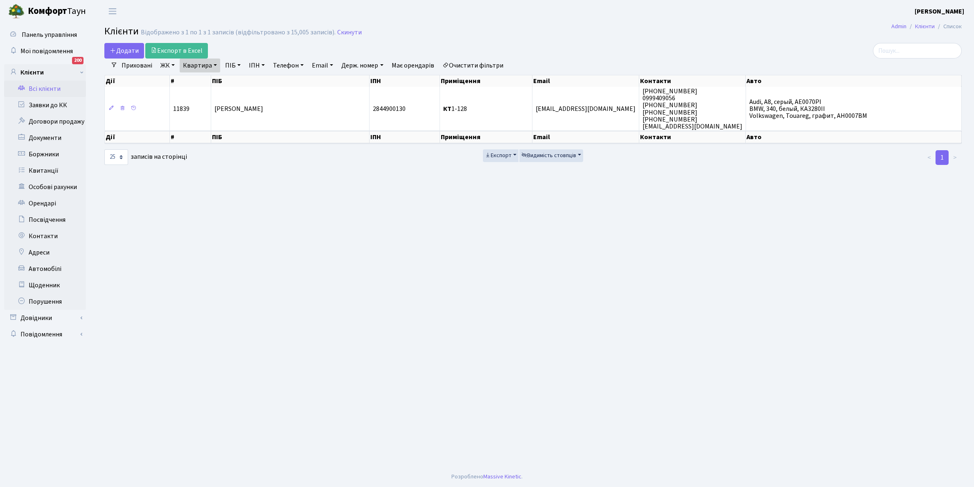
click at [214, 63] on link "Квартира" at bounding box center [200, 66] width 41 height 14
drag, startPoint x: 216, startPoint y: 84, endPoint x: 221, endPoint y: 84, distance: 5.3
click at [216, 84] on input "1-128" at bounding box center [204, 82] width 48 height 16
type input "1"
type input "7-112"
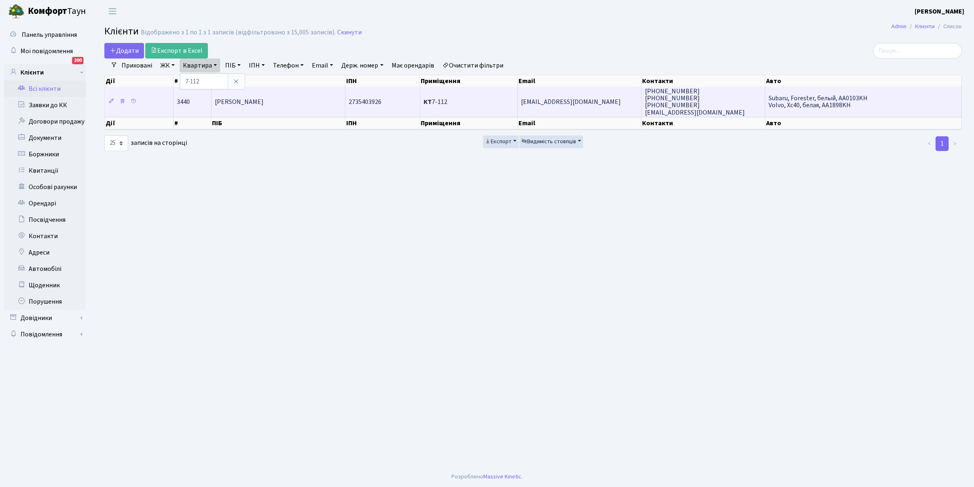
click at [286, 97] on td "[PERSON_NAME]" at bounding box center [279, 101] width 134 height 29
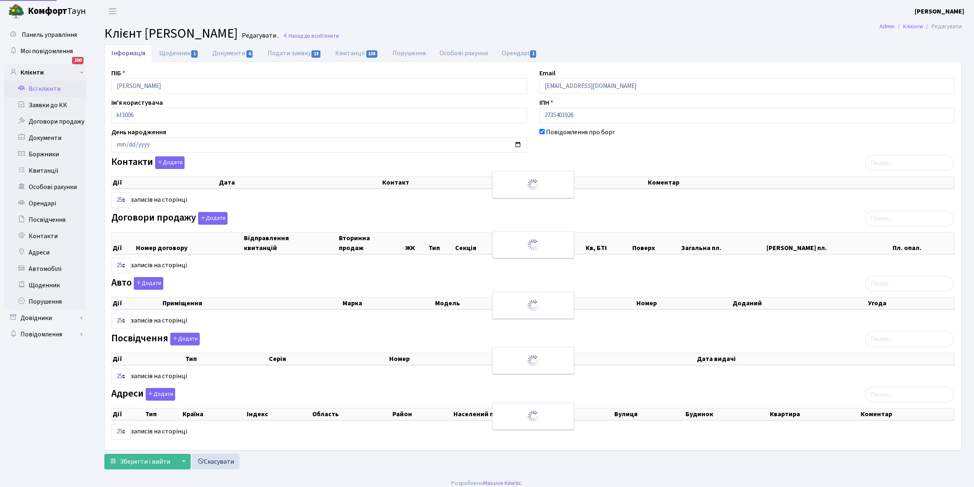
select select "25"
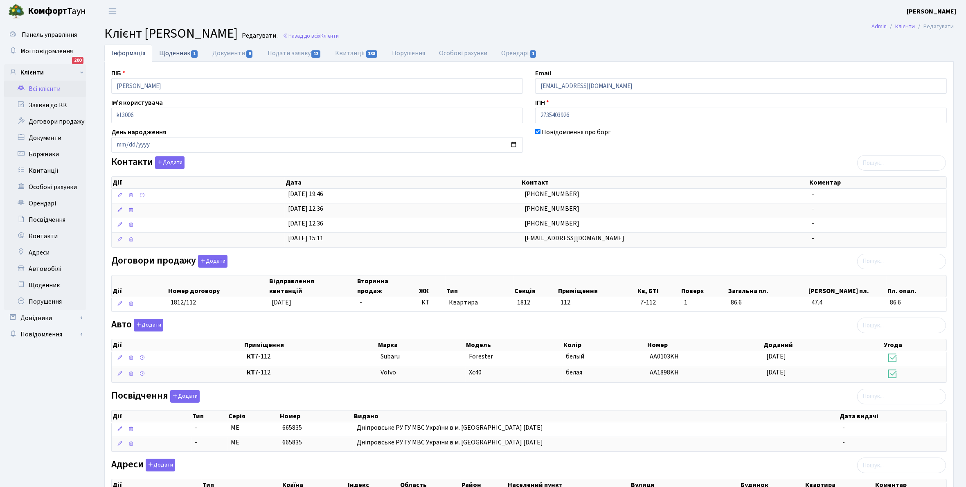
click at [174, 52] on link "Щоденник 1" at bounding box center [178, 53] width 53 height 17
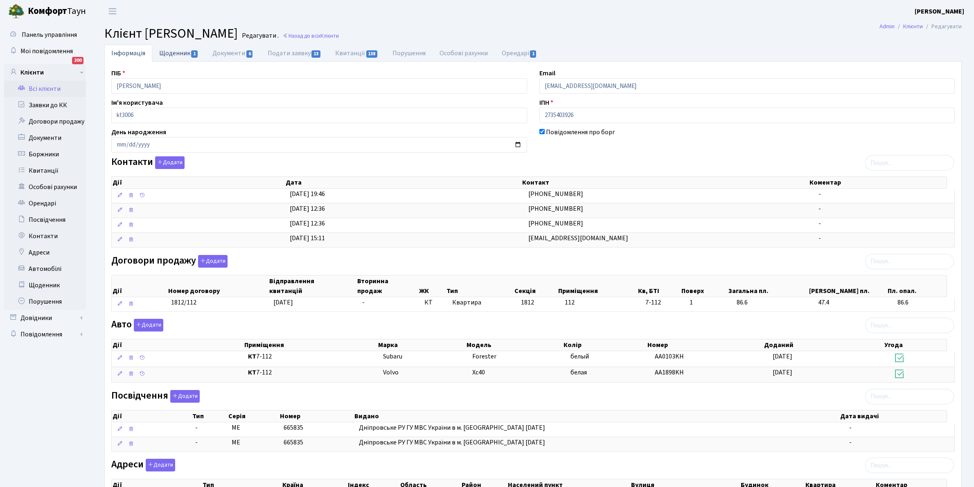
select select "25"
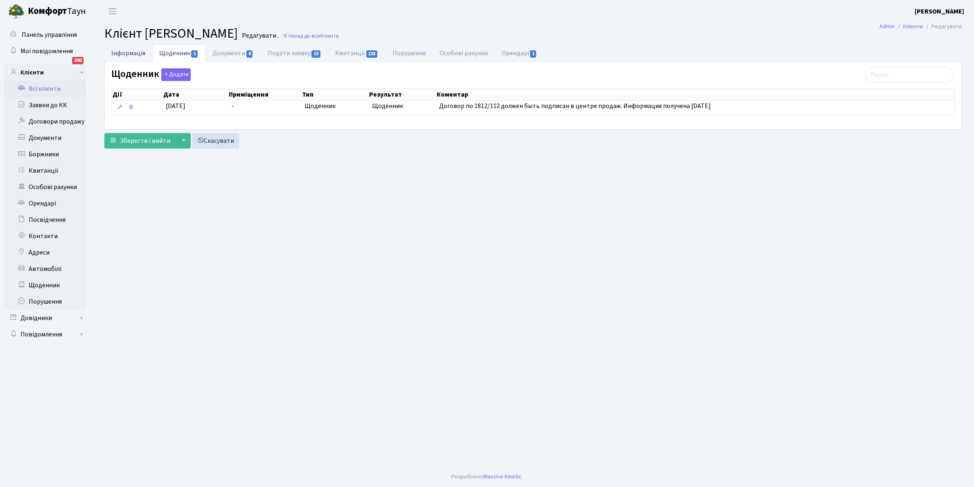
click at [131, 52] on link "Інформація" at bounding box center [128, 53] width 48 height 17
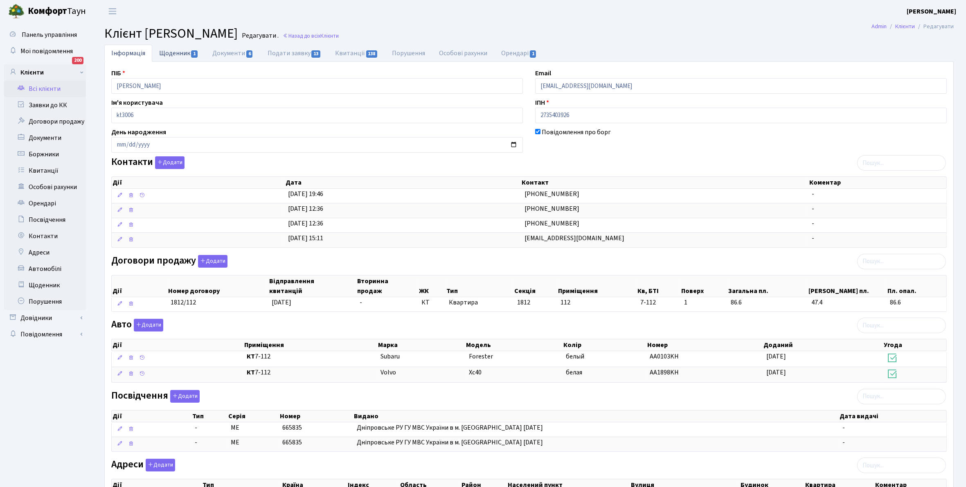
click at [166, 52] on link "Щоденник 1" at bounding box center [178, 53] width 53 height 17
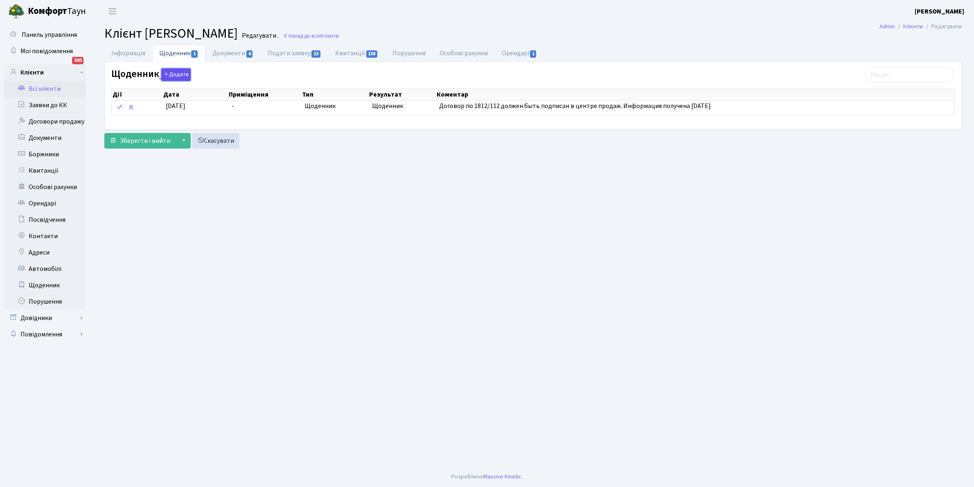
click at [176, 73] on button "Додати" at bounding box center [175, 74] width 29 height 13
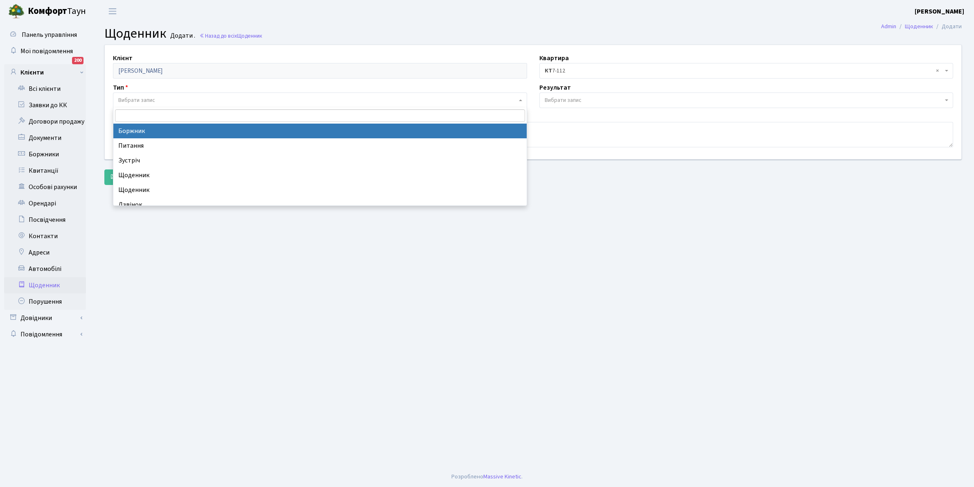
click at [159, 97] on span "Вибрати запис" at bounding box center [317, 100] width 399 height 8
select select "189"
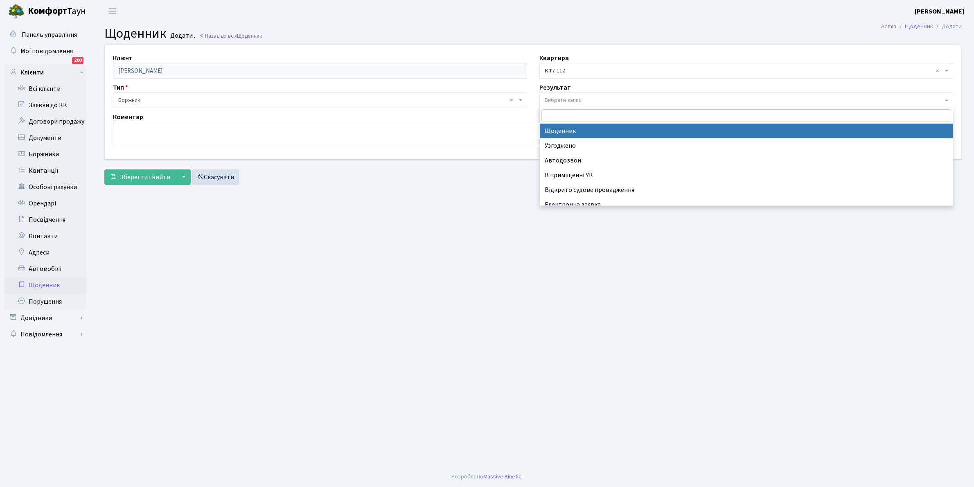
click at [574, 93] on span "Вибрати запис" at bounding box center [747, 101] width 414 height 16
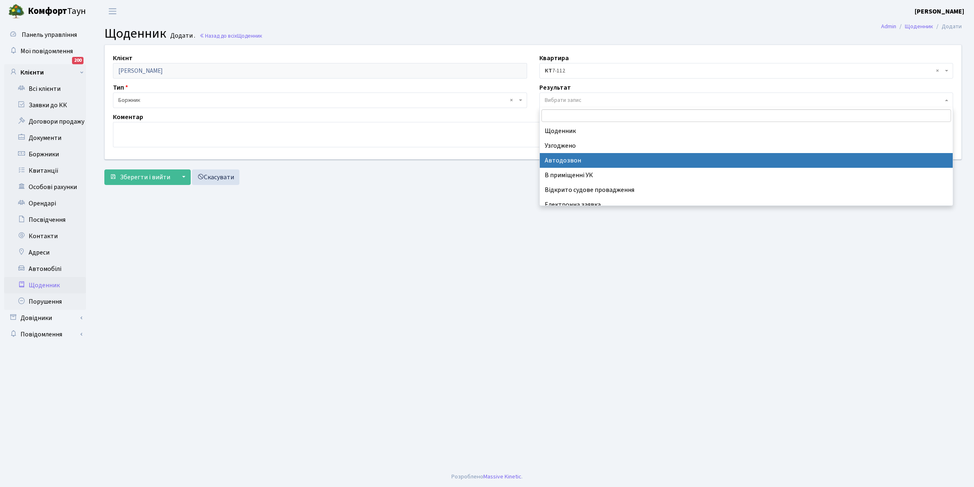
scroll to position [50, 0]
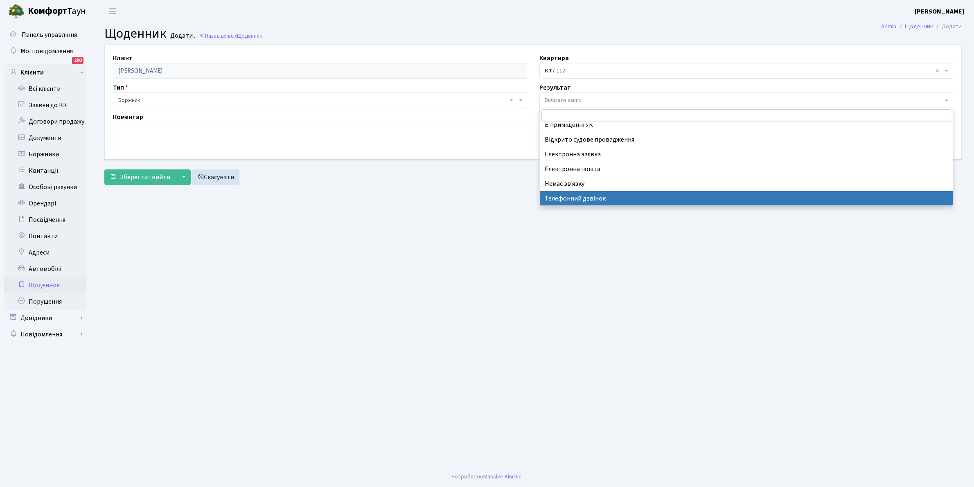
select select "196"
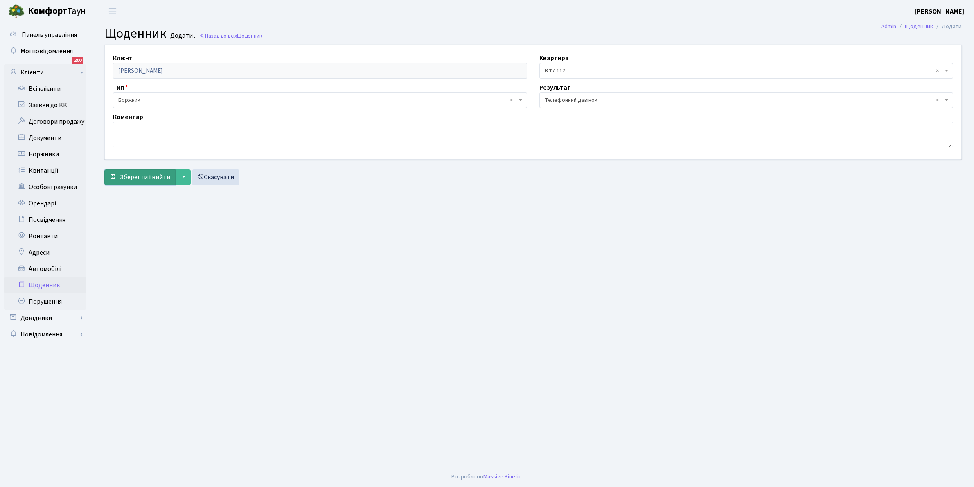
click at [142, 177] on span "Зберегти і вийти" at bounding box center [145, 177] width 50 height 9
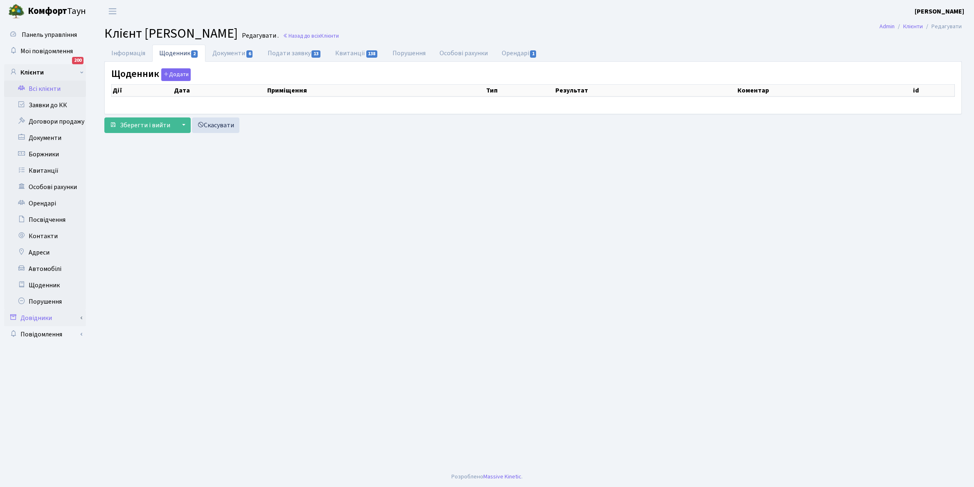
select select "25"
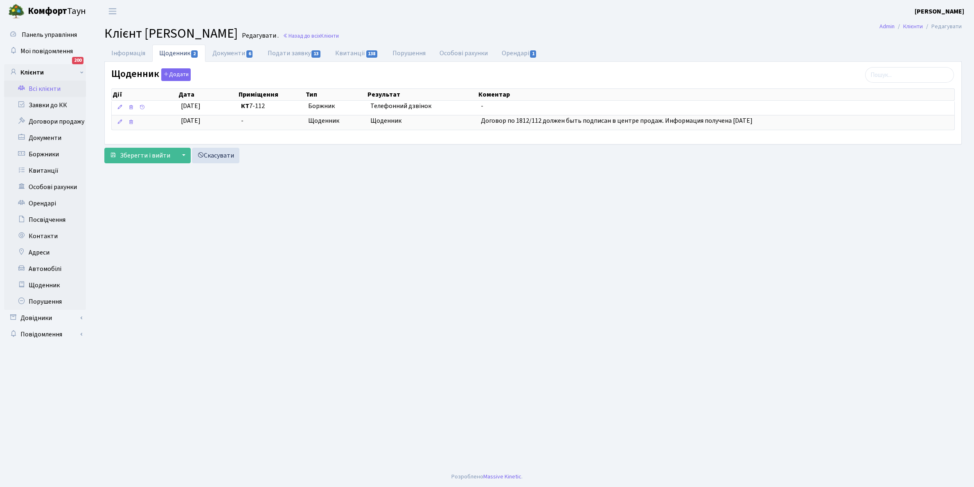
click at [44, 86] on link "Всі клієнти" at bounding box center [45, 89] width 82 height 16
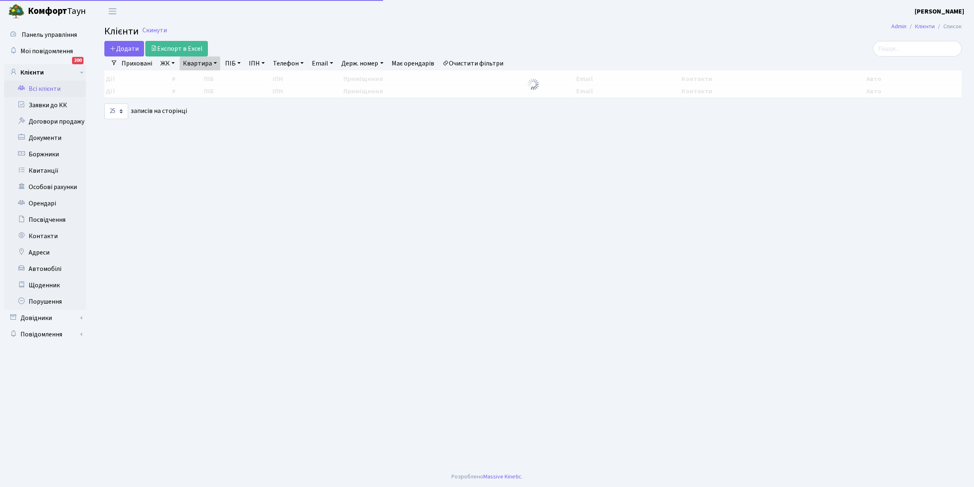
select select "25"
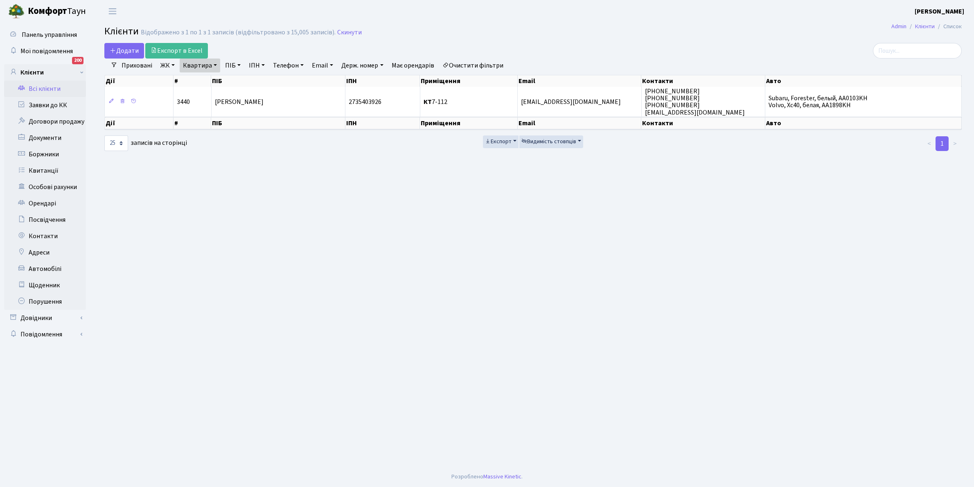
click at [216, 64] on link "Квартира" at bounding box center [200, 66] width 41 height 14
click at [210, 79] on input "7-112" at bounding box center [204, 82] width 48 height 16
type input "7"
type input "10-185"
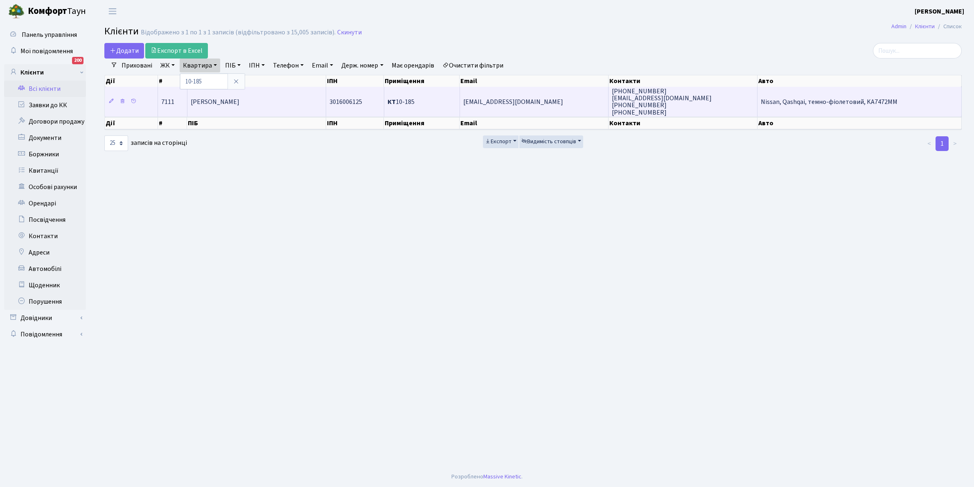
click at [275, 108] on td "[PERSON_NAME]" at bounding box center [256, 101] width 139 height 29
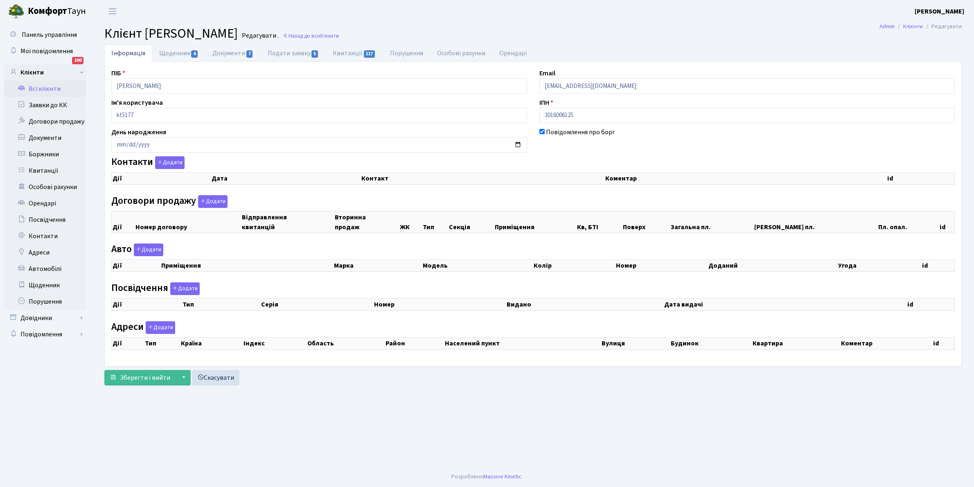
checkbox input "true"
select select "25"
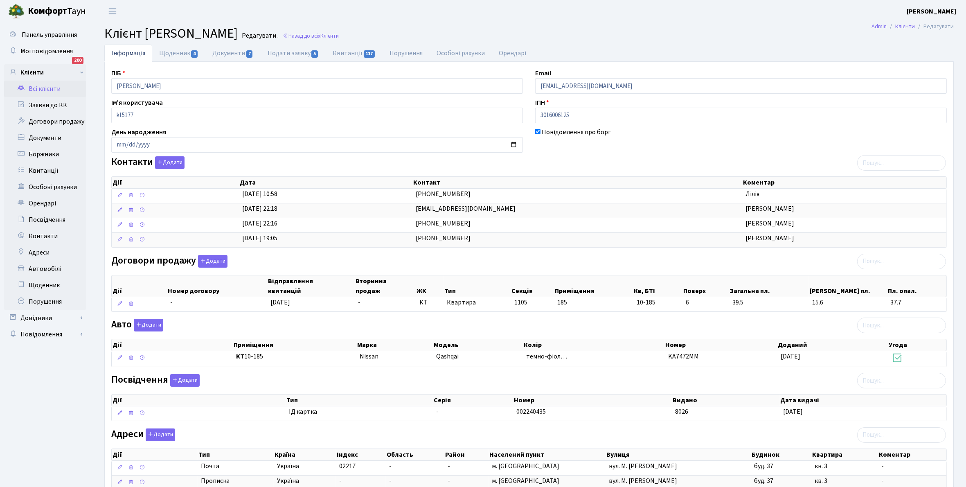
click at [47, 84] on link "Всі клієнти" at bounding box center [45, 89] width 82 height 16
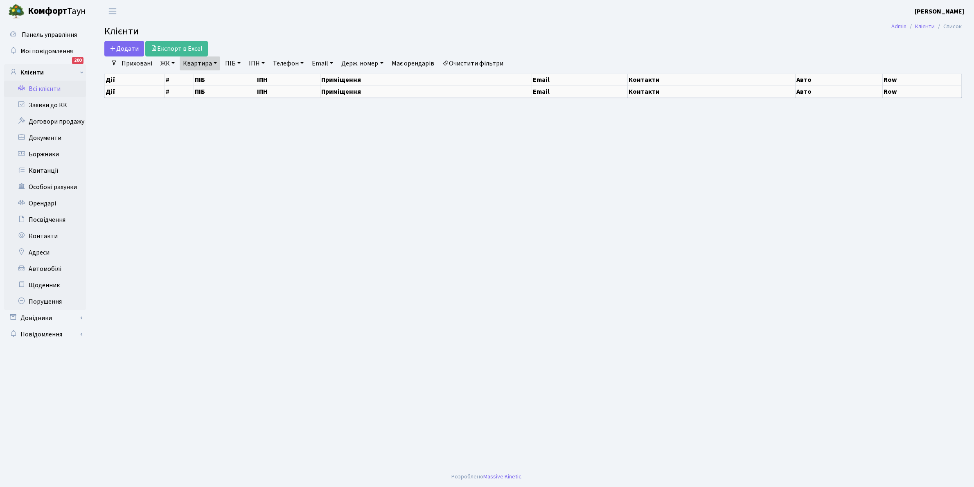
select select "25"
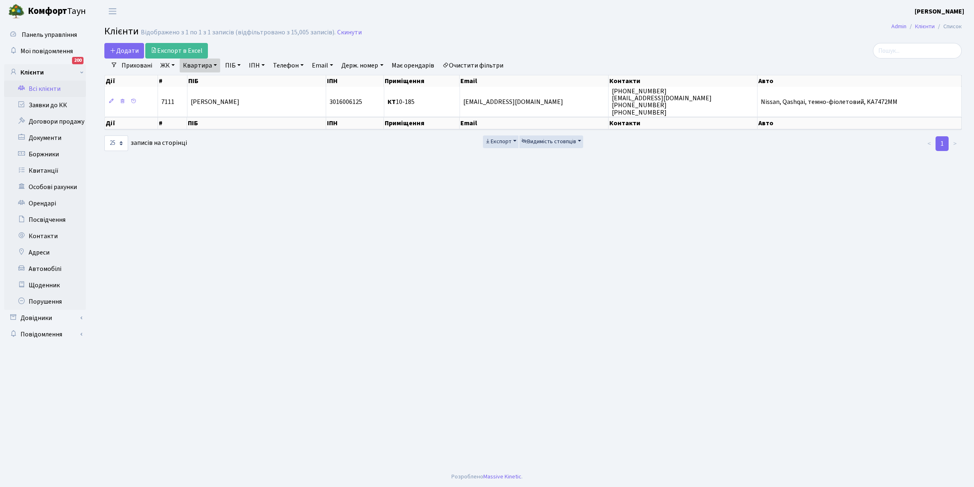
click at [217, 64] on link "Квартира" at bounding box center [200, 66] width 41 height 14
click at [210, 84] on input "10-185" at bounding box center [204, 82] width 48 height 16
type input "1"
type input "14-39"
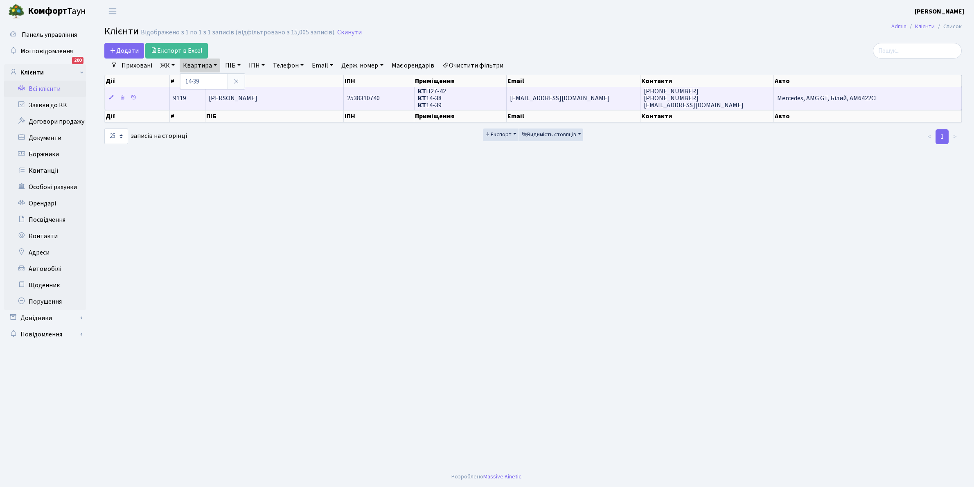
click at [273, 104] on td "Гладько Ірина Василівна" at bounding box center [274, 98] width 138 height 23
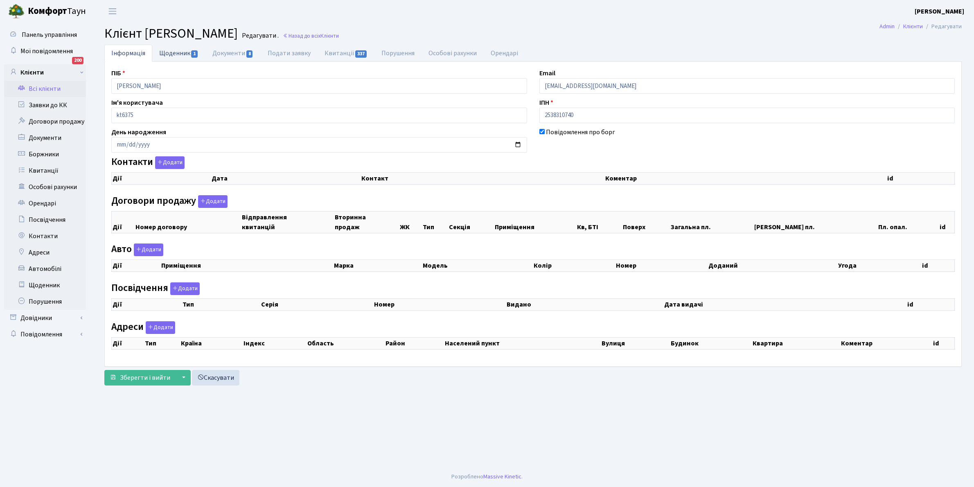
select select "25"
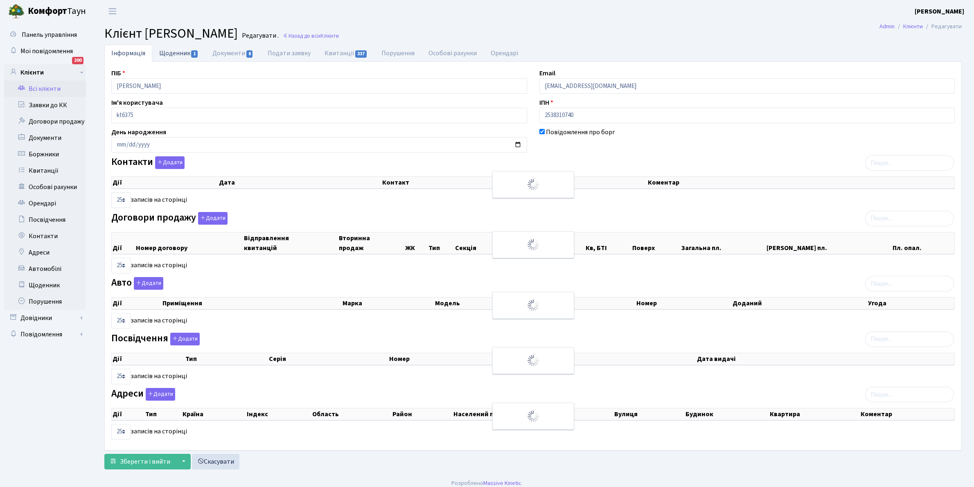
checkbox input "true"
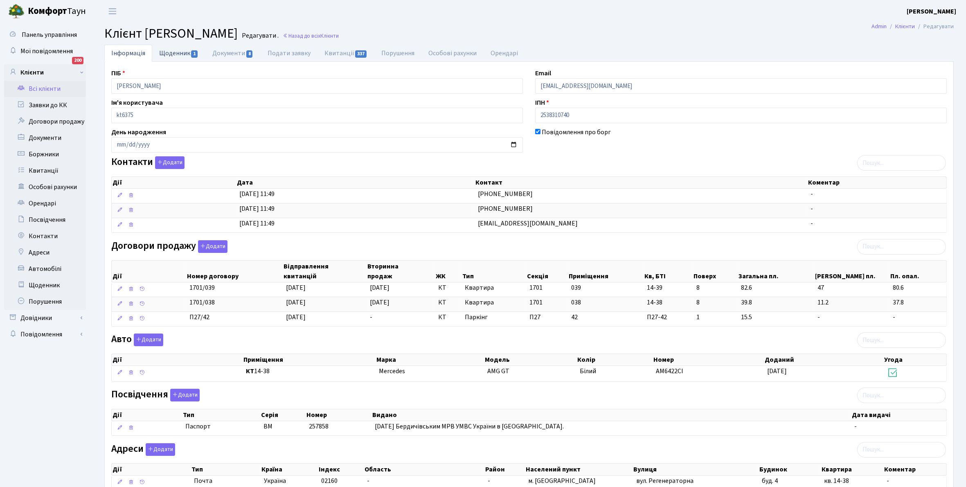
click at [170, 50] on link "Щоденник 1" at bounding box center [178, 53] width 53 height 17
select select "25"
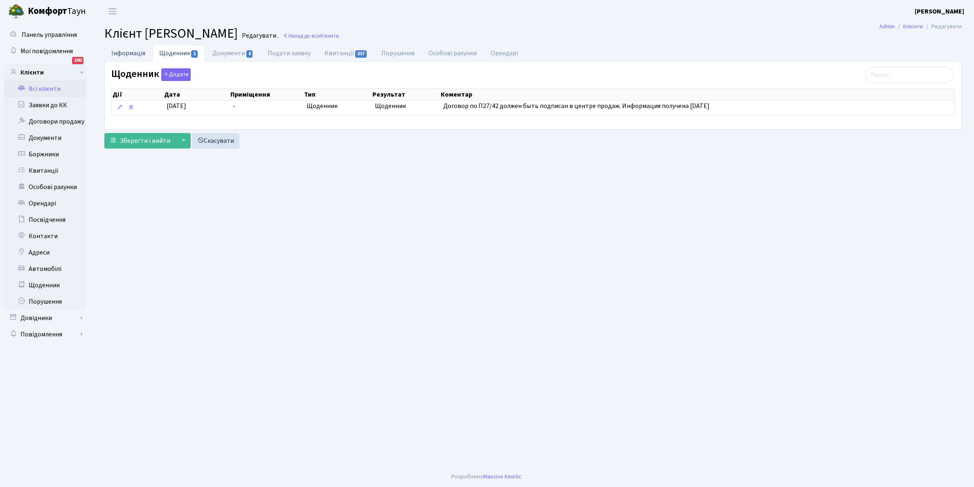
click at [119, 50] on link "Інформація" at bounding box center [128, 53] width 48 height 17
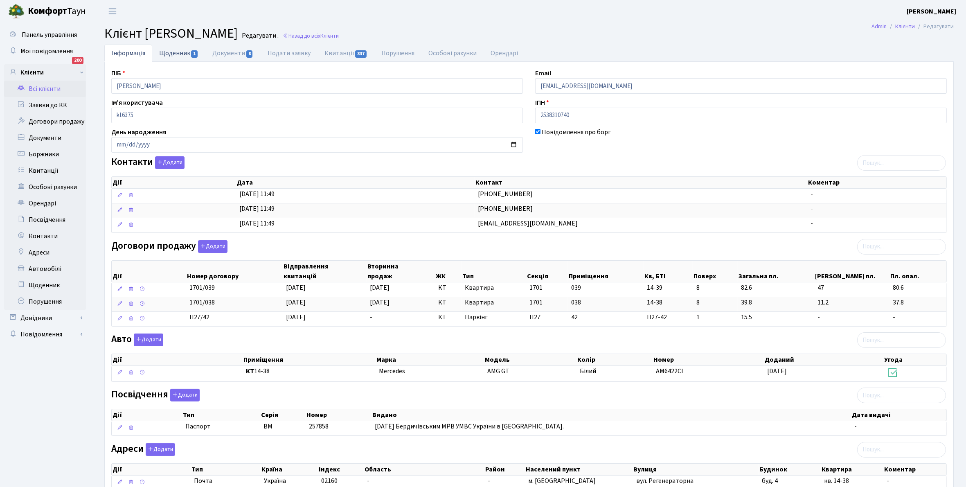
click at [172, 54] on link "Щоденник 1" at bounding box center [178, 53] width 53 height 17
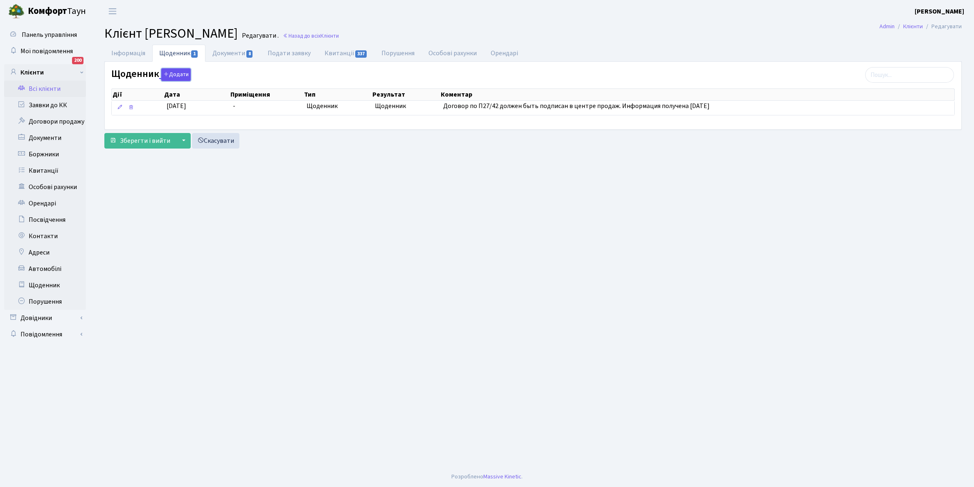
click at [175, 74] on button "Додати" at bounding box center [175, 74] width 29 height 13
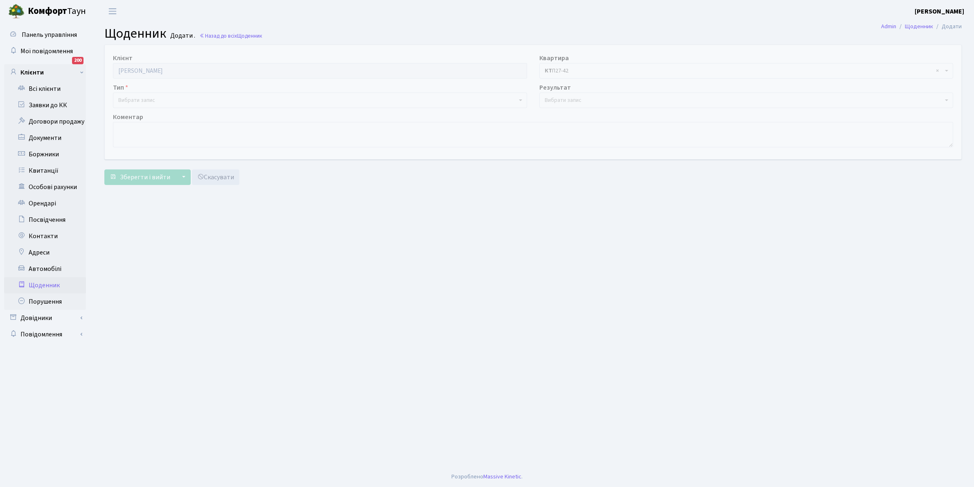
click at [136, 99] on span "Вибрати запис" at bounding box center [136, 100] width 37 height 8
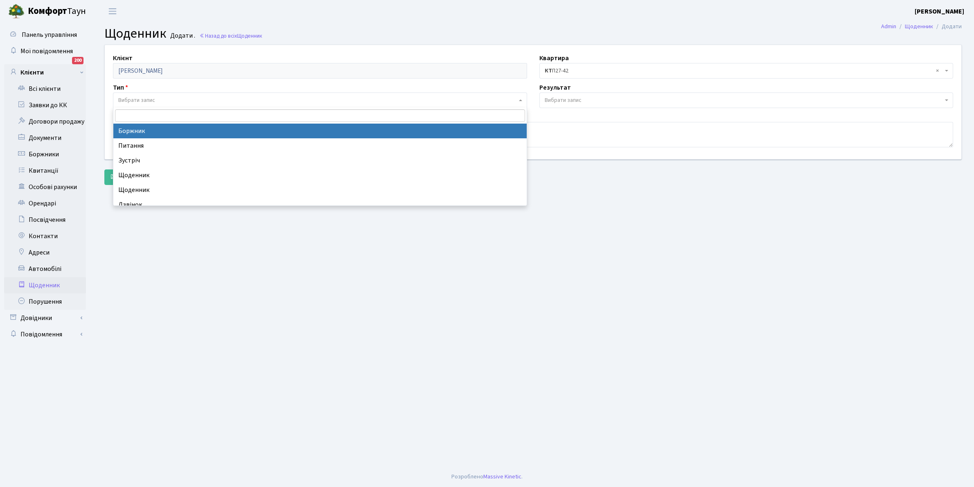
select select "189"
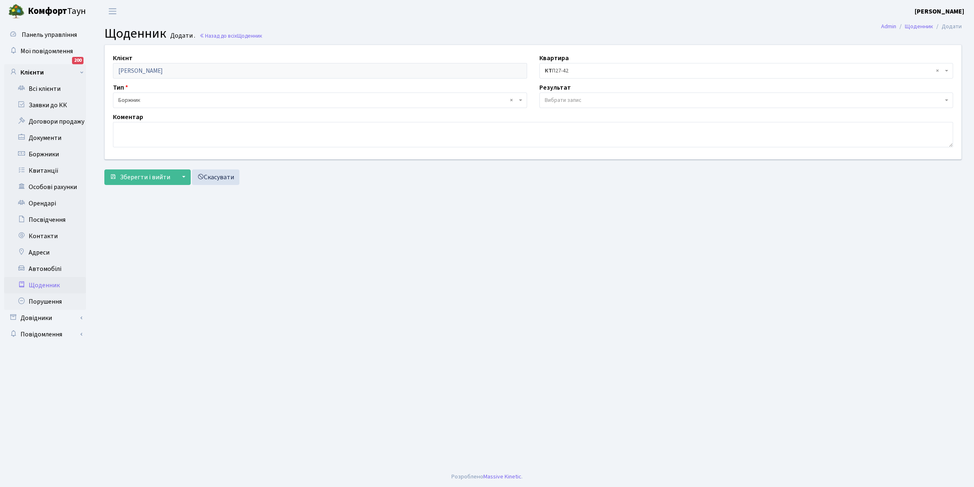
click at [563, 96] on span "Вибрати запис" at bounding box center [563, 100] width 37 height 8
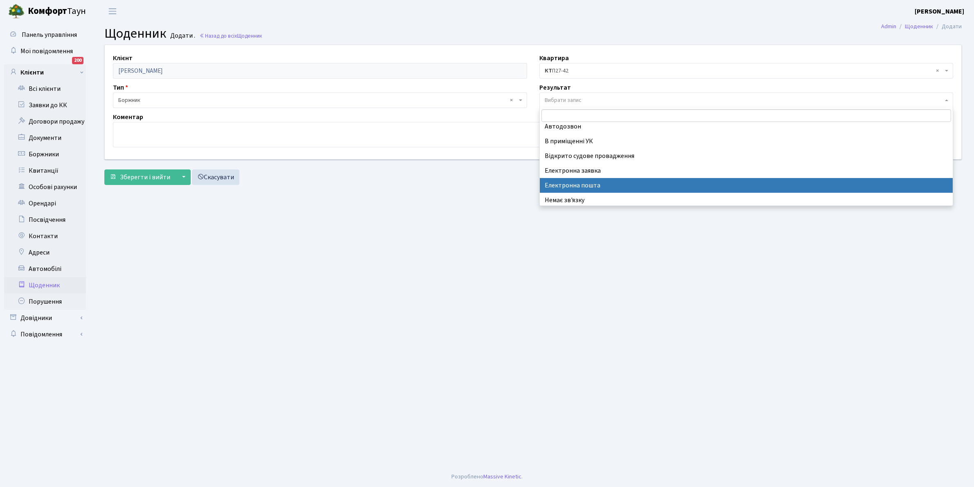
scroll to position [50, 0]
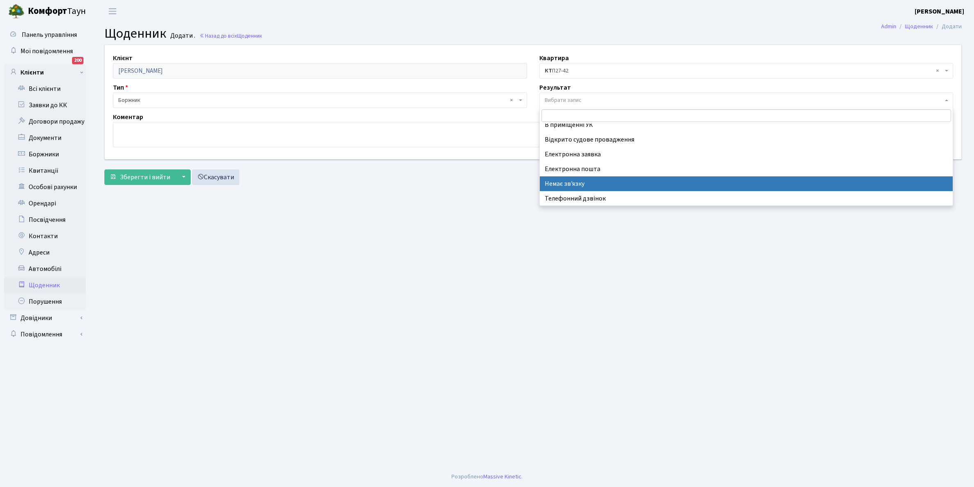
select select "197"
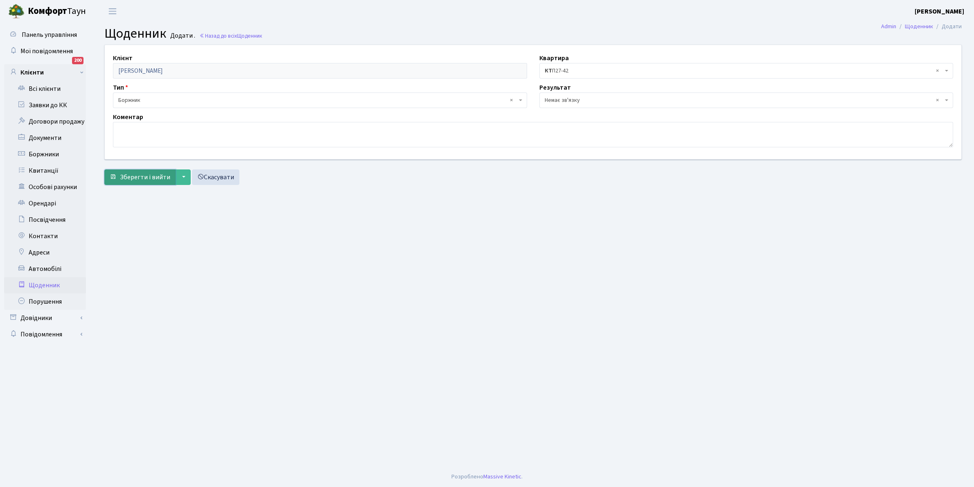
click at [145, 178] on span "Зберегти і вийти" at bounding box center [145, 177] width 50 height 9
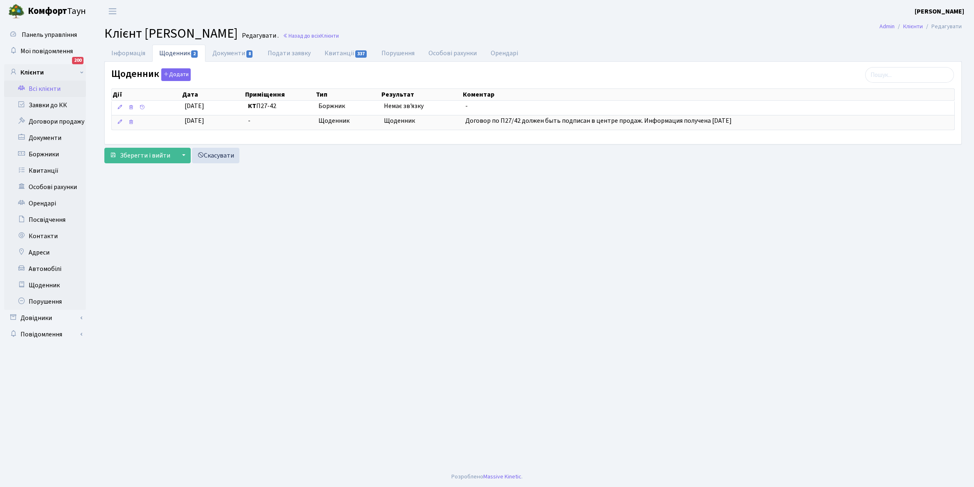
click at [46, 86] on link "Всі клієнти" at bounding box center [45, 89] width 82 height 16
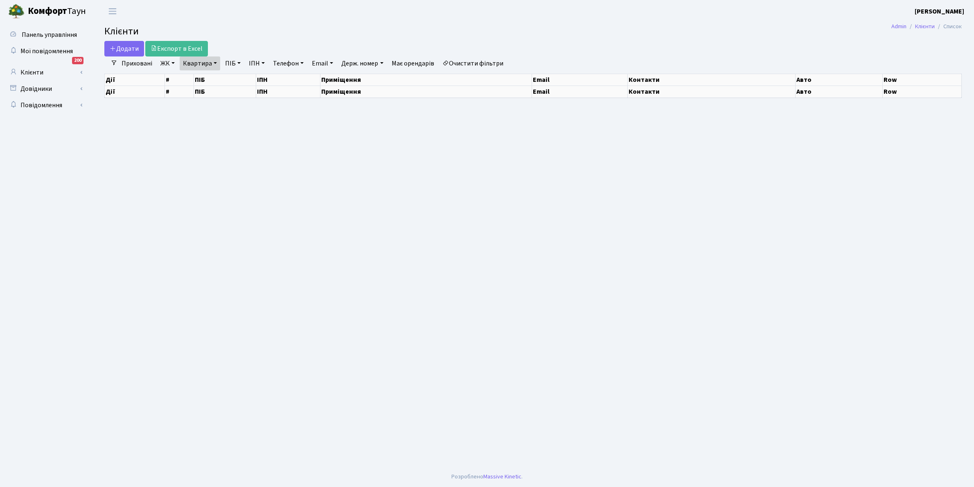
select select "25"
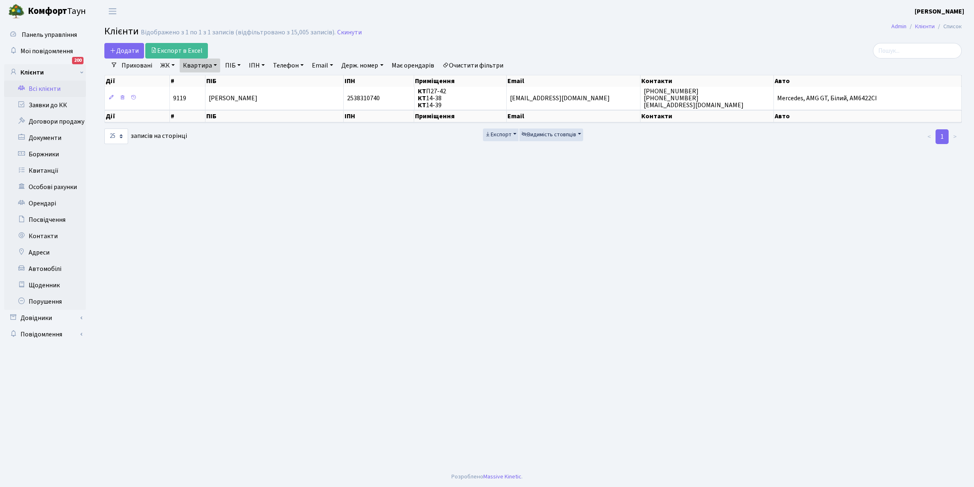
click at [215, 64] on link "Квартира" at bounding box center [200, 66] width 41 height 14
click at [210, 81] on input "14-39" at bounding box center [204, 82] width 48 height 16
type input "1"
type input "2-908"
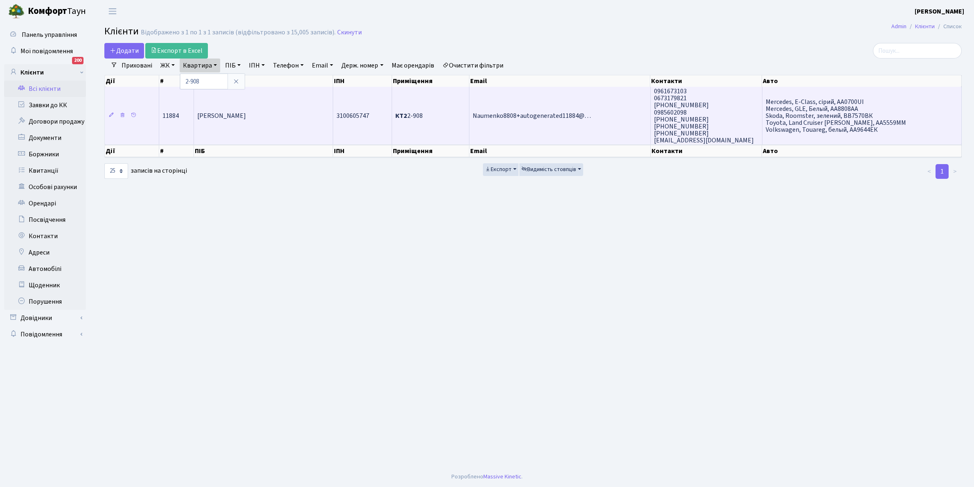
click at [246, 119] on span "[PERSON_NAME]" at bounding box center [221, 115] width 49 height 9
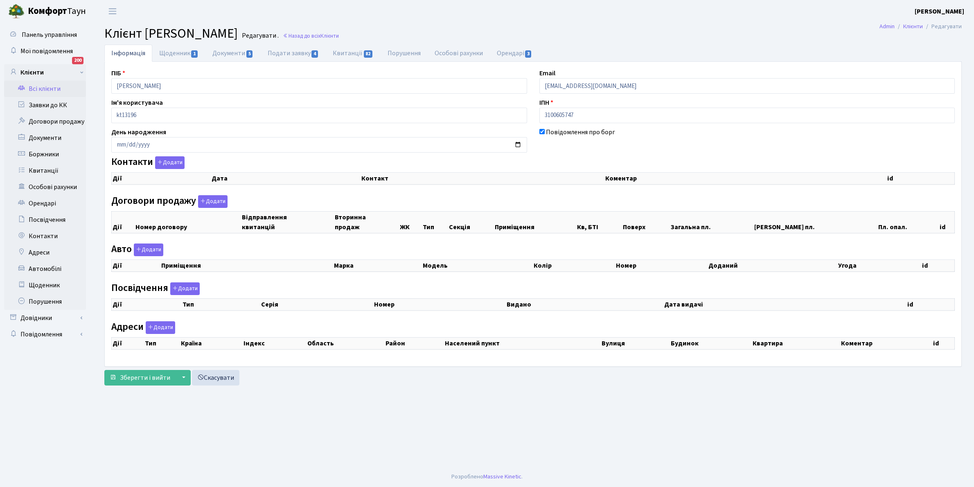
checkbox input "true"
select select "25"
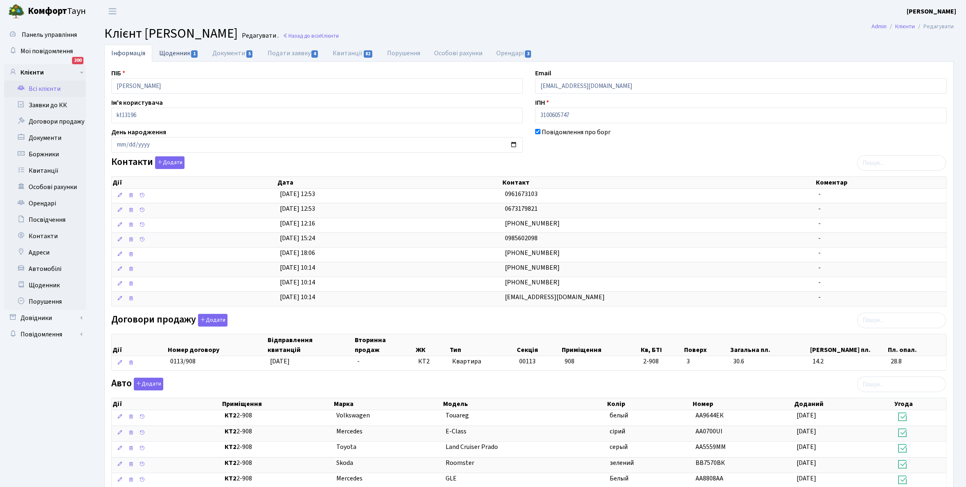
click at [169, 51] on link "Щоденник 1" at bounding box center [178, 53] width 53 height 17
select select "25"
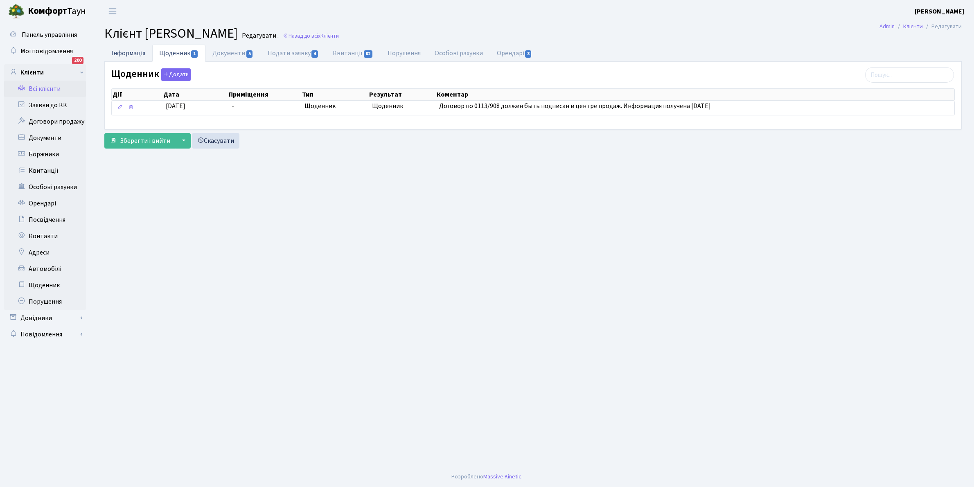
click at [126, 54] on link "Інформація" at bounding box center [128, 53] width 48 height 17
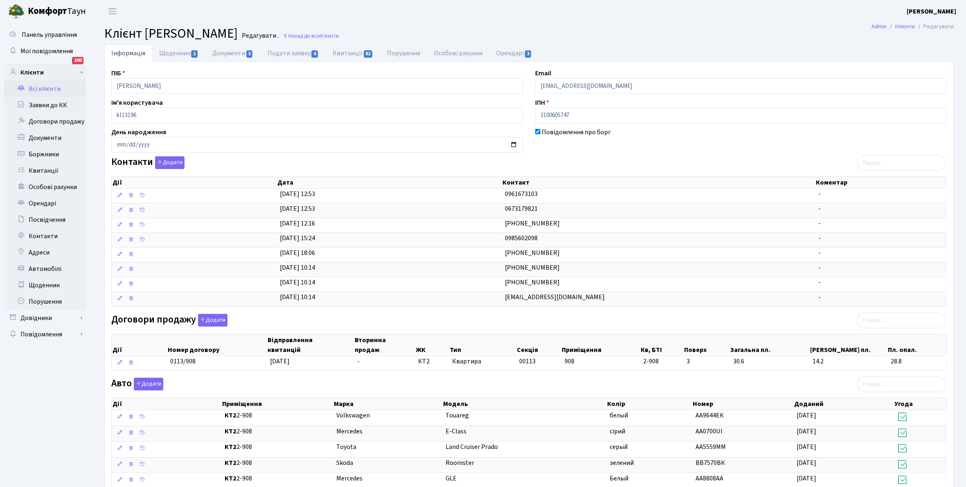
click at [41, 87] on link "Всі клієнти" at bounding box center [45, 89] width 82 height 16
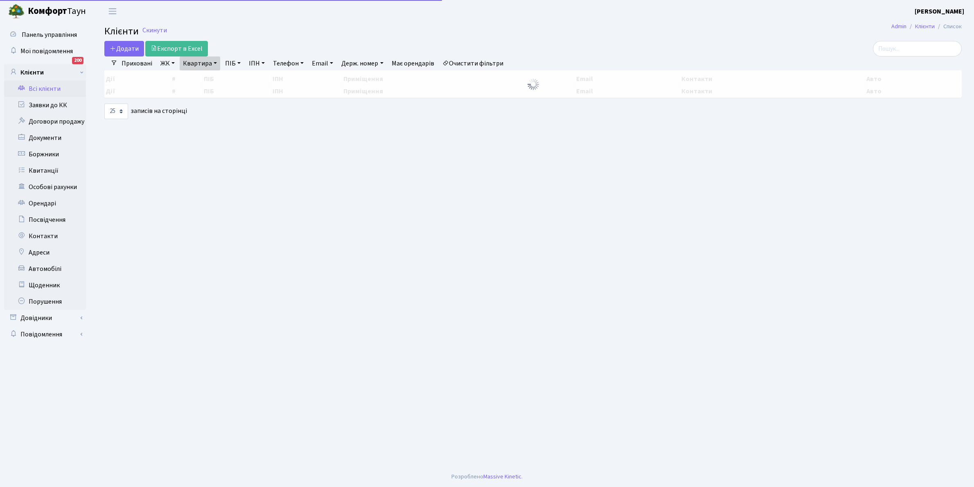
select select "25"
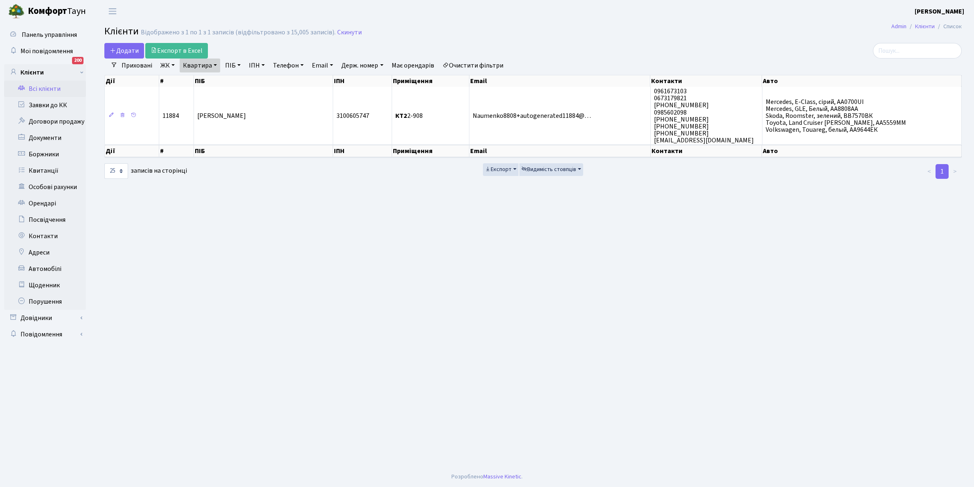
click at [485, 63] on link "Очистити фільтри" at bounding box center [473, 66] width 68 height 14
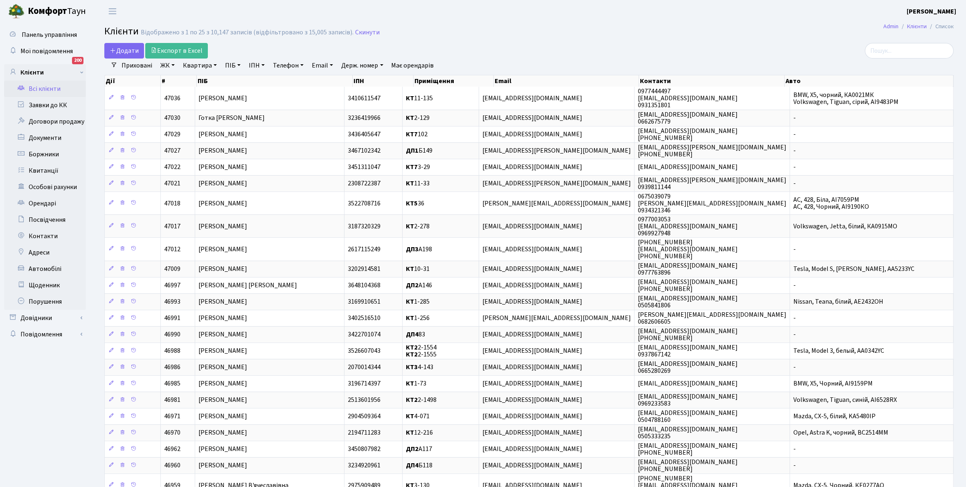
click at [175, 65] on link "ЖК" at bounding box center [167, 66] width 21 height 14
click at [189, 94] on li "КТ, вул. Регенераторна, 4" at bounding box center [208, 94] width 99 height 14
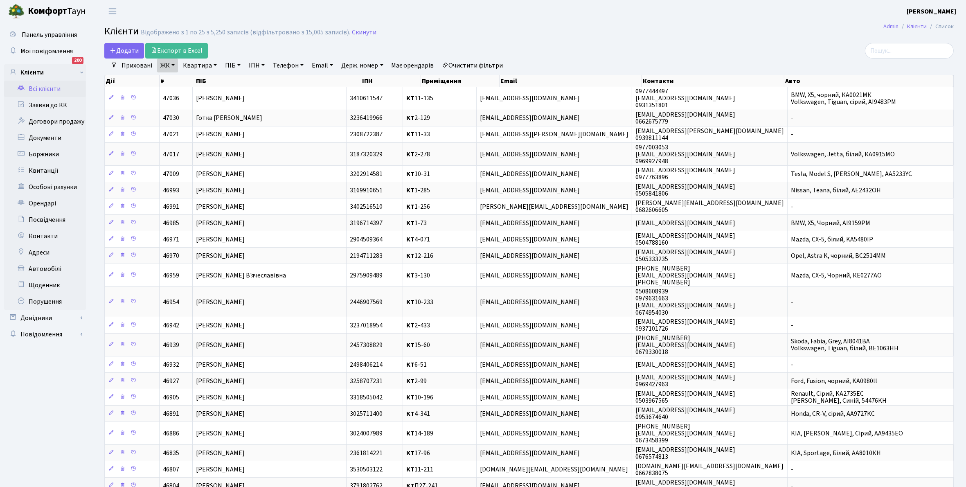
click at [215, 64] on link "Квартира" at bounding box center [200, 66] width 41 height 14
click at [205, 77] on input "text" at bounding box center [204, 82] width 48 height 16
type input "5-172"
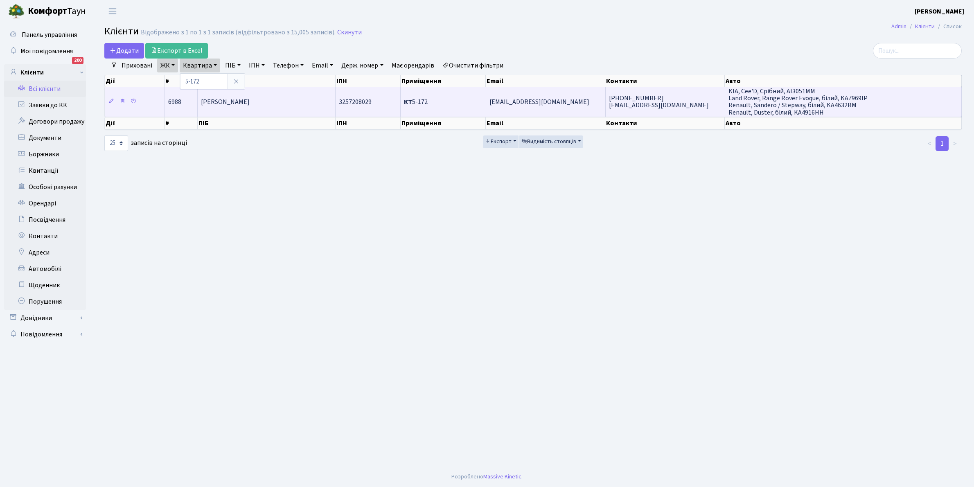
click at [266, 109] on td "Крікавцова Яна Вікторівна" at bounding box center [267, 101] width 138 height 29
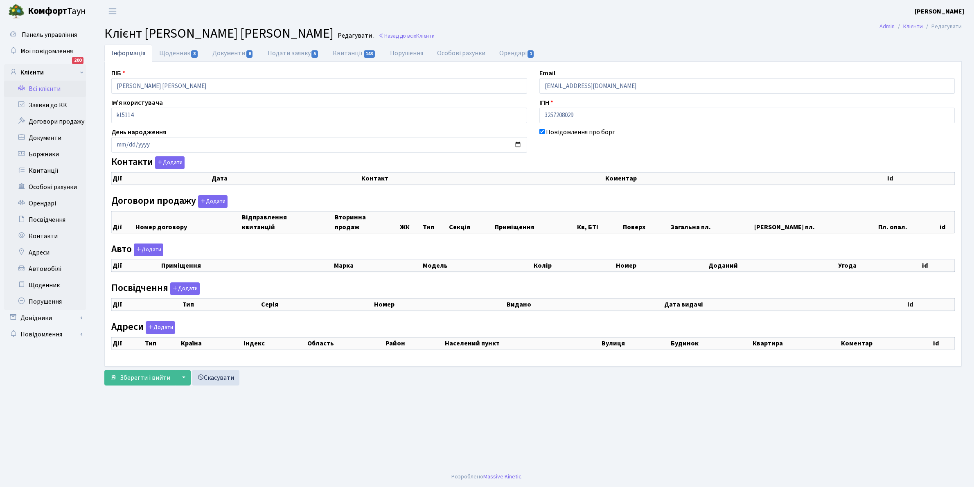
checkbox input "true"
select select "25"
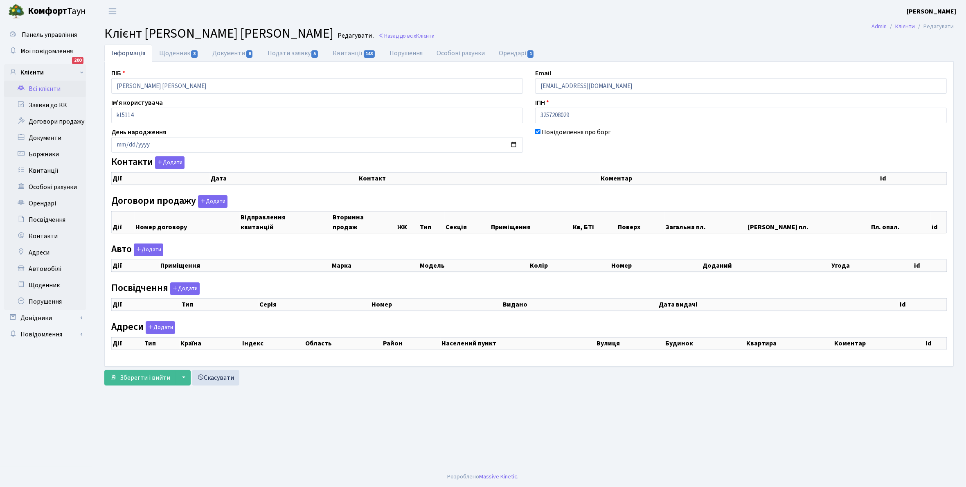
select select "25"
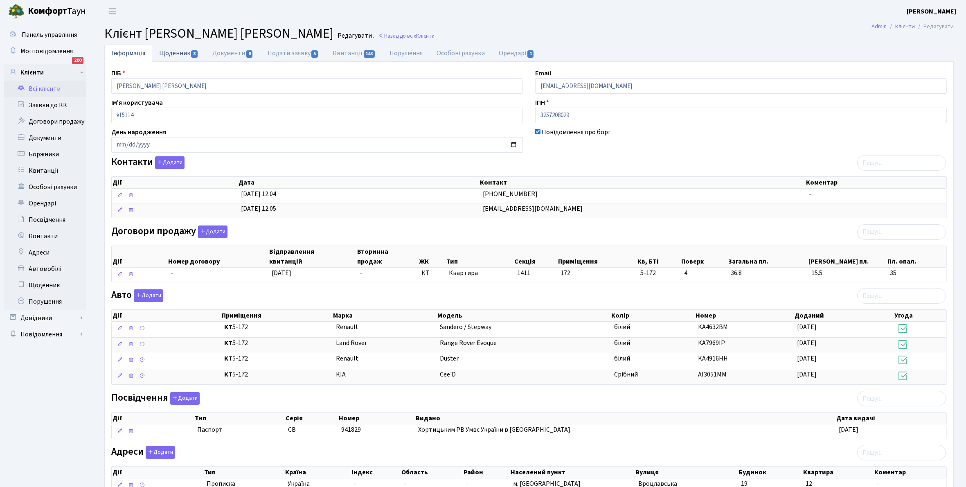
click at [164, 52] on link "Щоденник 3" at bounding box center [178, 53] width 53 height 17
select select "25"
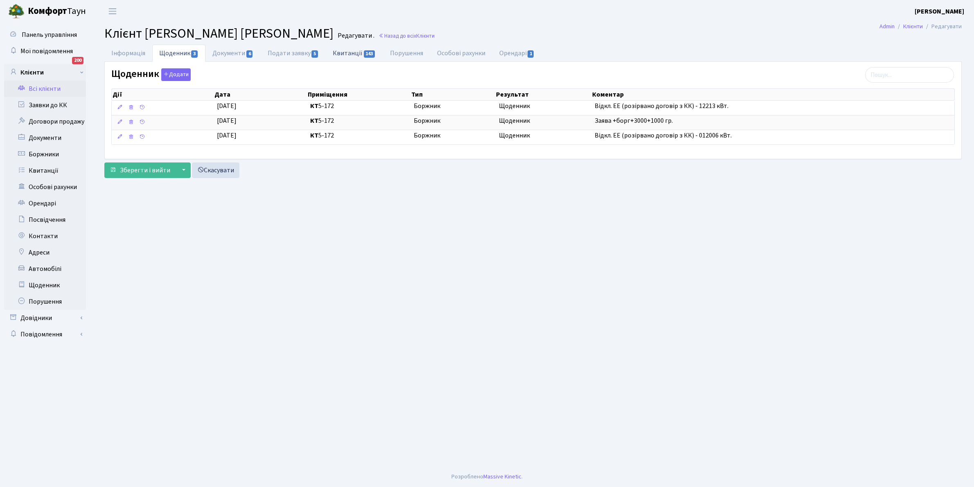
click at [346, 50] on link "Квитанції 143" at bounding box center [354, 53] width 57 height 17
select select "25"
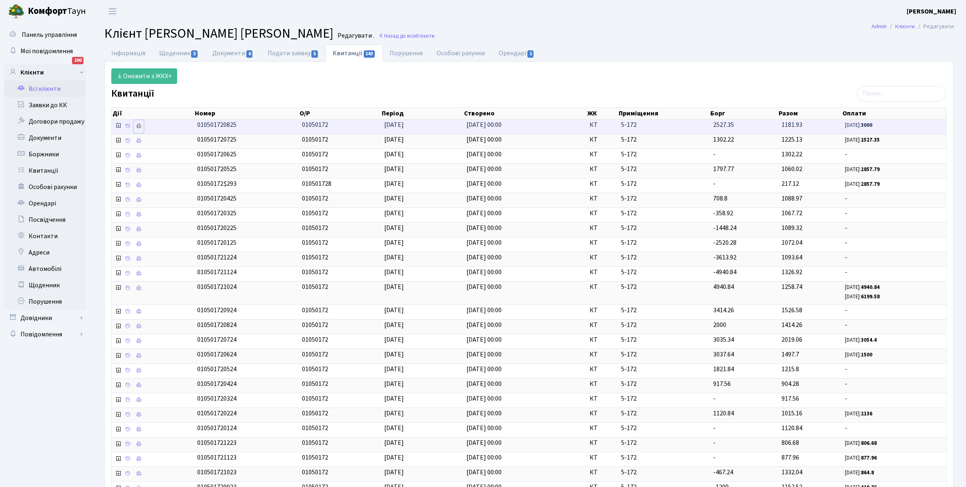
click at [139, 127] on icon at bounding box center [139, 126] width 6 height 6
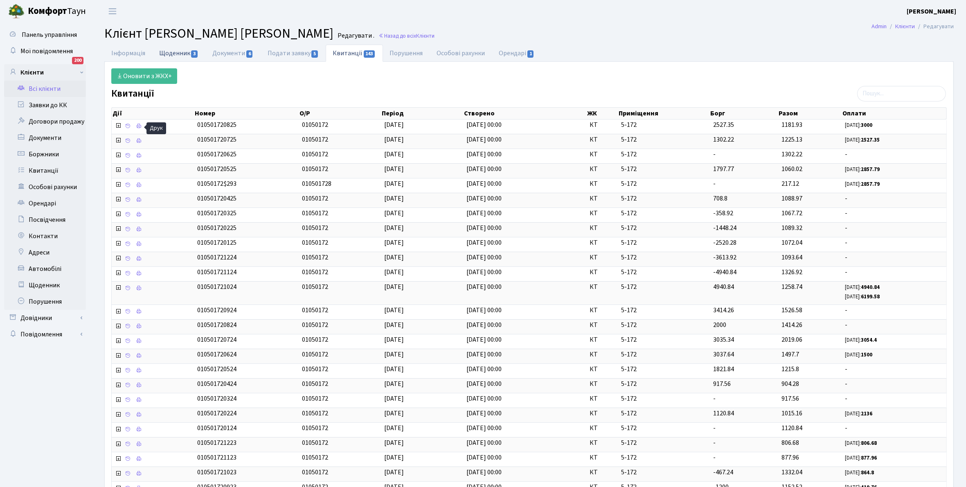
click at [168, 52] on link "Щоденник 3" at bounding box center [178, 53] width 53 height 17
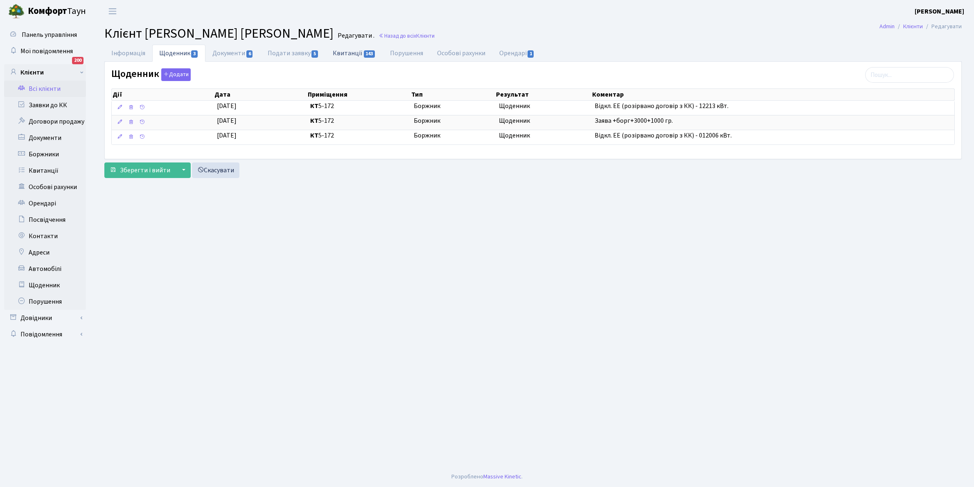
click at [350, 54] on link "Квитанції 143" at bounding box center [354, 53] width 57 height 17
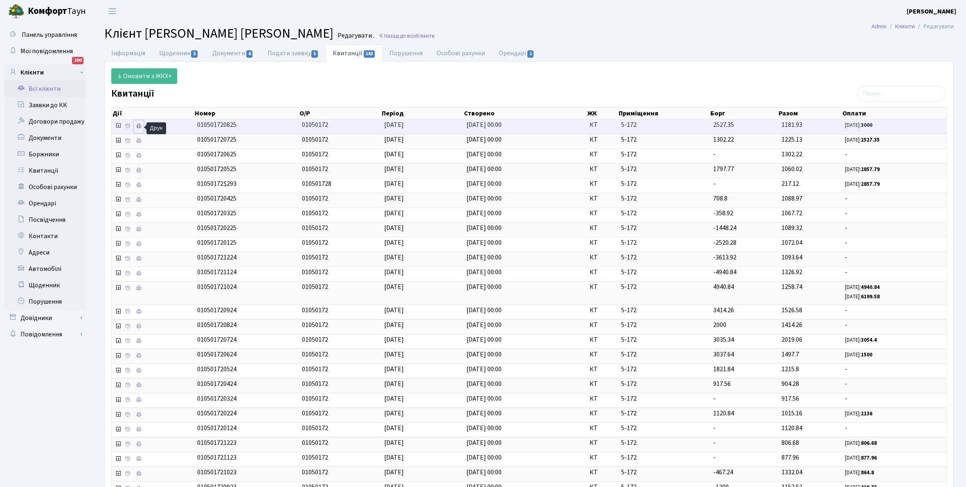
click at [138, 125] on icon at bounding box center [139, 126] width 6 height 6
click at [47, 87] on link "Всі клієнти" at bounding box center [45, 89] width 82 height 16
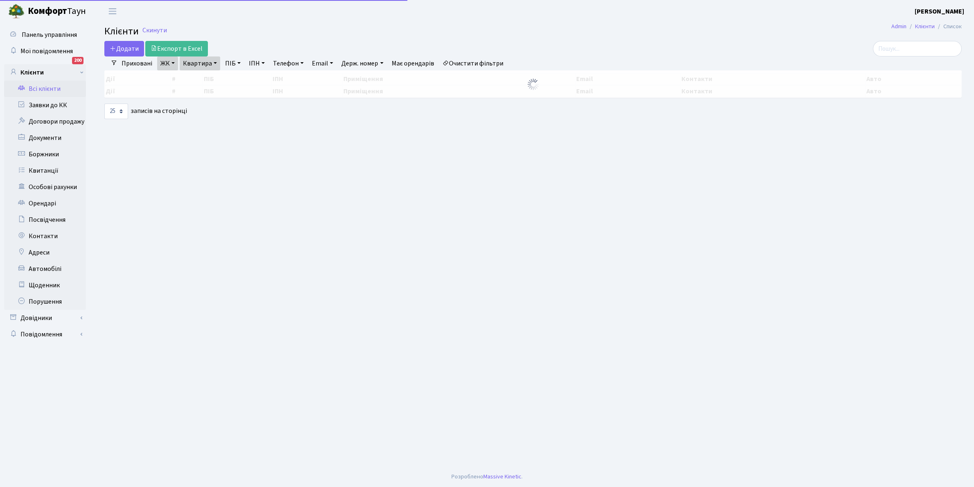
select select "25"
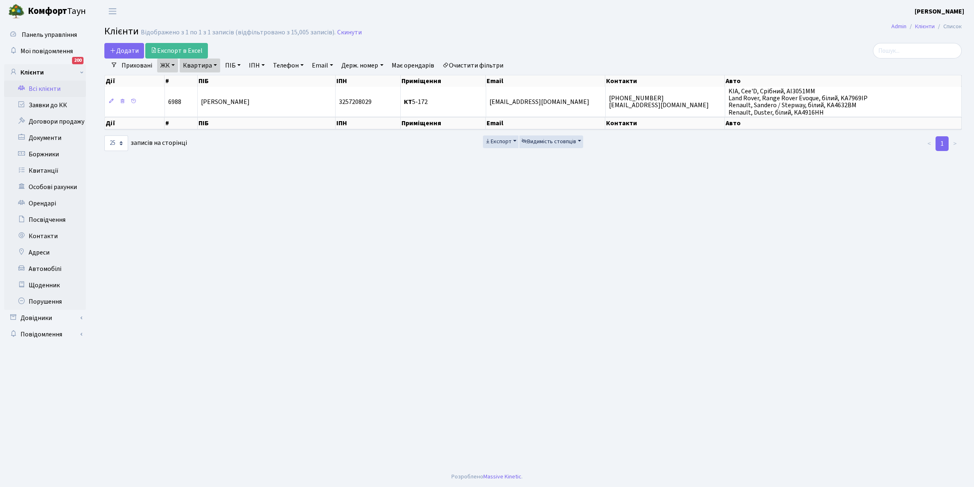
click at [456, 63] on link "Очистити фільтри" at bounding box center [473, 66] width 68 height 14
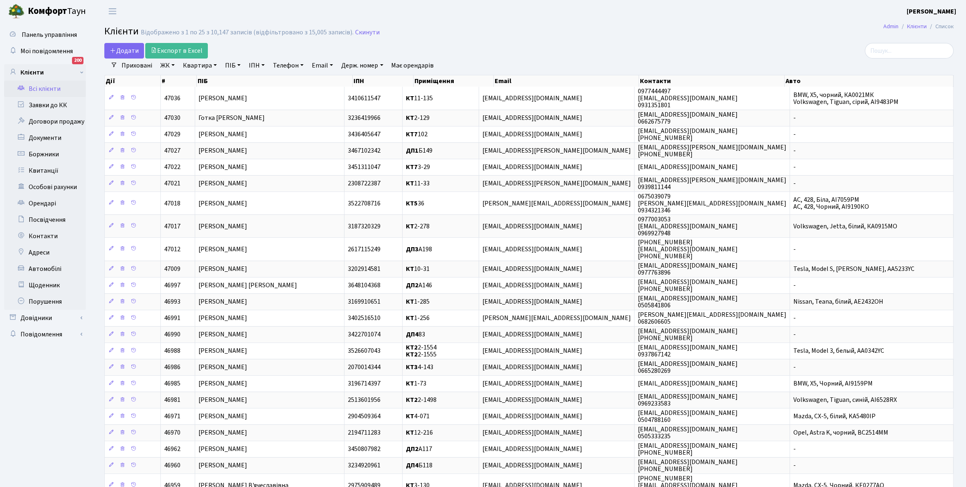
click at [214, 65] on link "Квартира" at bounding box center [200, 66] width 41 height 14
click at [201, 79] on input "text" at bounding box center [204, 82] width 48 height 16
click at [172, 65] on link "ЖК" at bounding box center [167, 66] width 21 height 14
click at [190, 106] on li "КТ2, просп. Соборності, 17" at bounding box center [208, 108] width 99 height 14
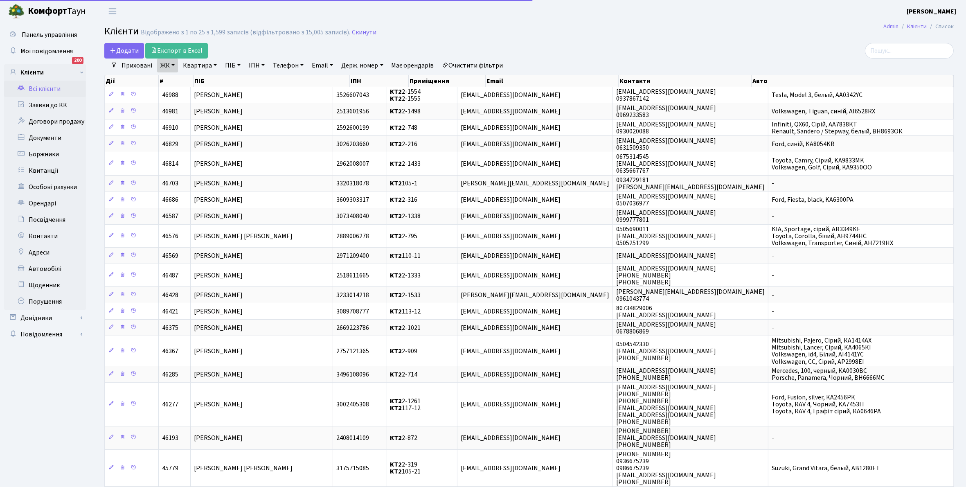
click at [216, 64] on link "Квартира" at bounding box center [200, 66] width 41 height 14
click at [199, 78] on input "text" at bounding box center [204, 82] width 48 height 16
type input "2-908"
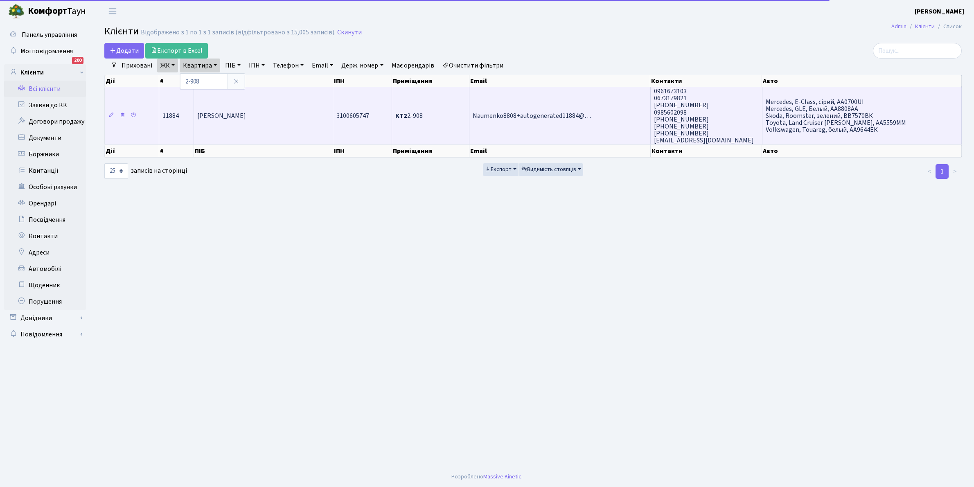
click at [236, 113] on span "Науменко Євгенія Анатоліївна" at bounding box center [221, 115] width 49 height 9
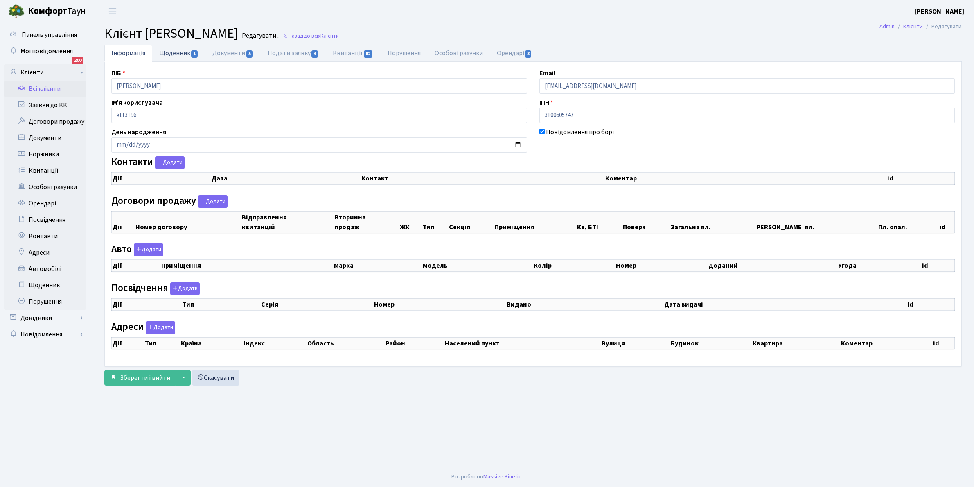
click at [174, 54] on link "Щоденник 1" at bounding box center [178, 53] width 53 height 17
select select "25"
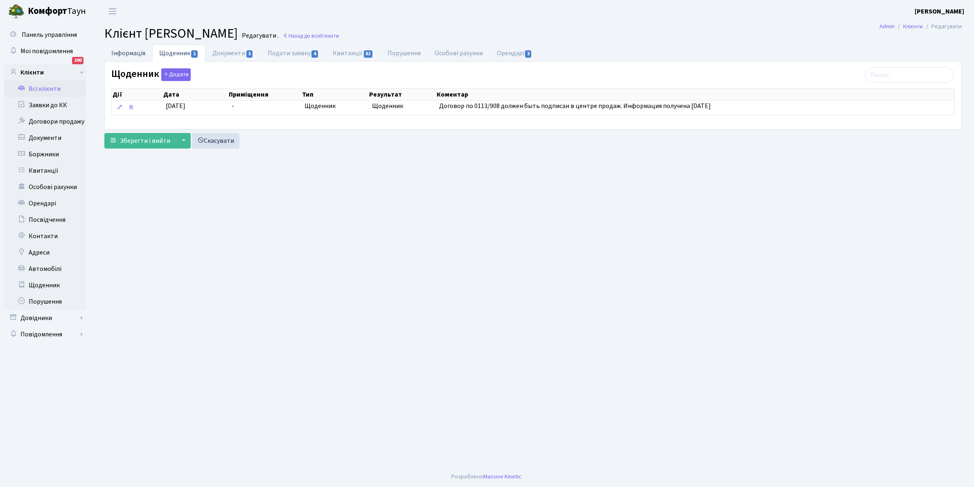
click at [125, 52] on link "Інформація" at bounding box center [128, 53] width 48 height 17
select select "25"
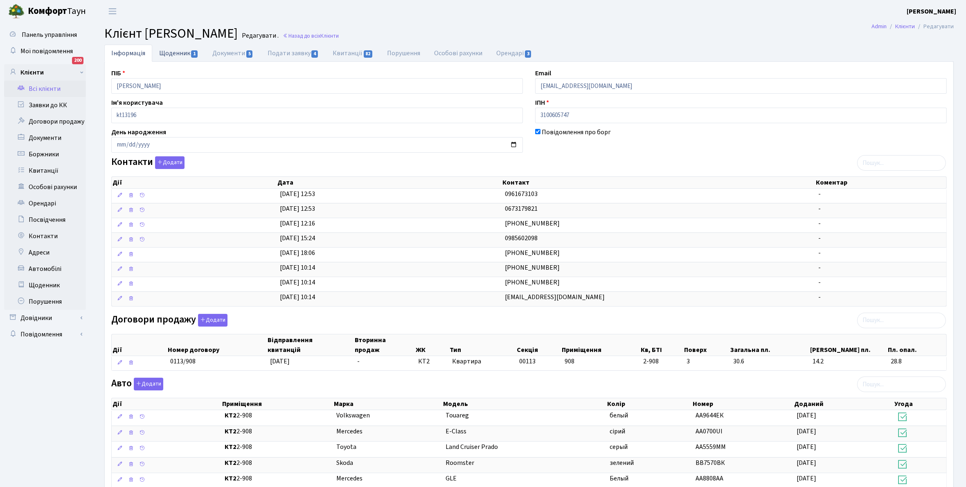
click at [173, 52] on link "Щоденник 1" at bounding box center [178, 53] width 53 height 17
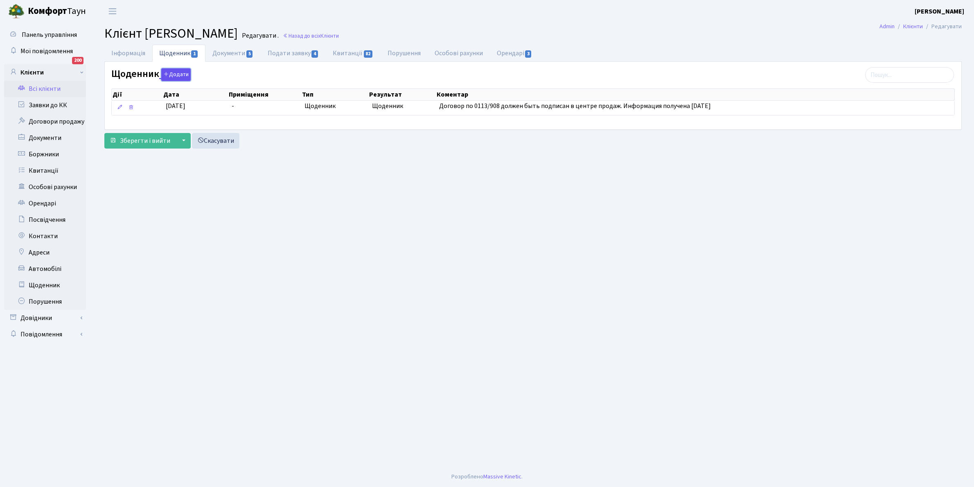
click at [169, 74] on button "Додати" at bounding box center [175, 74] width 29 height 13
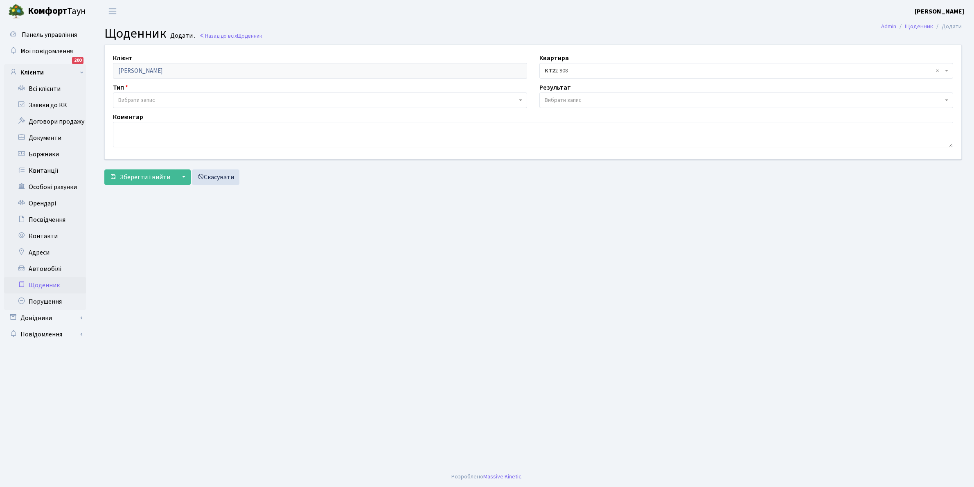
click at [134, 91] on div "Тип - Боржник Питання Зустріч Щоденник Щоденник Дзвінок Відповідь E-mail Вибрат…" at bounding box center [320, 95] width 427 height 25
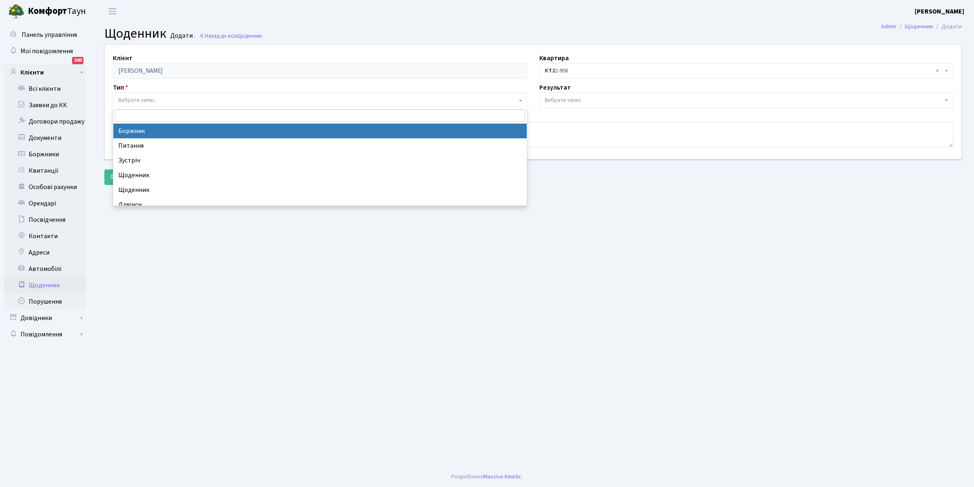
click at [135, 95] on span "Вибрати запис" at bounding box center [320, 101] width 414 height 16
select select "189"
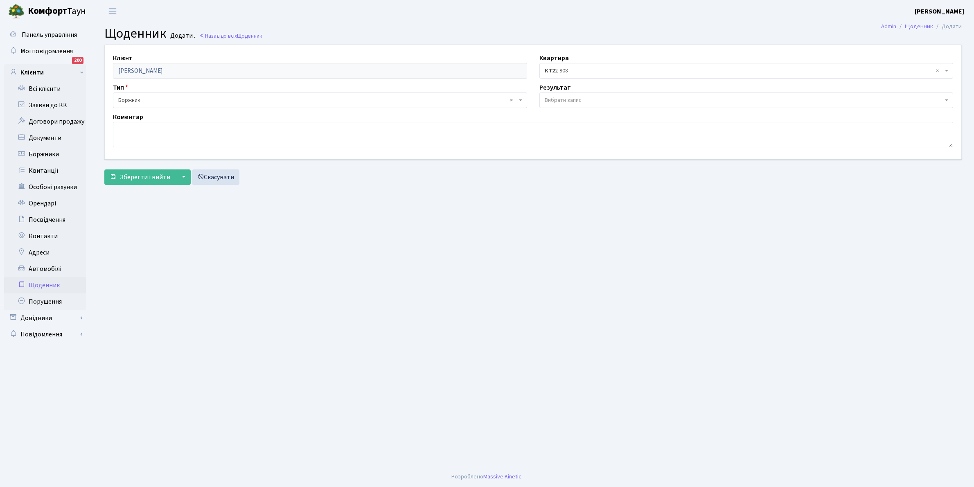
click at [557, 97] on span "Вибрати запис" at bounding box center [563, 100] width 37 height 8
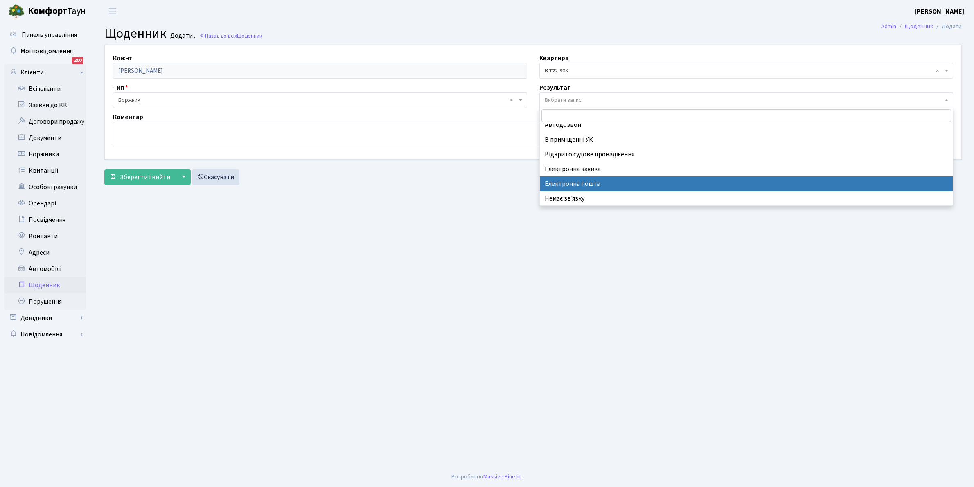
scroll to position [50, 0]
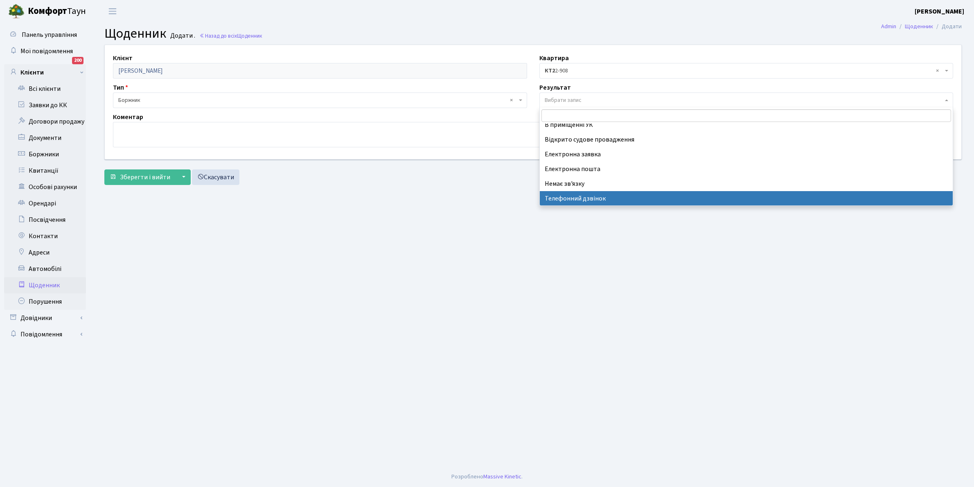
select select "196"
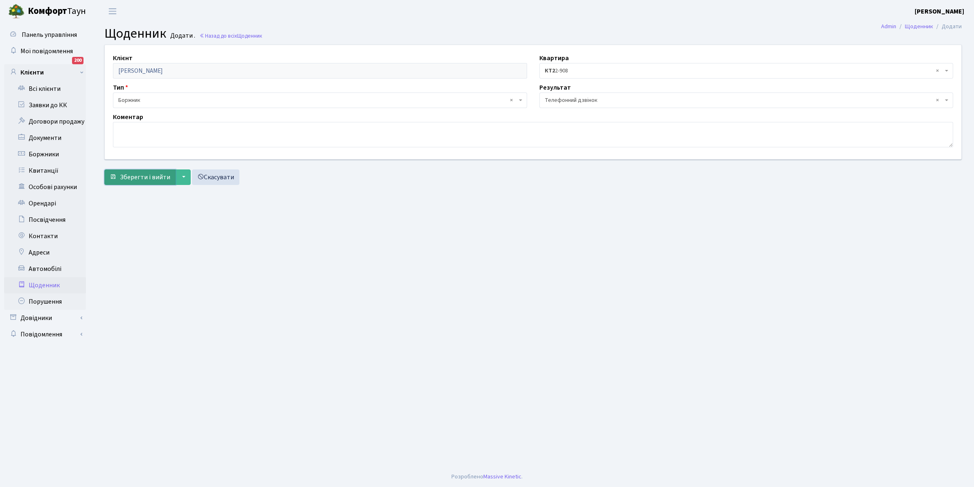
click at [134, 177] on span "Зберегти і вийти" at bounding box center [145, 177] width 50 height 9
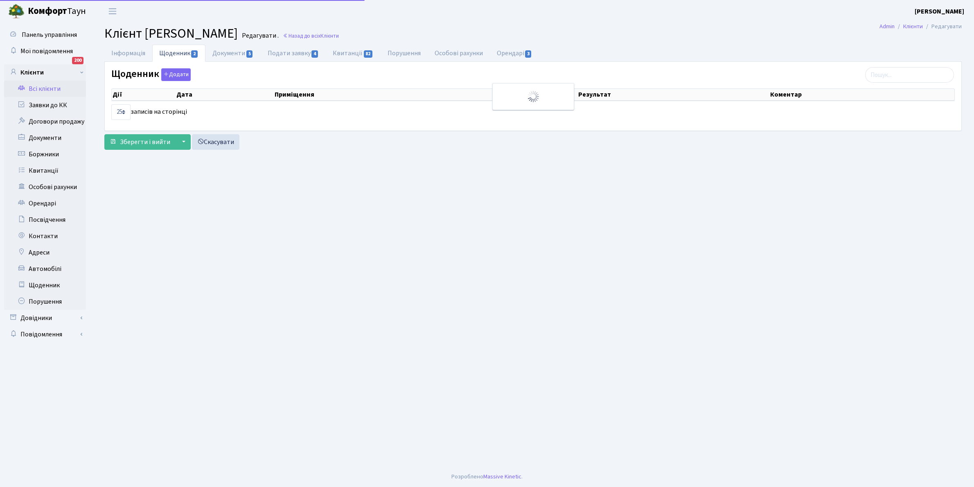
select select "25"
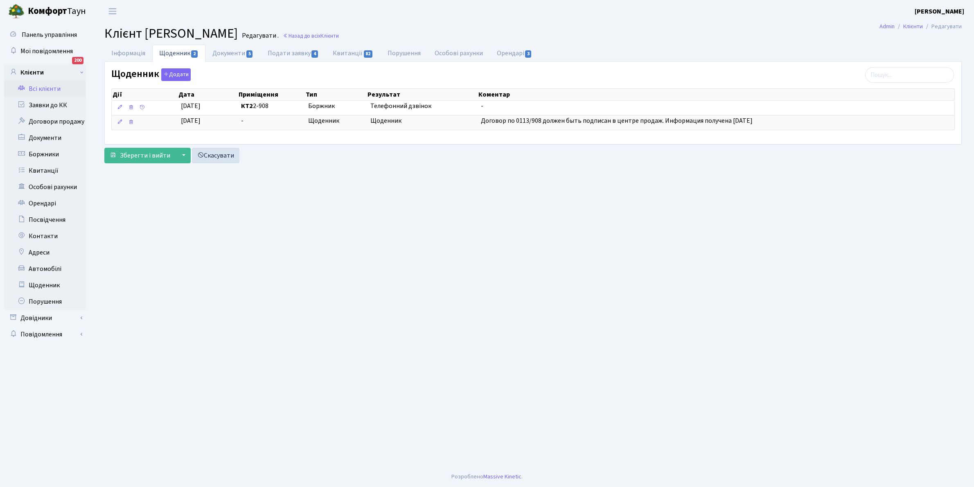
click at [51, 87] on link "Всі клієнти" at bounding box center [45, 89] width 82 height 16
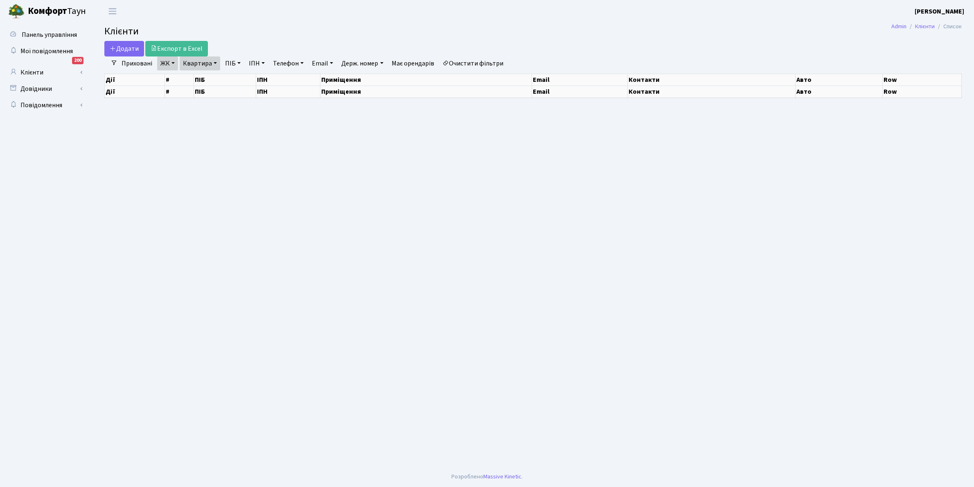
select select "25"
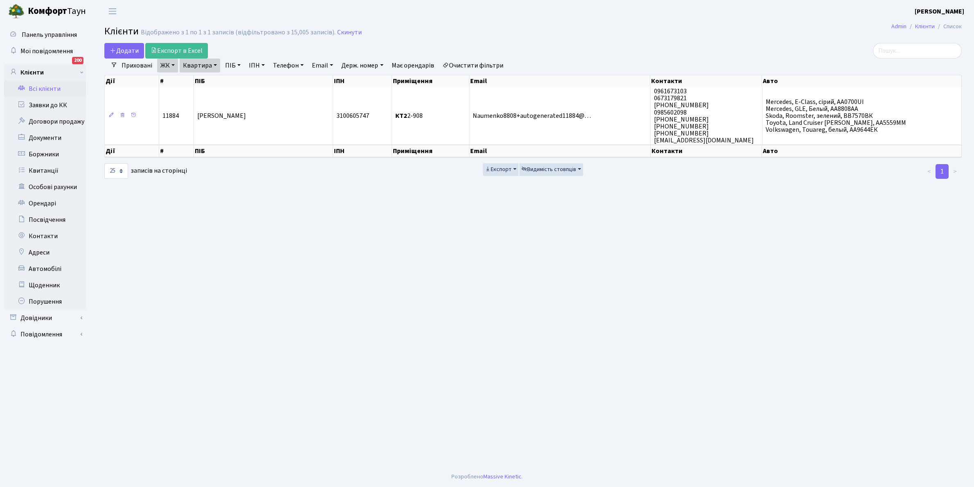
click at [487, 67] on link "Очистити фільтри" at bounding box center [473, 66] width 68 height 14
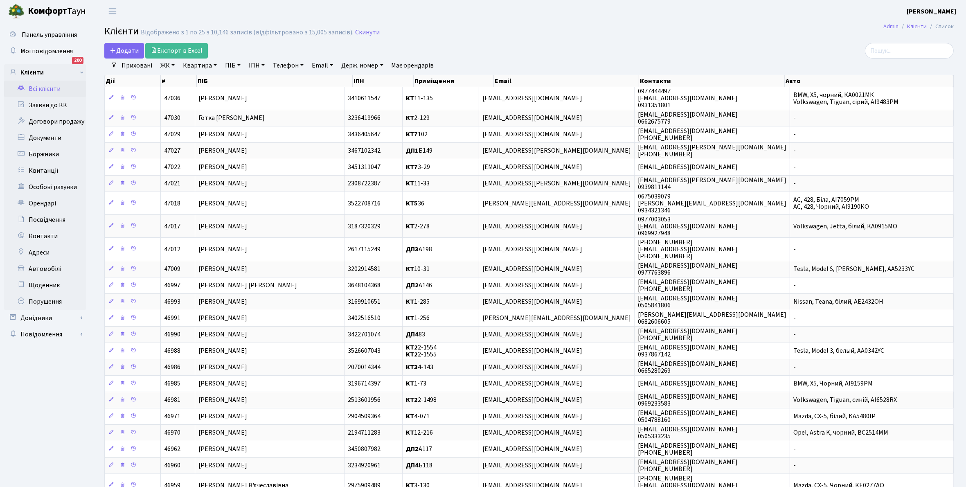
click at [172, 65] on link "ЖК" at bounding box center [167, 66] width 21 height 14
click at [189, 97] on li "КТ, вул. Регенераторна, 4" at bounding box center [208, 94] width 99 height 14
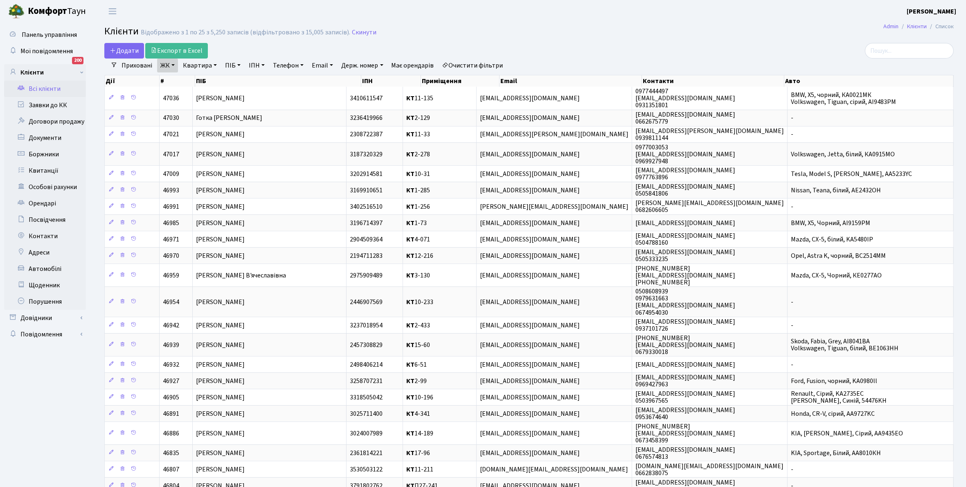
click at [216, 65] on link "Квартира" at bounding box center [200, 66] width 41 height 14
click at [190, 78] on input "text" at bounding box center [204, 82] width 48 height 16
type input "16-98"
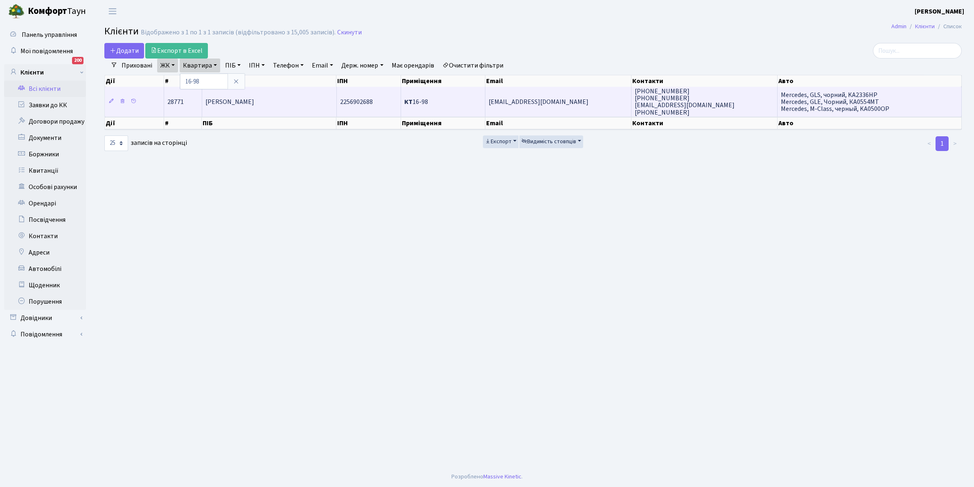
click at [281, 93] on td "[PERSON_NAME]" at bounding box center [269, 101] width 135 height 29
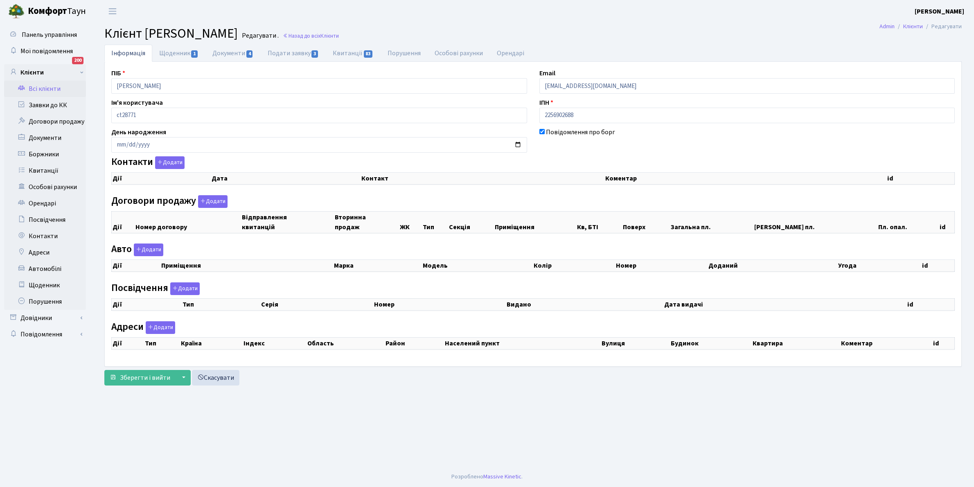
checkbox input "true"
select select "25"
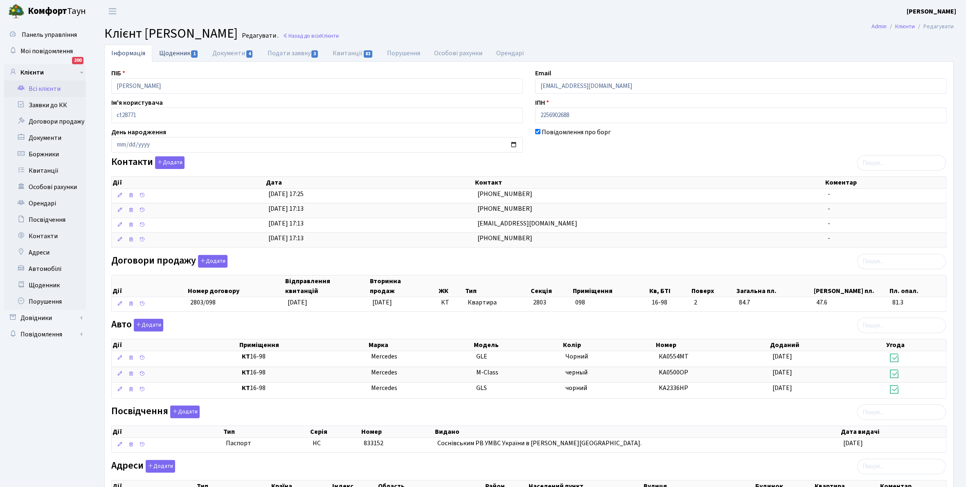
click at [167, 52] on link "Щоденник 1" at bounding box center [178, 53] width 53 height 17
select select "25"
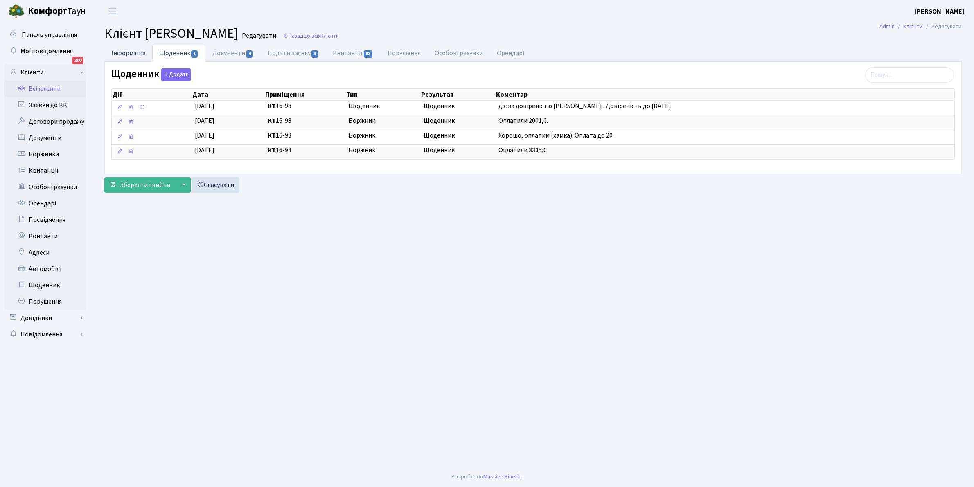
click at [124, 51] on link "Інформація" at bounding box center [128, 53] width 48 height 17
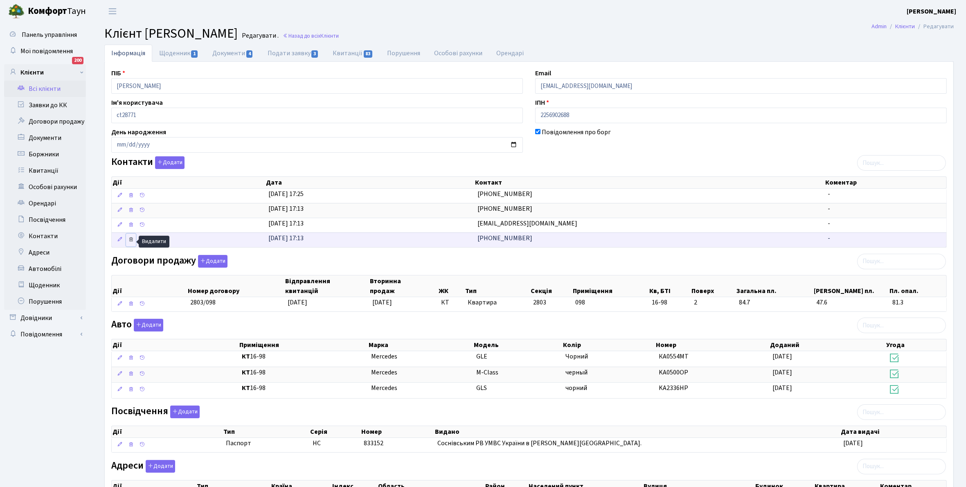
click at [131, 242] on icon at bounding box center [131, 240] width 6 height 6
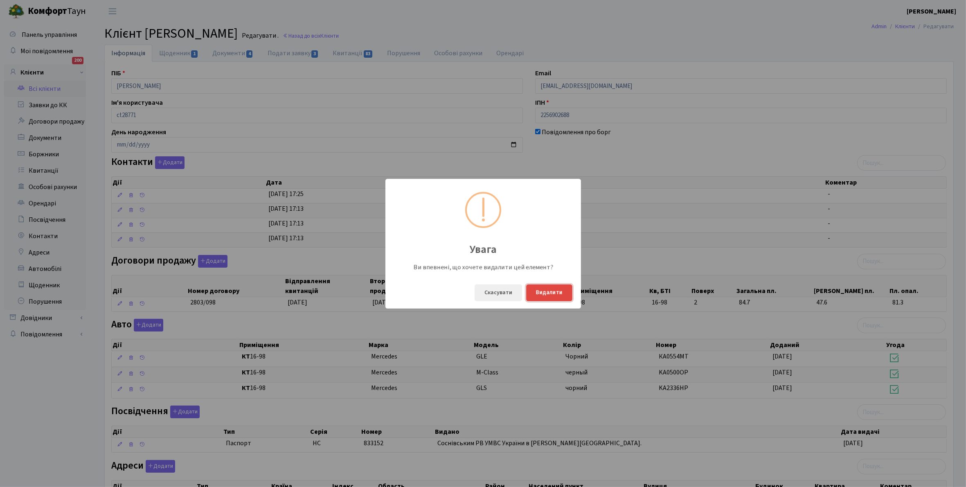
click at [545, 291] on button "Видалити" at bounding box center [549, 293] width 46 height 17
